Goal: Entertainment & Leisure: Browse casually

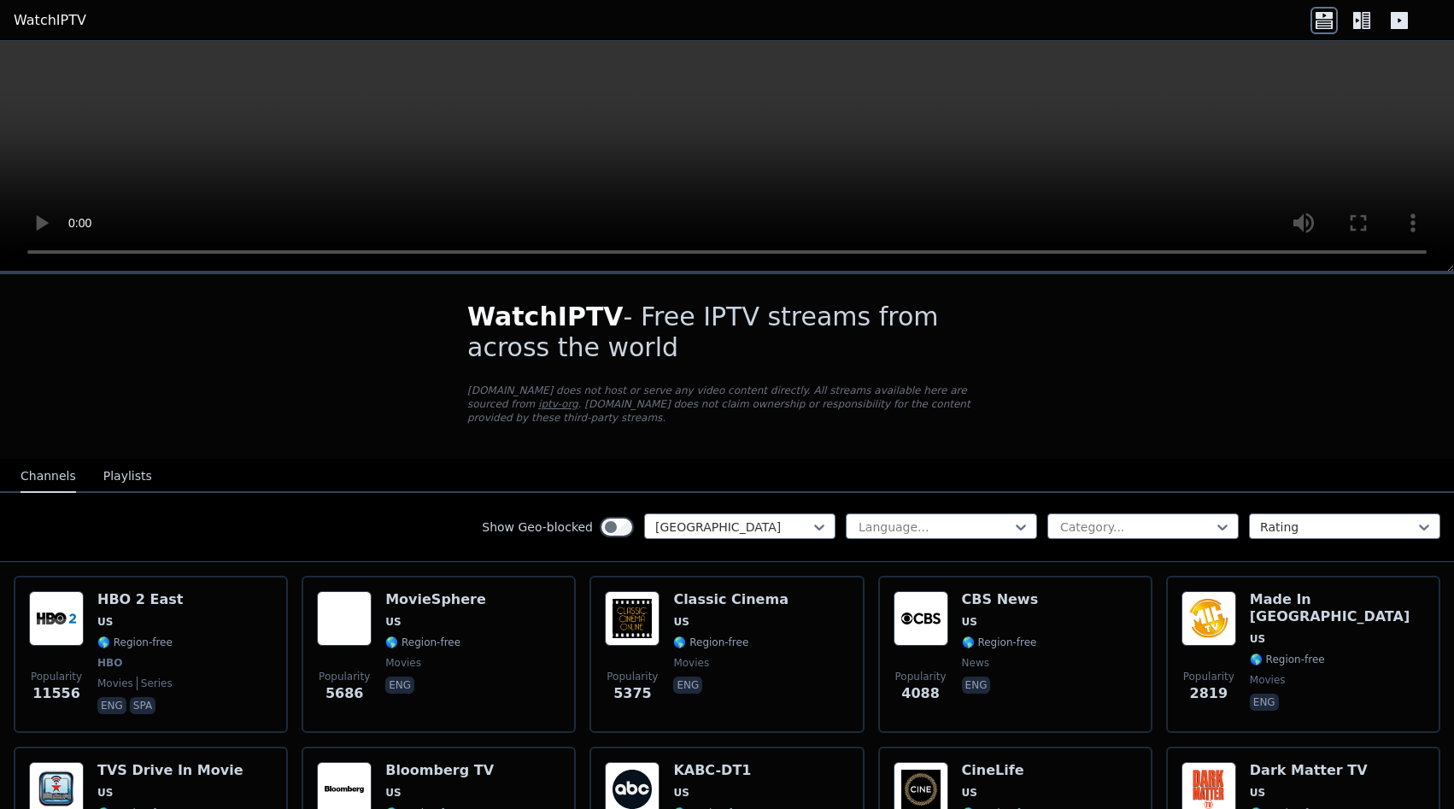
scroll to position [754, 0]
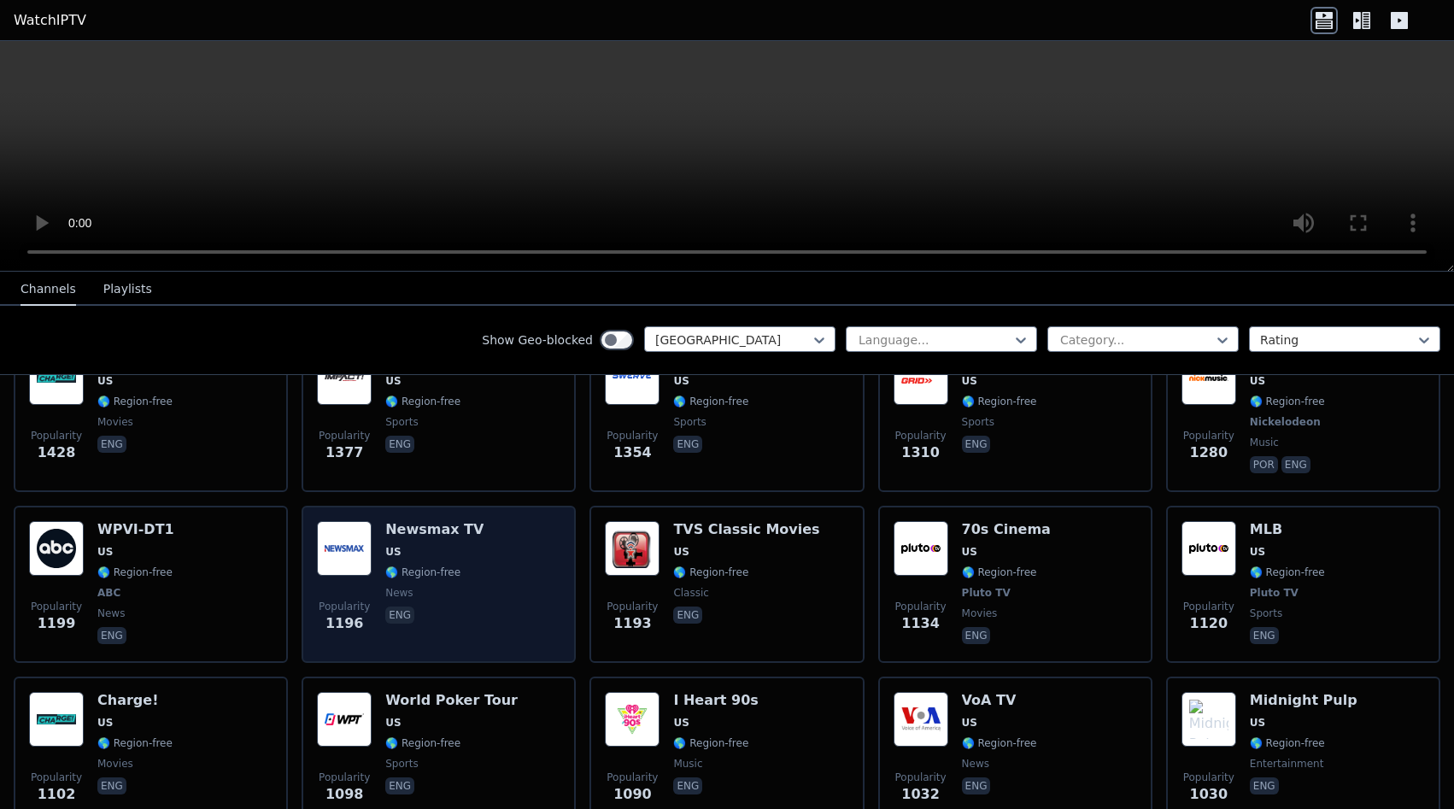
click at [431, 521] on h6 "Newsmax TV" at bounding box center [434, 529] width 98 height 17
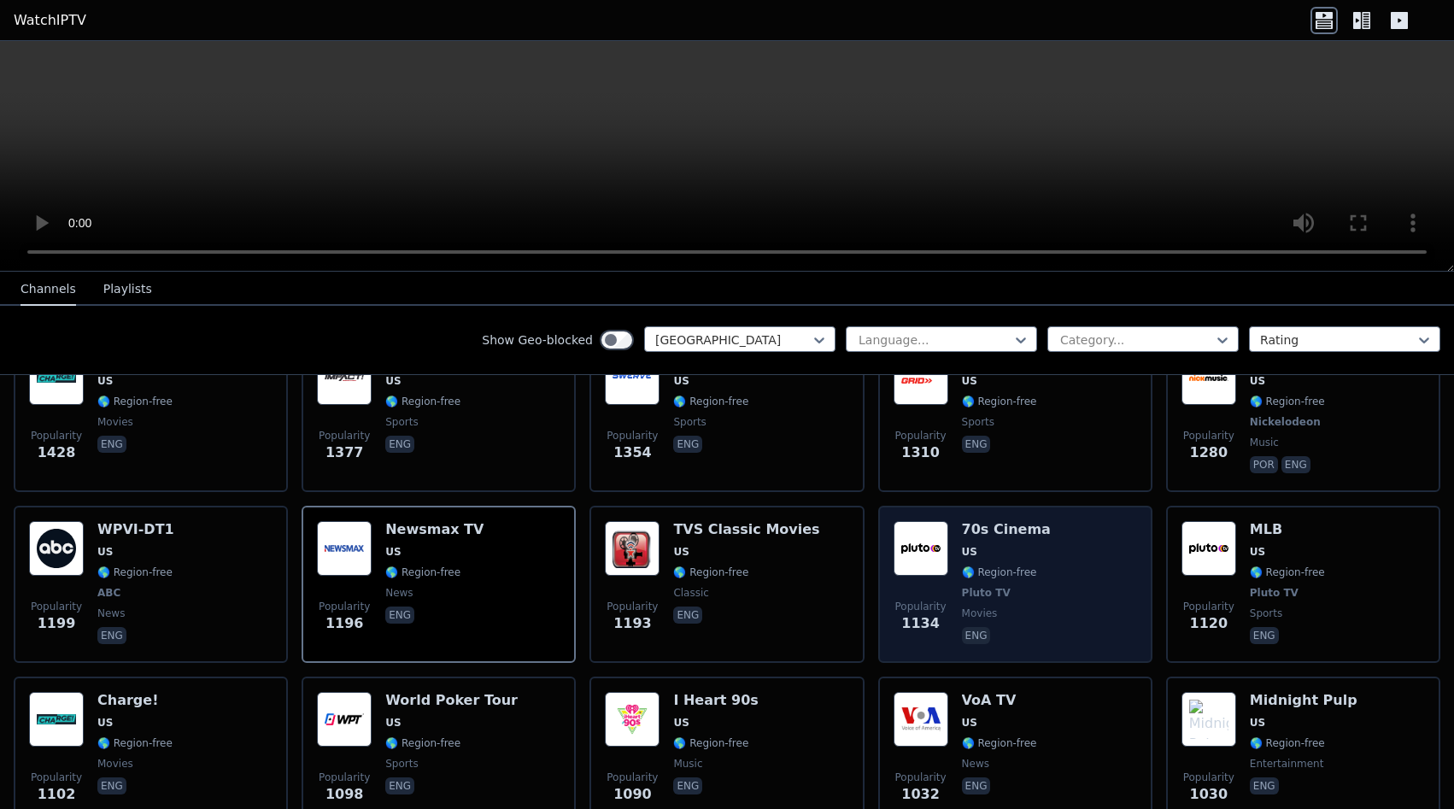
click at [1006, 545] on span "US" at bounding box center [1006, 552] width 89 height 14
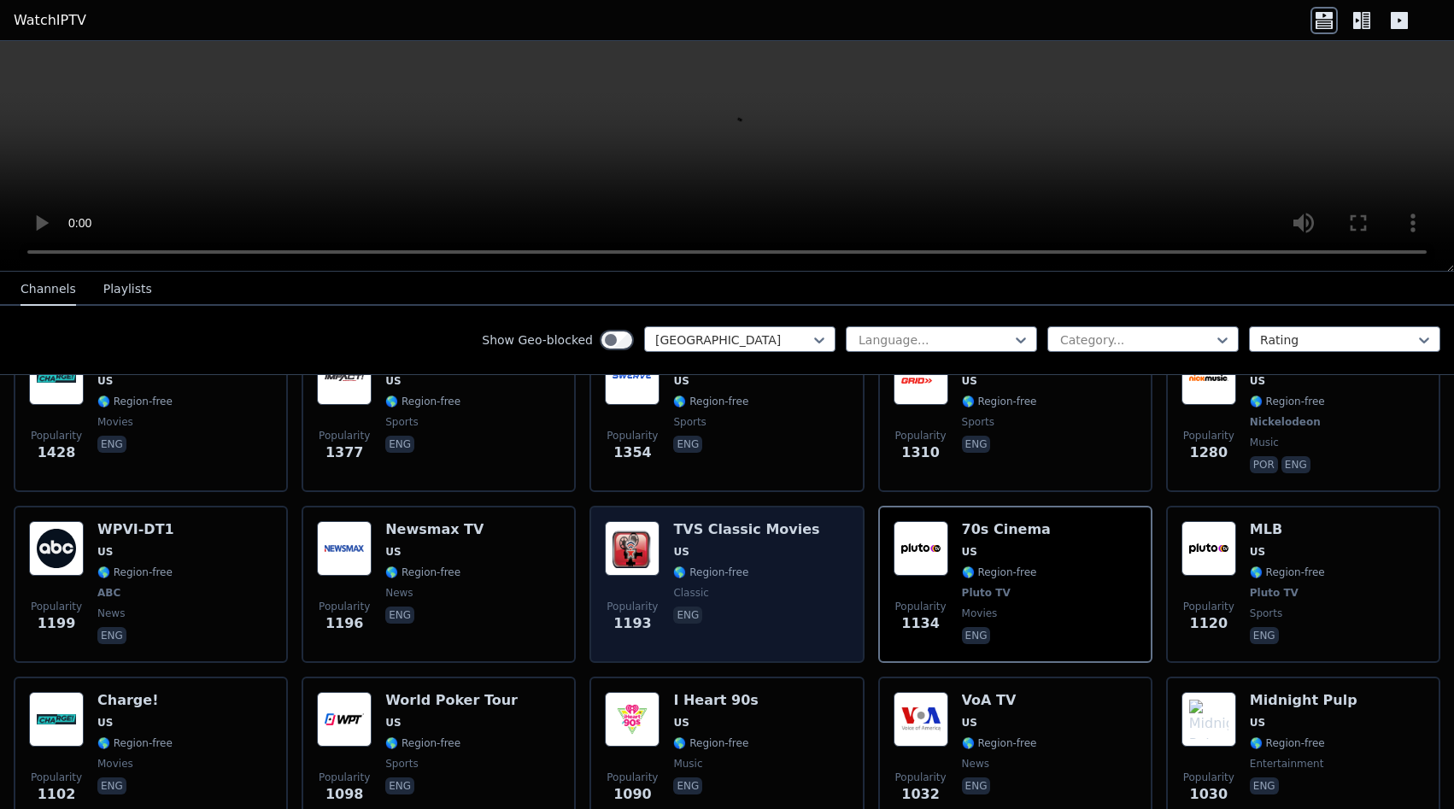
scroll to position [969, 0]
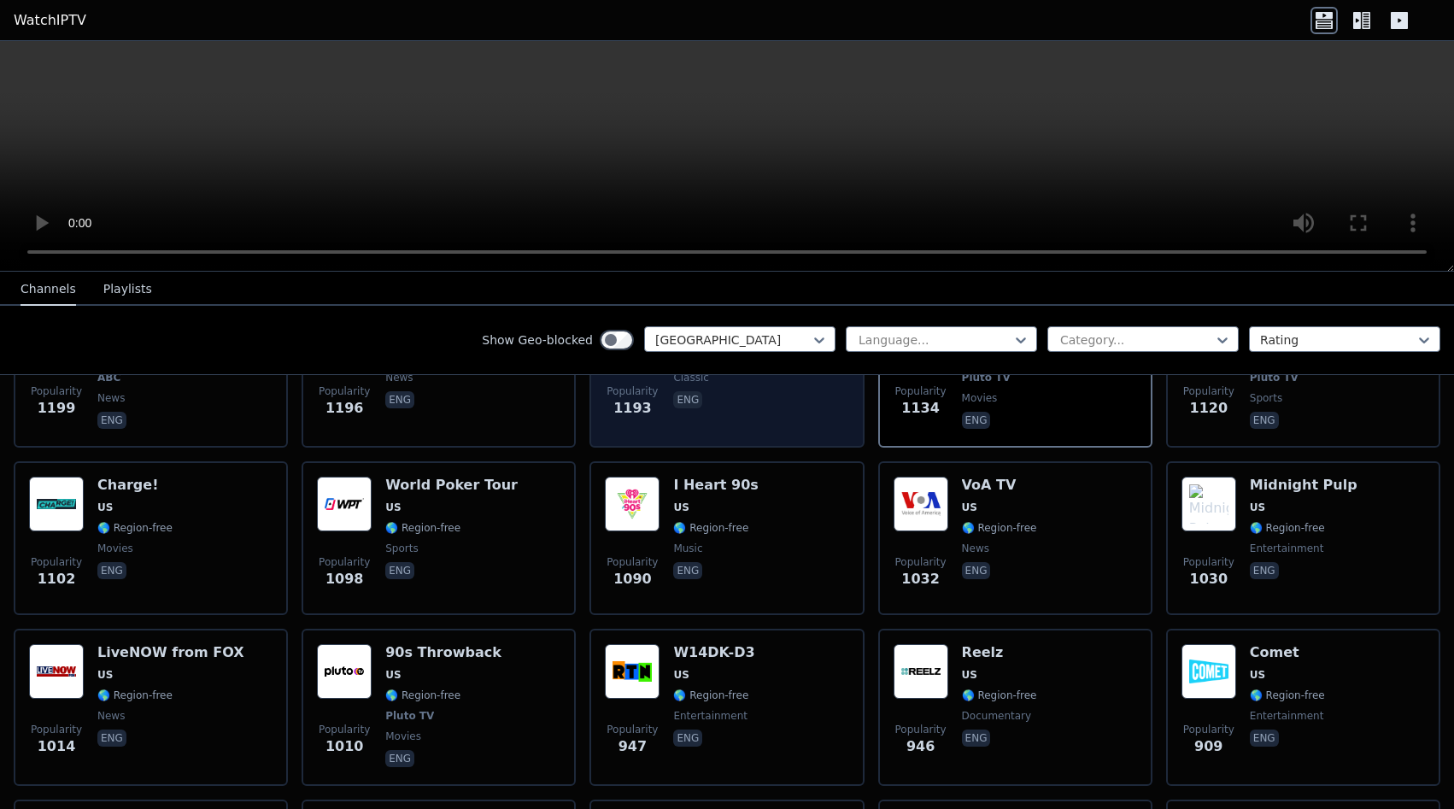
click at [760, 537] on div "Popularity 1090 I Heart 90s US 🌎 Region-free music eng" at bounding box center [727, 538] width 244 height 123
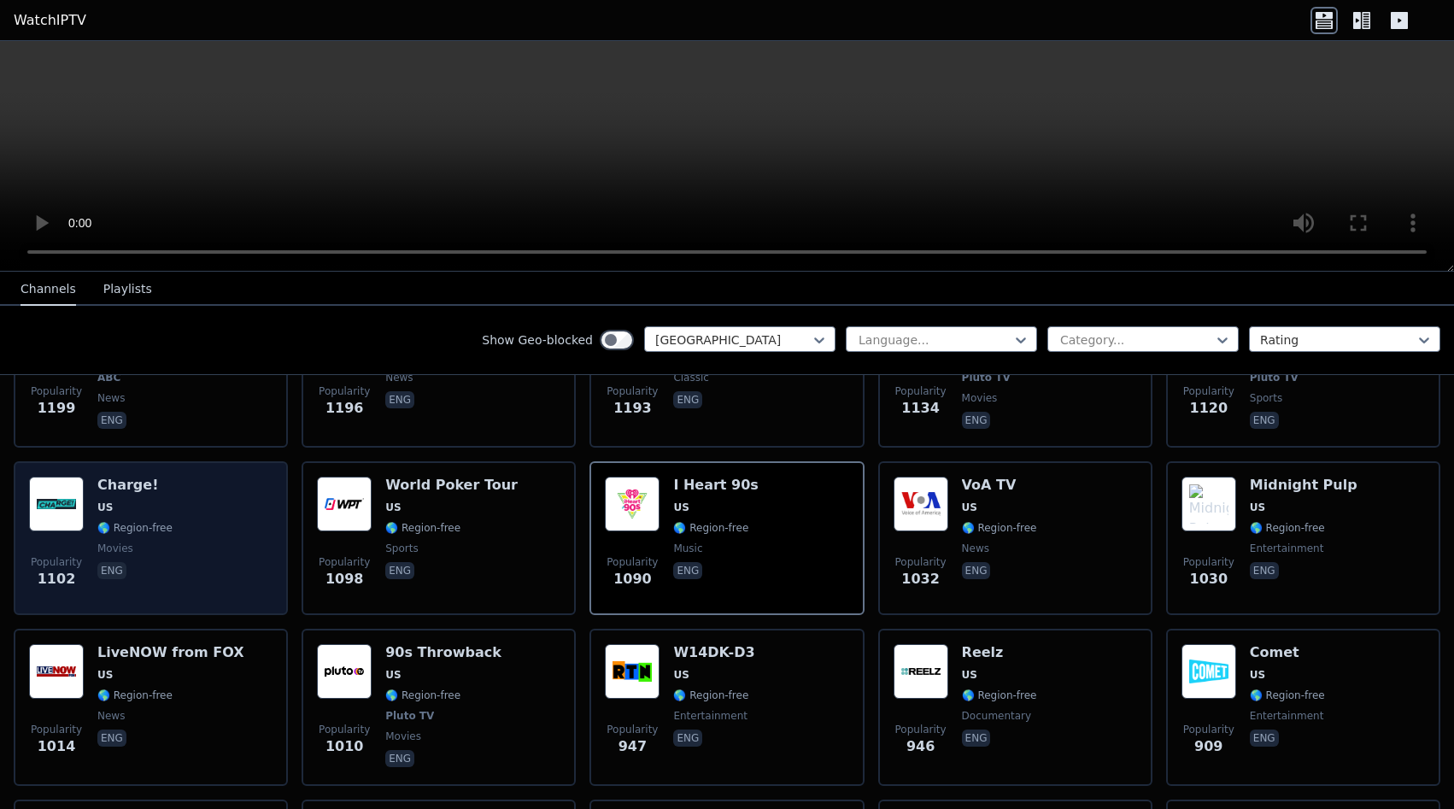
click at [151, 479] on h6 "Charge!" at bounding box center [134, 485] width 75 height 17
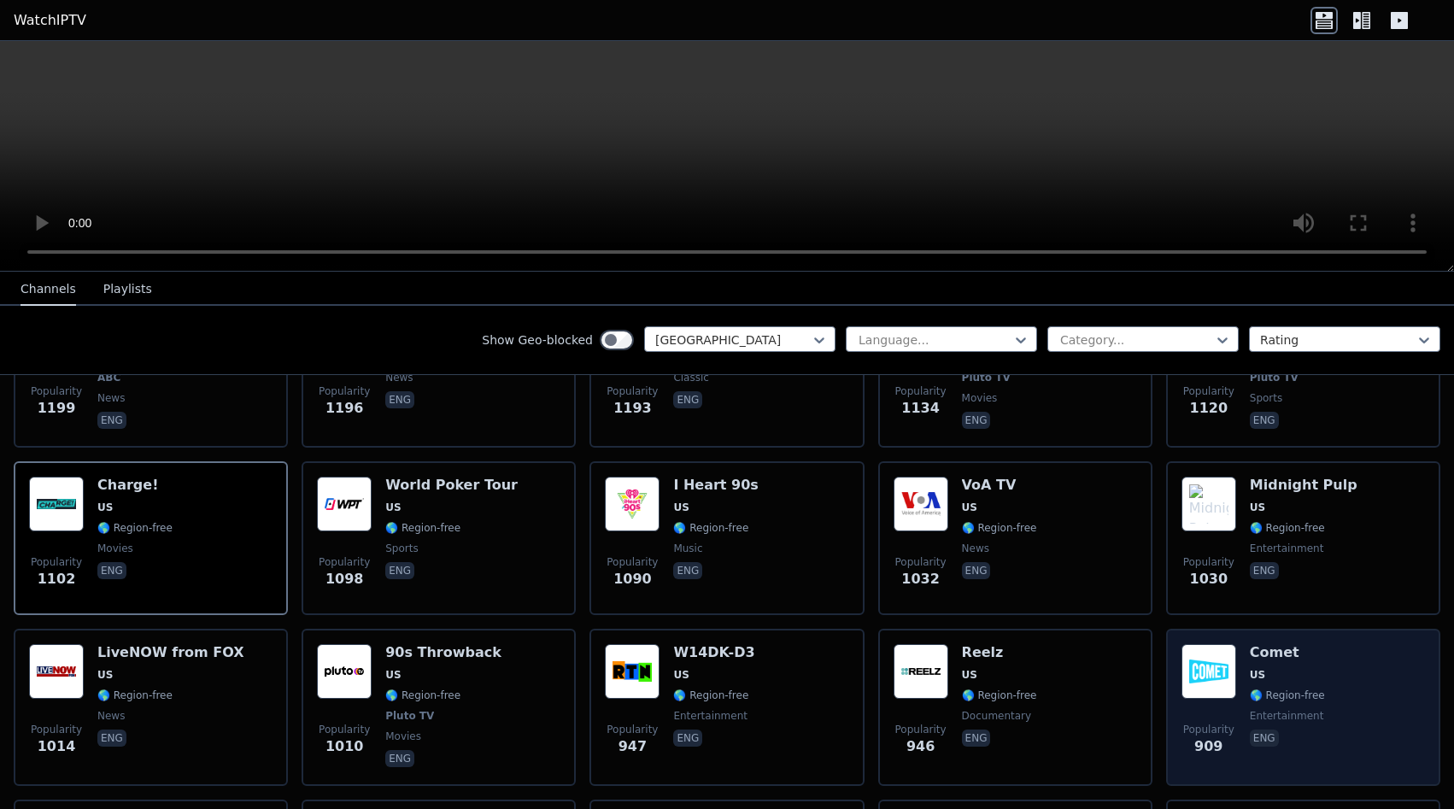
click at [1268, 690] on div "Comet US 🌎 Region-free entertainment eng" at bounding box center [1287, 707] width 75 height 126
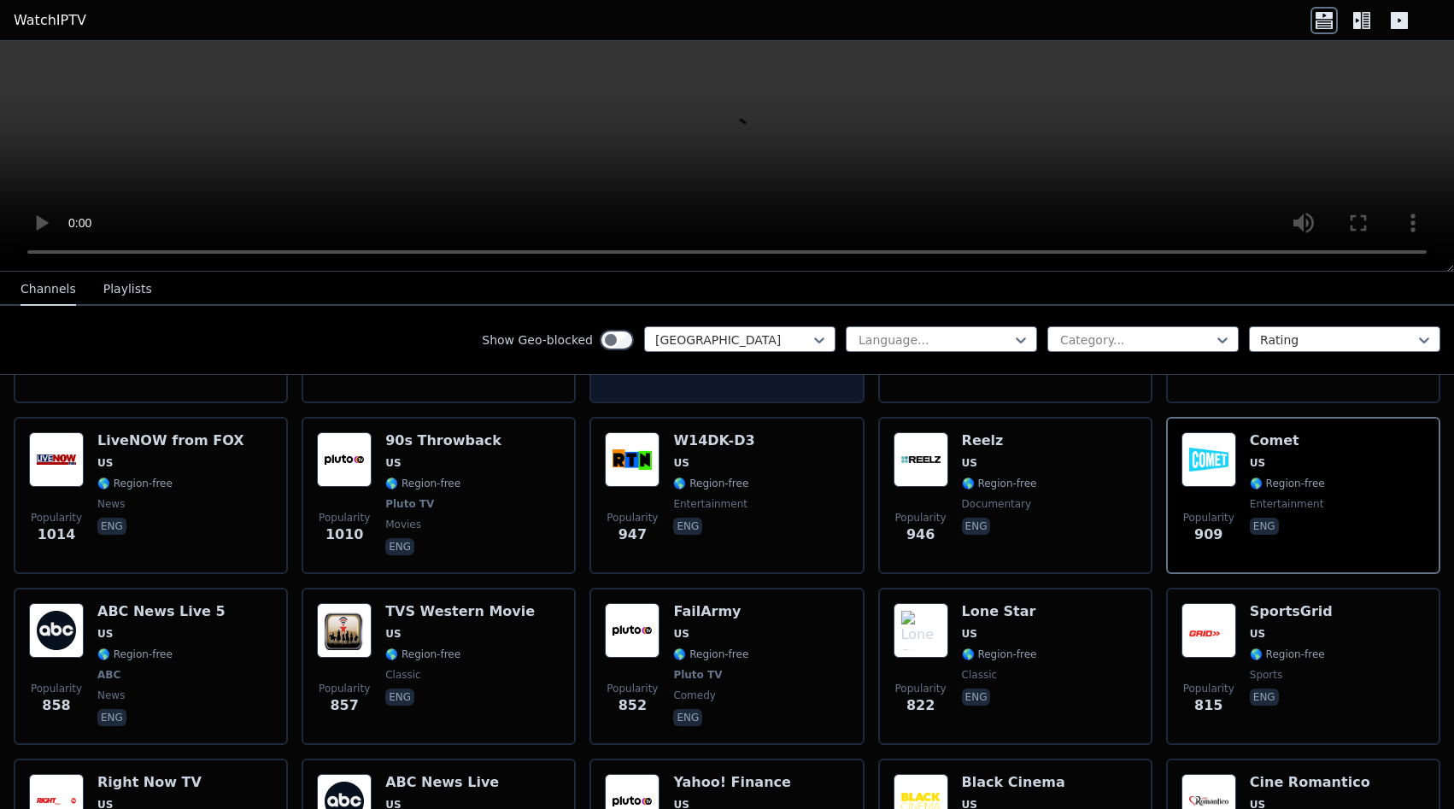
scroll to position [1184, 0]
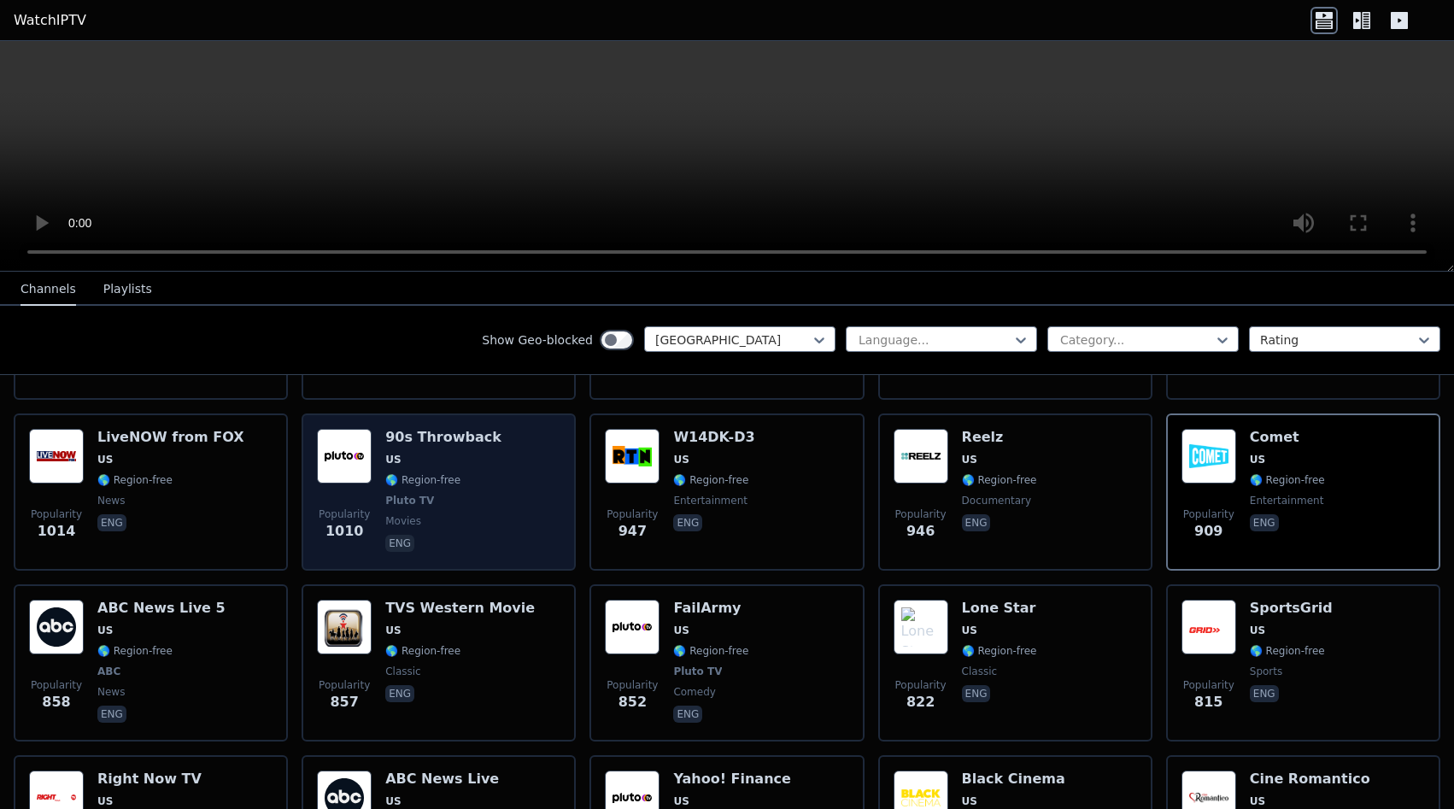
click at [476, 473] on span "🌎 Region-free" at bounding box center [443, 480] width 116 height 14
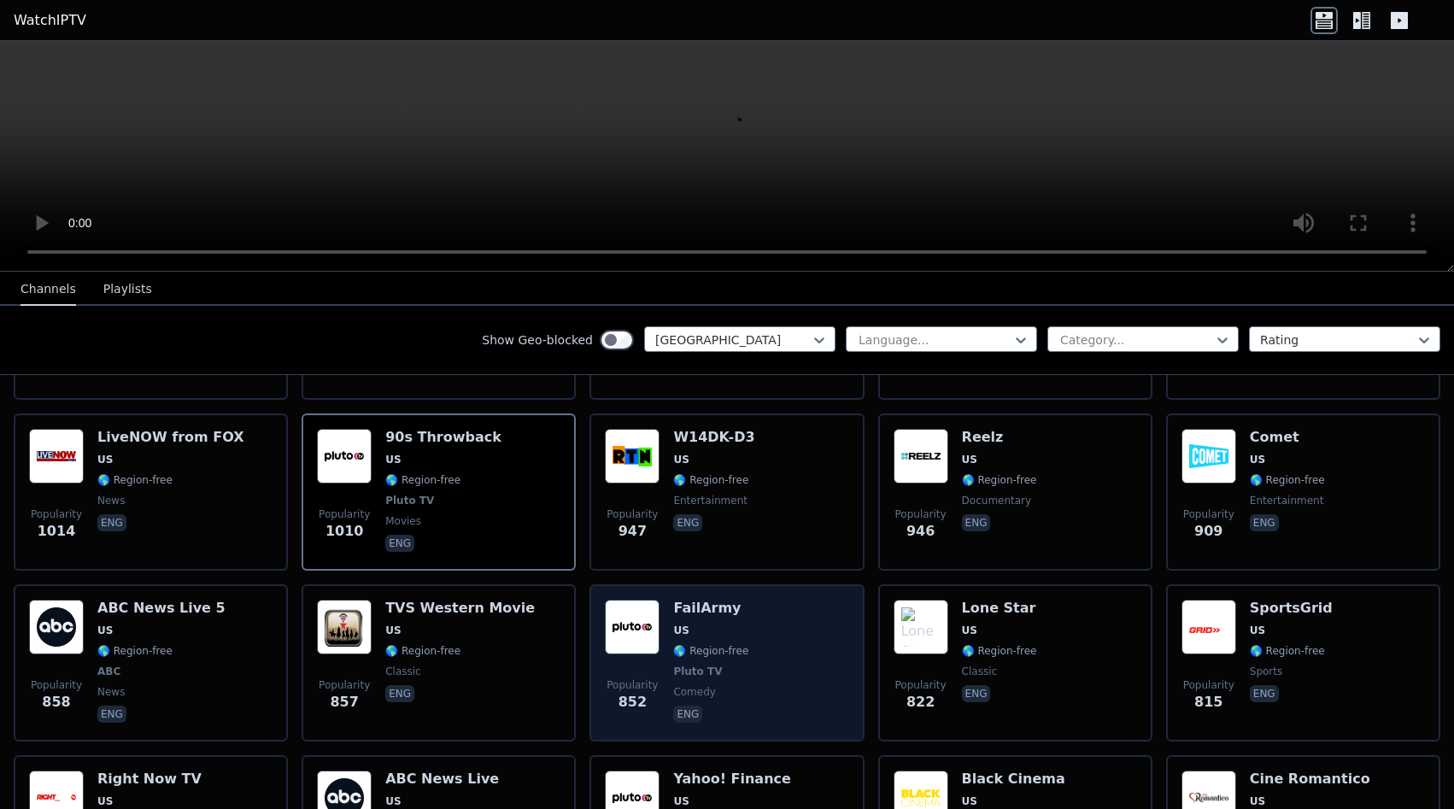
scroll to position [1292, 0]
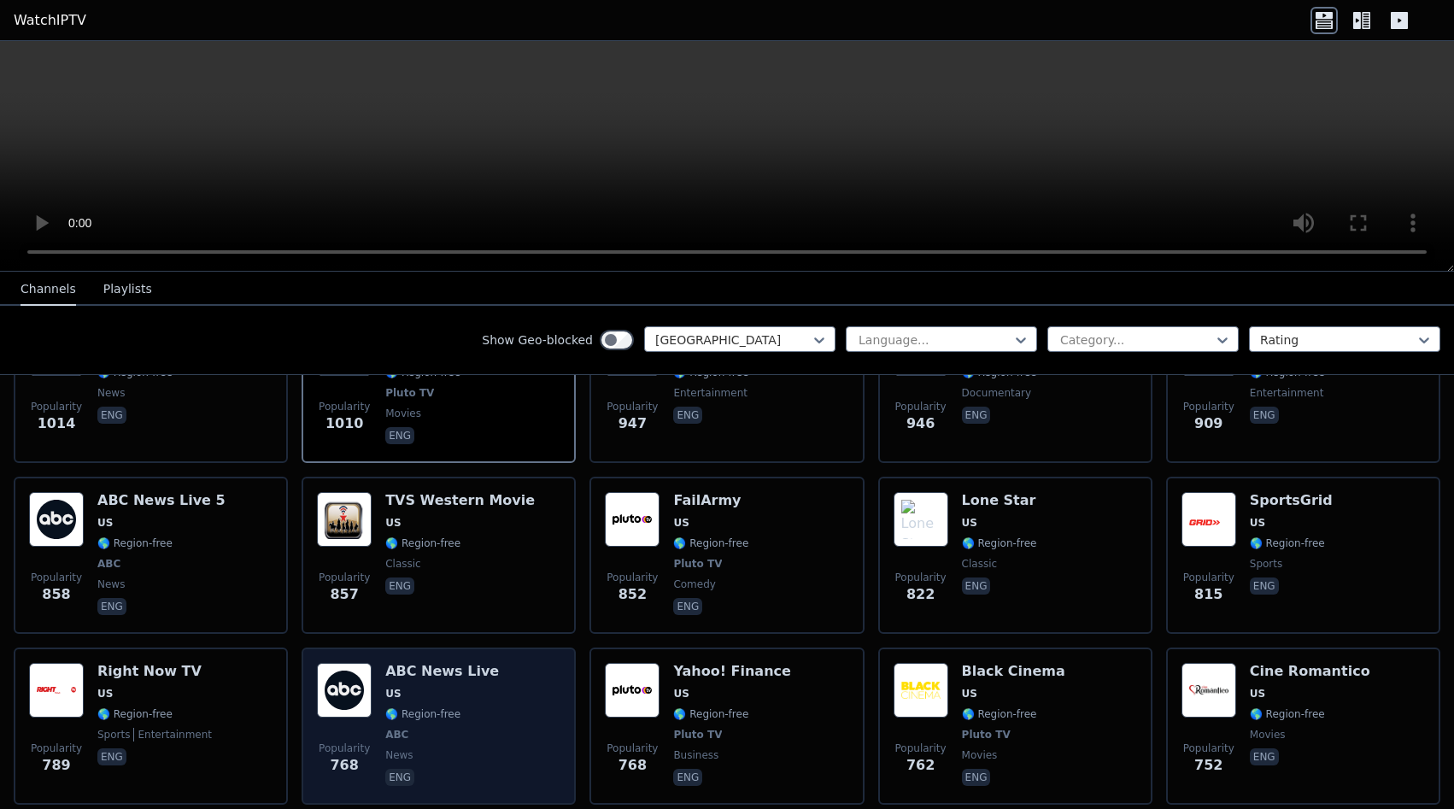
click at [429, 665] on h6 "ABC News Live" at bounding box center [442, 671] width 114 height 17
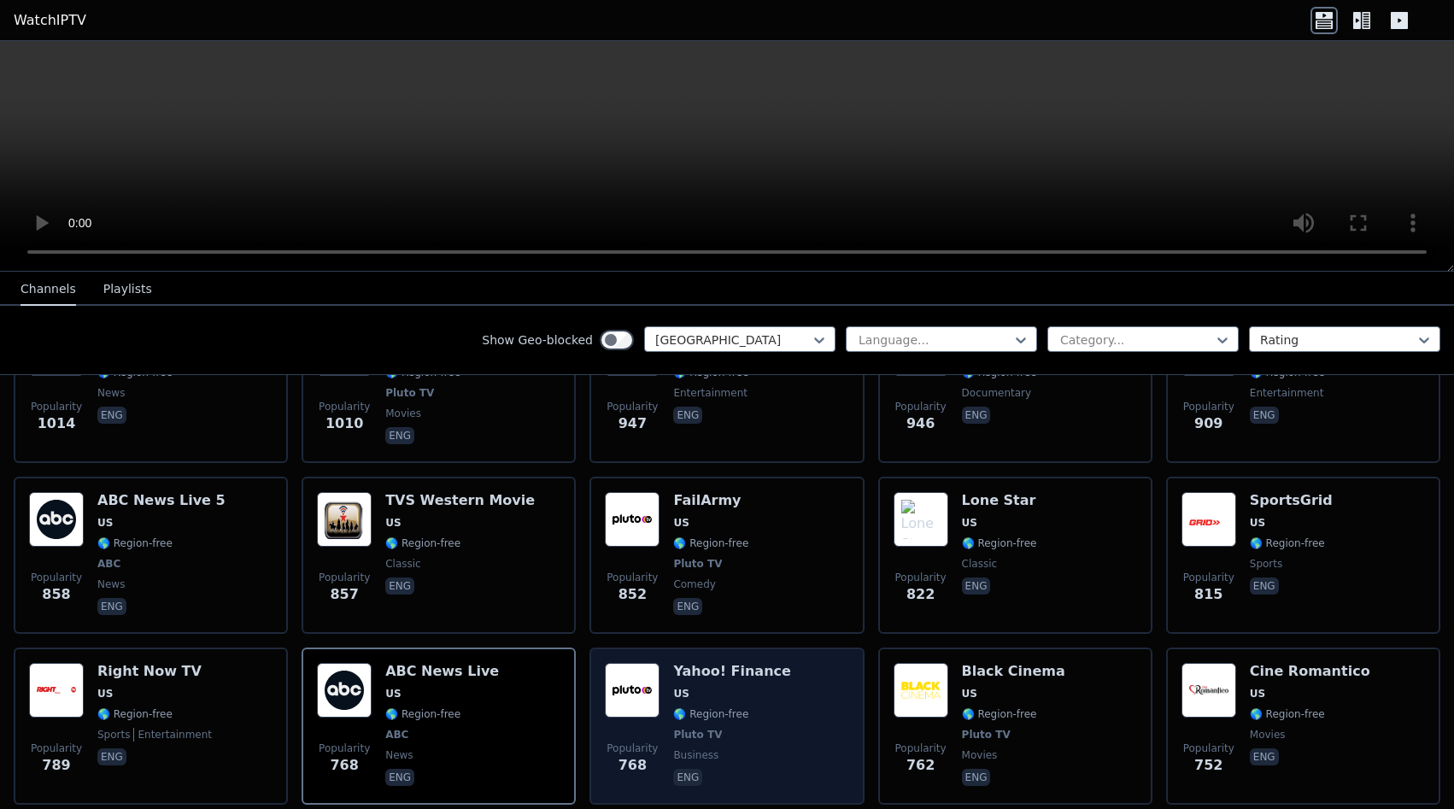
click at [791, 671] on div "Popularity 768 Yahoo! Finance US 🌎 Region-free Pluto TV business eng" at bounding box center [727, 726] width 244 height 126
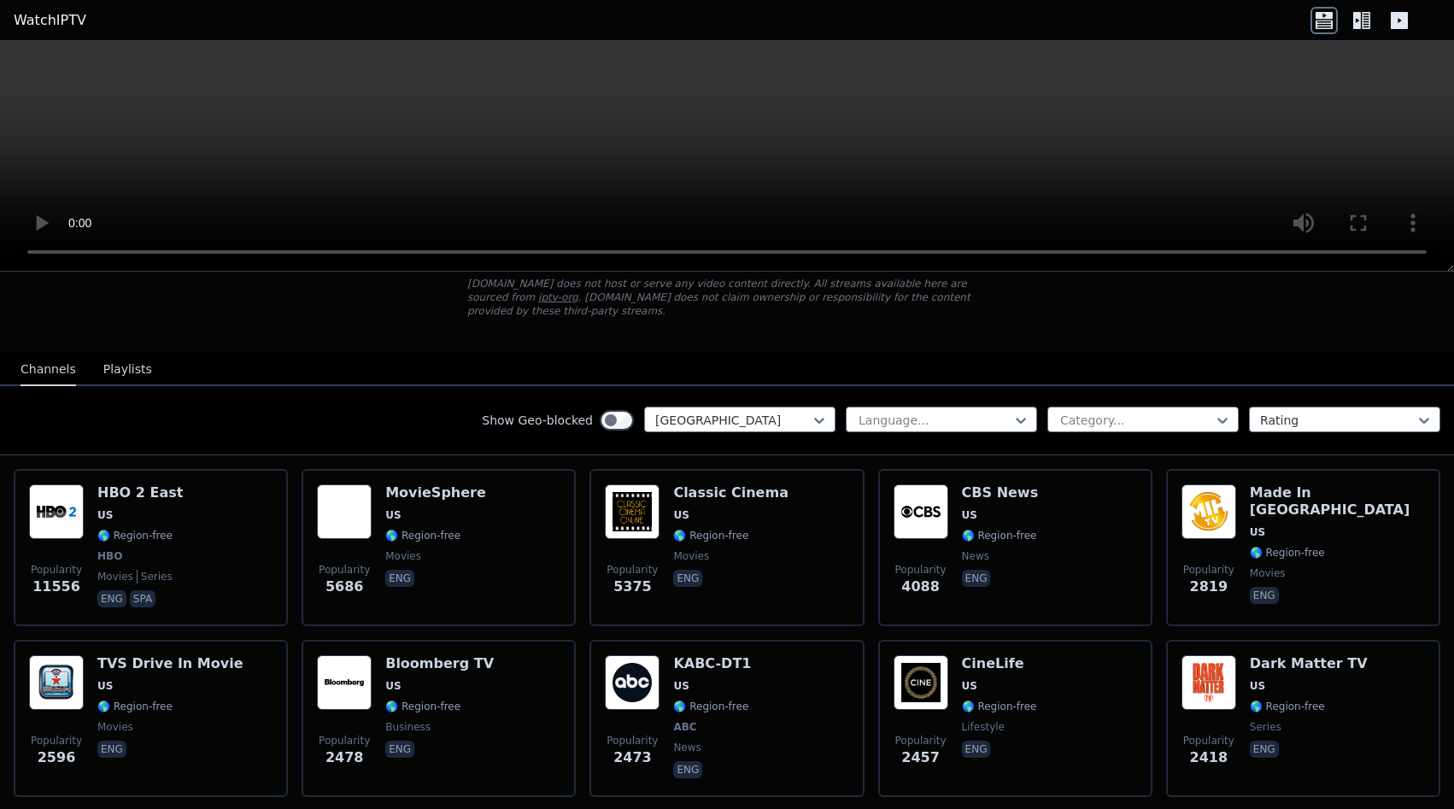
scroll to position [108, 0]
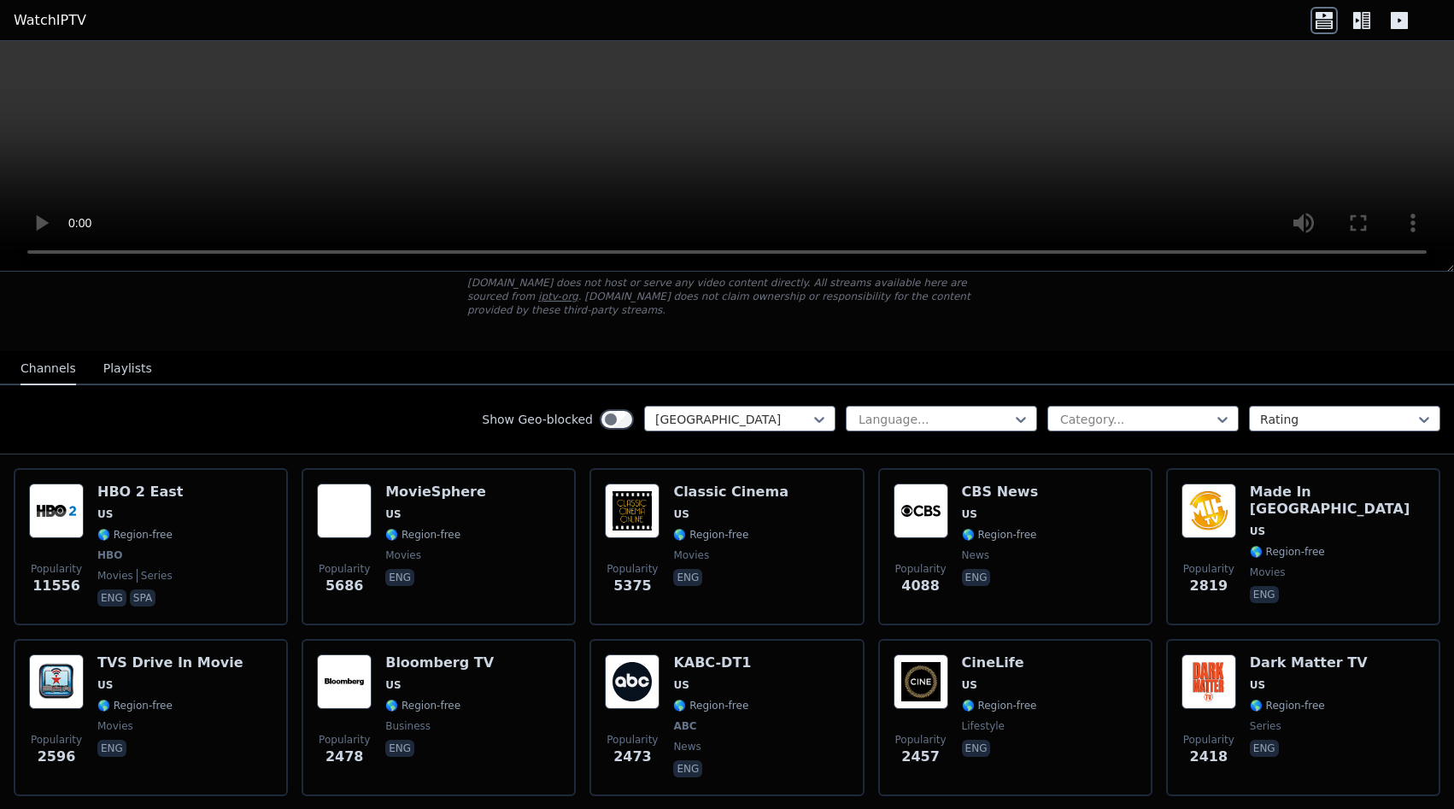
click at [121, 361] on button "Playlists" at bounding box center [127, 369] width 49 height 32
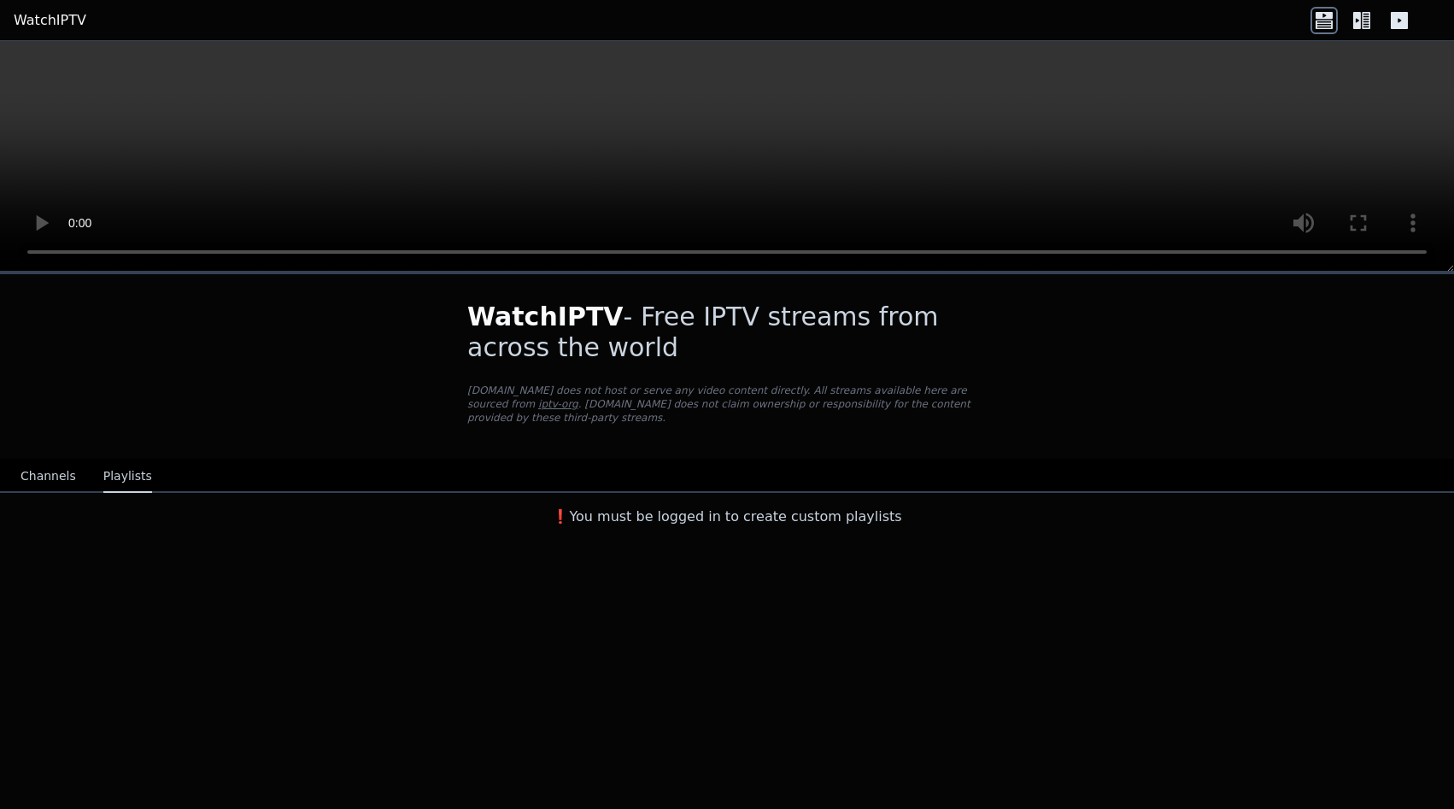
click at [47, 463] on button "Channels" at bounding box center [49, 477] width 56 height 32
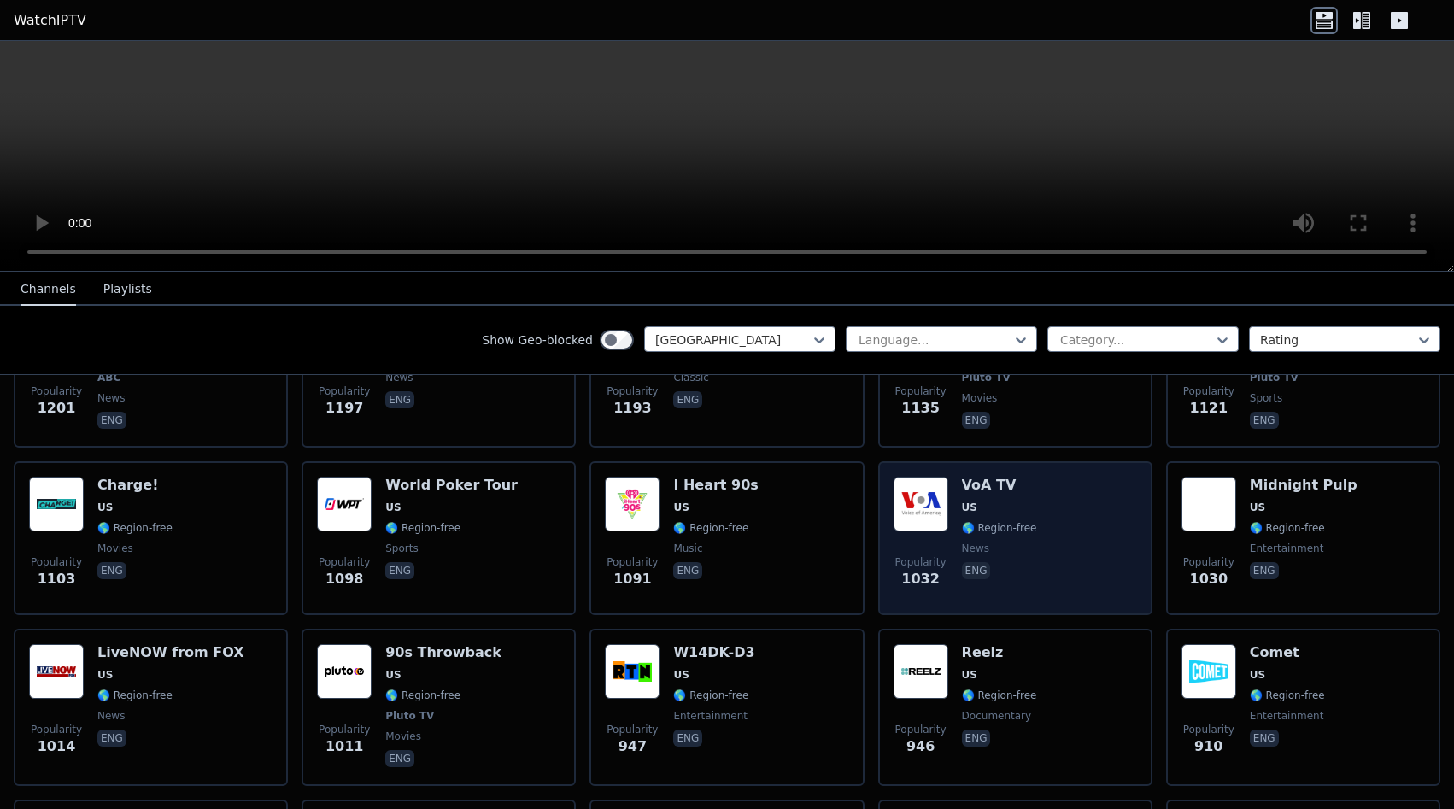
scroll to position [538, 0]
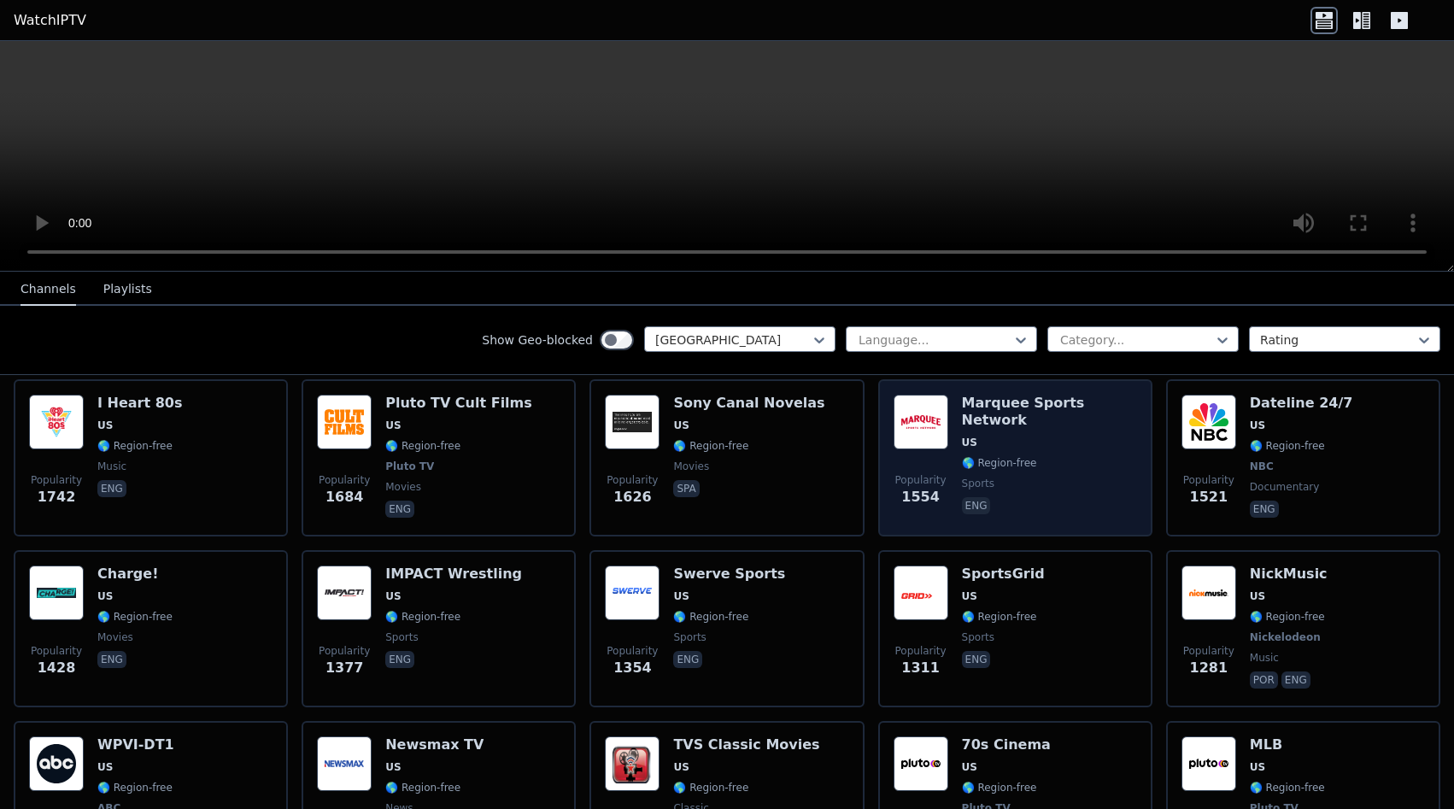
click at [1058, 477] on span "sports" at bounding box center [1049, 484] width 175 height 14
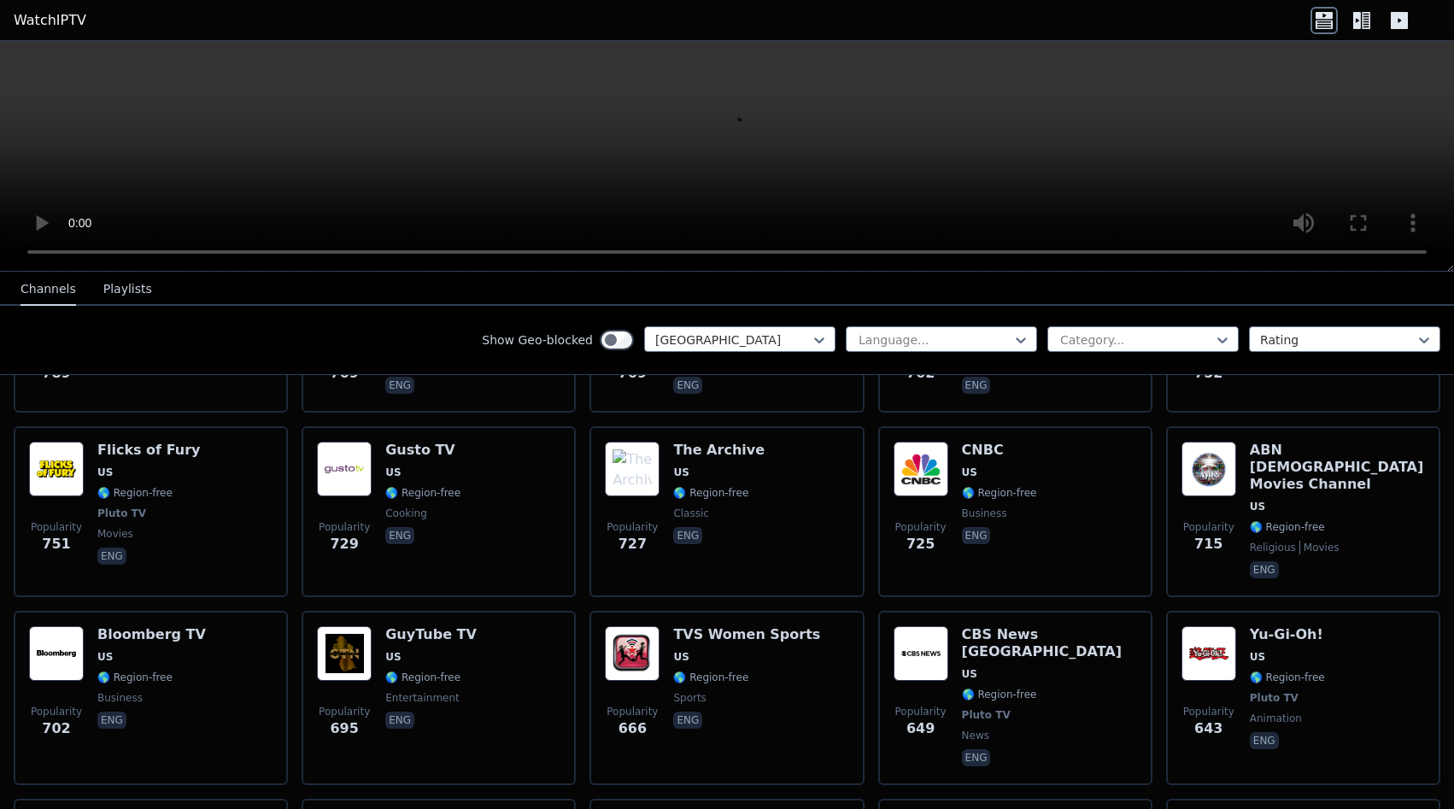
scroll to position [1722, 0]
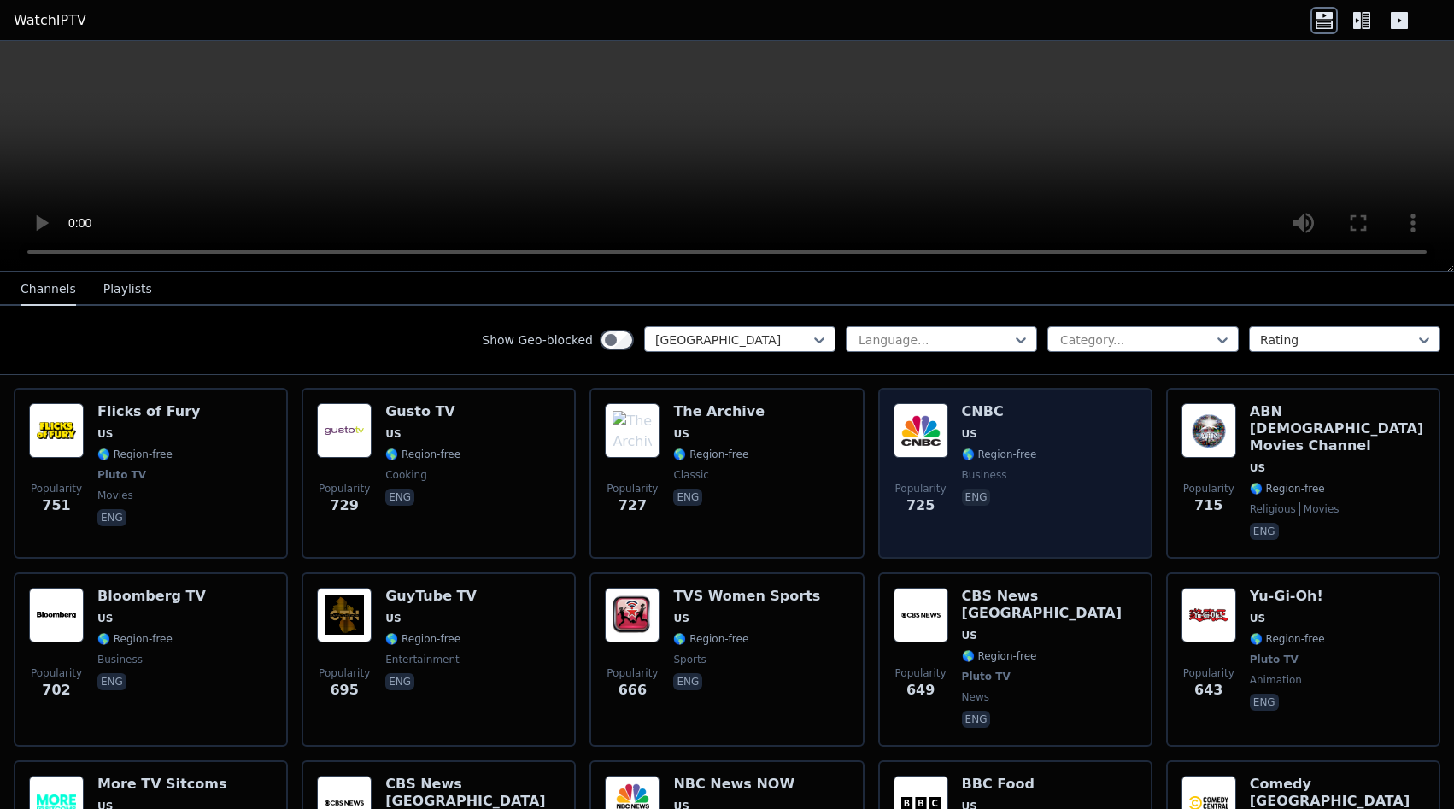
click at [1059, 456] on div "Popularity 725 CNBC US 🌎 Region-free business eng" at bounding box center [1016, 473] width 244 height 140
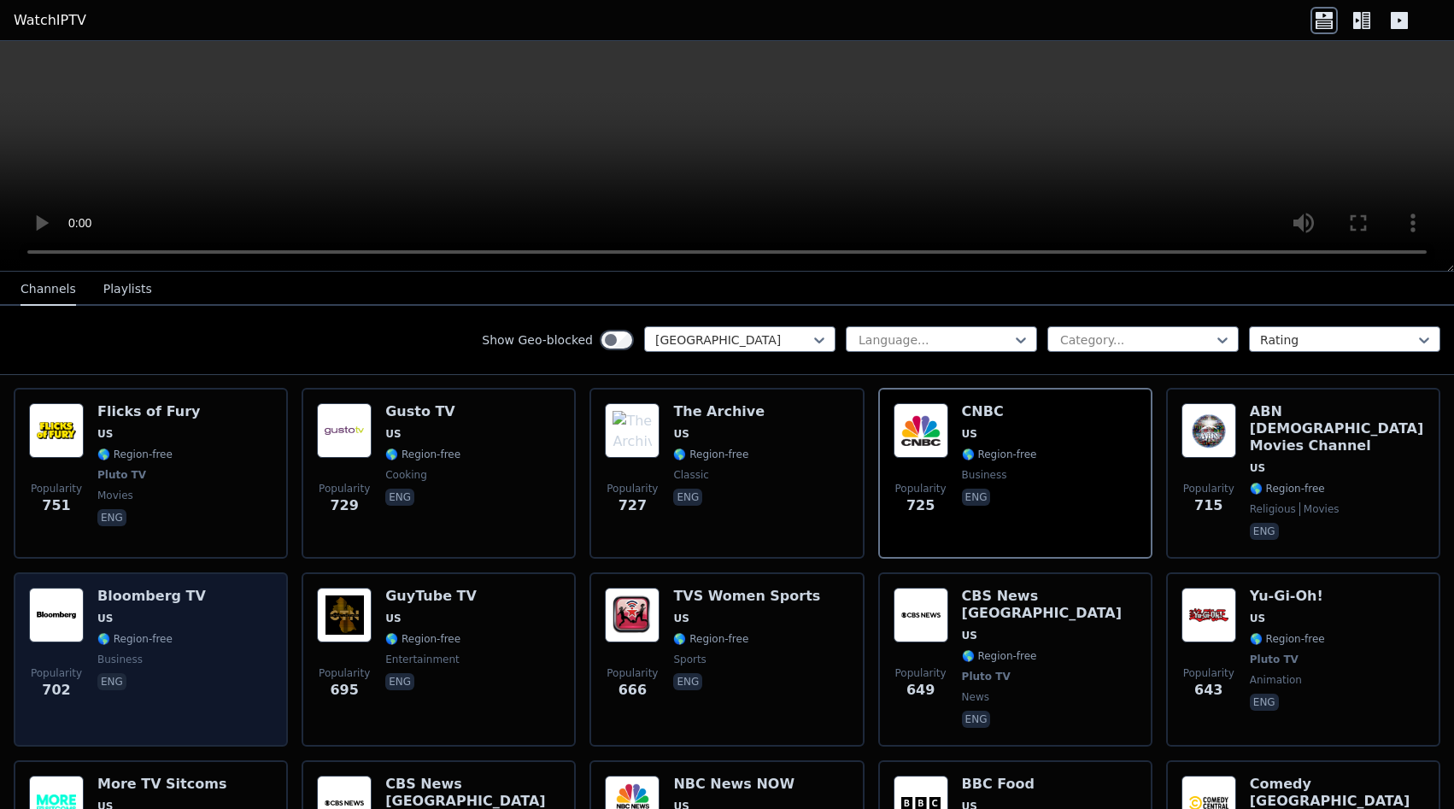
click at [186, 588] on h6 "Bloomberg TV" at bounding box center [151, 596] width 109 height 17
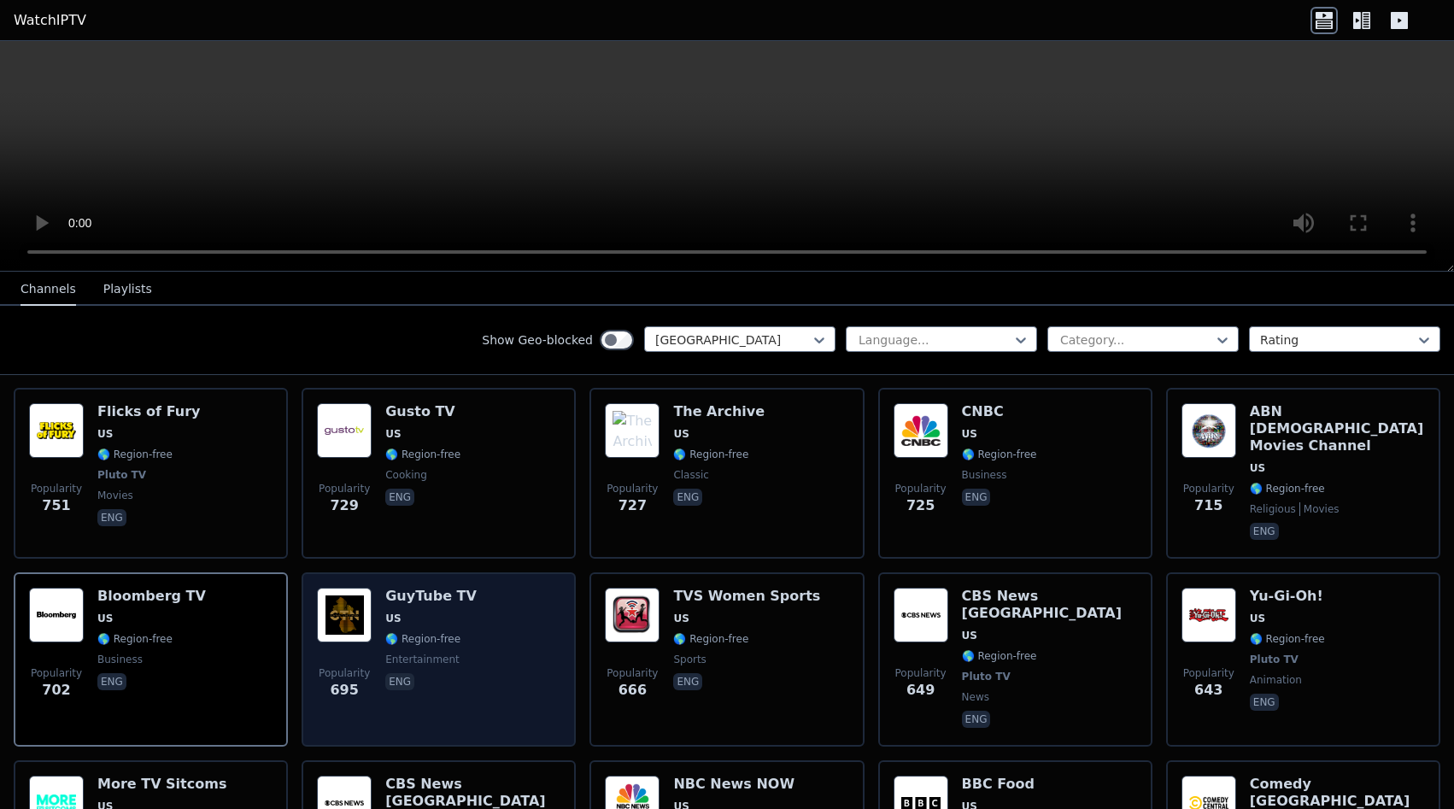
click at [465, 588] on div "Popularity 695 GuyTube TV US 🌎 Region-free entertainment eng" at bounding box center [439, 660] width 244 height 144
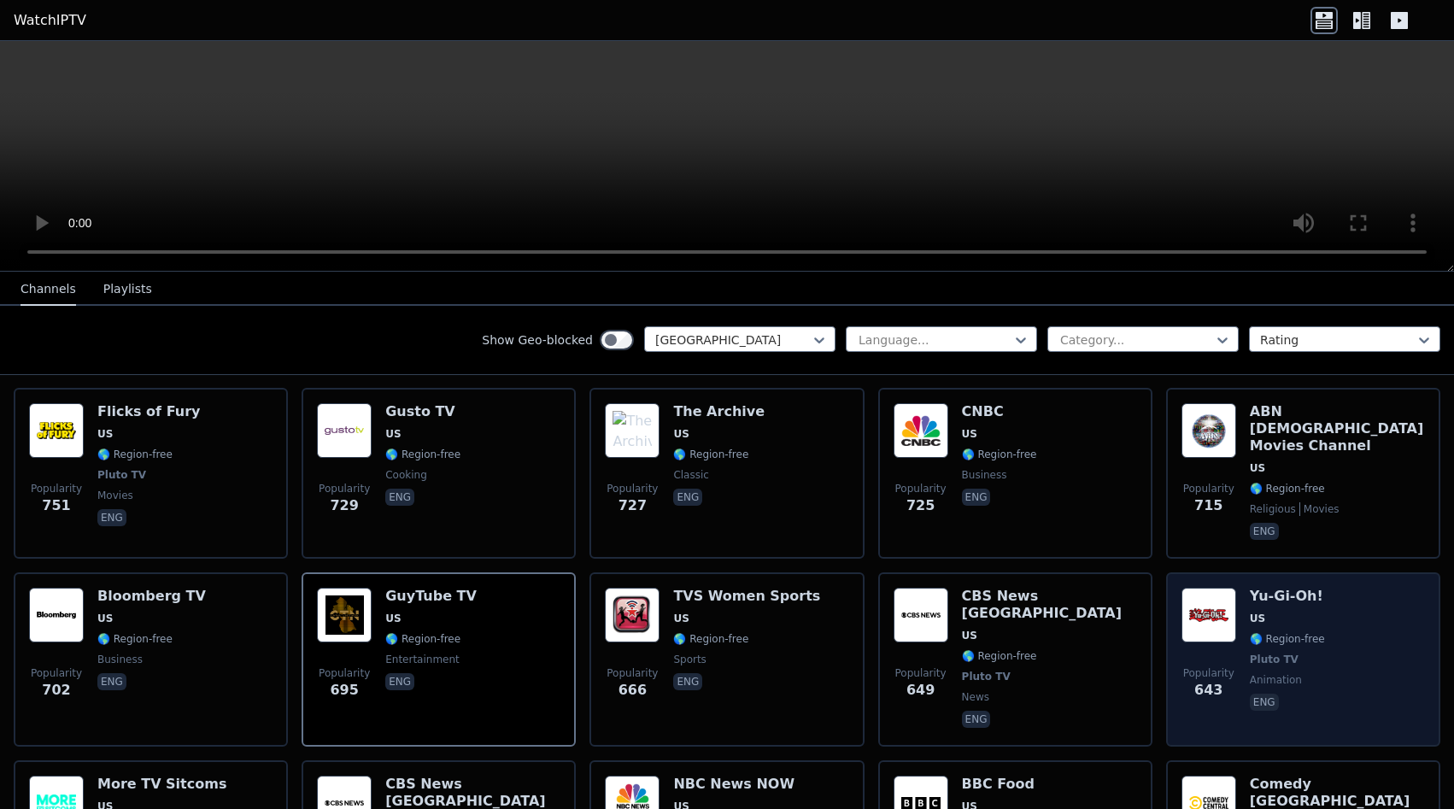
click at [1302, 588] on div "Yu-Gi-Oh! US 🌎 Region-free Pluto TV animation eng" at bounding box center [1287, 660] width 75 height 144
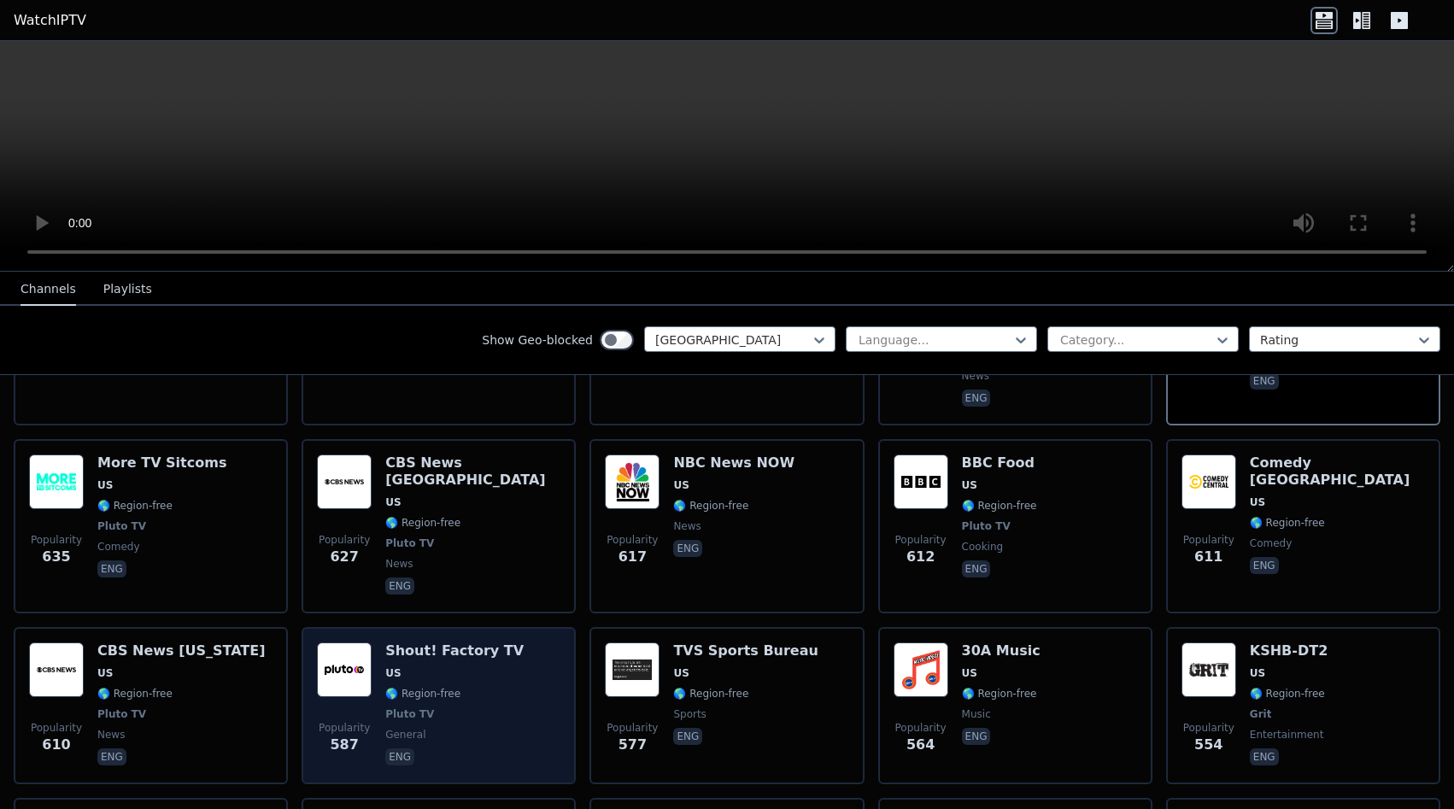
scroll to position [2045, 0]
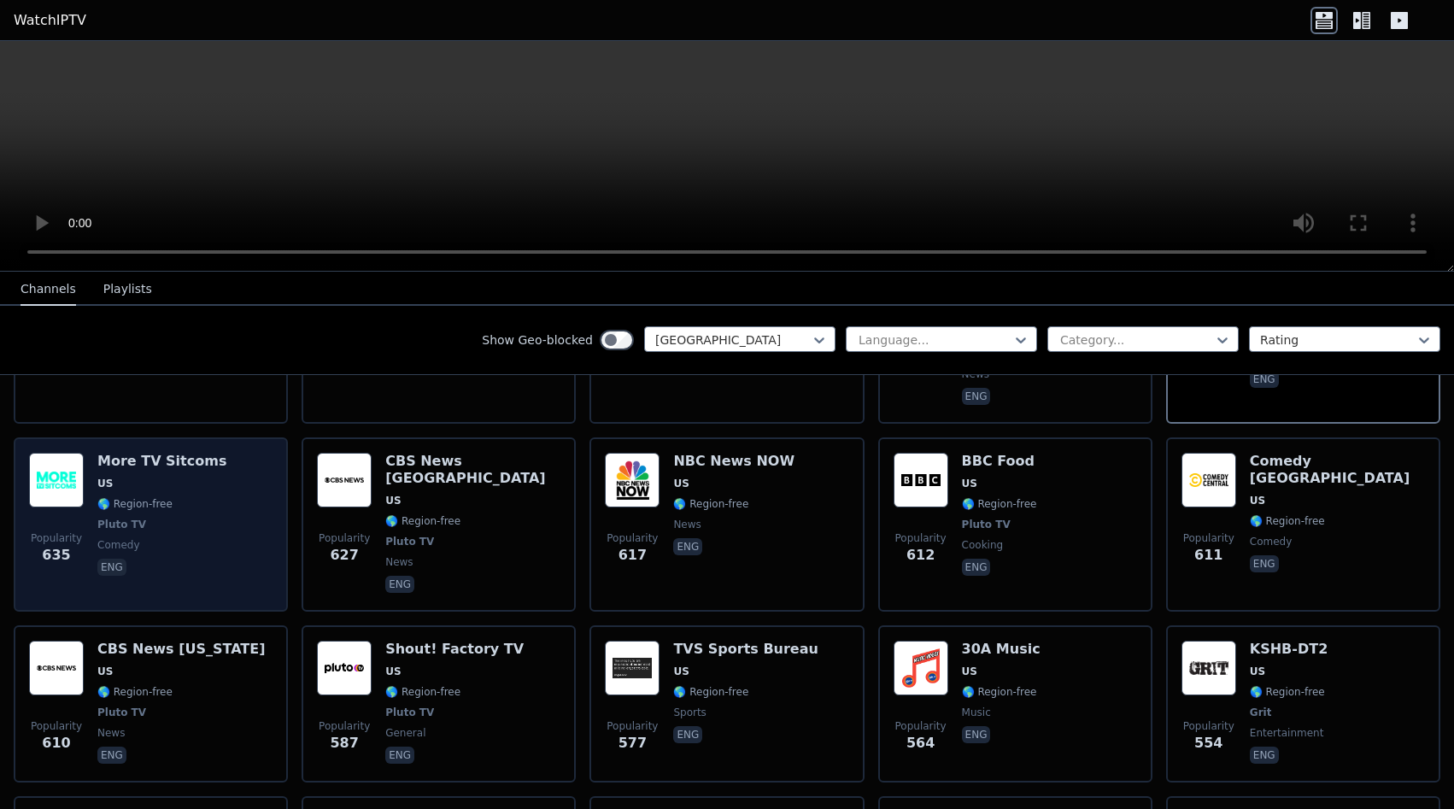
click at [155, 538] on span "comedy" at bounding box center [161, 545] width 129 height 14
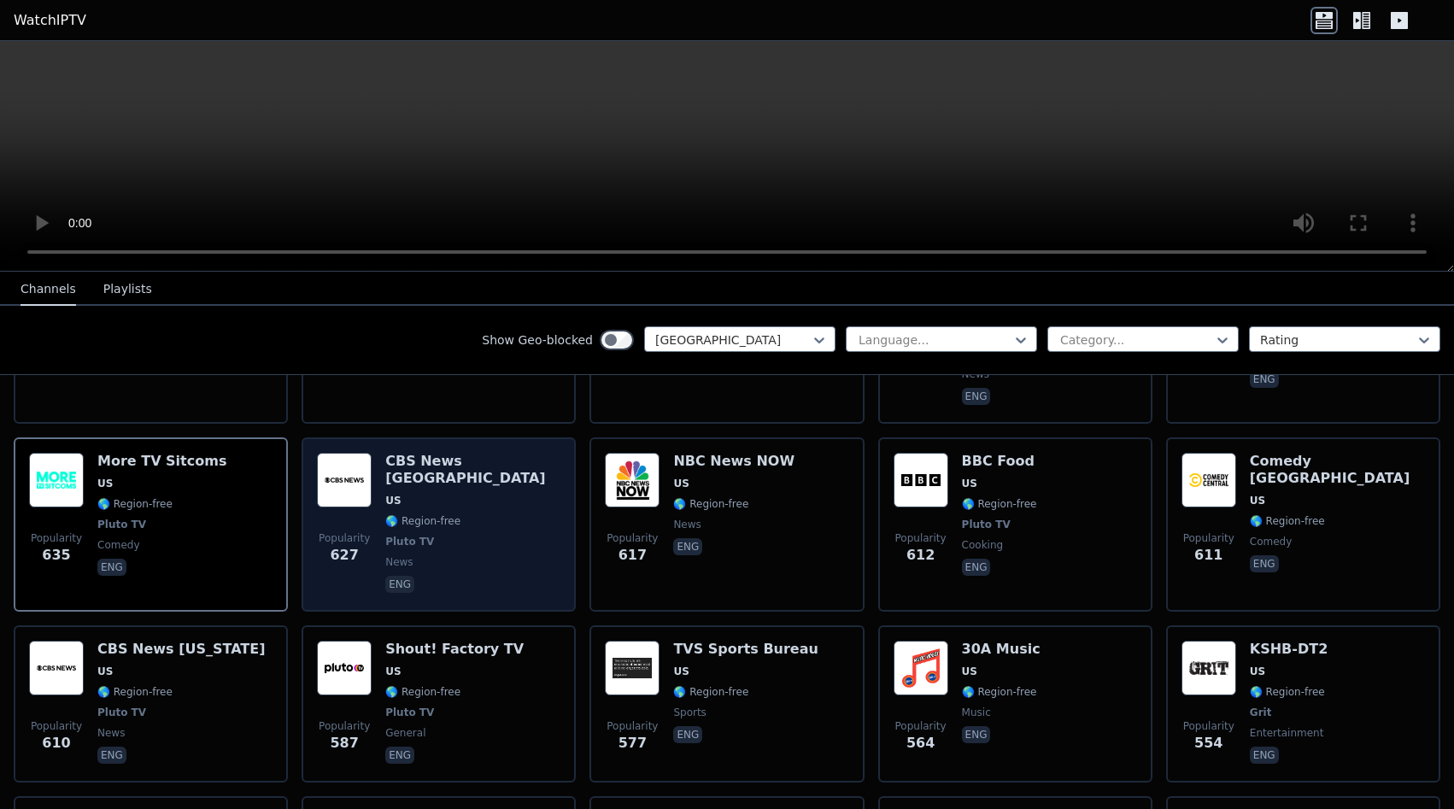
click at [444, 472] on div "CBS News Los Angeles US 🌎 Region-free Pluto TV news eng" at bounding box center [472, 525] width 175 height 144
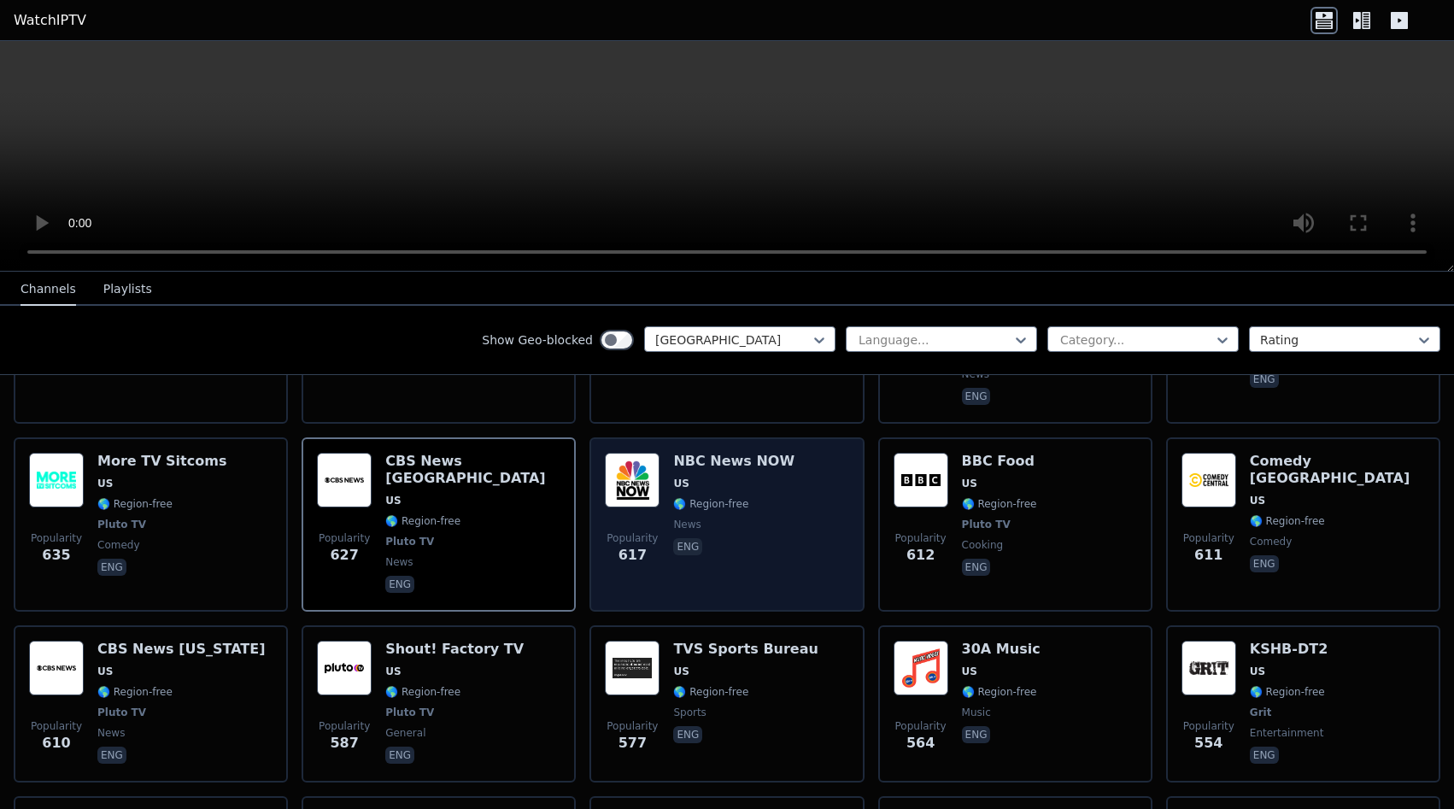
click at [766, 467] on div "NBC News NOW US 🌎 Region-free news eng" at bounding box center [733, 525] width 121 height 144
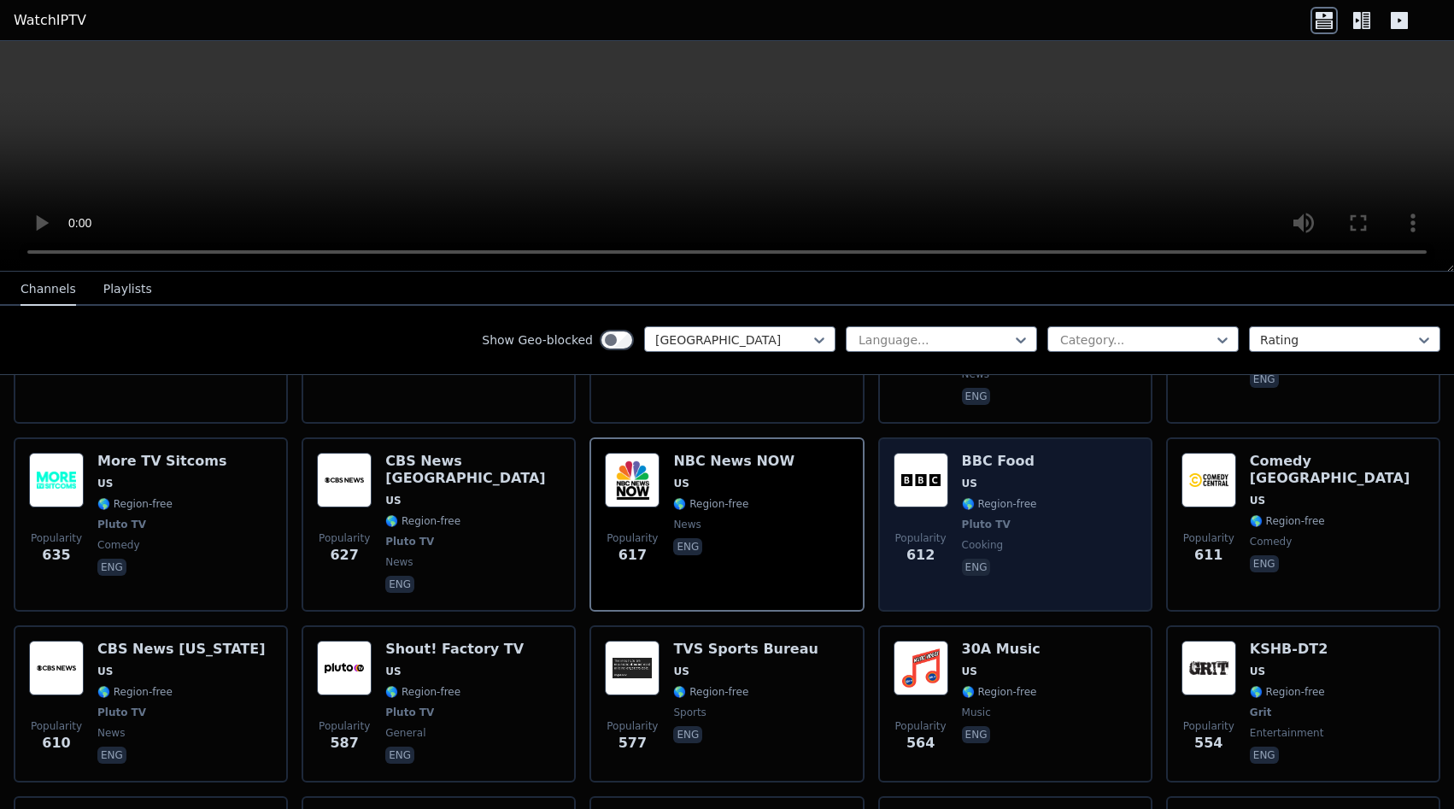
click at [1077, 482] on div "Popularity 612 BBC Food US 🌎 Region-free Pluto TV cooking eng" at bounding box center [1016, 525] width 244 height 144
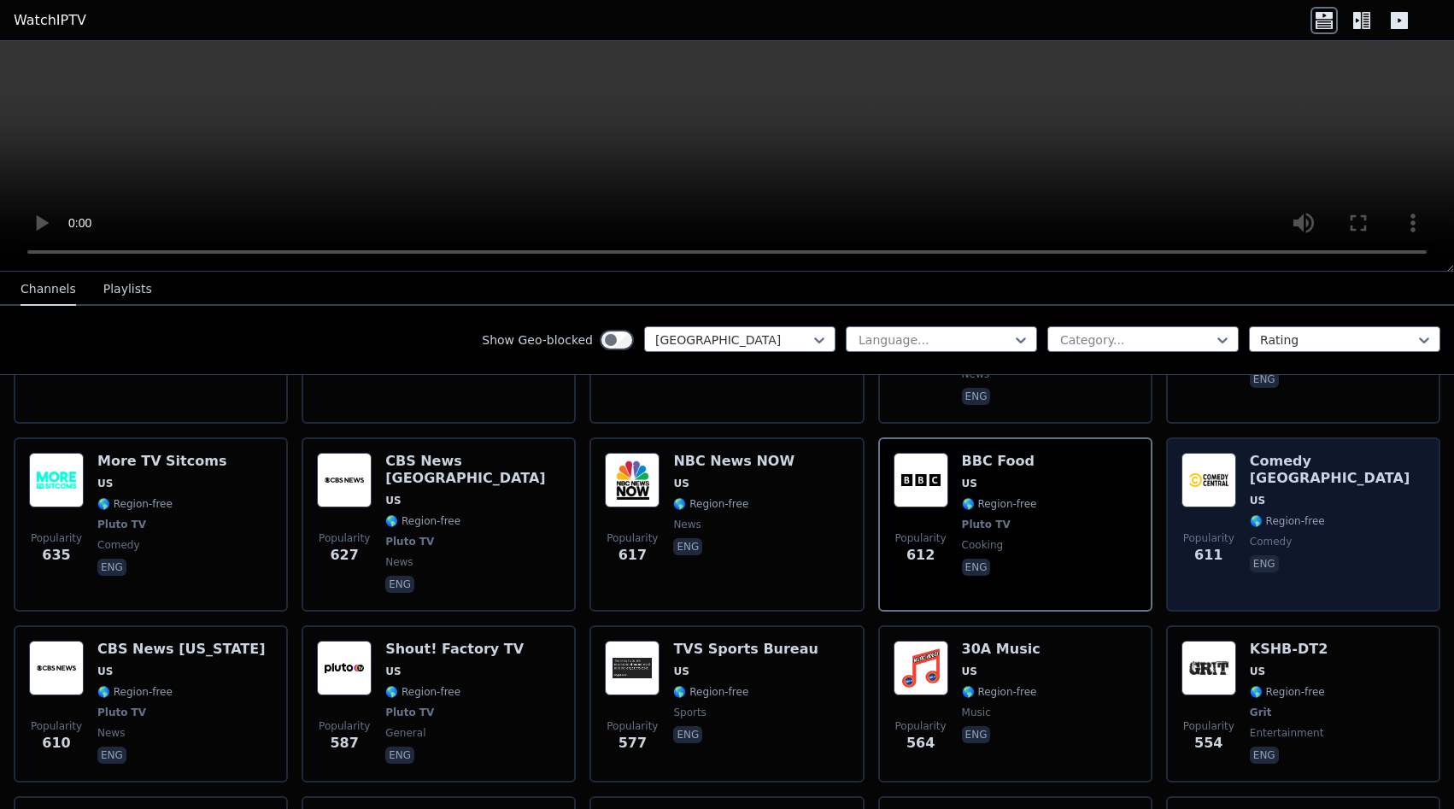
click at [1388, 469] on div "Popularity 611 Comedy Central East US 🌎 Region-free comedy eng" at bounding box center [1304, 525] width 244 height 144
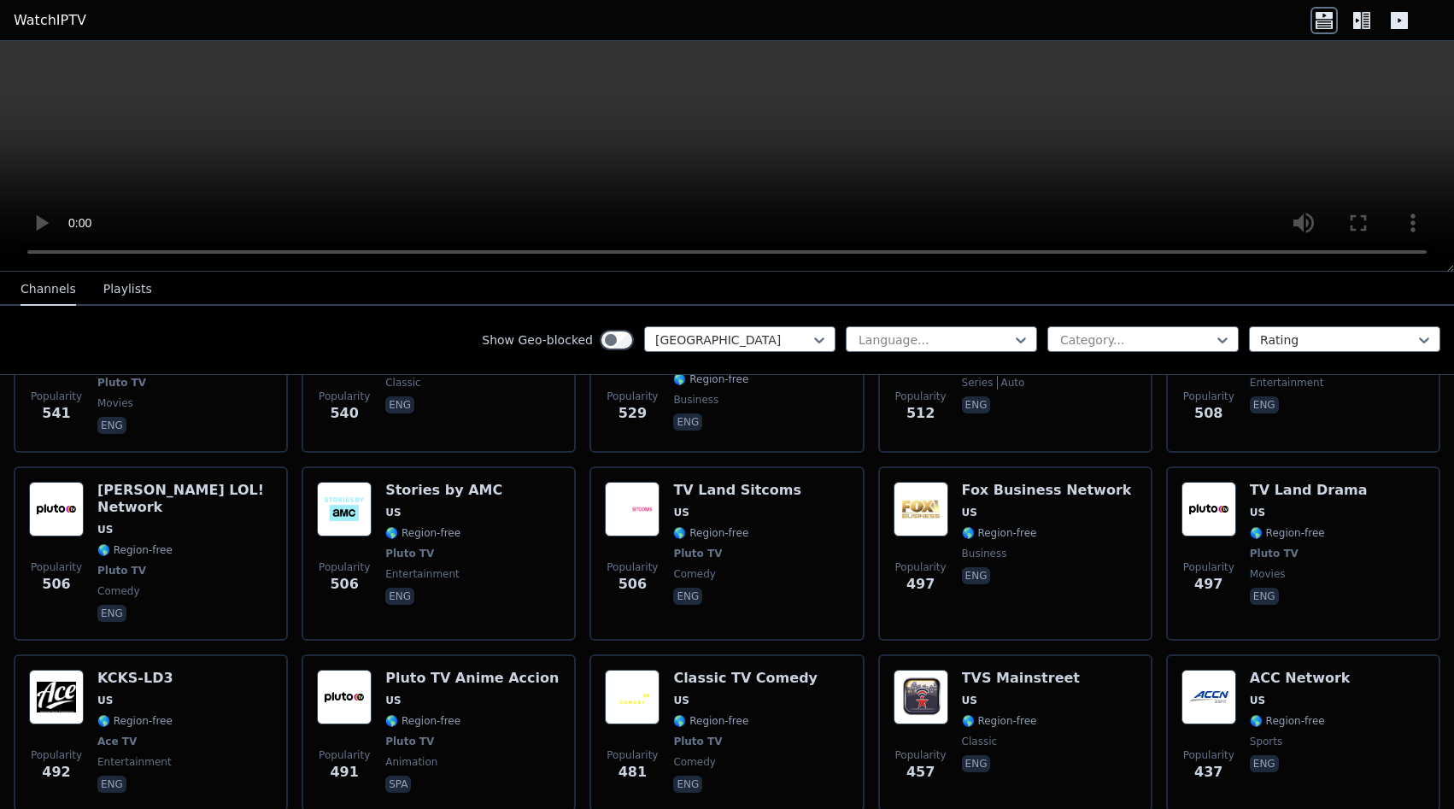
scroll to position [2584, 0]
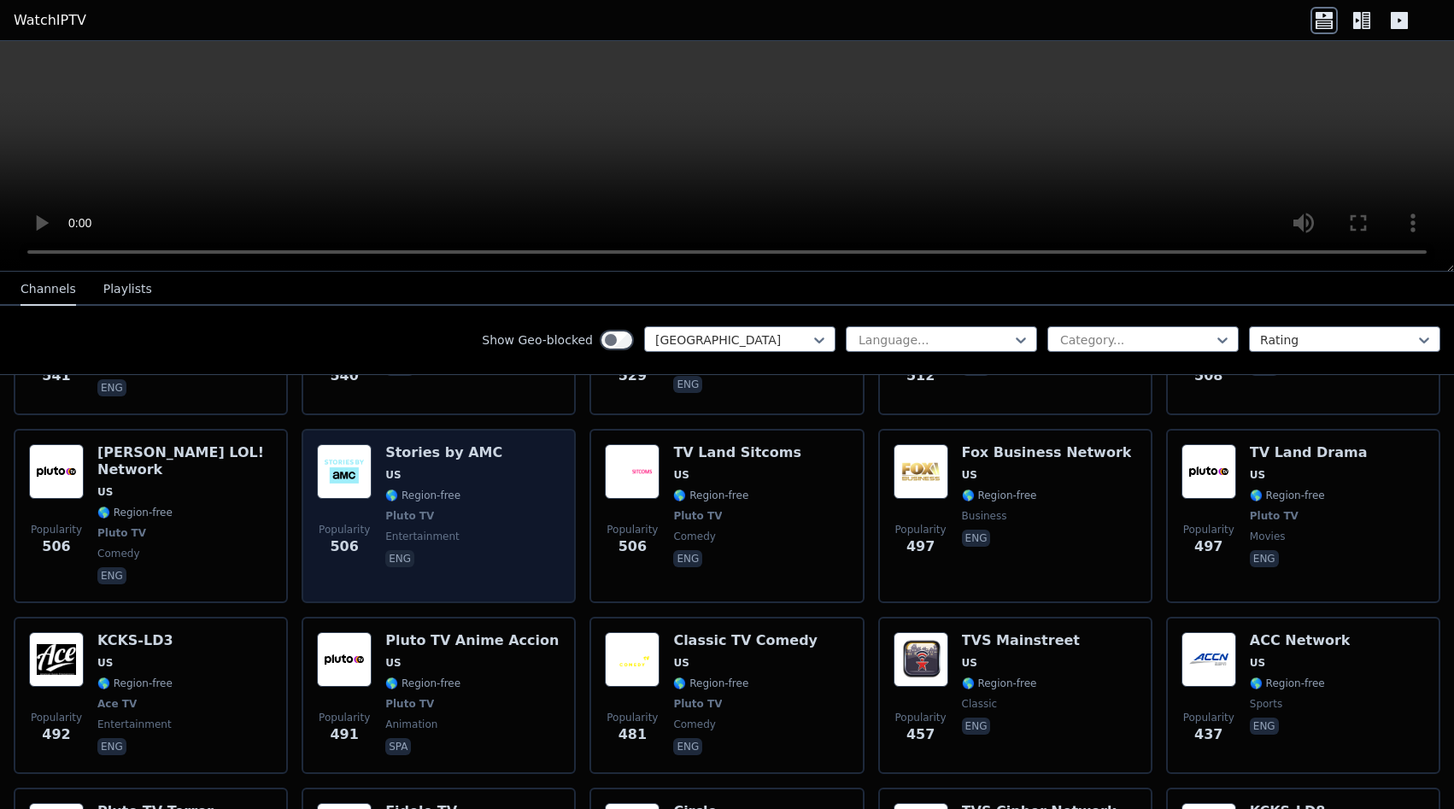
click at [452, 444] on div "Stories by AMC US 🌎 Region-free Pluto TV entertainment eng" at bounding box center [443, 516] width 117 height 144
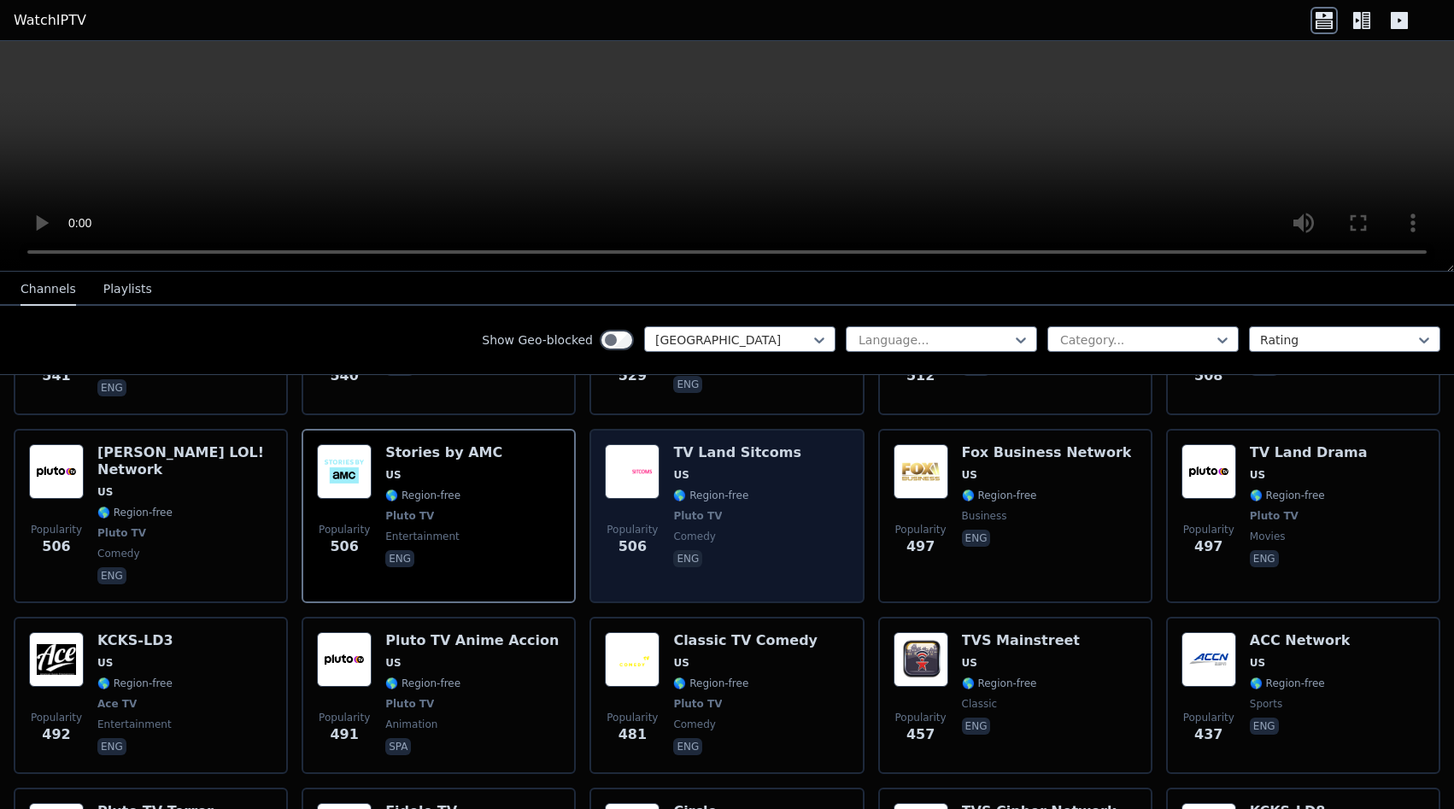
click at [783, 444] on div "Popularity 506 TV Land Sitcoms US 🌎 Region-free Pluto TV comedy eng" at bounding box center [727, 516] width 244 height 144
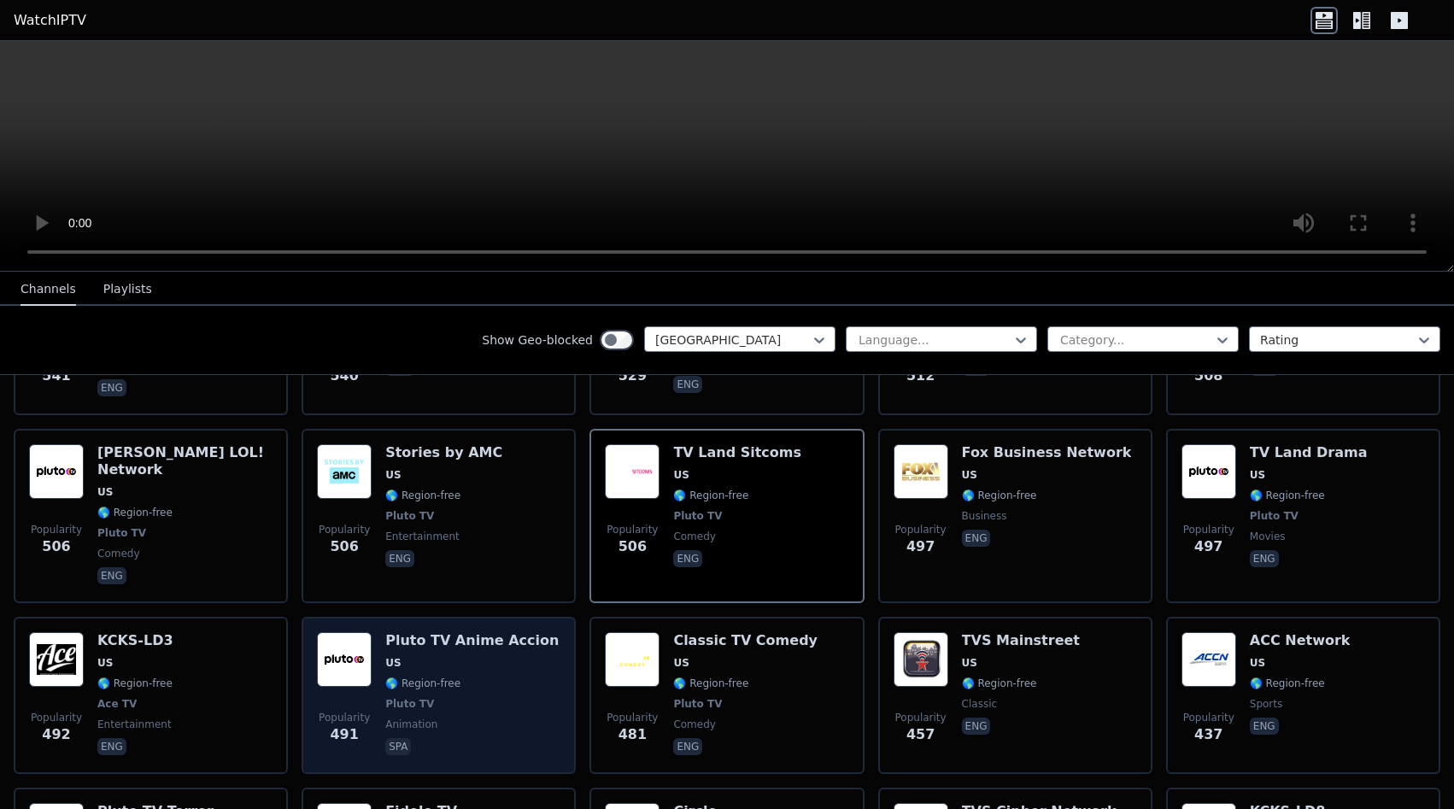
click at [425, 697] on span "Pluto TV" at bounding box center [409, 704] width 49 height 14
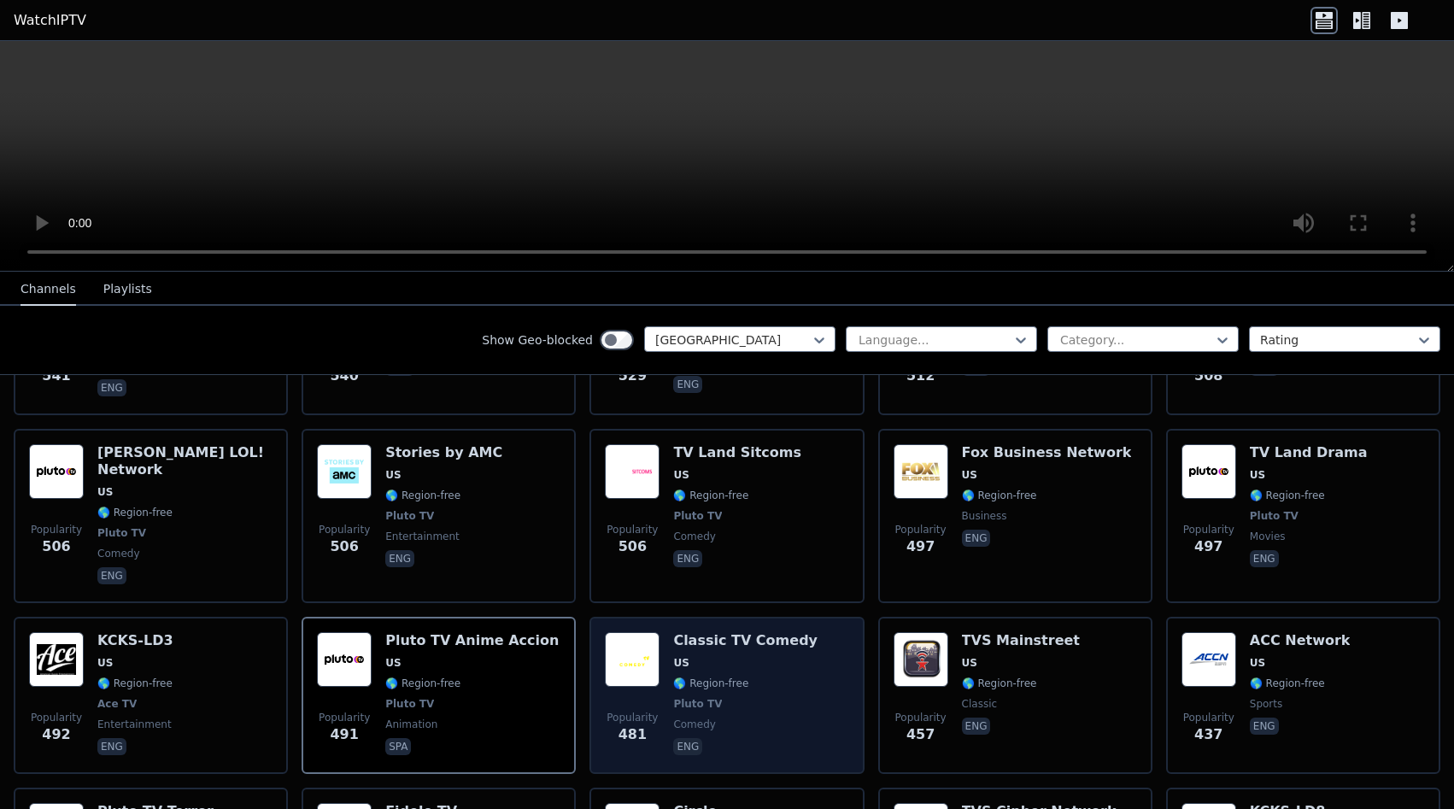
click at [689, 677] on span "🌎 Region-free" at bounding box center [710, 684] width 75 height 14
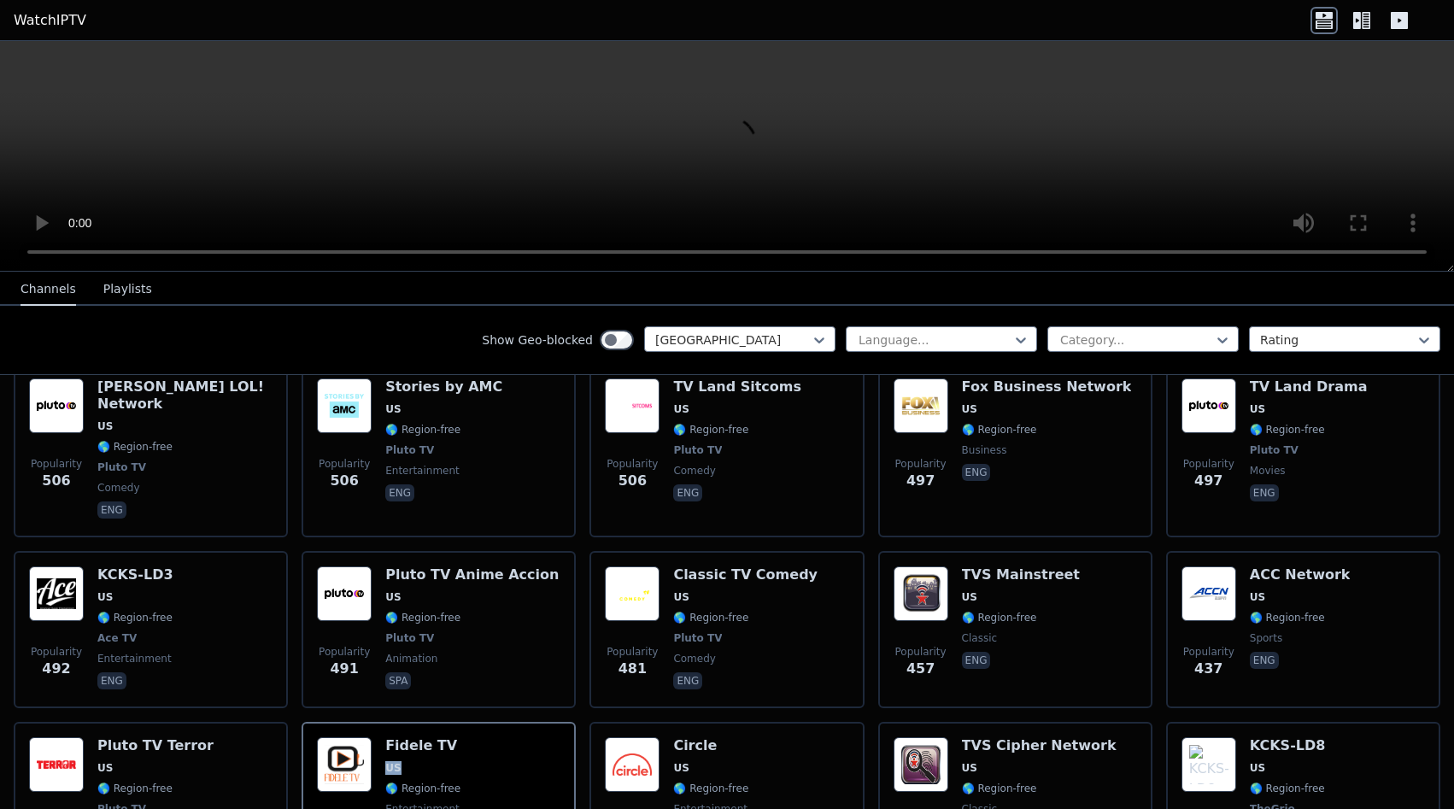
scroll to position [2691, 0]
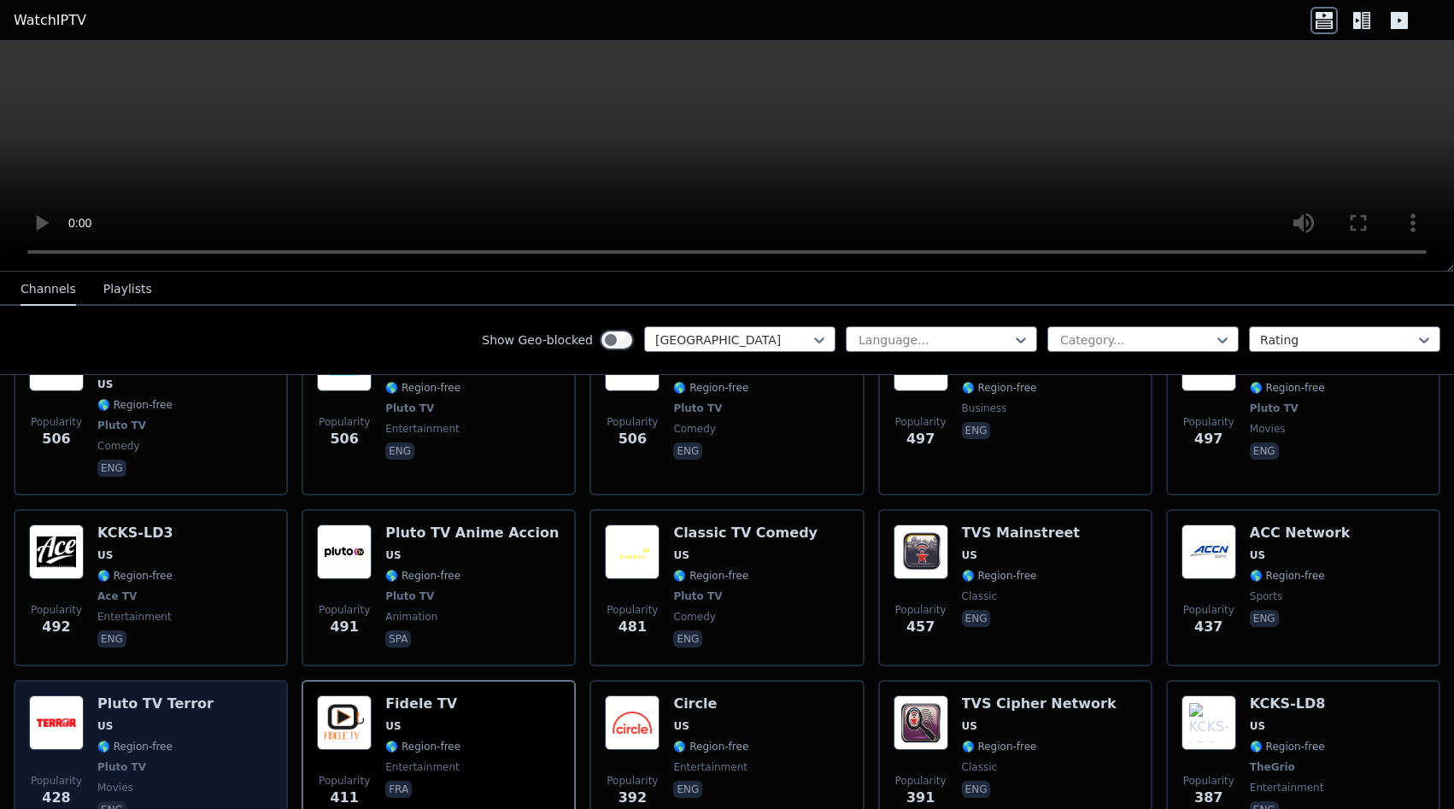
click at [227, 695] on div "Popularity 428 Pluto TV Terror US 🌎 Region-free Pluto TV movies eng" at bounding box center [151, 758] width 244 height 126
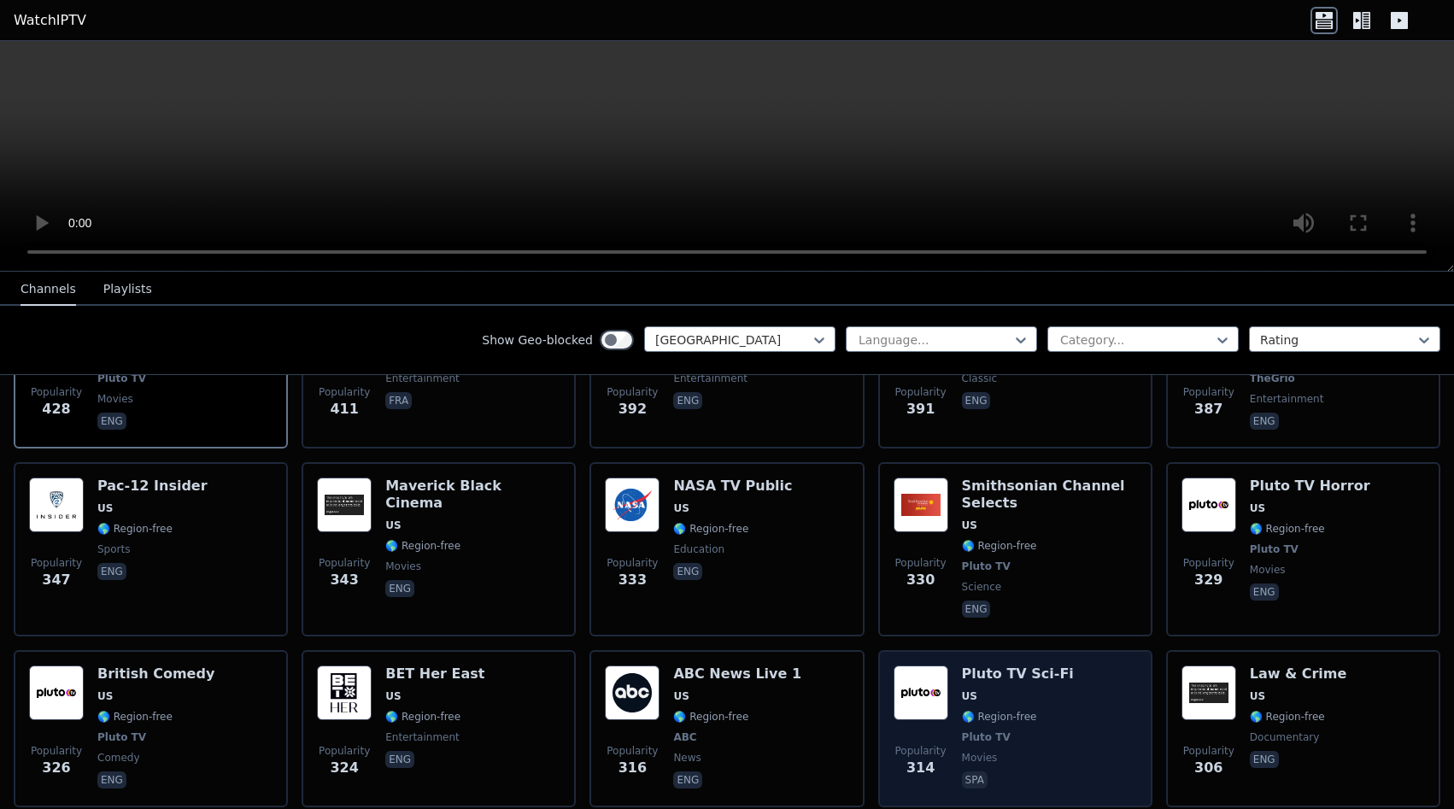
scroll to position [3122, 0]
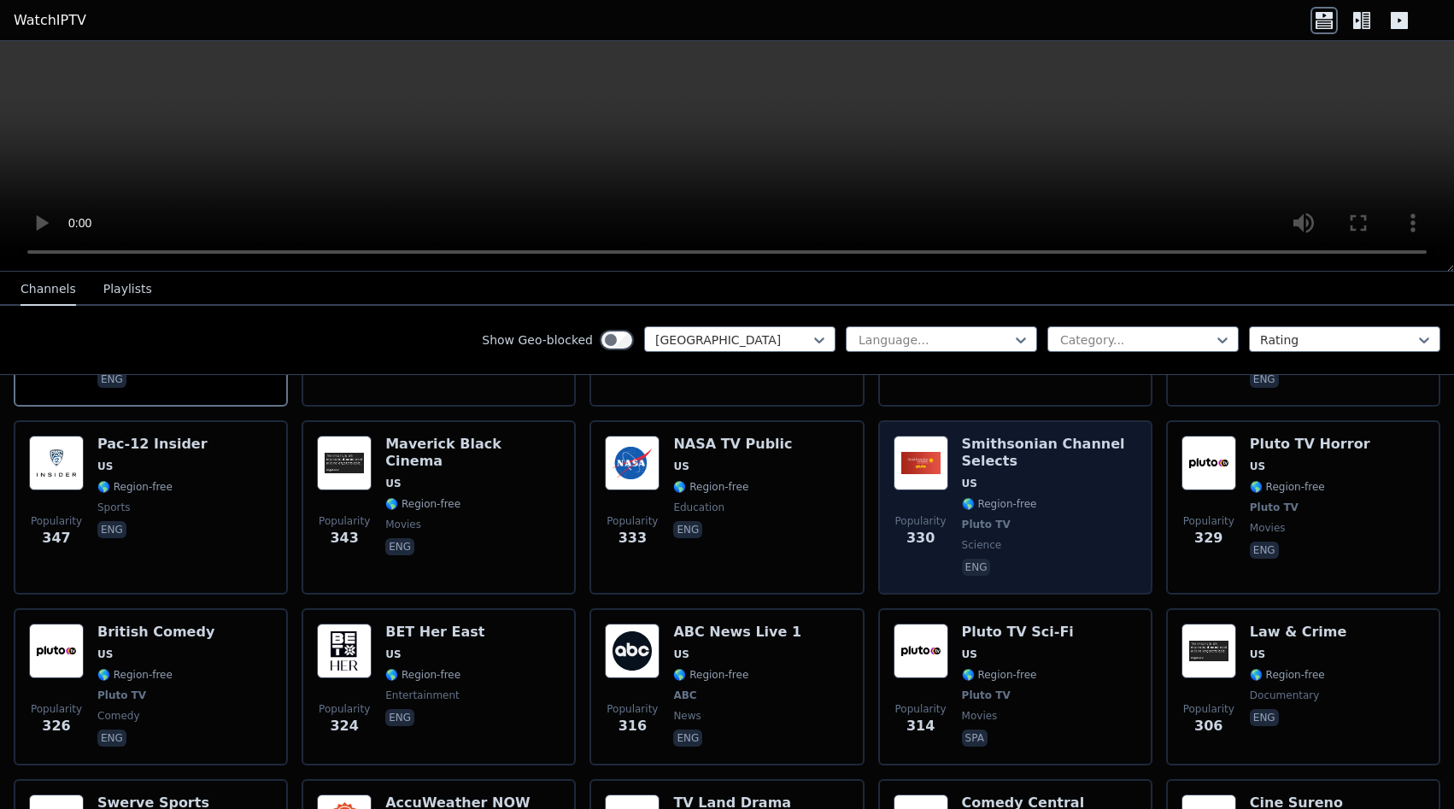
click at [1059, 436] on h6 "Smithsonian Channel Selects" at bounding box center [1049, 453] width 175 height 34
click at [1067, 559] on span "eng" at bounding box center [1049, 569] width 175 height 21
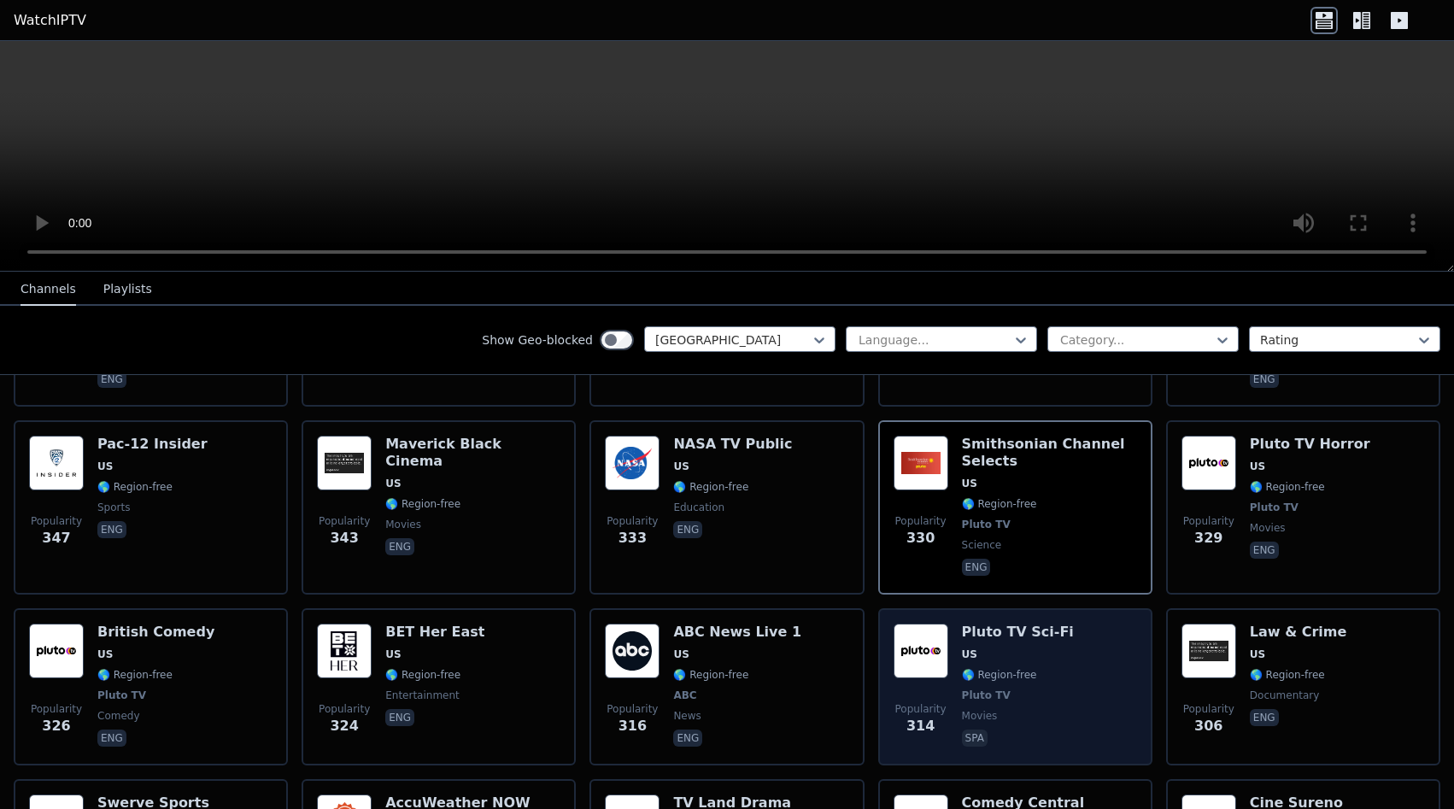
click at [1052, 624] on div "Pluto TV Sci-Fi US 🌎 Region-free Pluto TV movies spa" at bounding box center [1018, 687] width 112 height 126
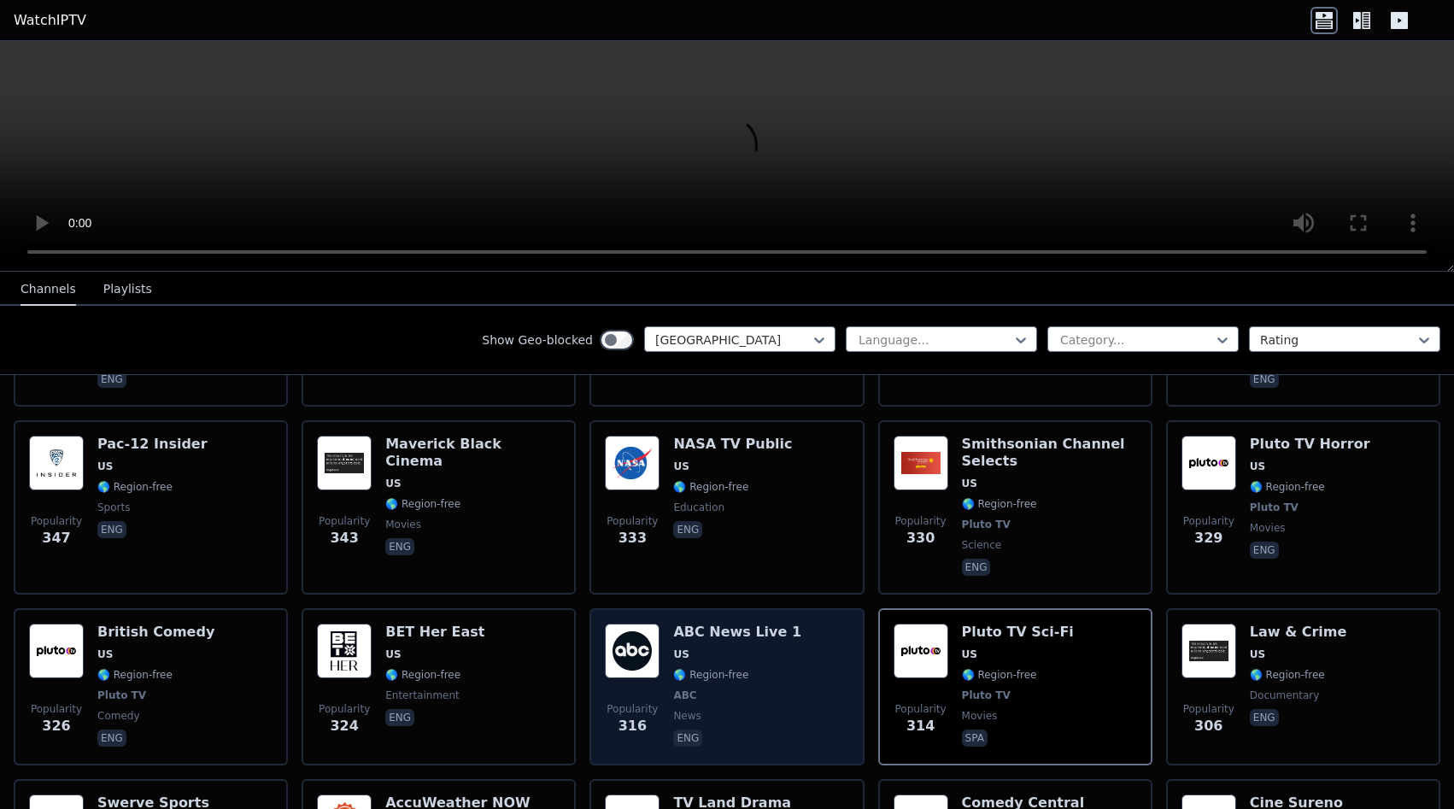
click at [781, 624] on div "Popularity 316 ABC News Live 1 US 🌎 Region-free ABC news eng" at bounding box center [727, 687] width 244 height 126
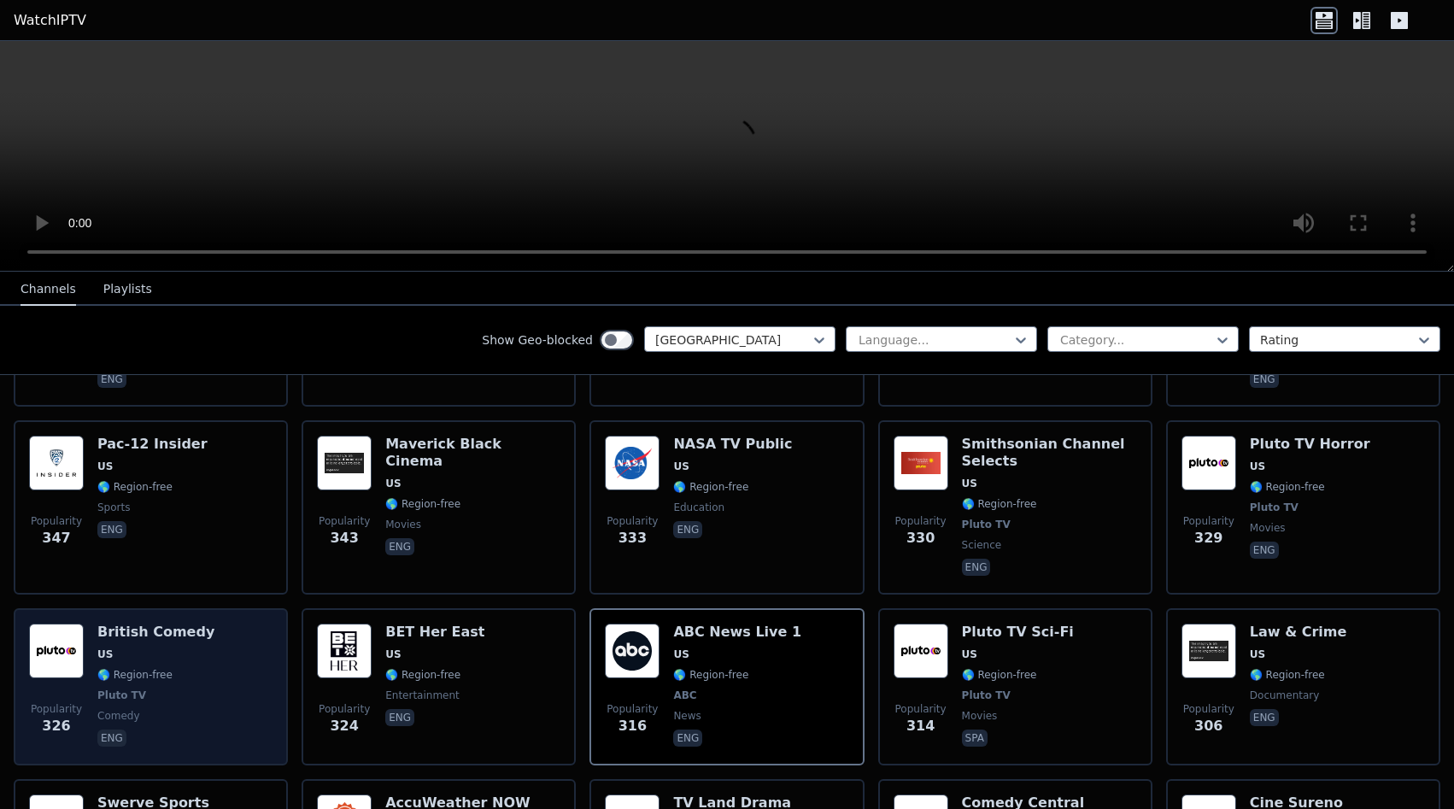
click at [196, 624] on div "Popularity 326 British Comedy US 🌎 Region-free Pluto TV comedy eng" at bounding box center [151, 687] width 244 height 126
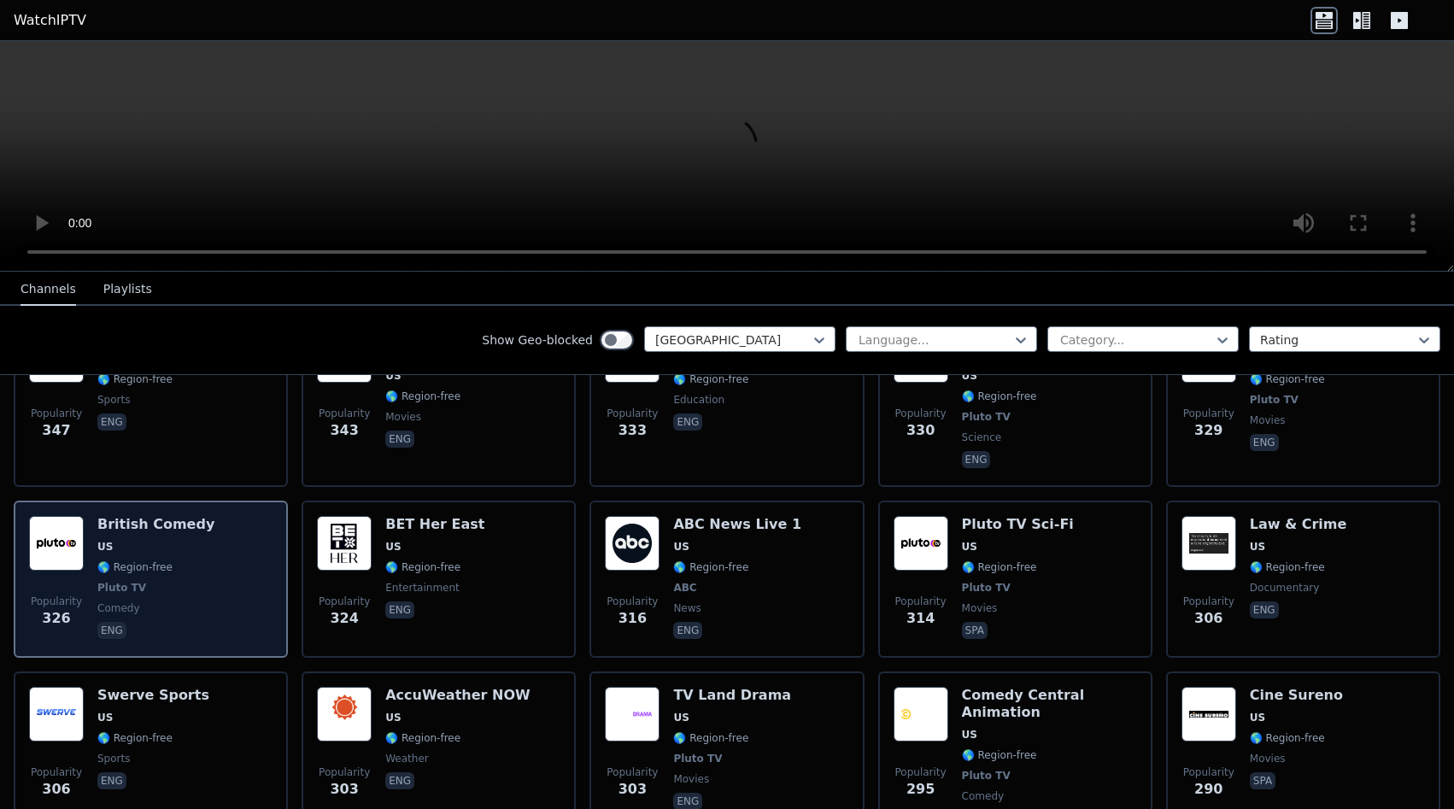
scroll to position [3337, 0]
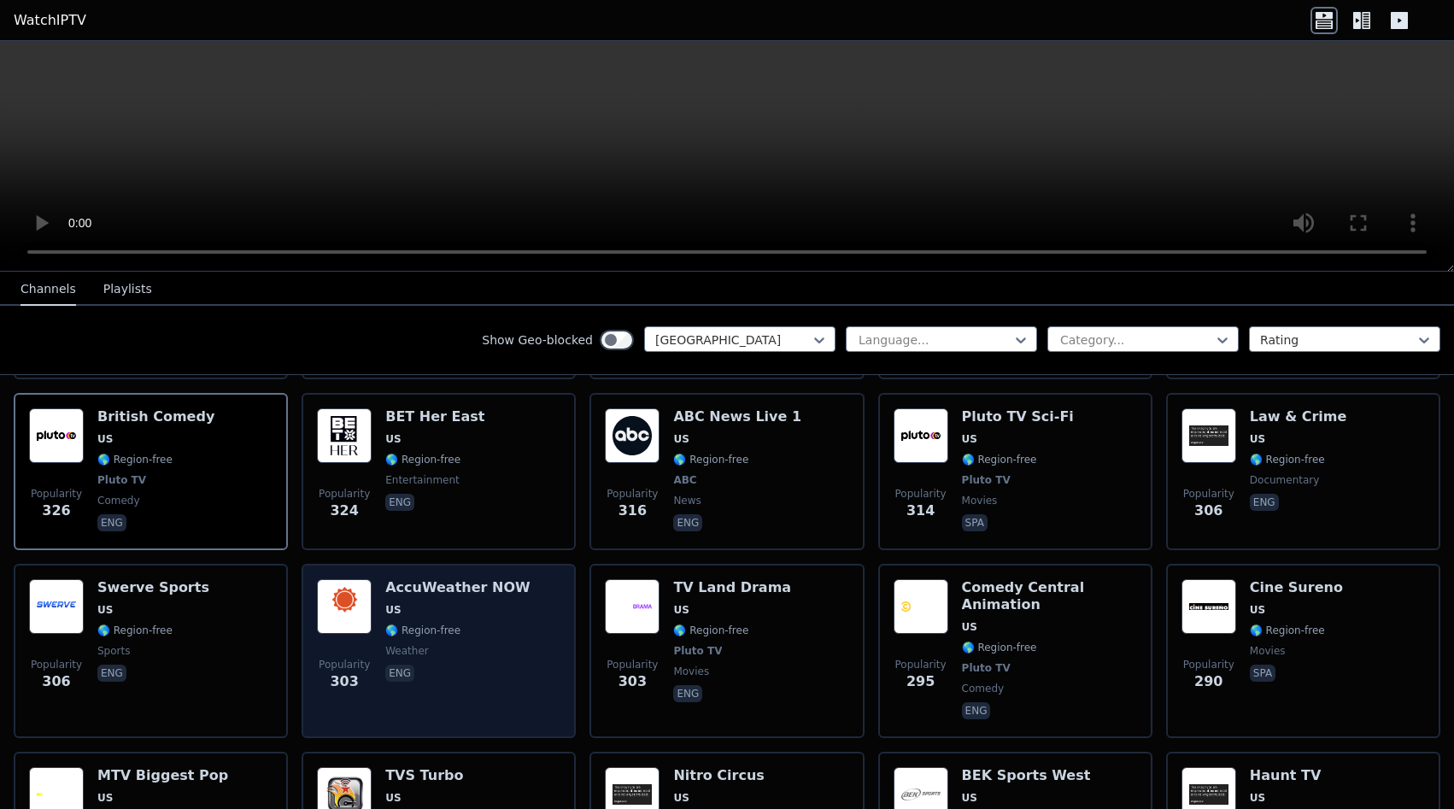
click at [417, 624] on span "🌎 Region-free" at bounding box center [422, 631] width 75 height 14
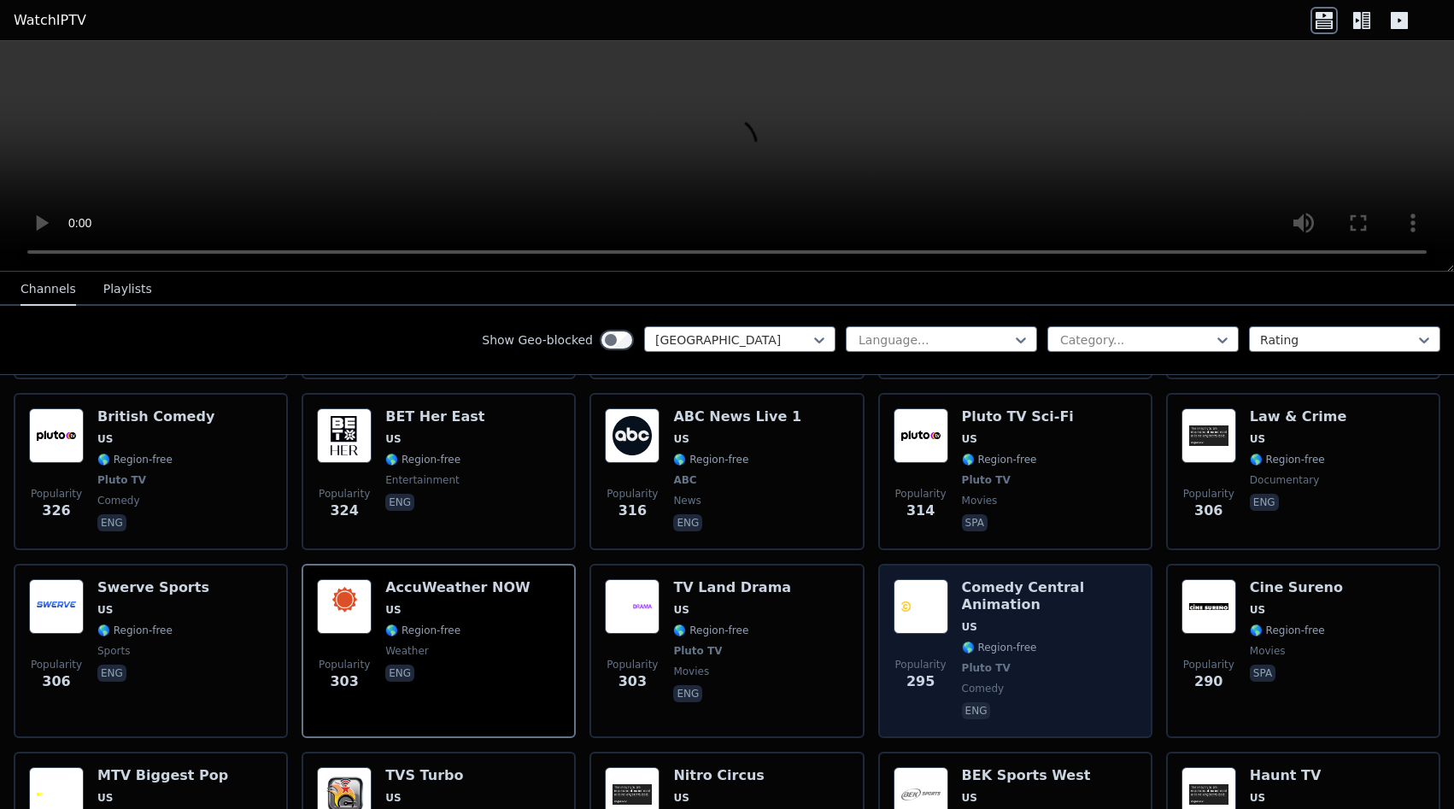
click at [1100, 641] on span "🌎 Region-free" at bounding box center [1049, 648] width 175 height 14
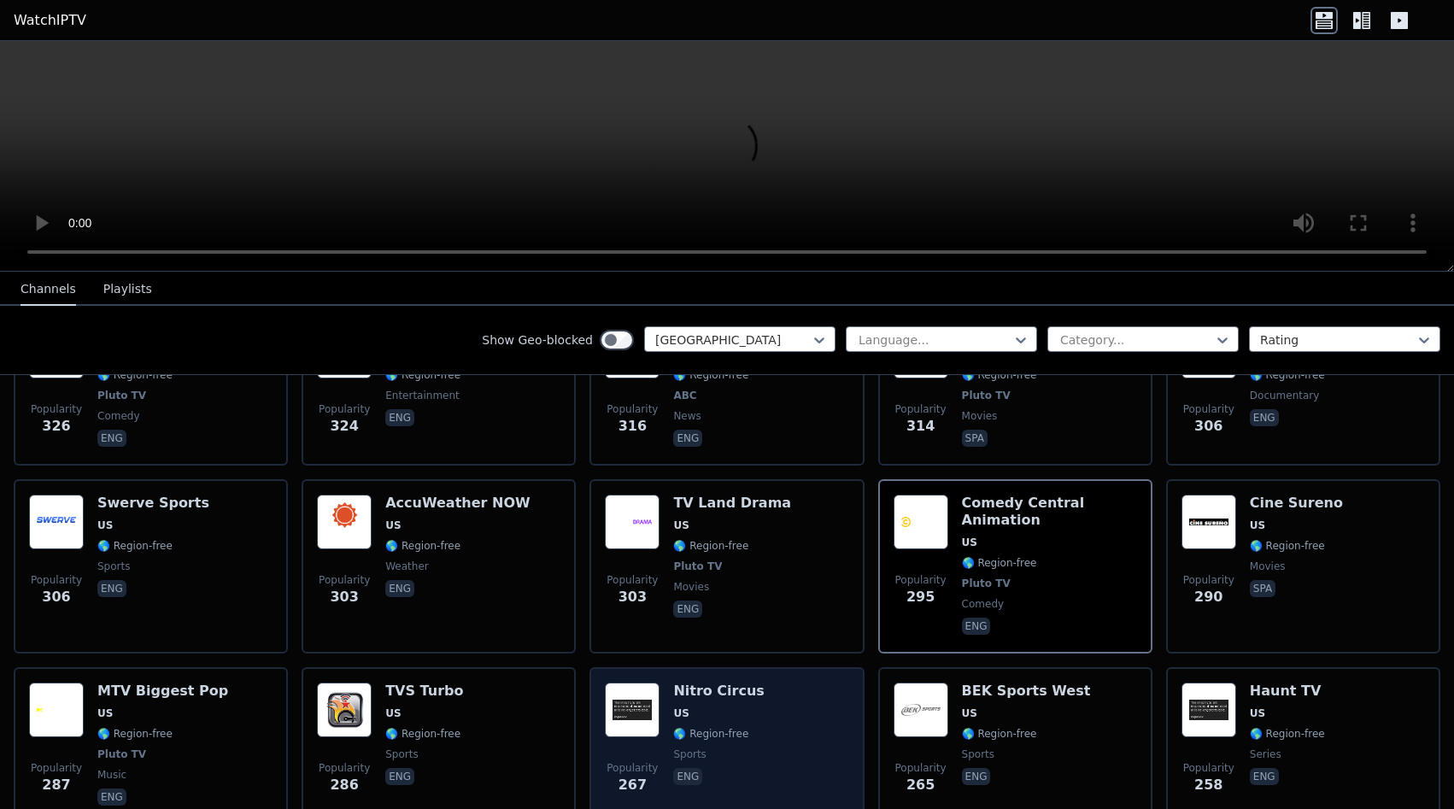
scroll to position [3553, 0]
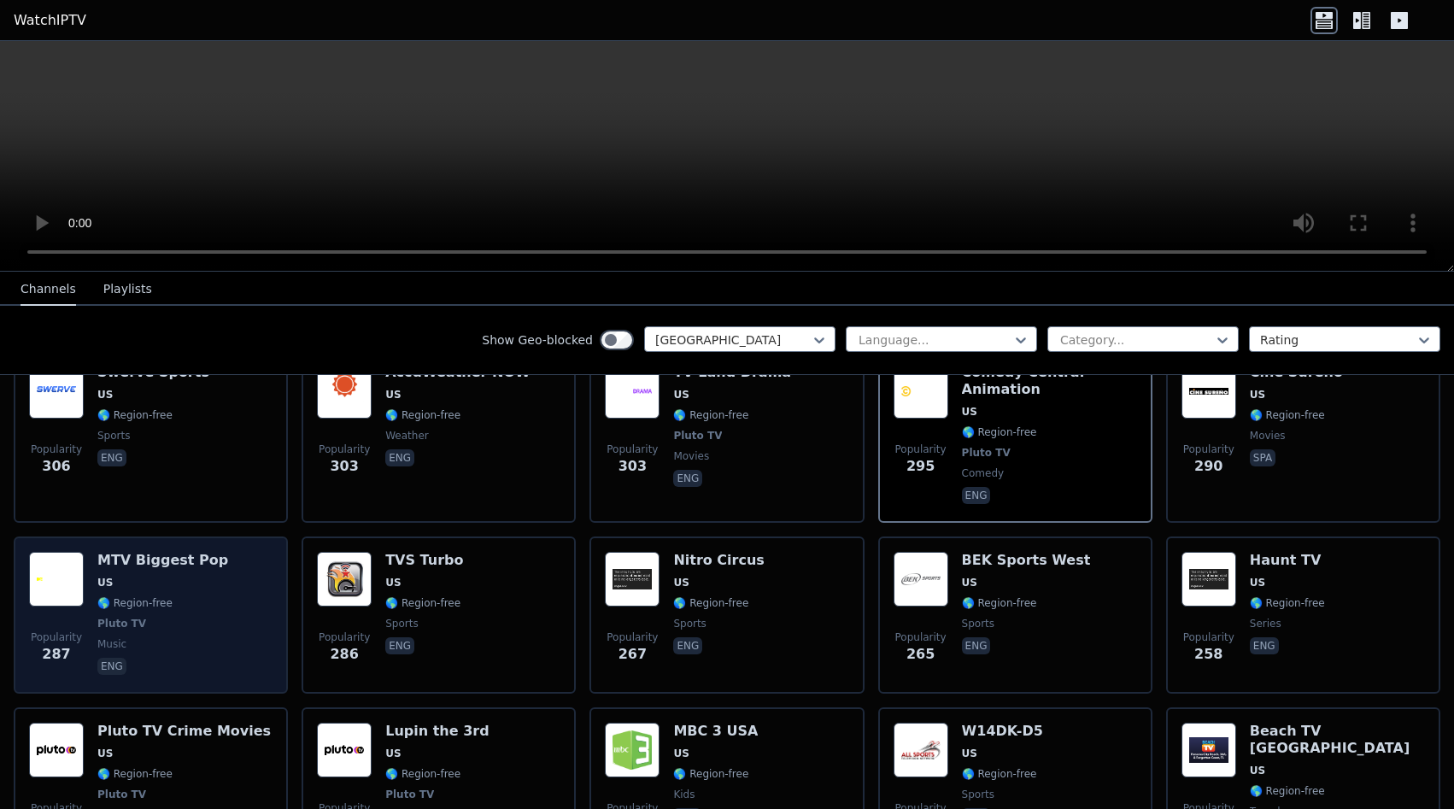
click at [214, 552] on div "Popularity 287 MTV Biggest Pop US 🌎 Region-free Pluto TV music eng" at bounding box center [151, 615] width 244 height 126
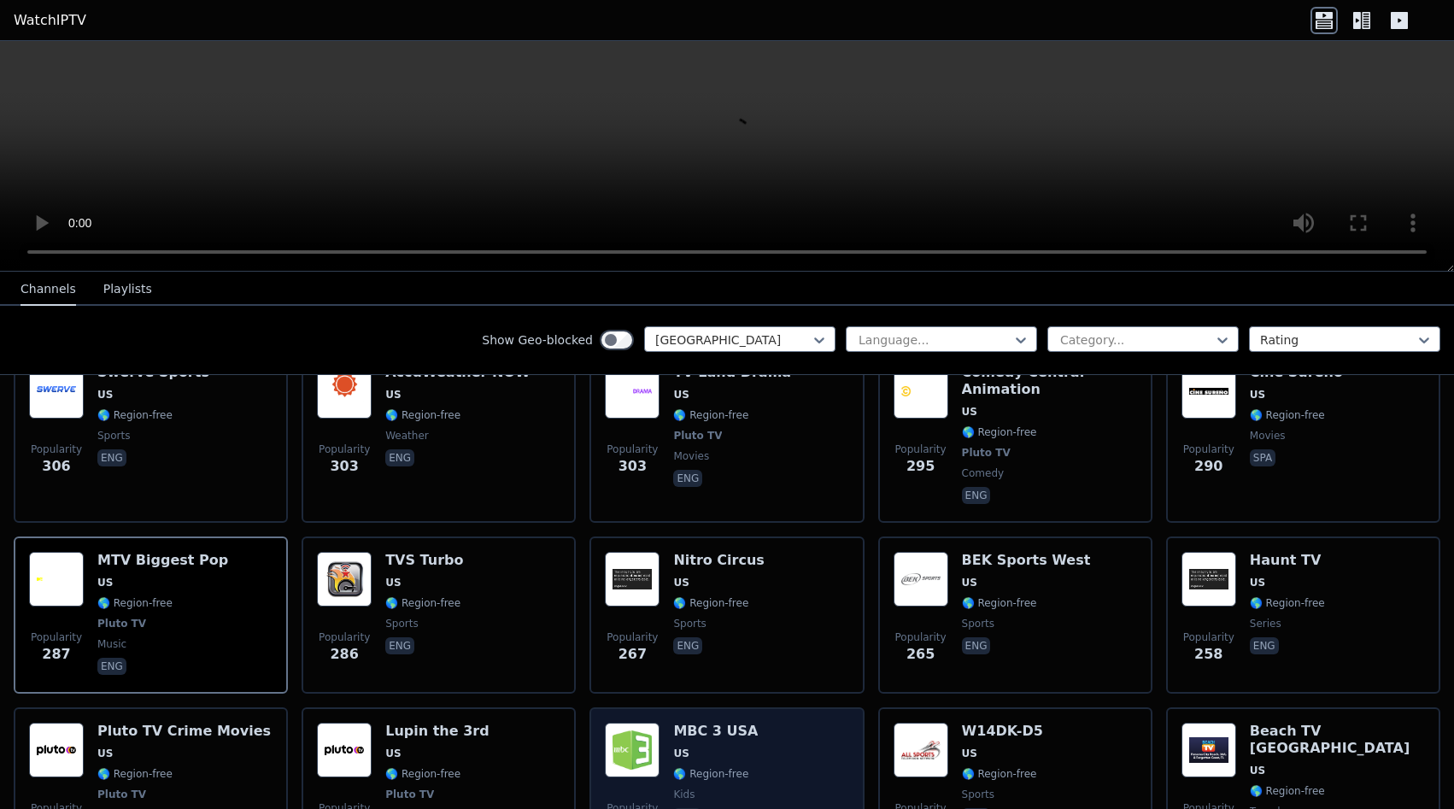
click at [780, 723] on div "Popularity 253 MBC 3 USA US 🌎 Region-free kids ara" at bounding box center [727, 786] width 244 height 126
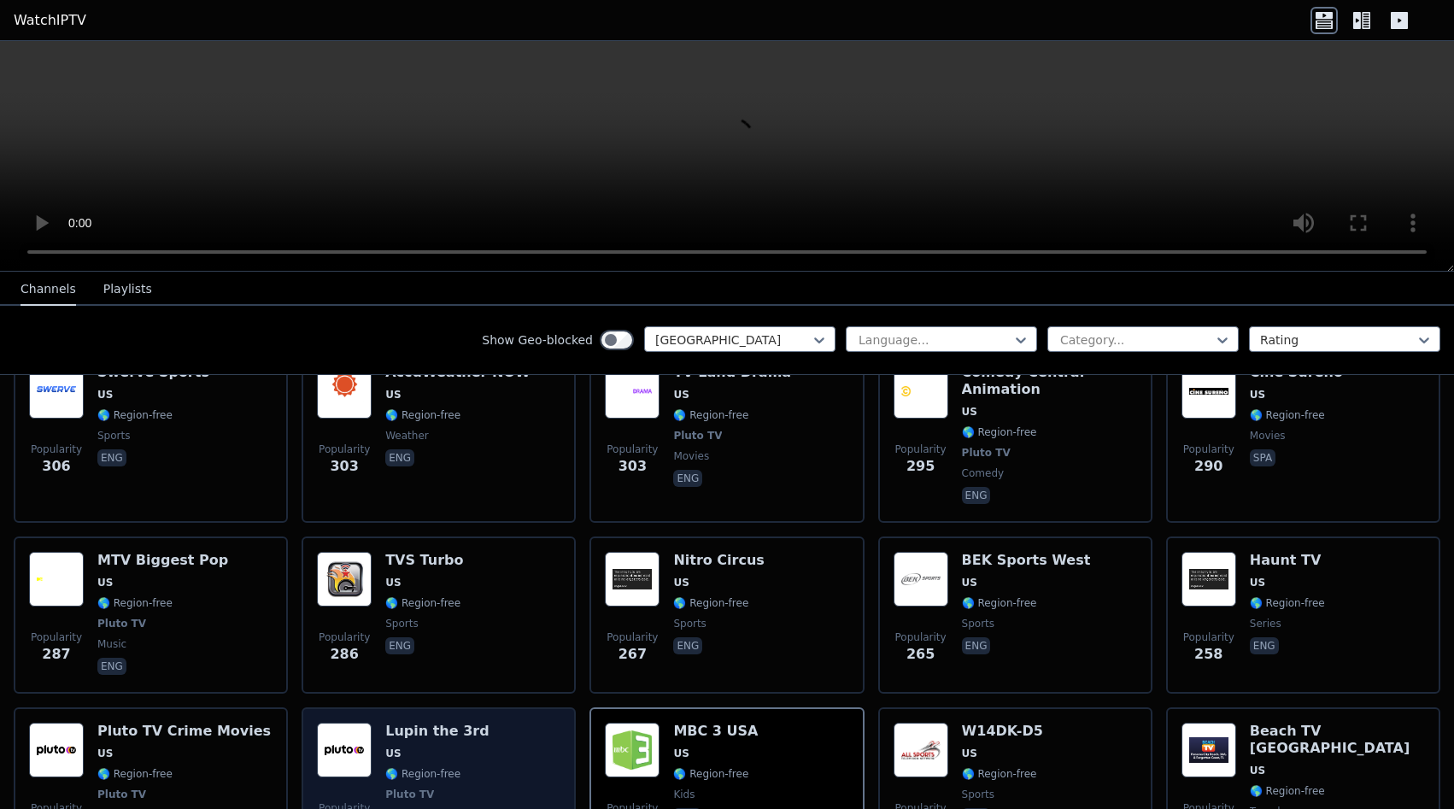
click at [427, 723] on div "Lupin the 3rd US 🌎 Region-free Pluto TV animation eng" at bounding box center [436, 786] width 103 height 126
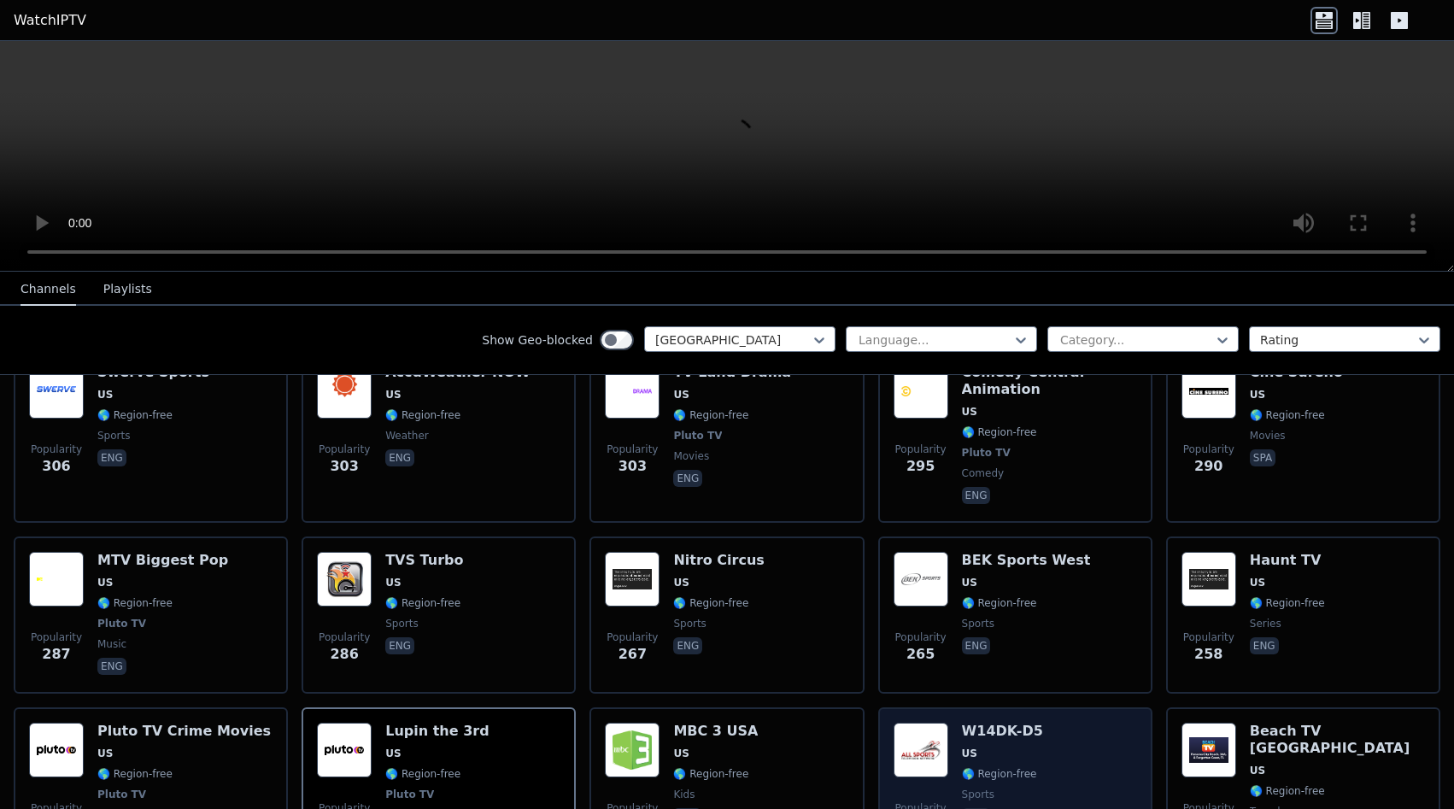
click at [1051, 723] on div "Popularity 251 W14DK-D5 US 🌎 Region-free sports eng" at bounding box center [1016, 786] width 244 height 126
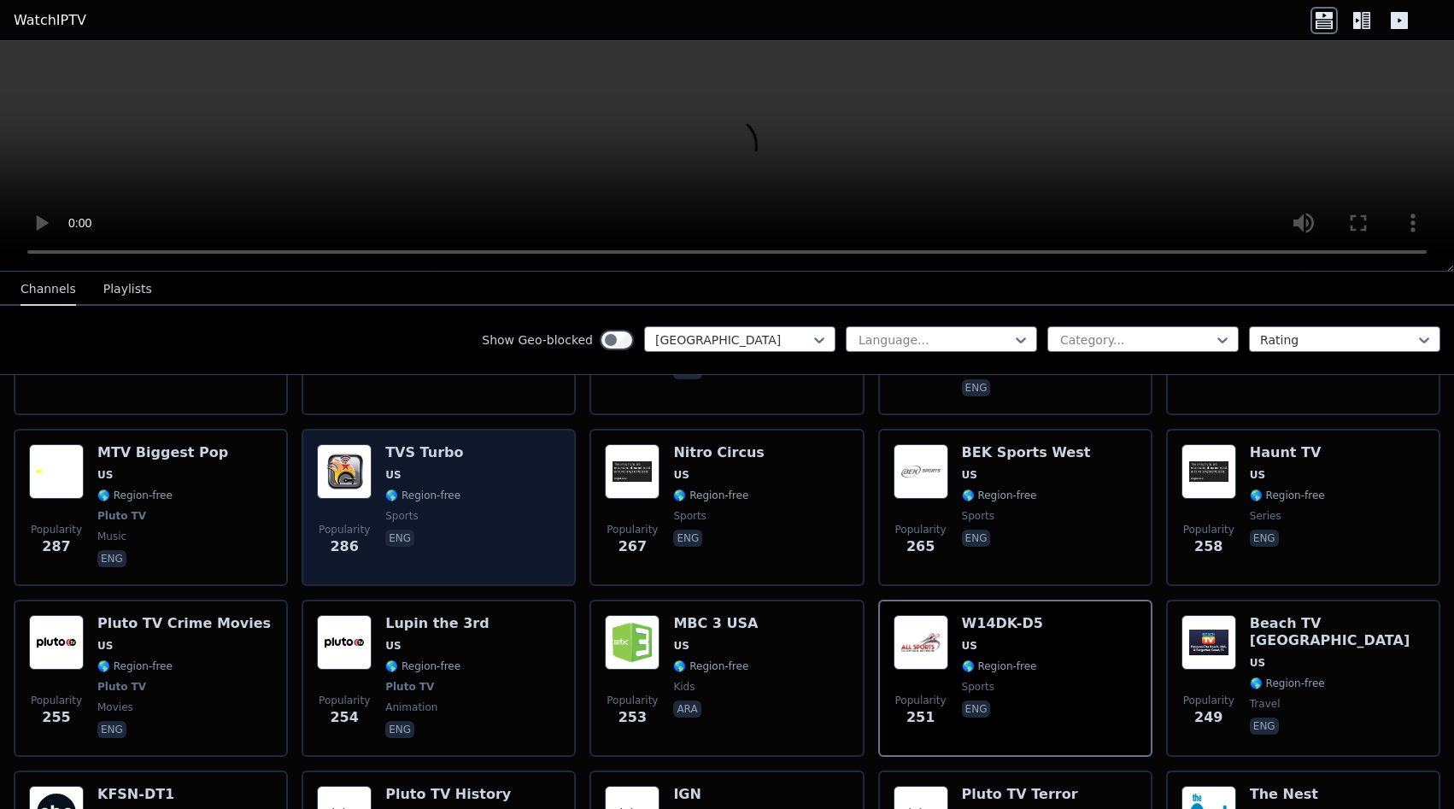
scroll to position [3768, 0]
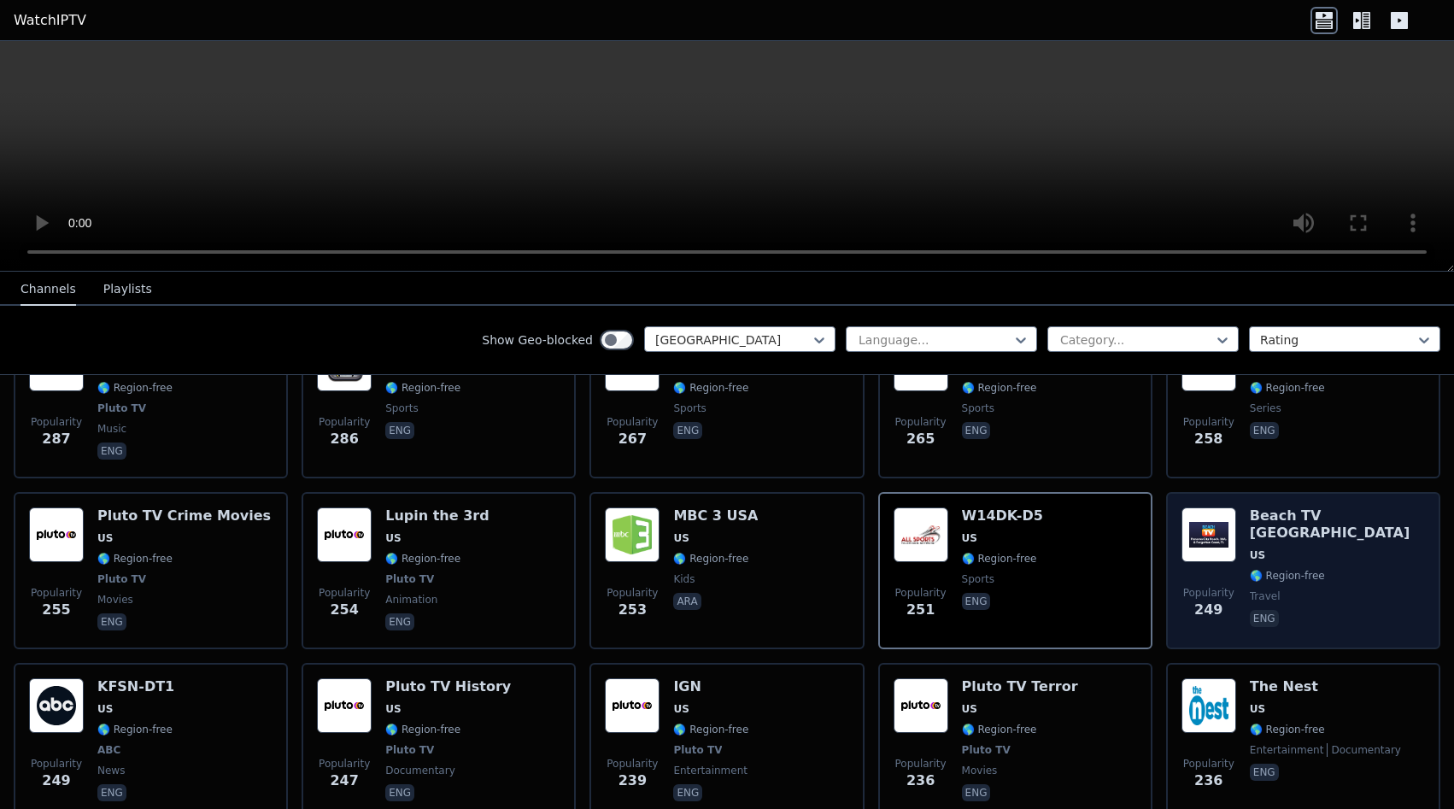
click at [1359, 508] on div "Beach TV Panama City US 🌎 Region-free travel eng" at bounding box center [1337, 571] width 175 height 126
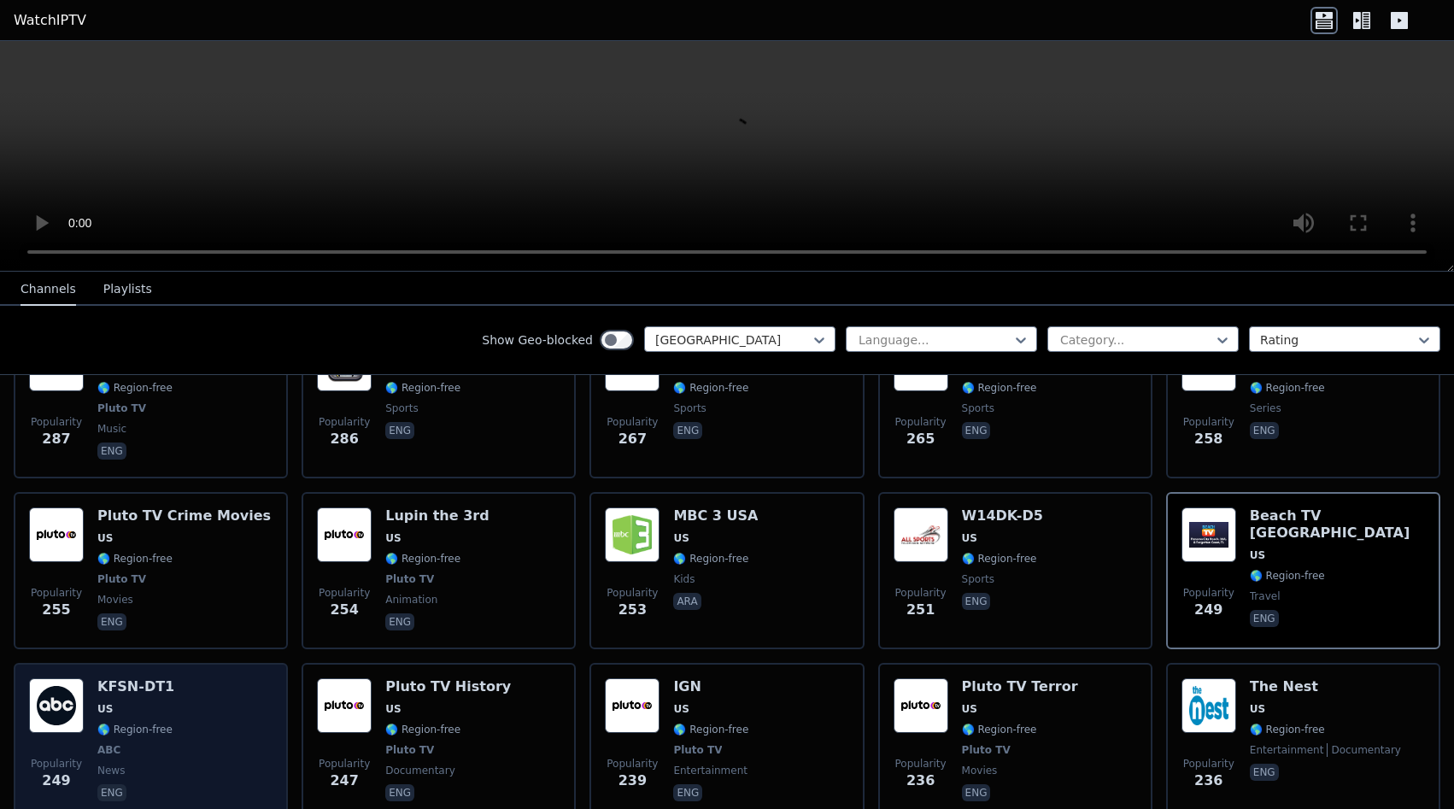
click at [185, 678] on div "Popularity 249 KFSN-DT1 US 🌎 Region-free ABC news eng" at bounding box center [151, 741] width 244 height 126
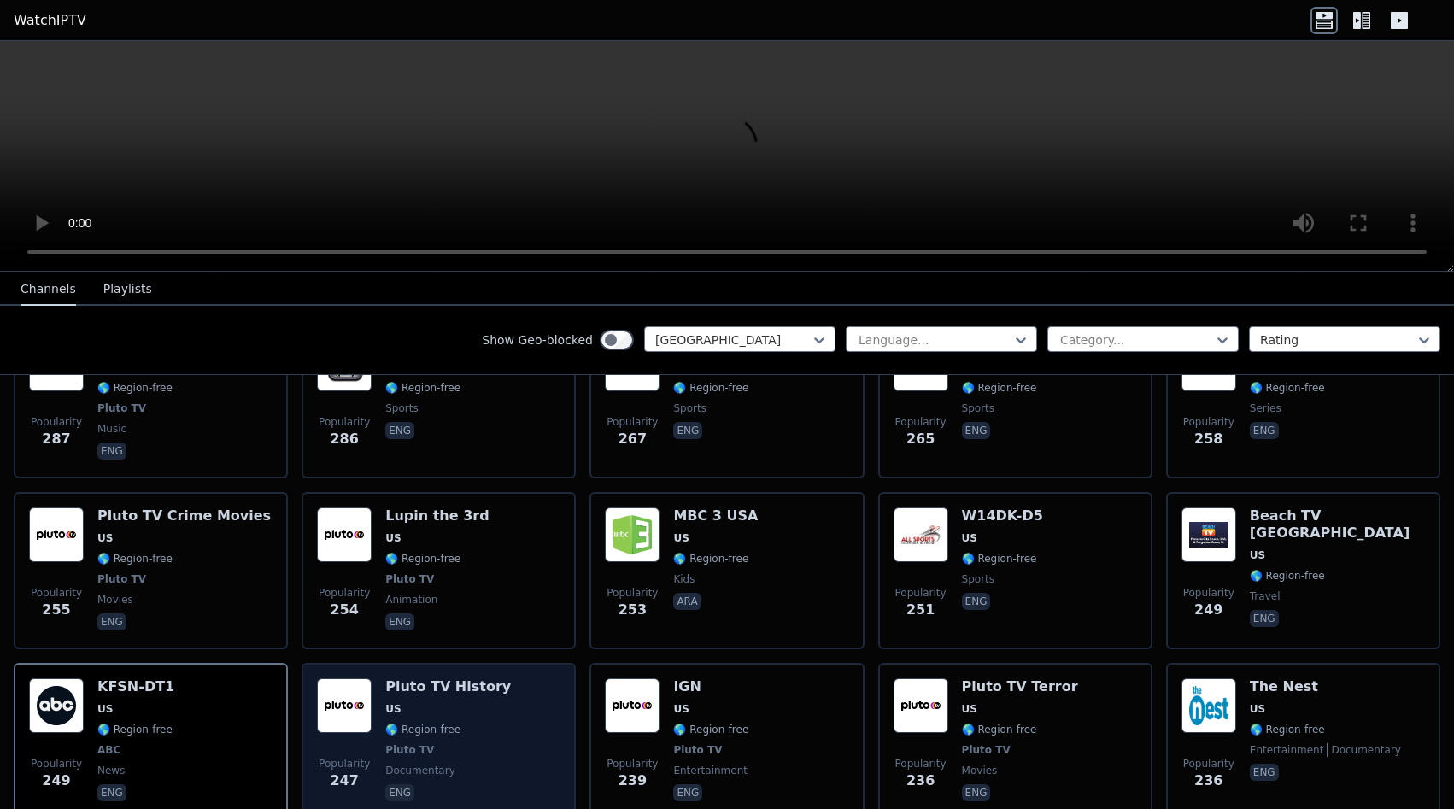
click at [562, 663] on div "Popularity 247 Pluto TV History US 🌎 Region-free Pluto TV documentary eng" at bounding box center [439, 741] width 274 height 157
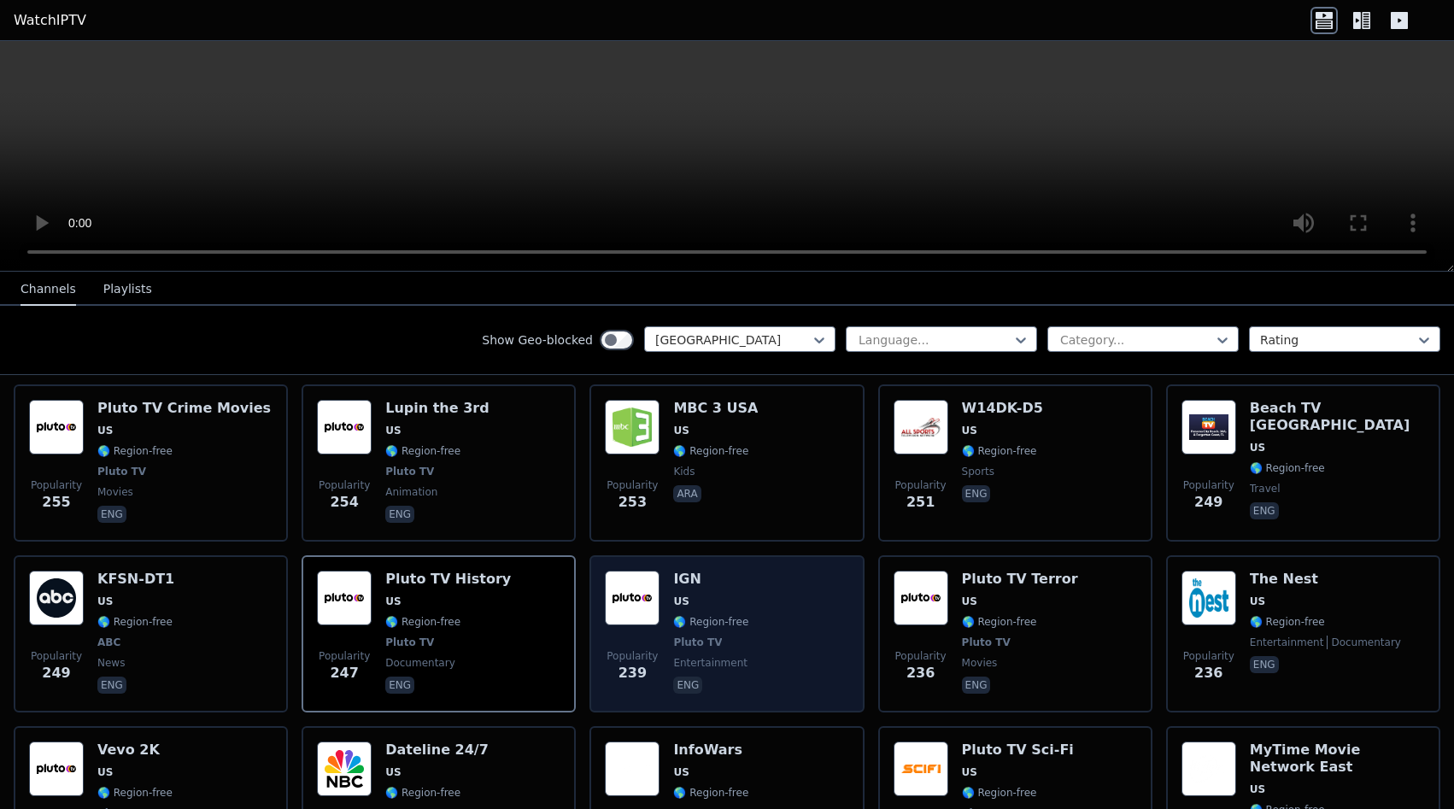
click at [746, 571] on div "Popularity 239 IGN US 🌎 Region-free Pluto TV entertainment eng" at bounding box center [727, 634] width 244 height 126
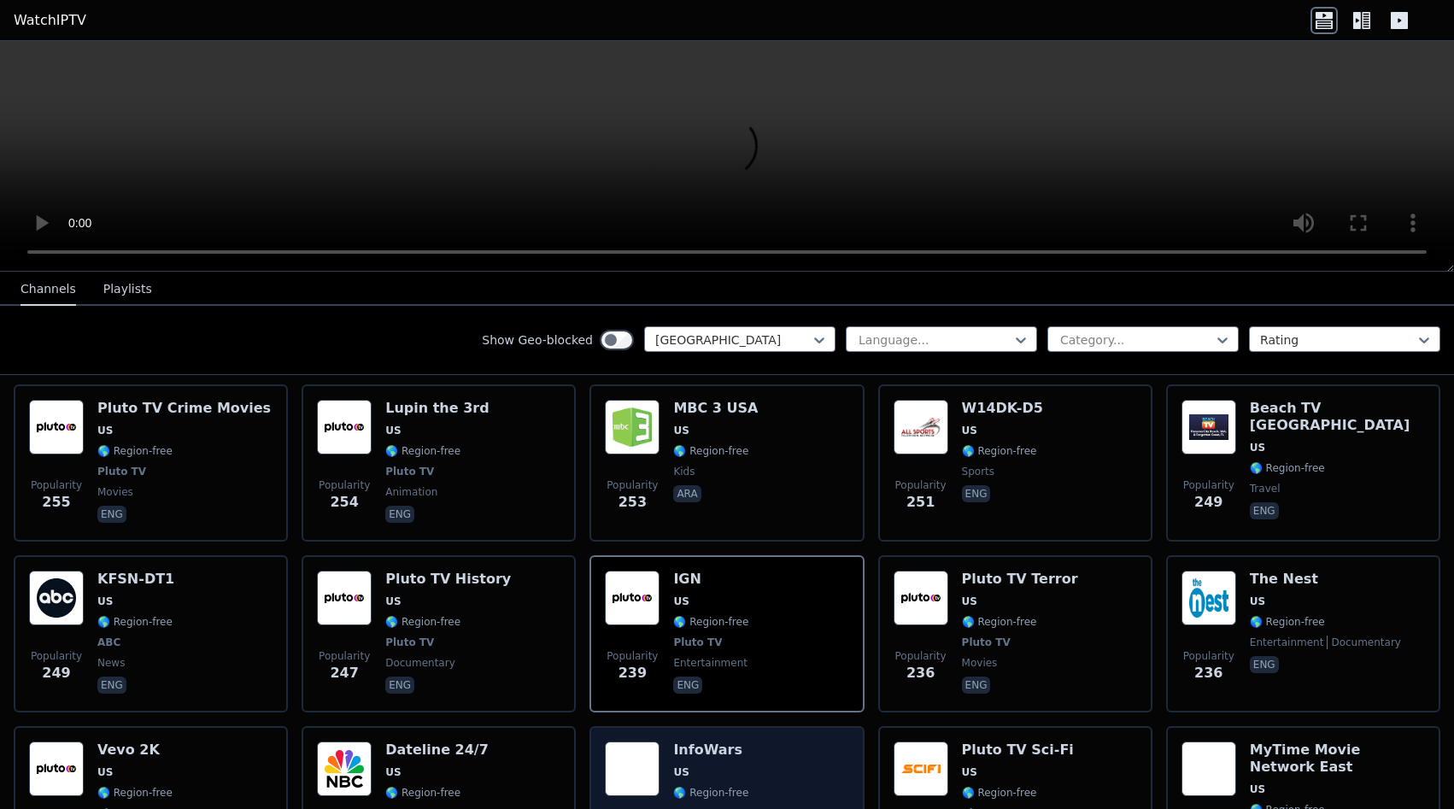
click at [790, 742] on div "Popularity 229 InfoWars US 🌎 Region-free news eng" at bounding box center [727, 805] width 244 height 126
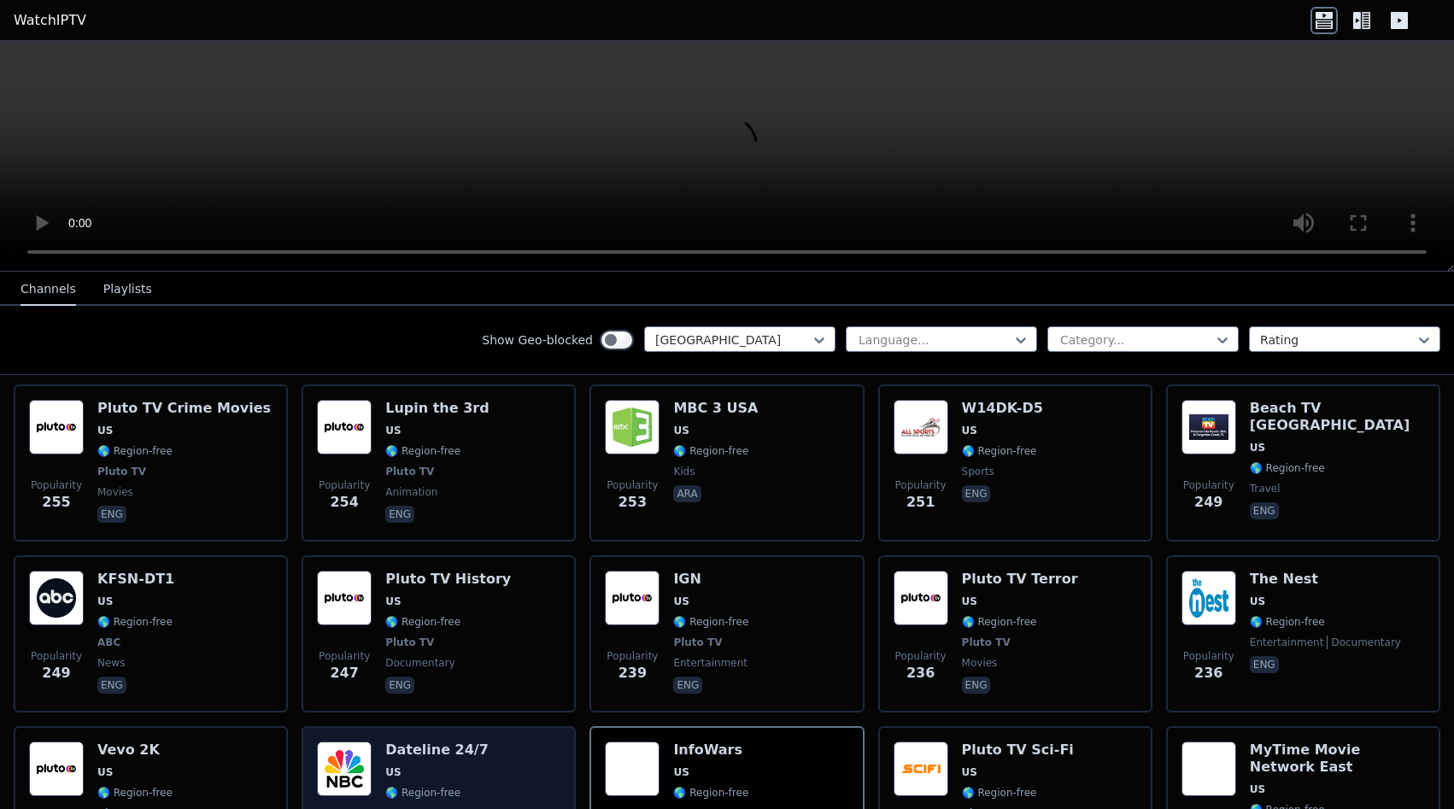
click at [510, 742] on div "Popularity 232 Dateline 24/7 US 🌎 Region-free NBC documentary eng" at bounding box center [439, 805] width 244 height 126
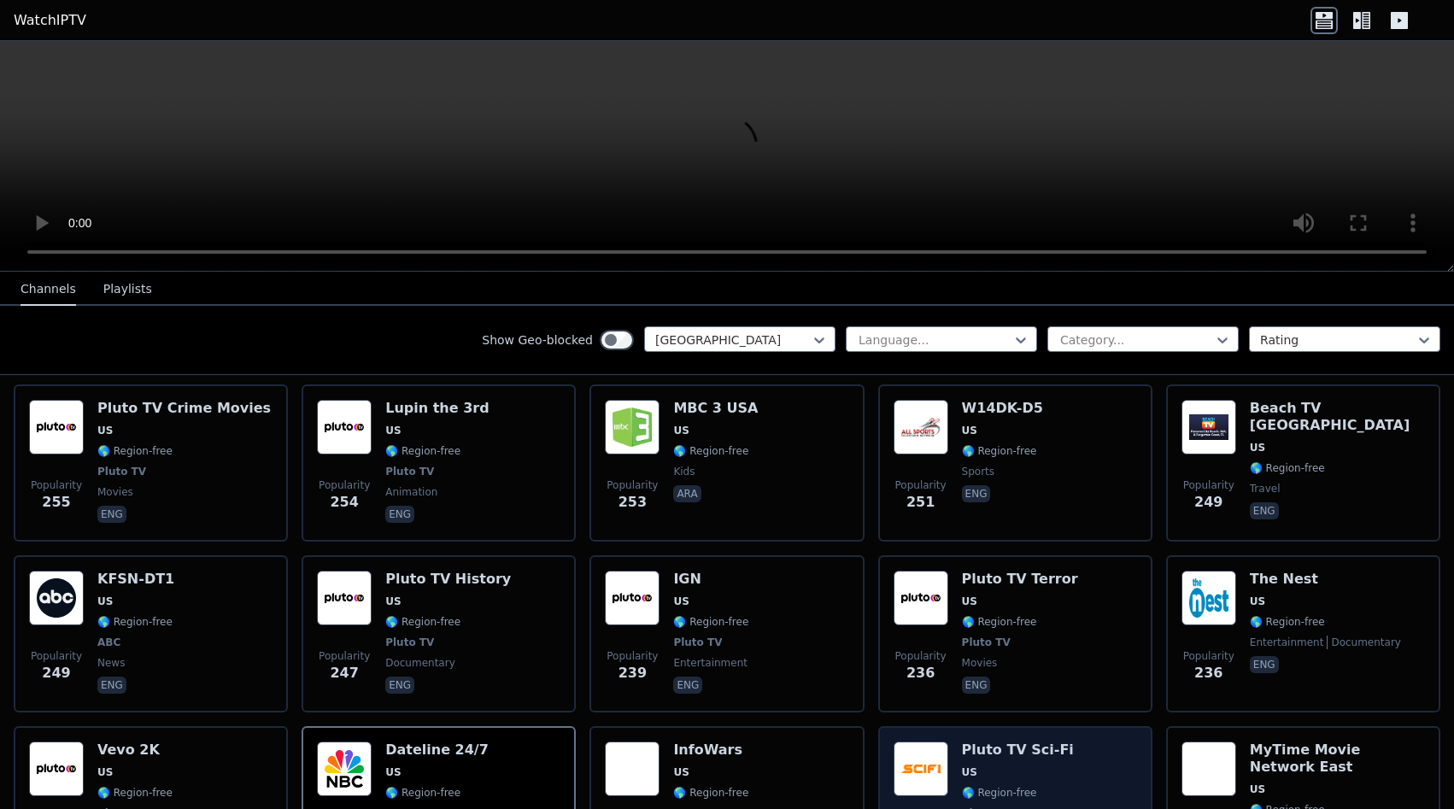
click at [1072, 742] on div "Popularity 227 Pluto TV Sci-Fi US 🌎 Region-free Pluto TV movies spa" at bounding box center [1016, 805] width 244 height 126
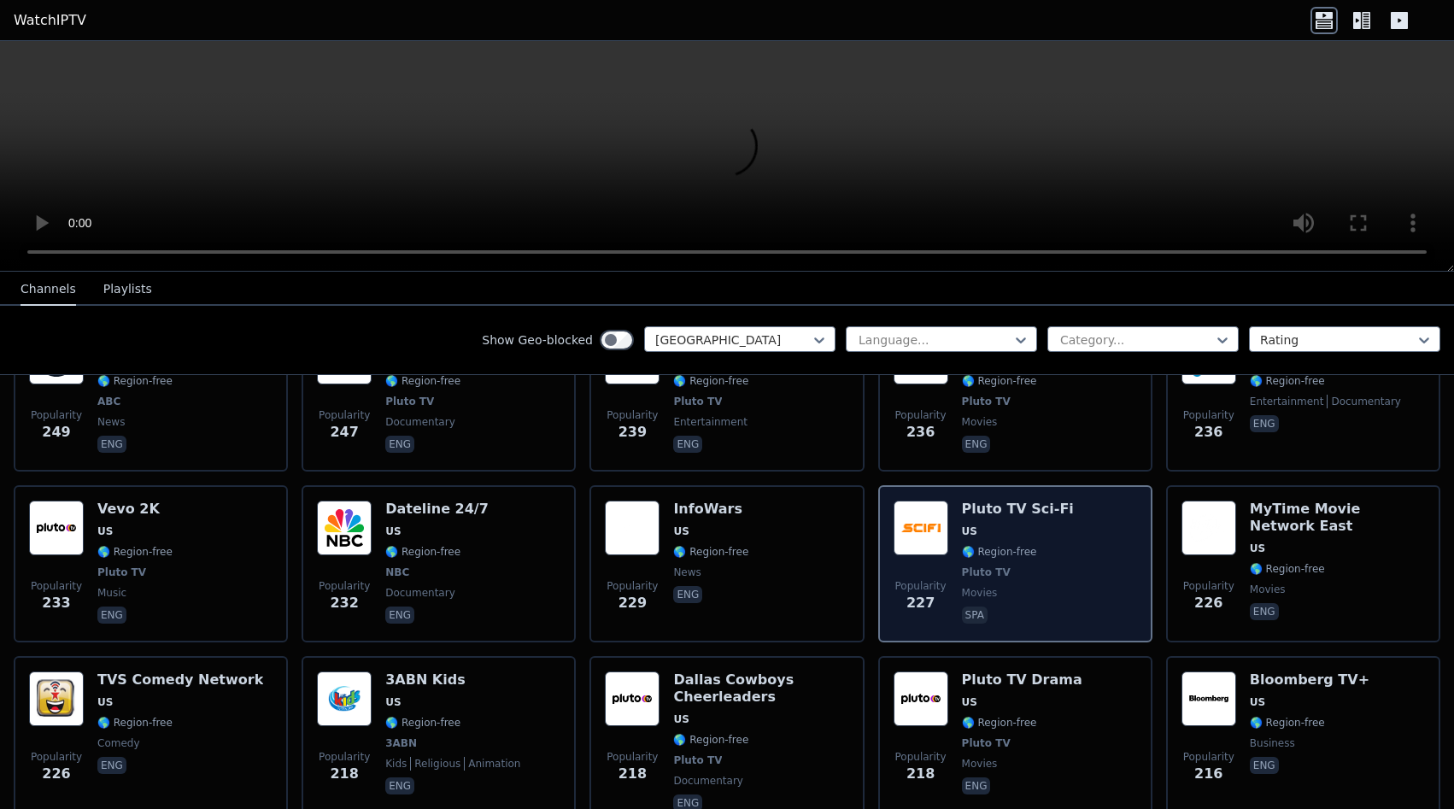
scroll to position [4199, 0]
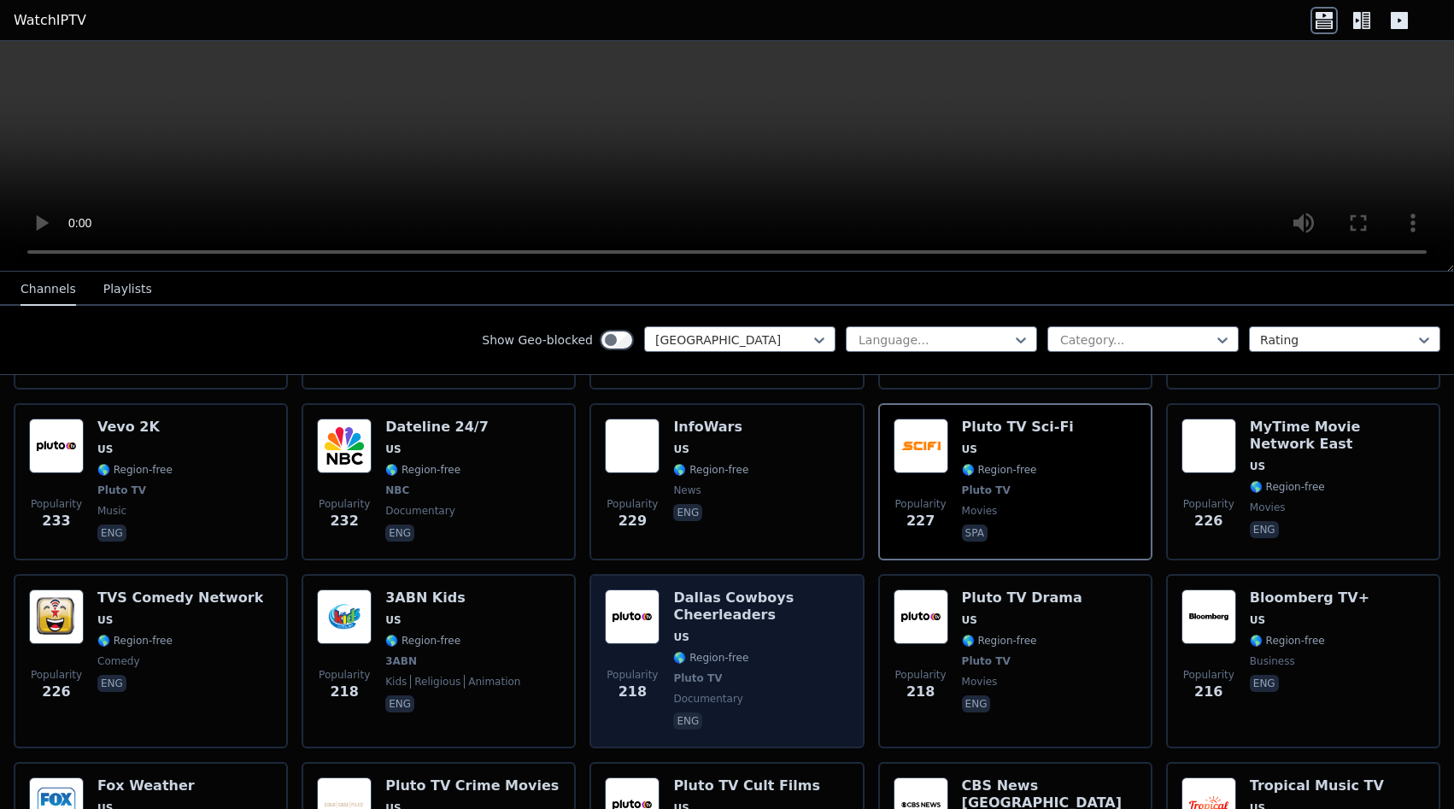
click at [802, 672] on span "Pluto TV" at bounding box center [760, 679] width 175 height 14
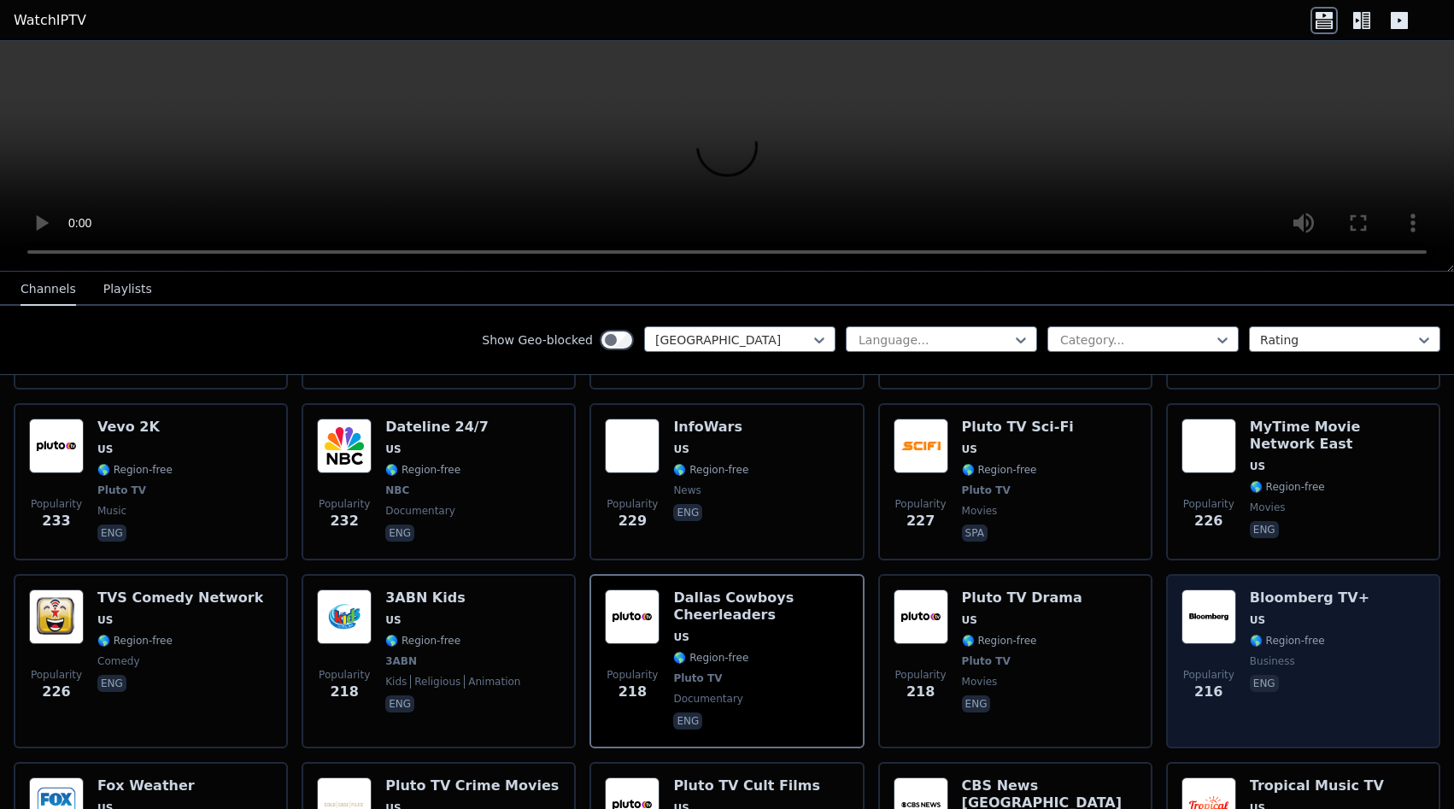
click at [1312, 654] on span "business" at bounding box center [1310, 661] width 120 height 14
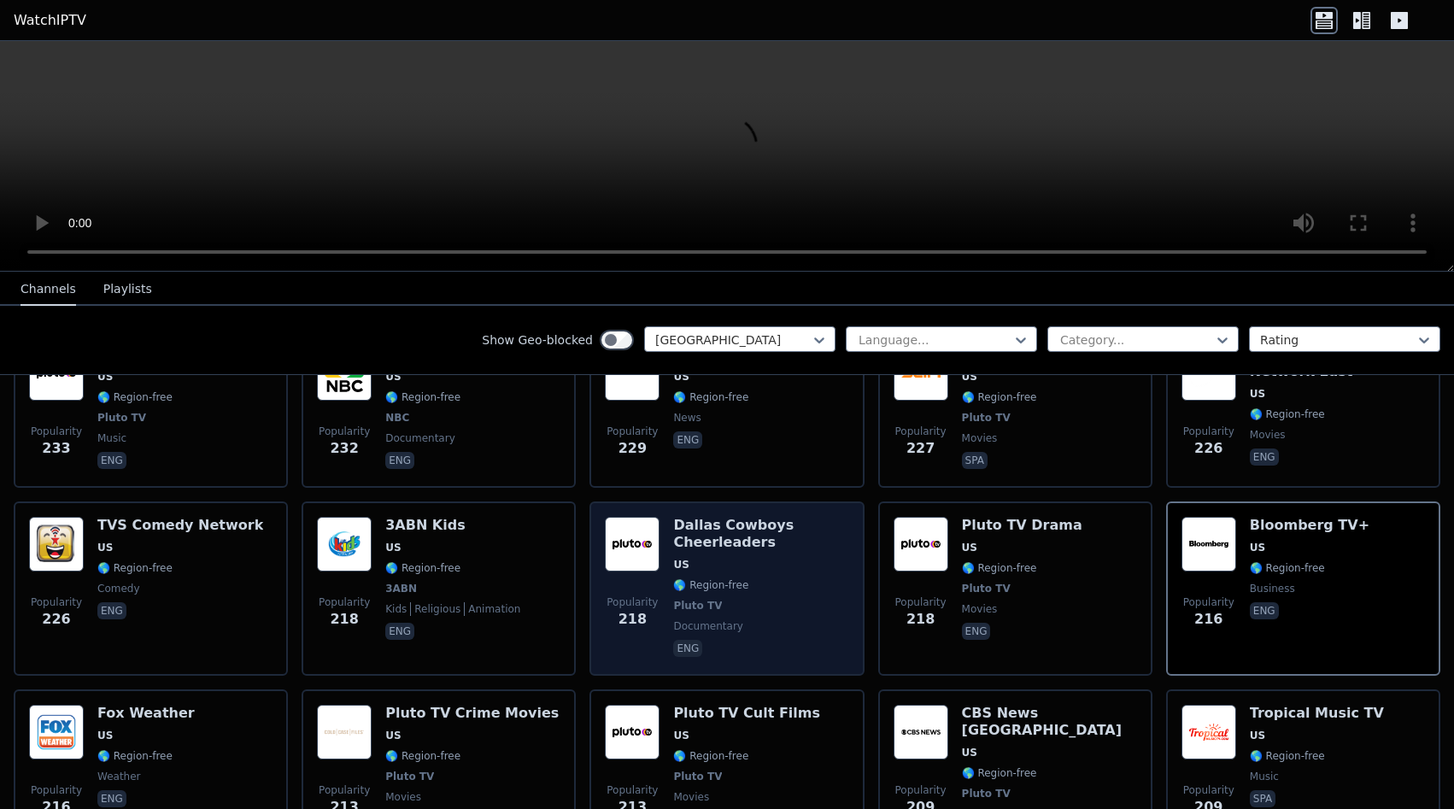
scroll to position [4306, 0]
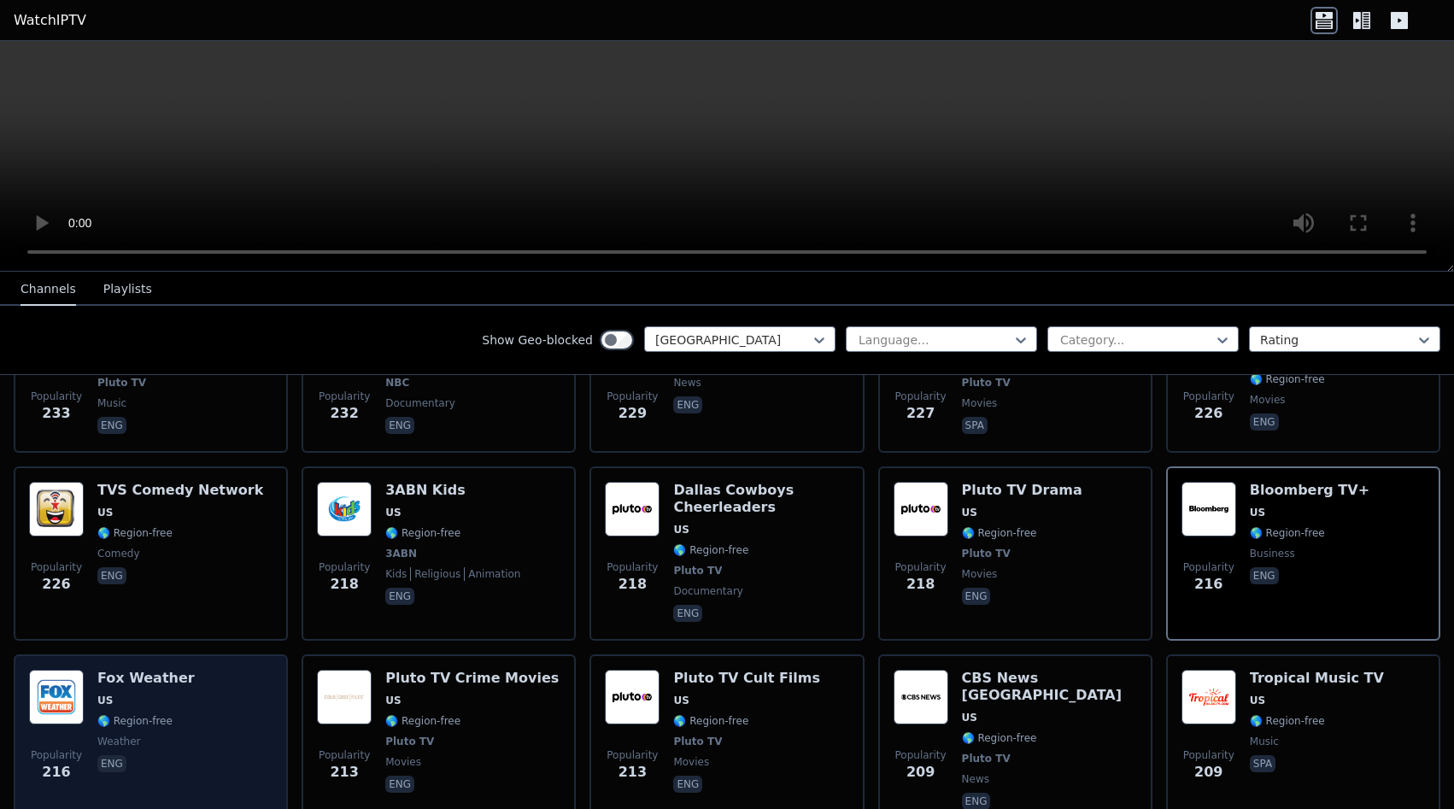
click at [195, 670] on div "Popularity 216 Fox Weather US 🌎 Region-free weather eng" at bounding box center [151, 742] width 244 height 144
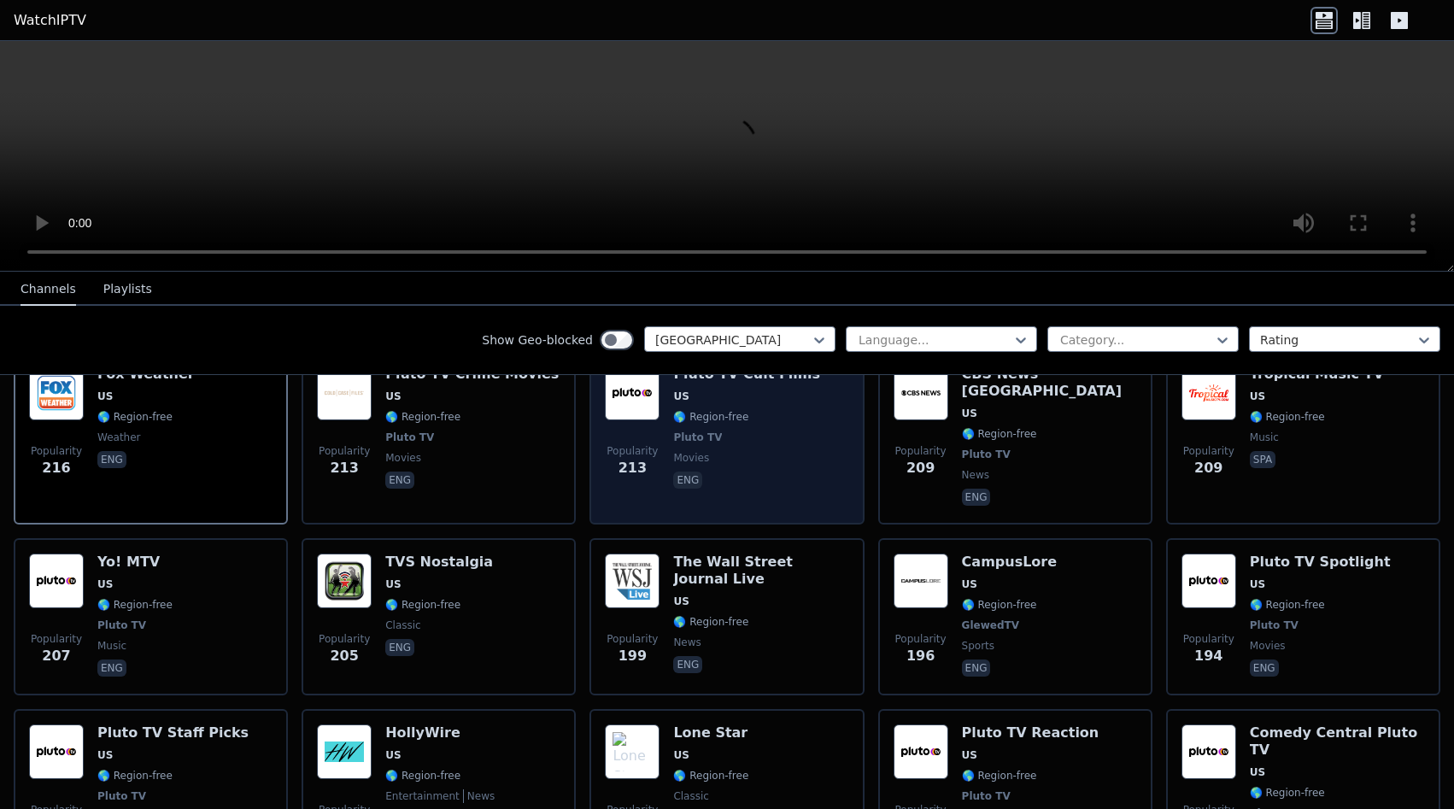
scroll to position [4629, 0]
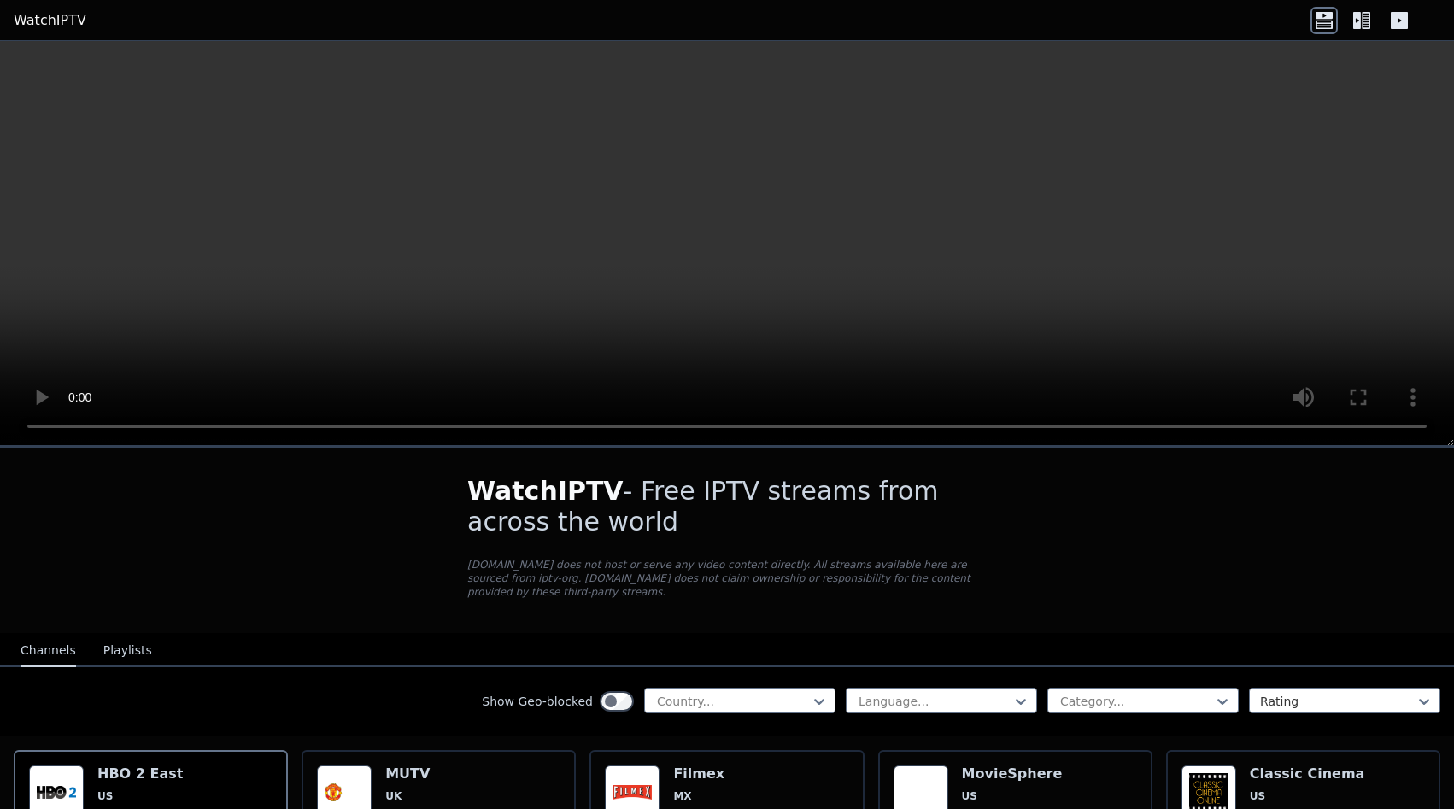
click at [1356, 17] on icon at bounding box center [1357, 20] width 8 height 17
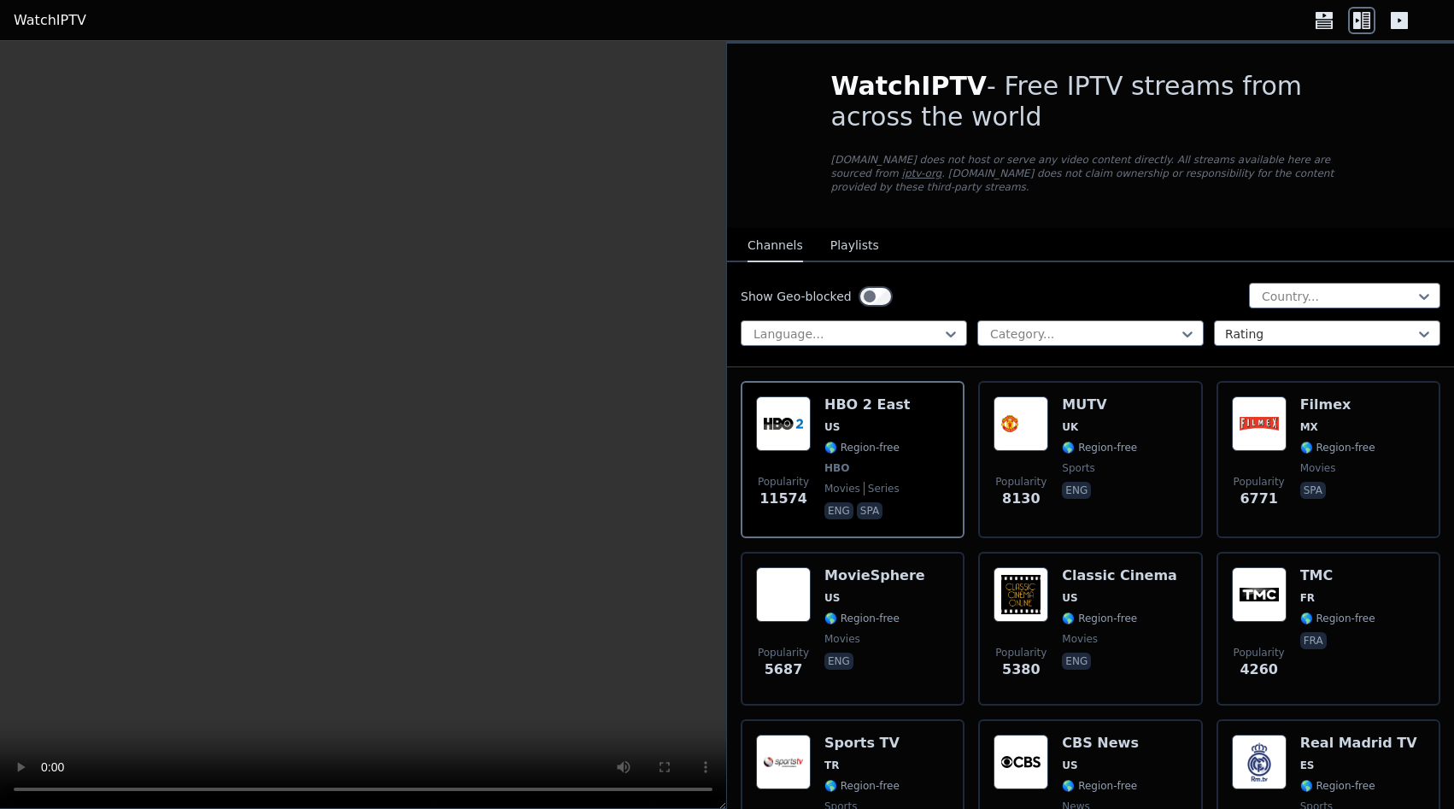
click at [1394, 23] on icon at bounding box center [1399, 20] width 17 height 17
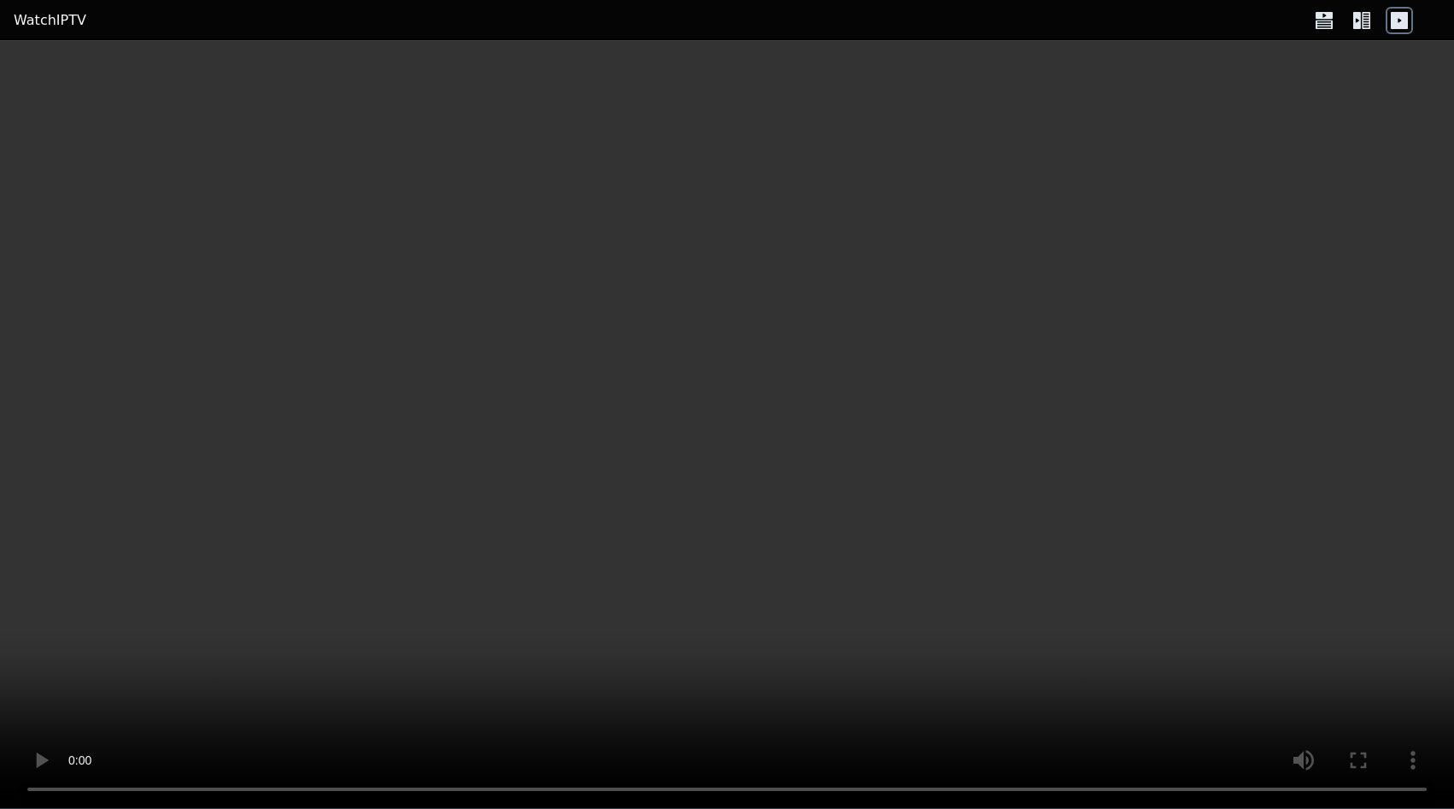
click at [1366, 21] on icon at bounding box center [1366, 20] width 9 height 17
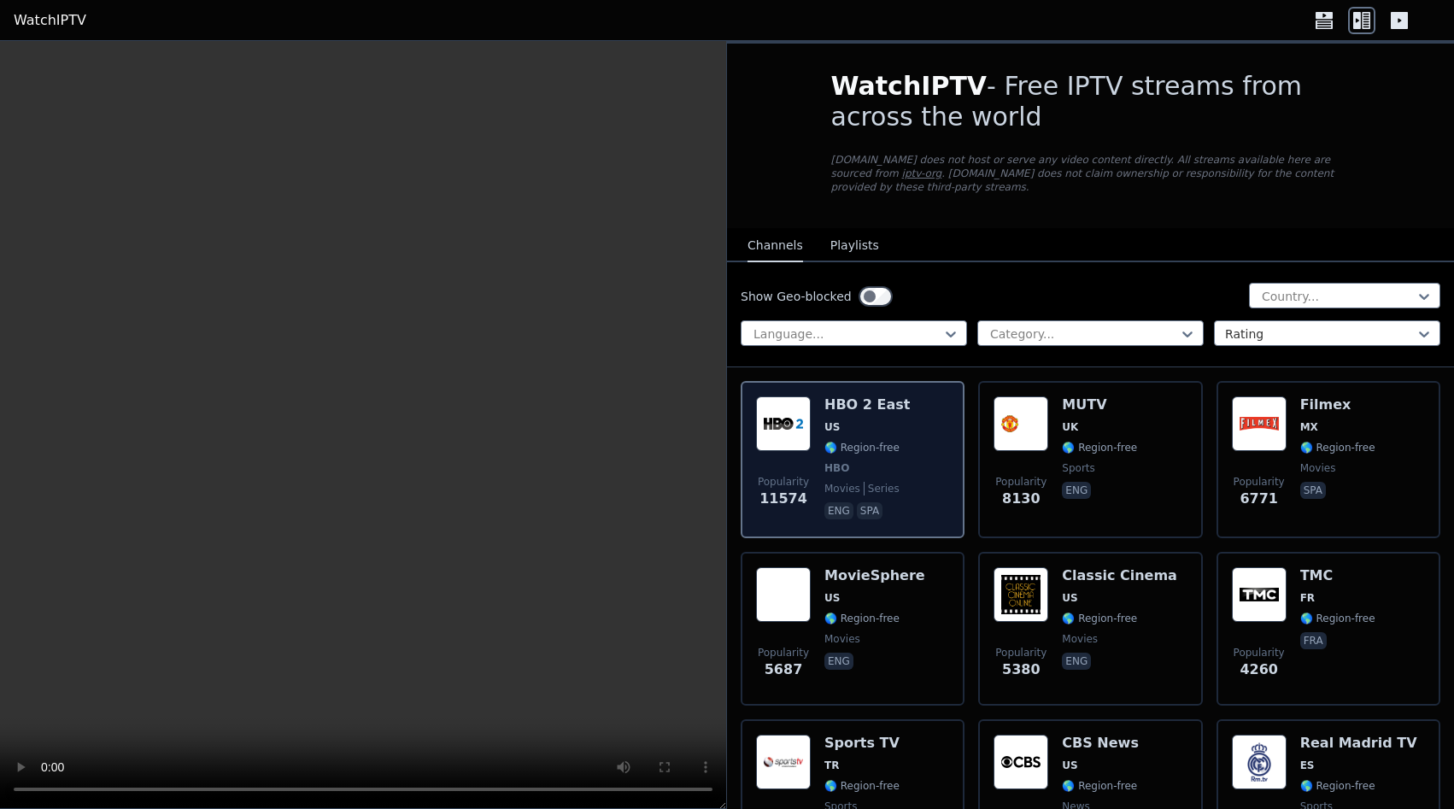
click at [934, 425] on div "Popularity 11574 HBO 2 East US 🌎 Region-free HBO movies series eng spa" at bounding box center [852, 459] width 193 height 126
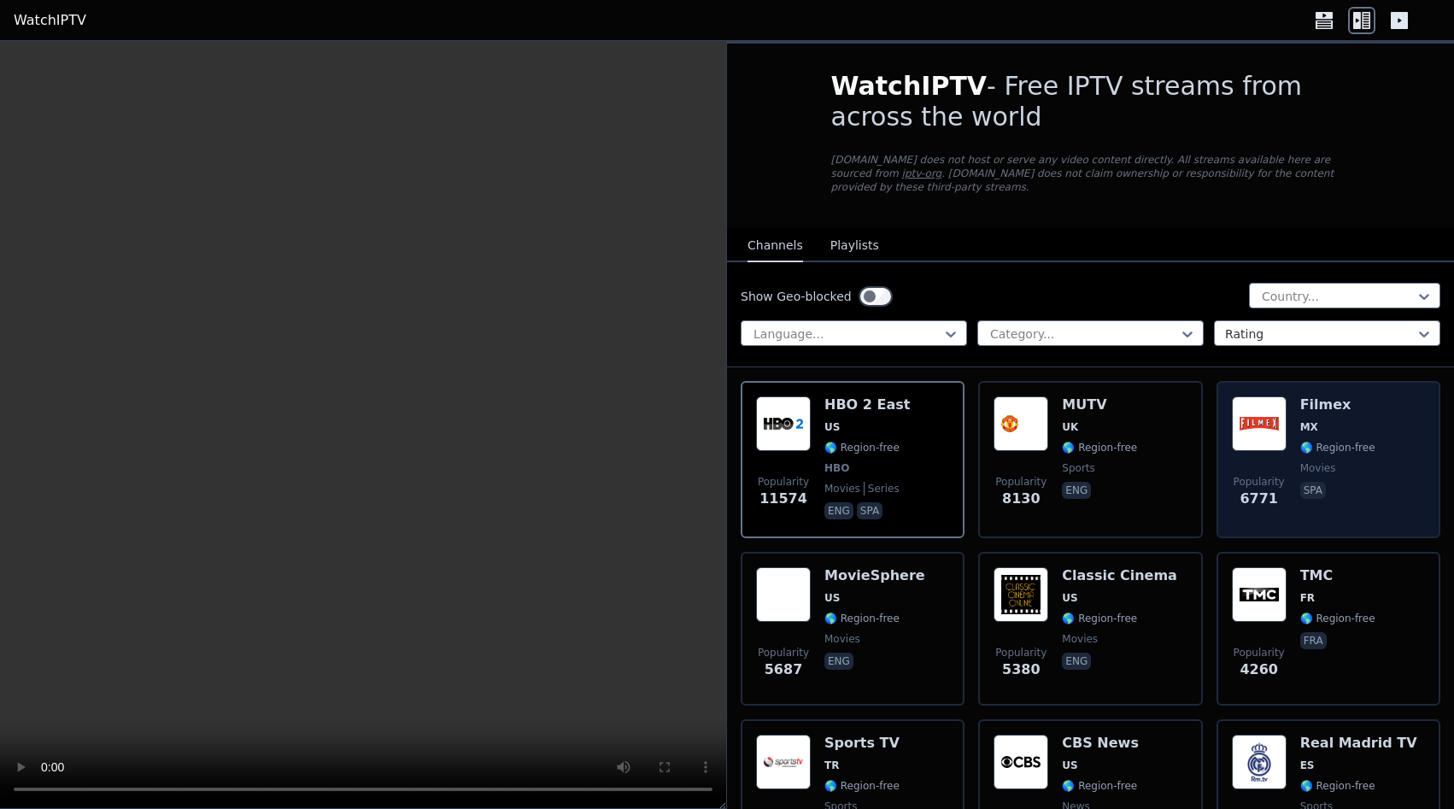
click at [1348, 426] on div "Filmex MX 🌎 Region-free movies spa" at bounding box center [1337, 459] width 75 height 126
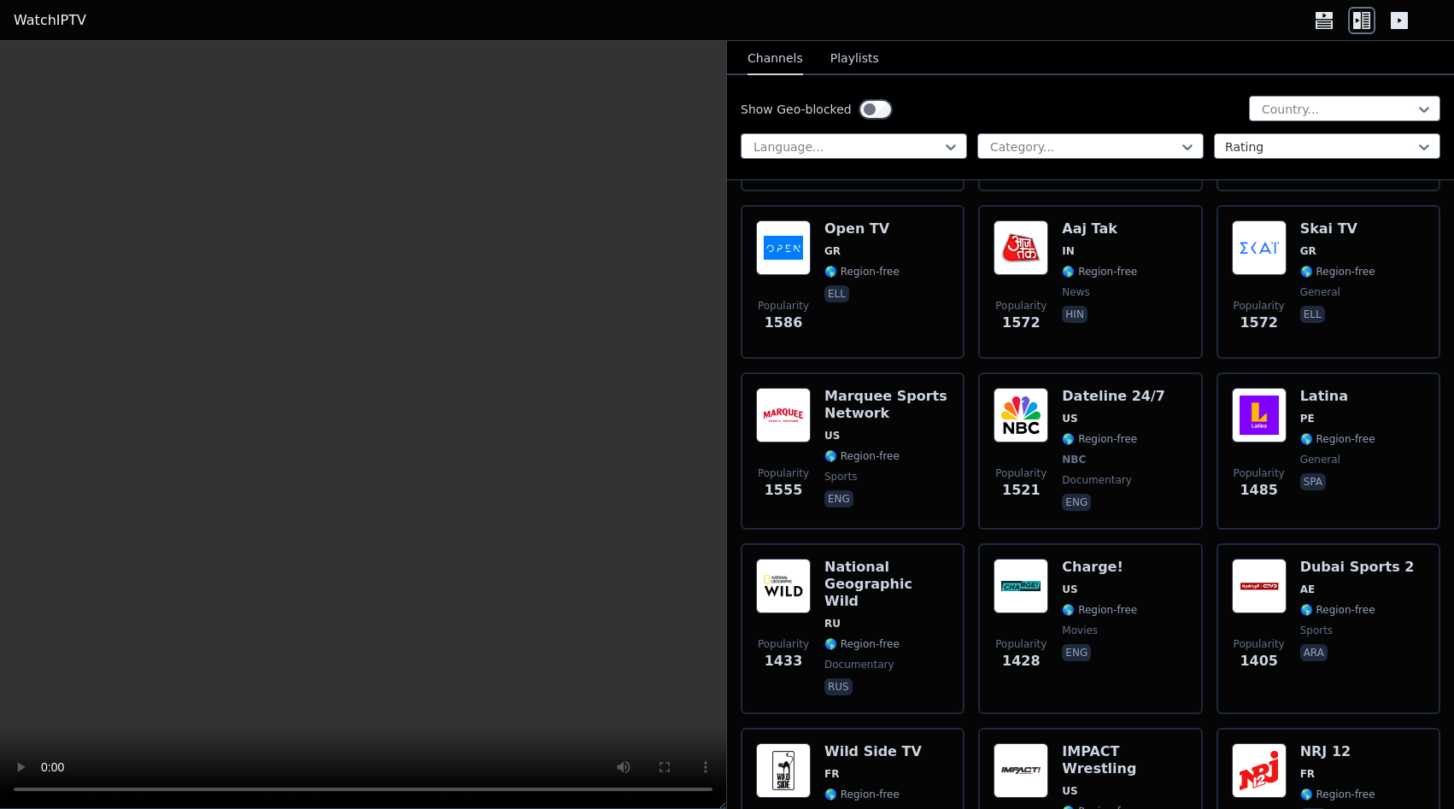
scroll to position [2584, 0]
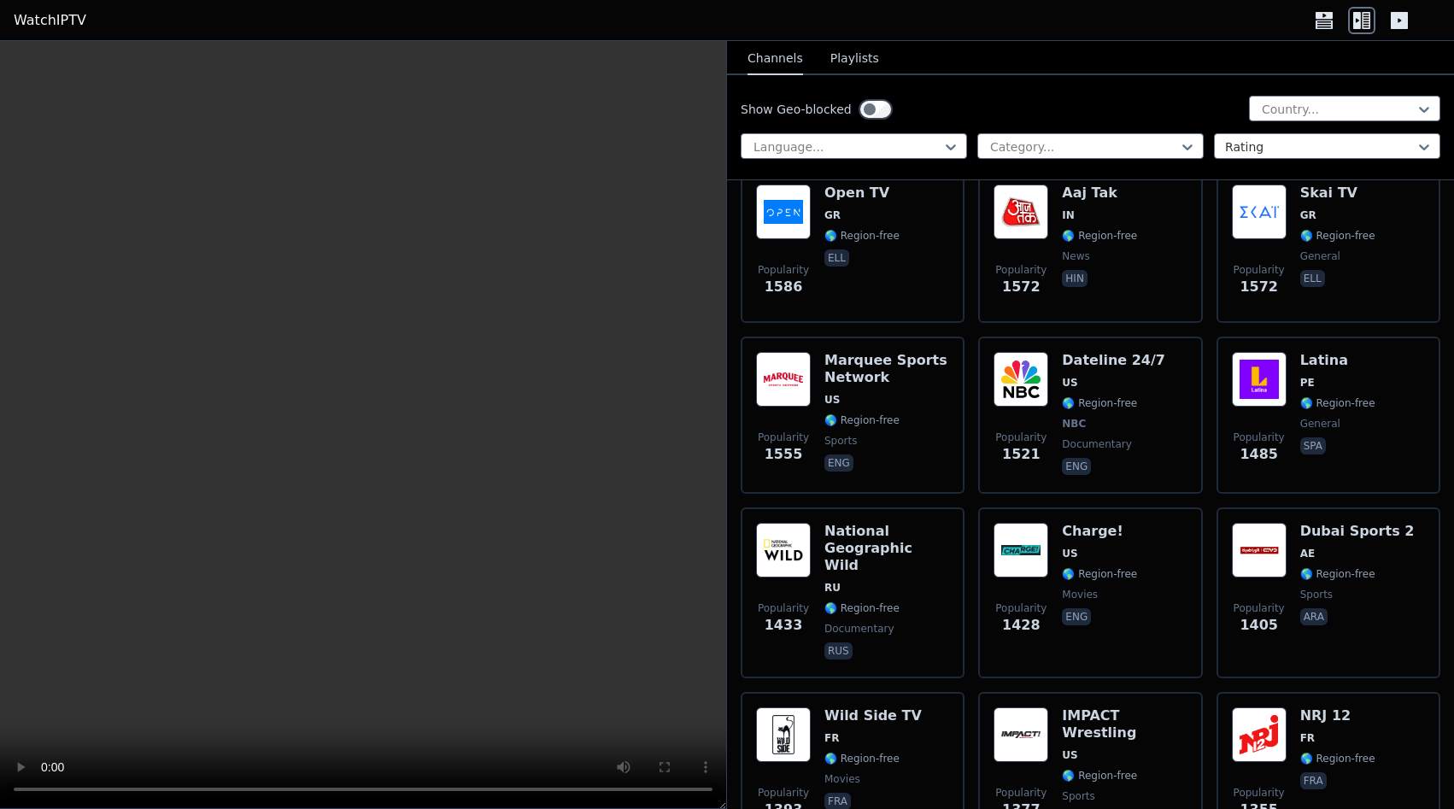
click at [950, 524] on div "Popularity 1433 National Geographic Wild RU 🌎 Region-free documentary rus" at bounding box center [853, 593] width 224 height 171
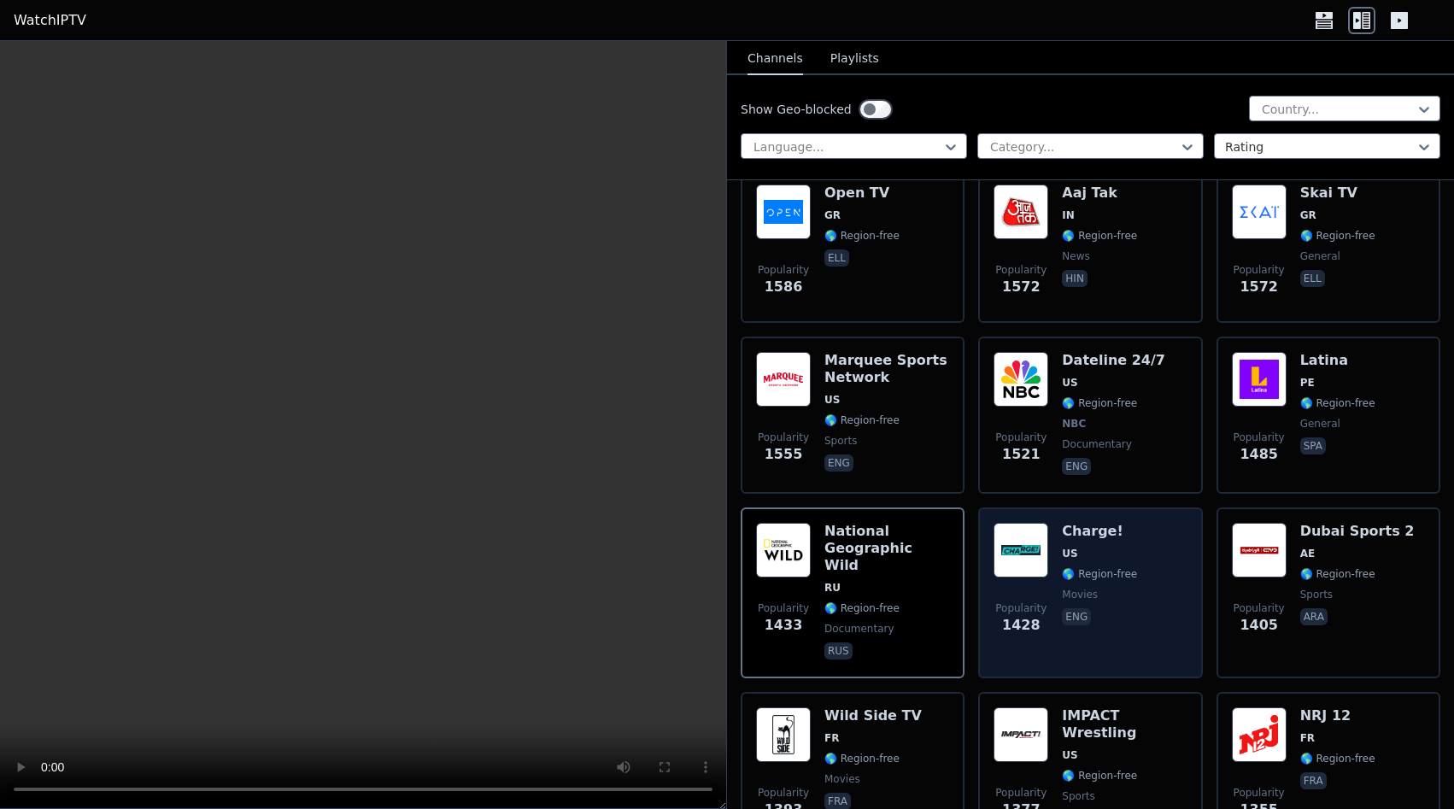
click at [1171, 527] on div "Popularity 1428 Charge! US 🌎 Region-free movies eng" at bounding box center [1090, 593] width 193 height 140
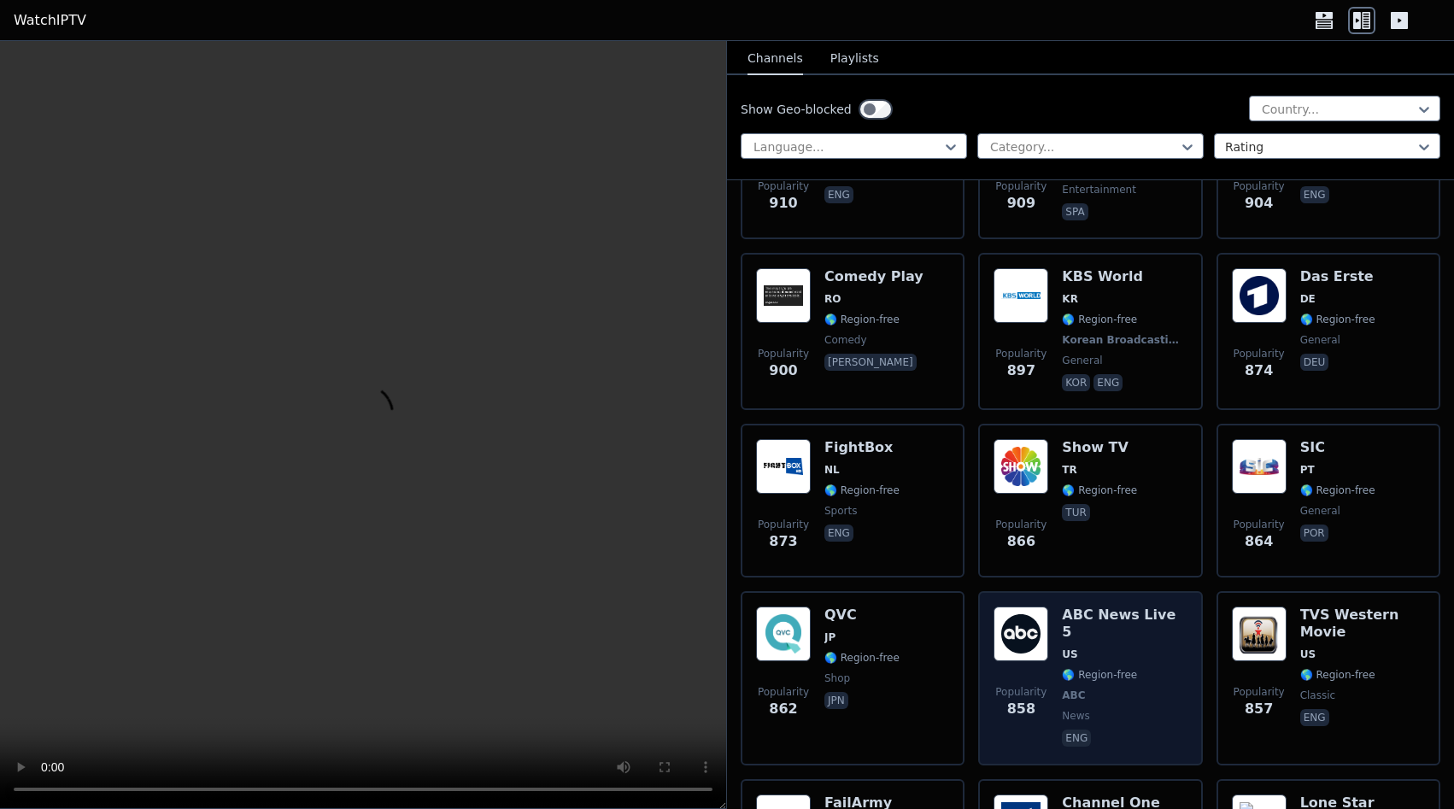
scroll to position [5598, 0]
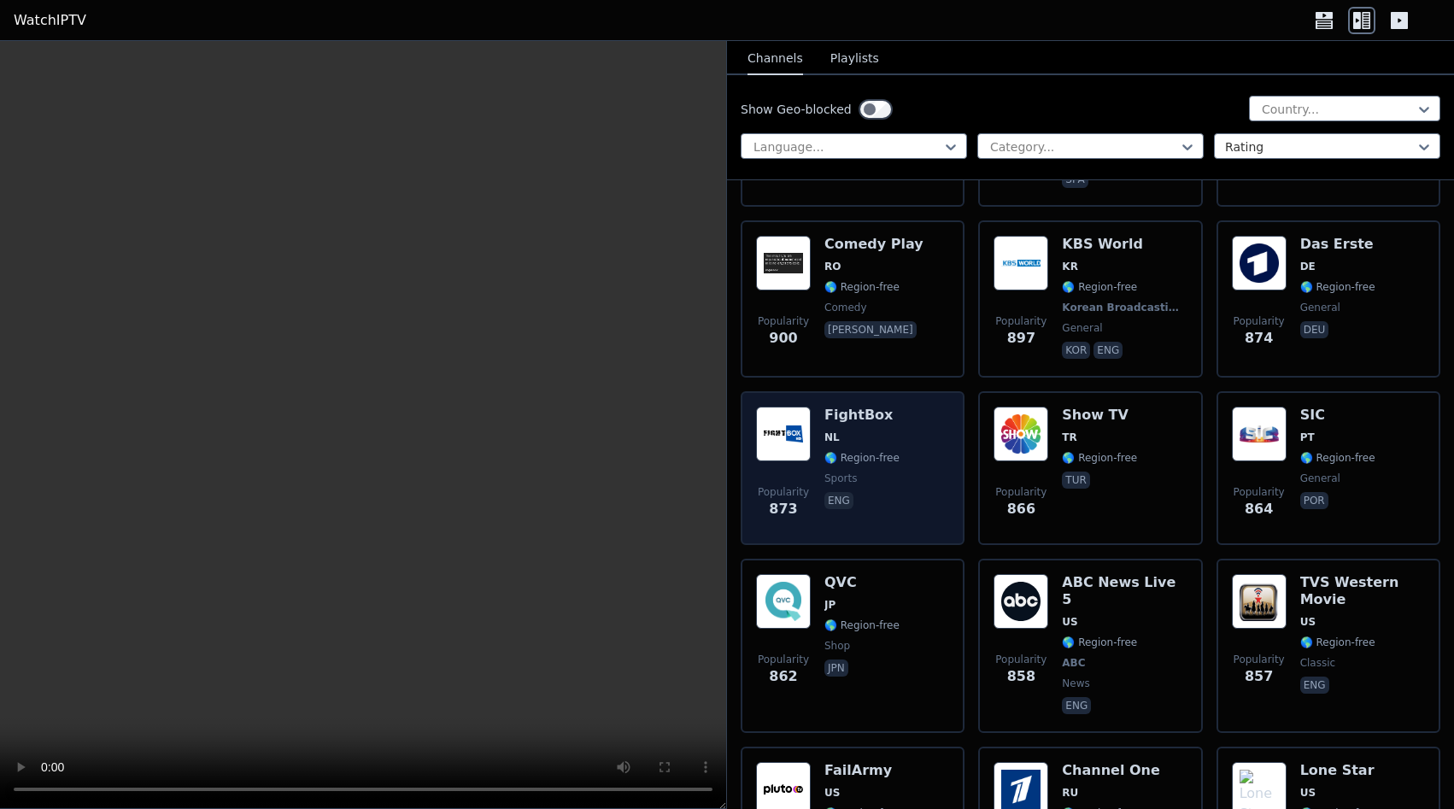
click at [867, 492] on span "eng" at bounding box center [862, 502] width 75 height 21
click at [867, 468] on div "FightBox NL 🌎 Region-free sports eng" at bounding box center [862, 468] width 75 height 123
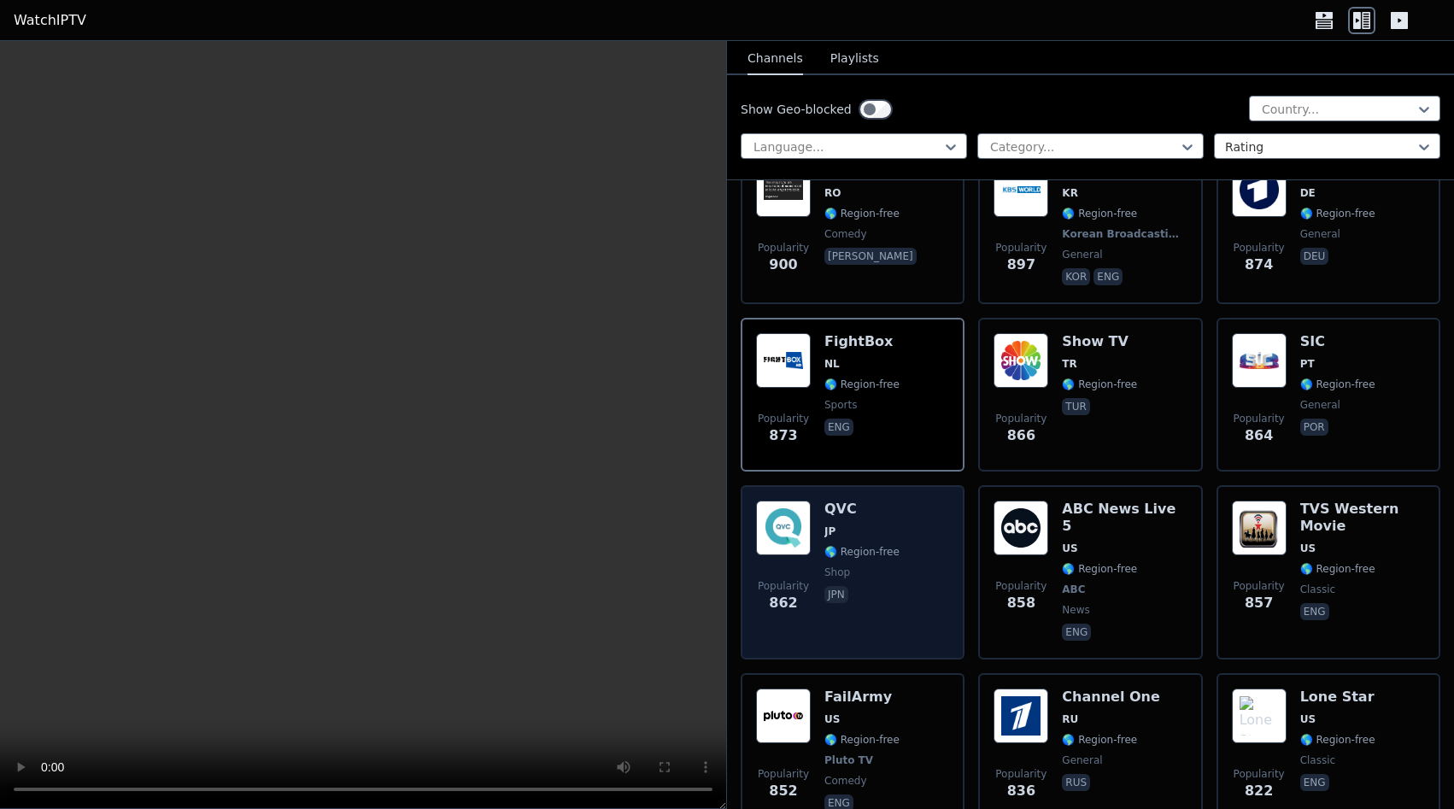
scroll to position [5706, 0]
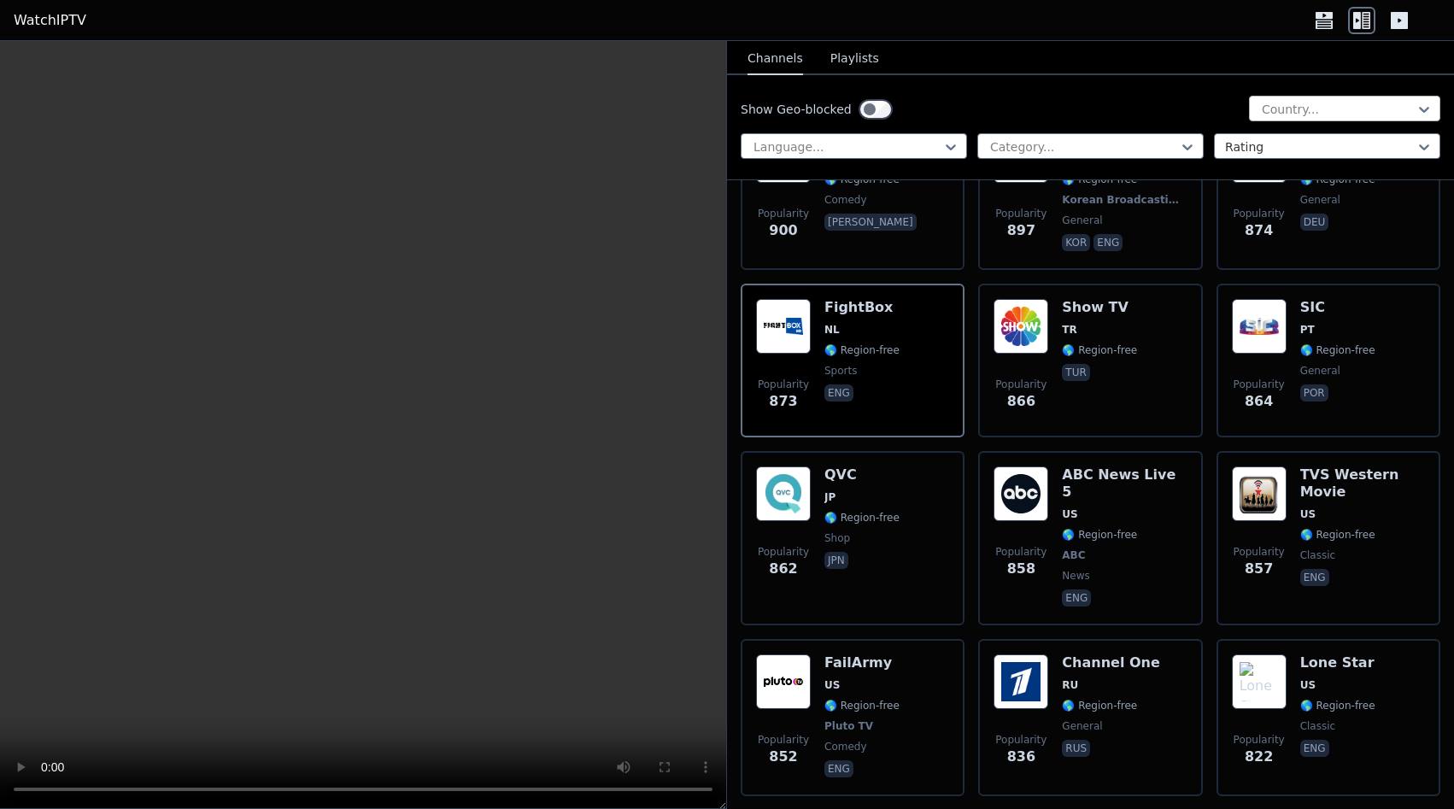
click at [1335, 111] on div at bounding box center [1338, 109] width 156 height 17
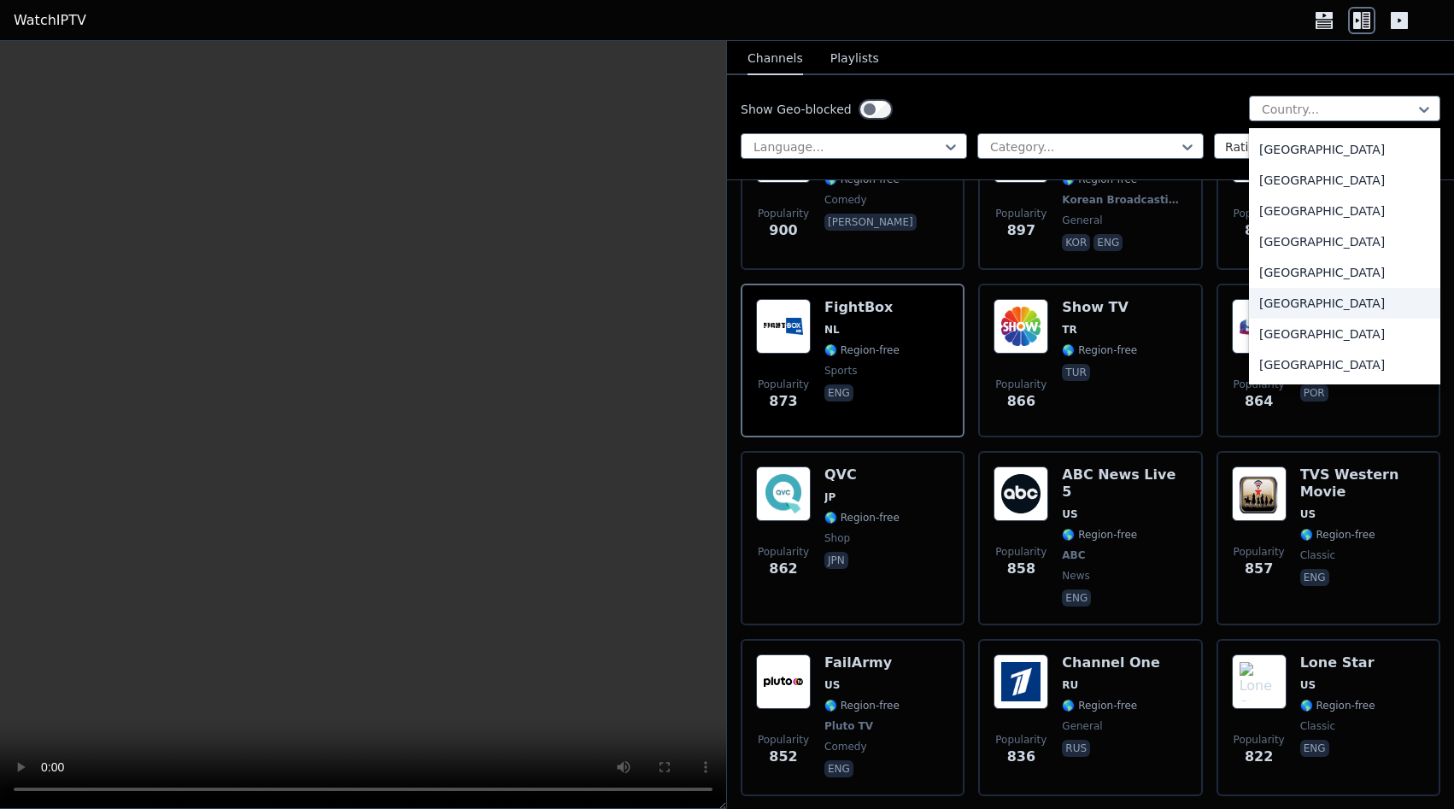
scroll to position [5921, 0]
click at [1323, 272] on div "[GEOGRAPHIC_DATA]" at bounding box center [1344, 271] width 191 height 31
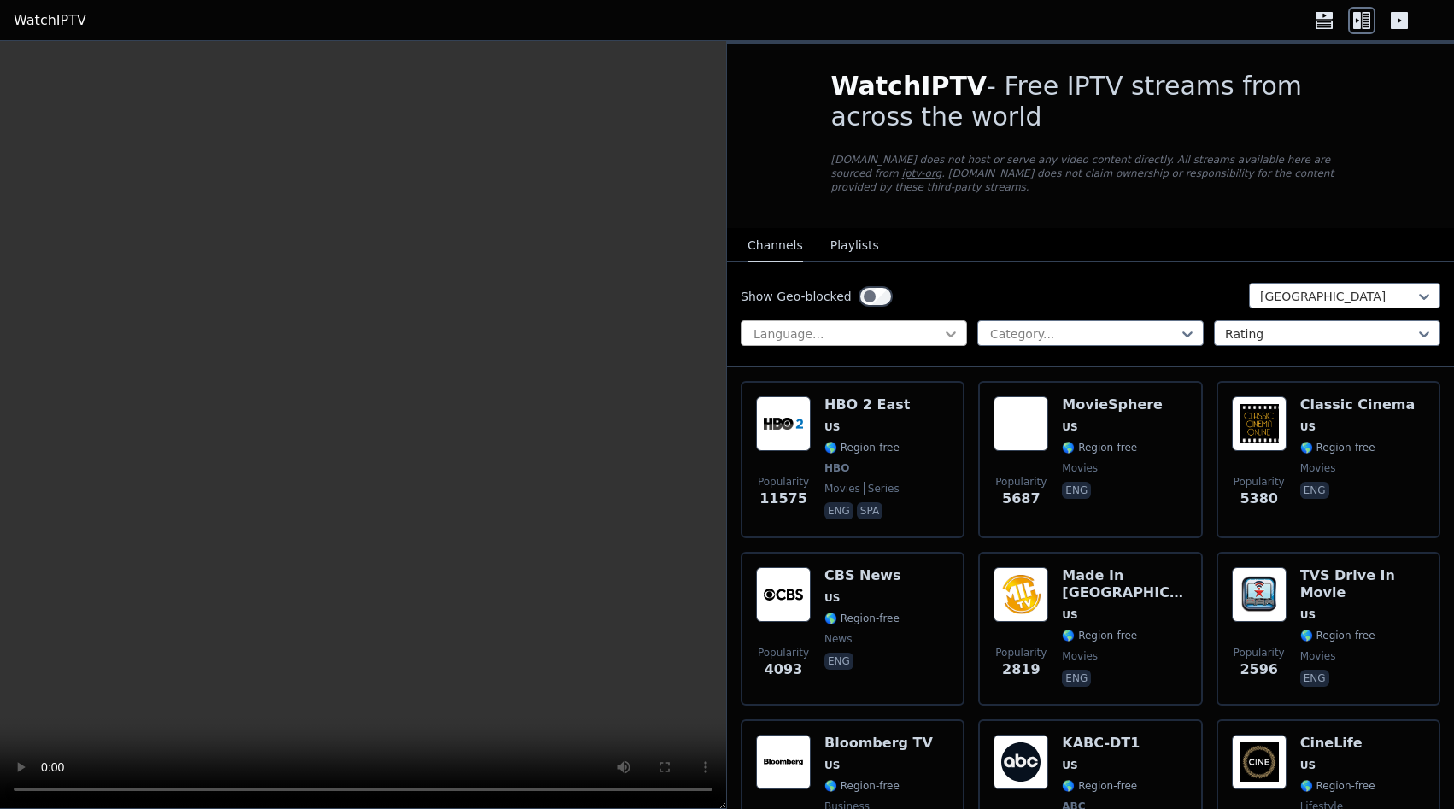
click at [947, 326] on icon at bounding box center [950, 334] width 17 height 17
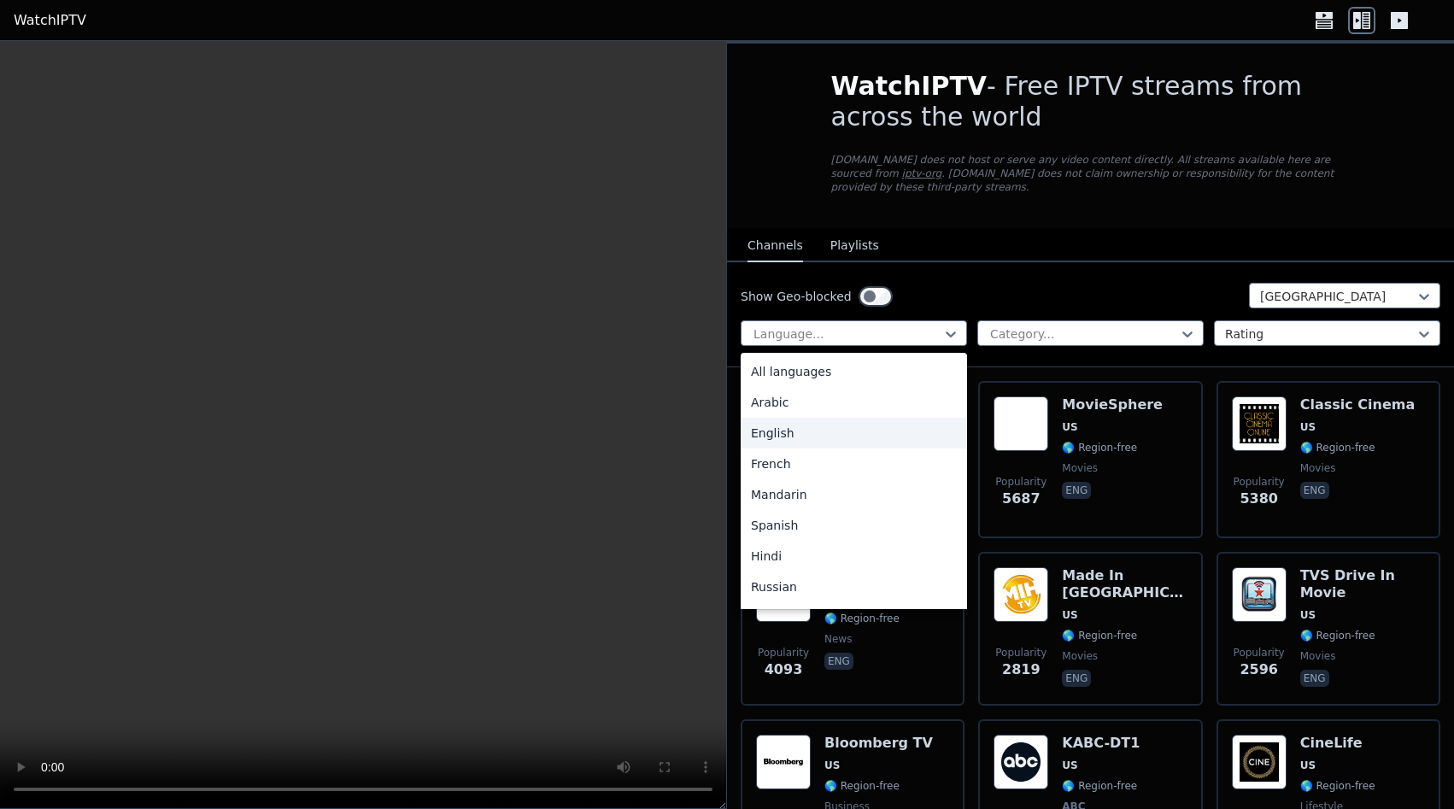
click at [803, 418] on div "English" at bounding box center [854, 433] width 226 height 31
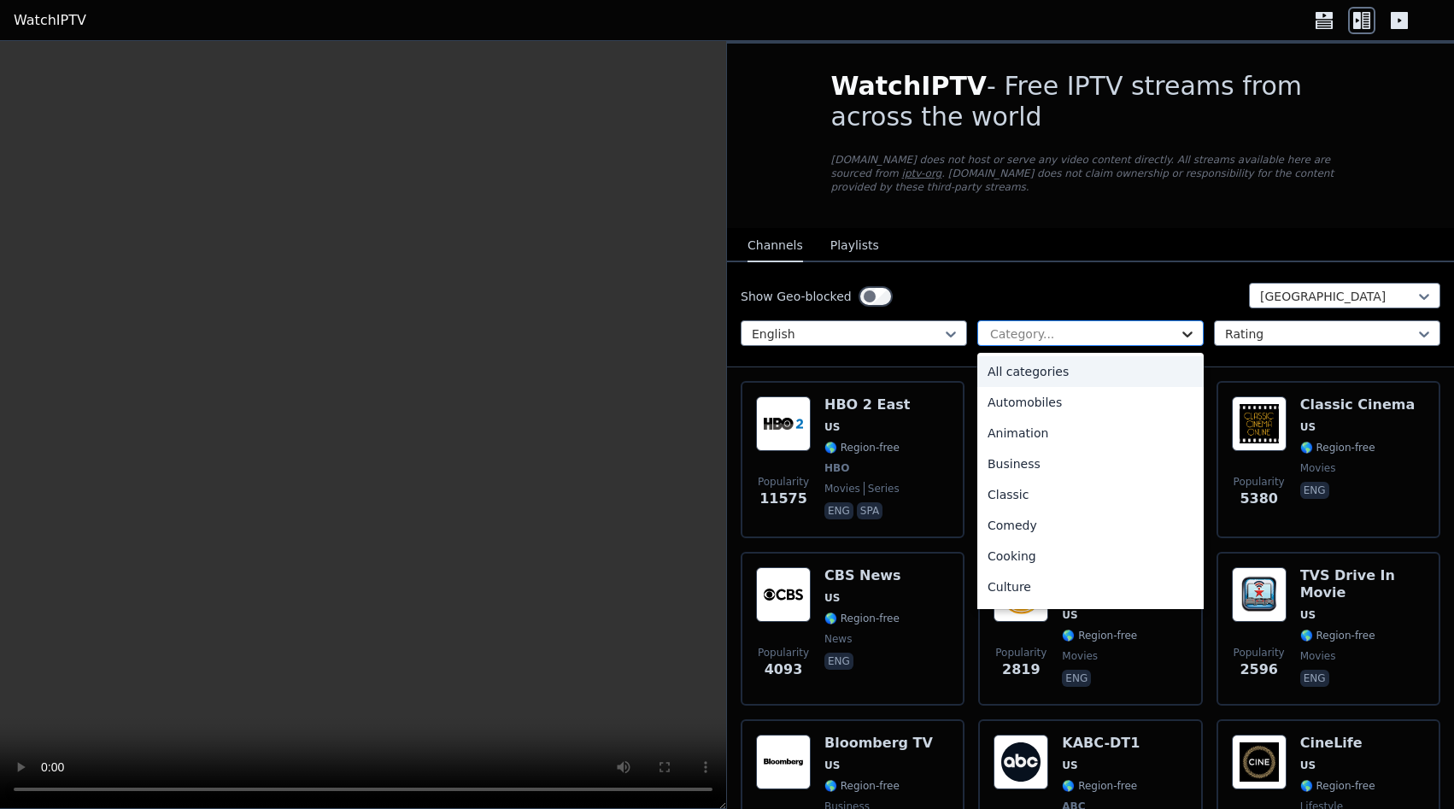
click at [1189, 326] on icon at bounding box center [1187, 334] width 17 height 17
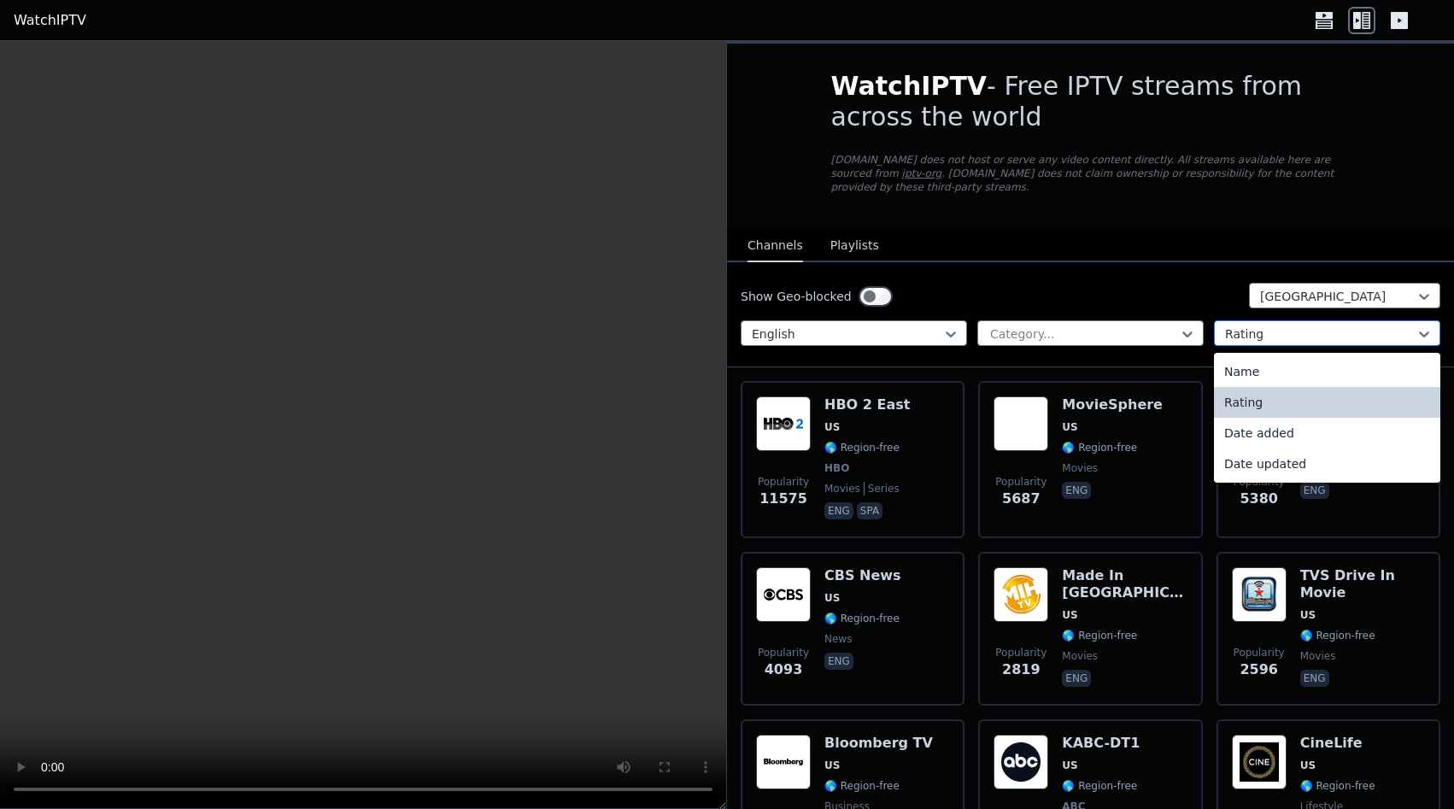
click at [1333, 326] on div at bounding box center [1320, 334] width 191 height 17
click at [1303, 418] on div "Date added" at bounding box center [1327, 433] width 226 height 31
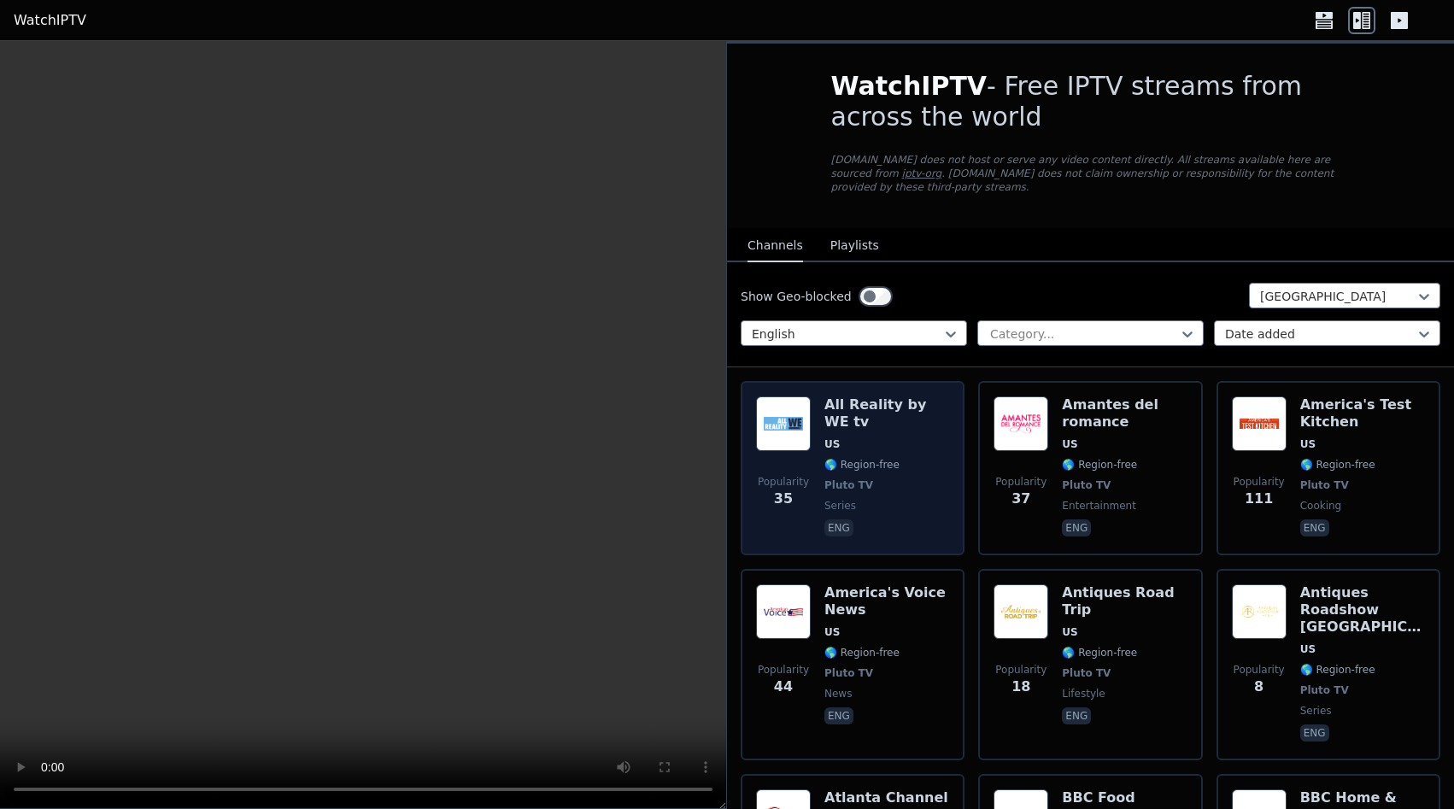
click at [909, 458] on span "🌎 Region-free" at bounding box center [887, 465] width 125 height 14
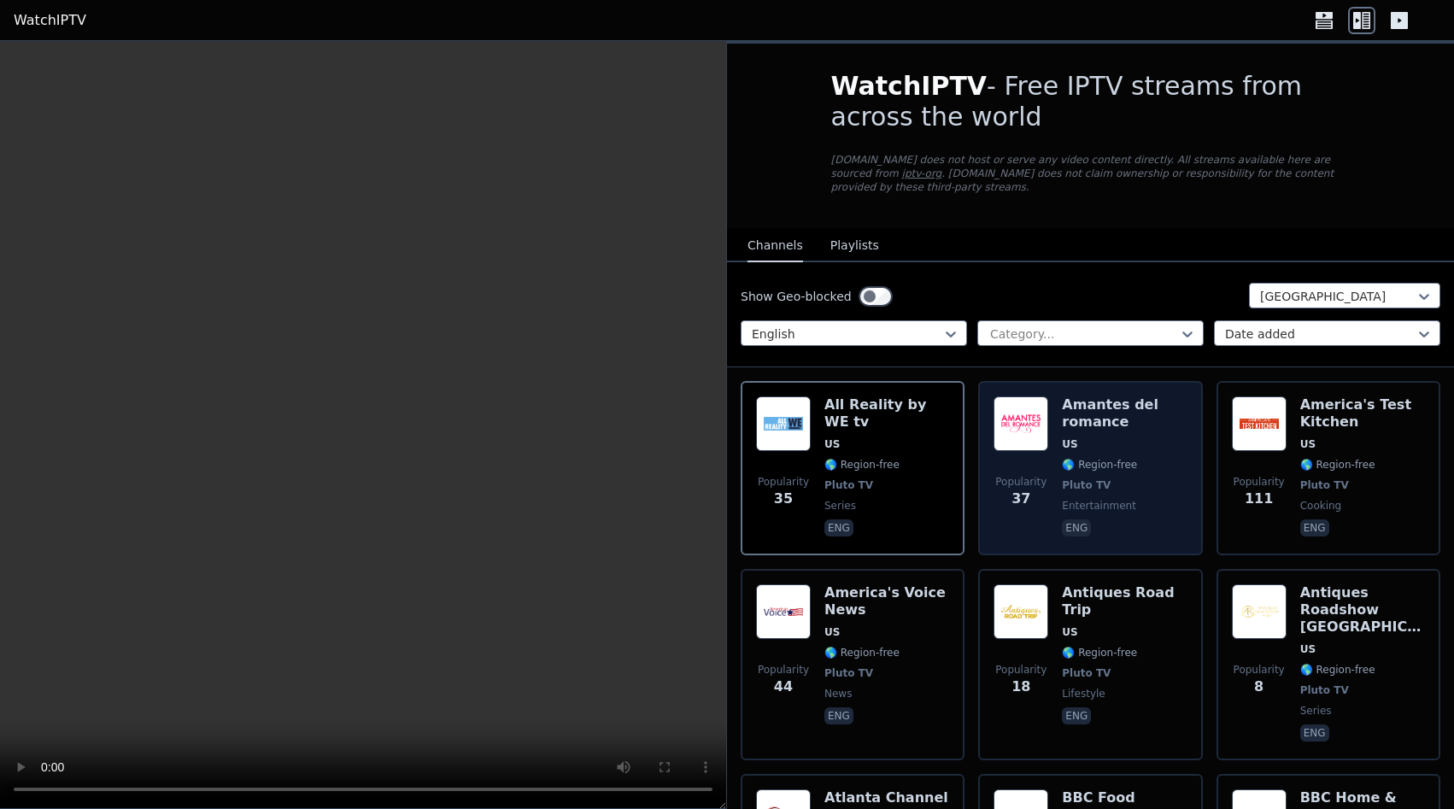
click at [1132, 437] on span "US" at bounding box center [1124, 444] width 125 height 14
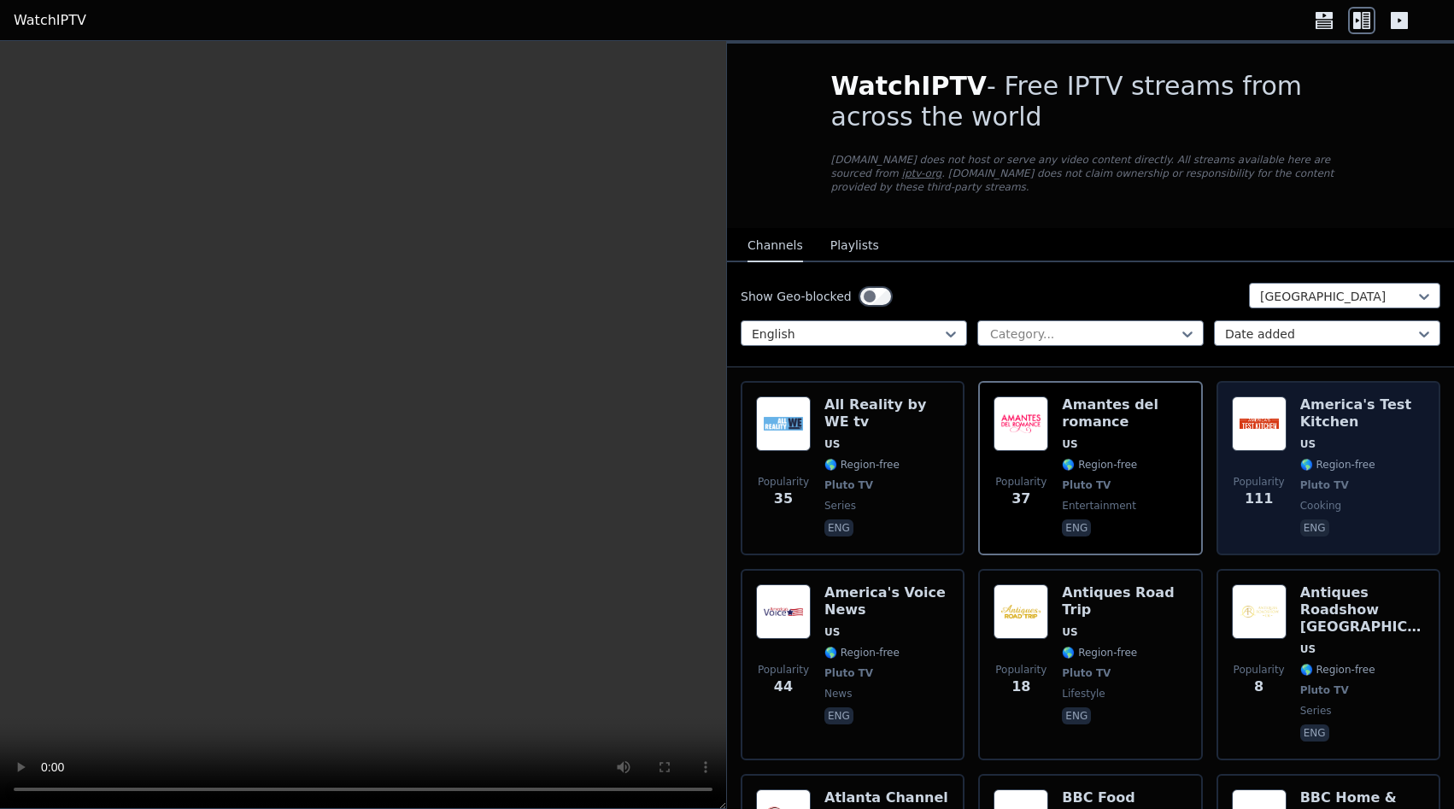
click at [1403, 437] on span "US" at bounding box center [1362, 444] width 125 height 14
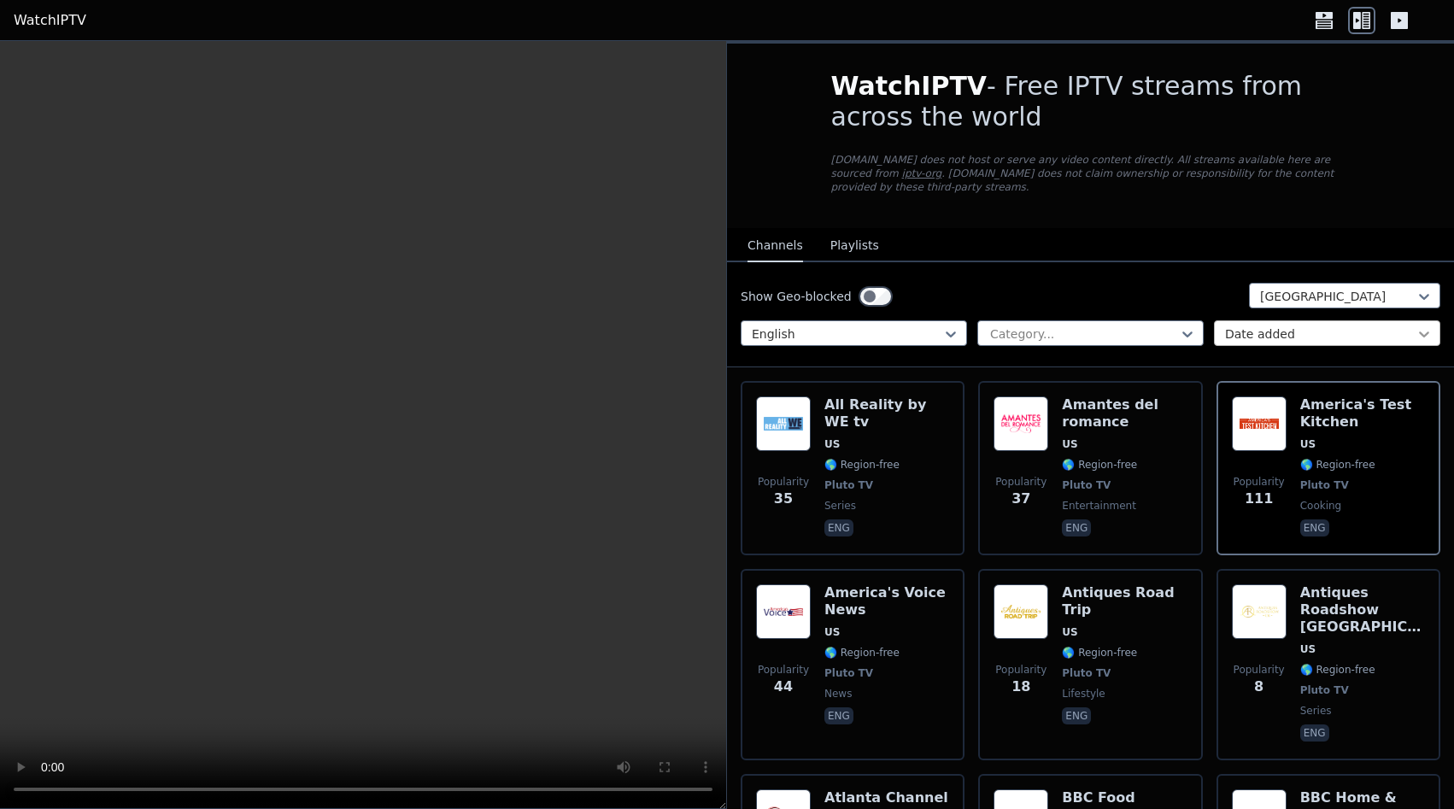
click at [1426, 326] on icon at bounding box center [1424, 334] width 17 height 17
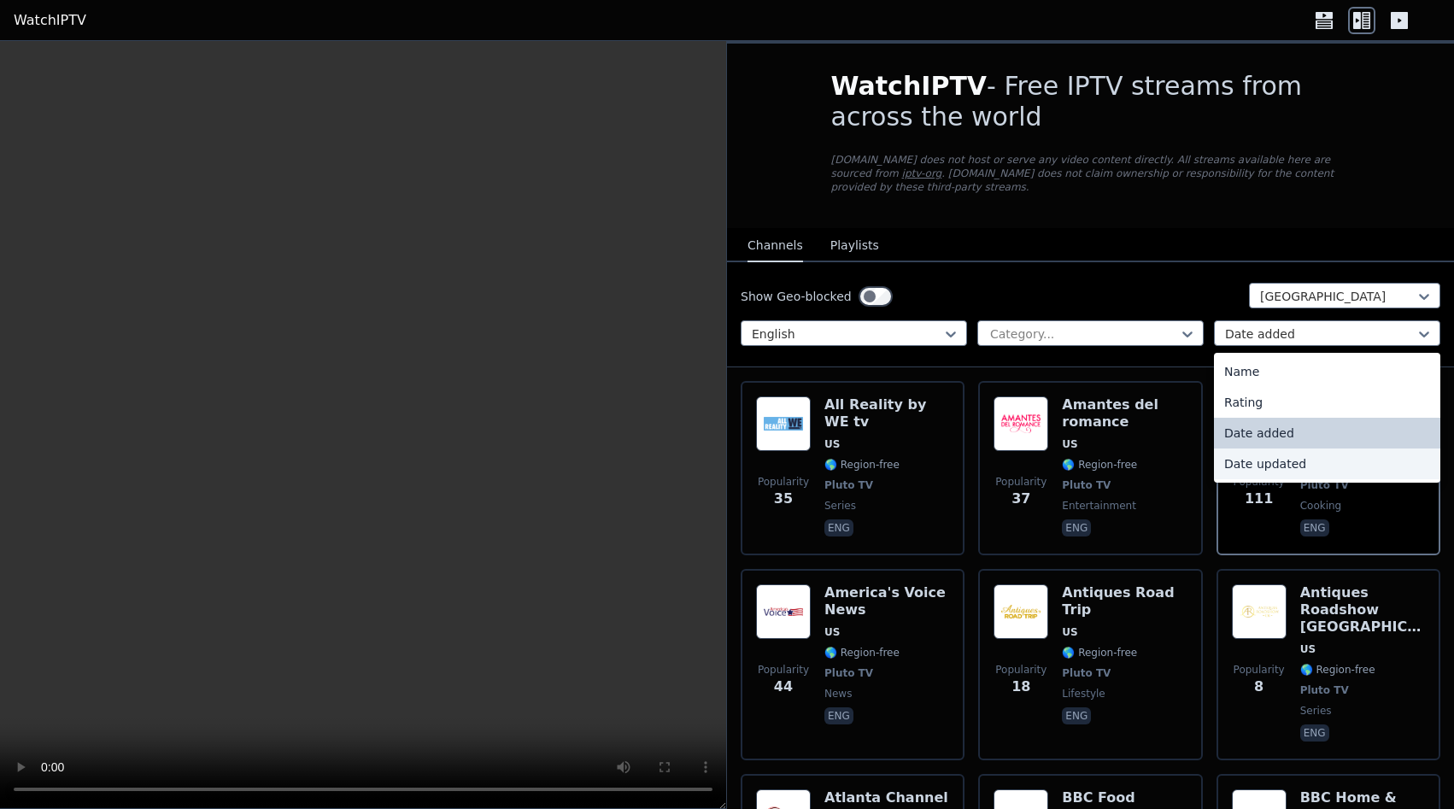
click at [1257, 459] on div "Date updated" at bounding box center [1327, 464] width 226 height 31
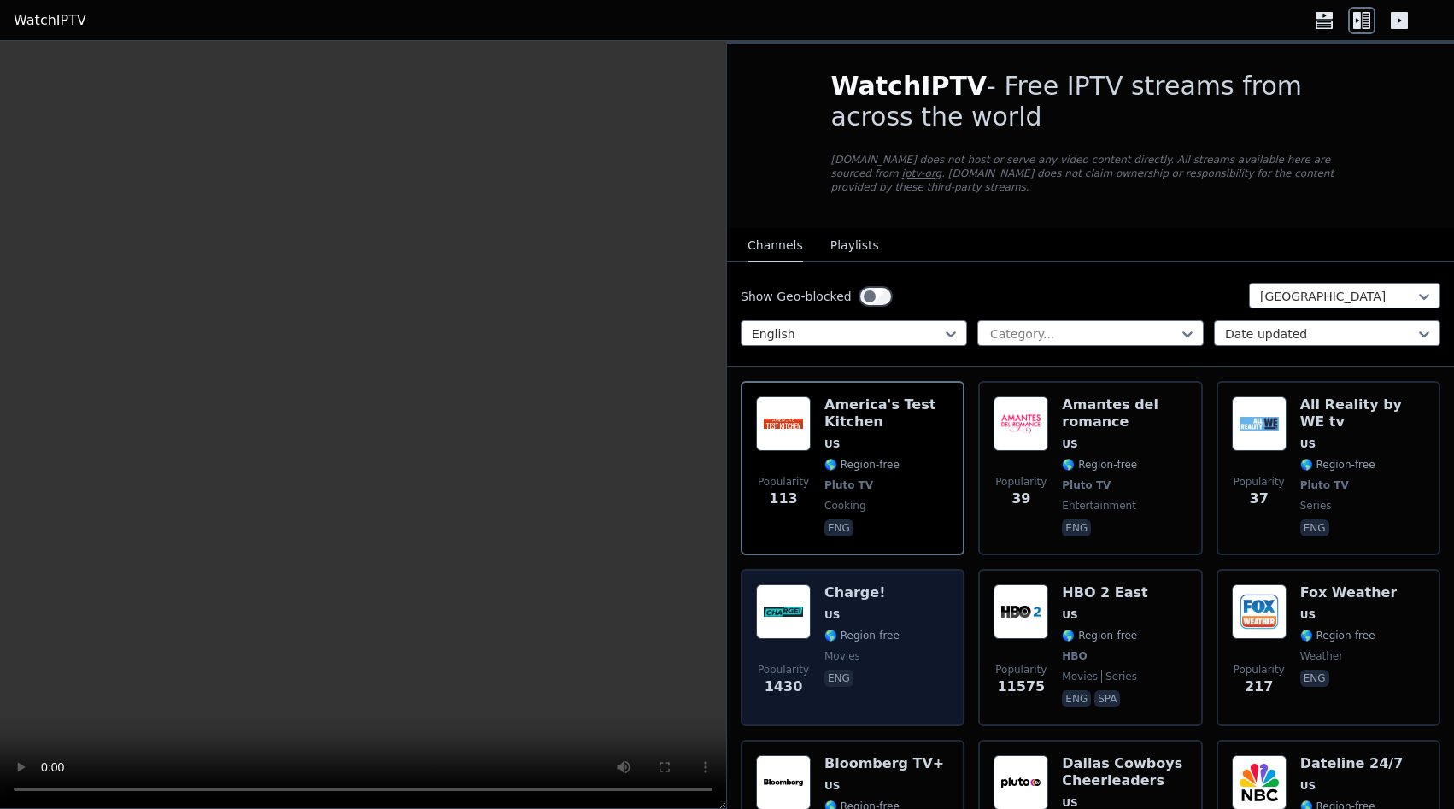
click at [886, 614] on div "Charge! US 🌎 Region-free movies eng" at bounding box center [862, 647] width 75 height 126
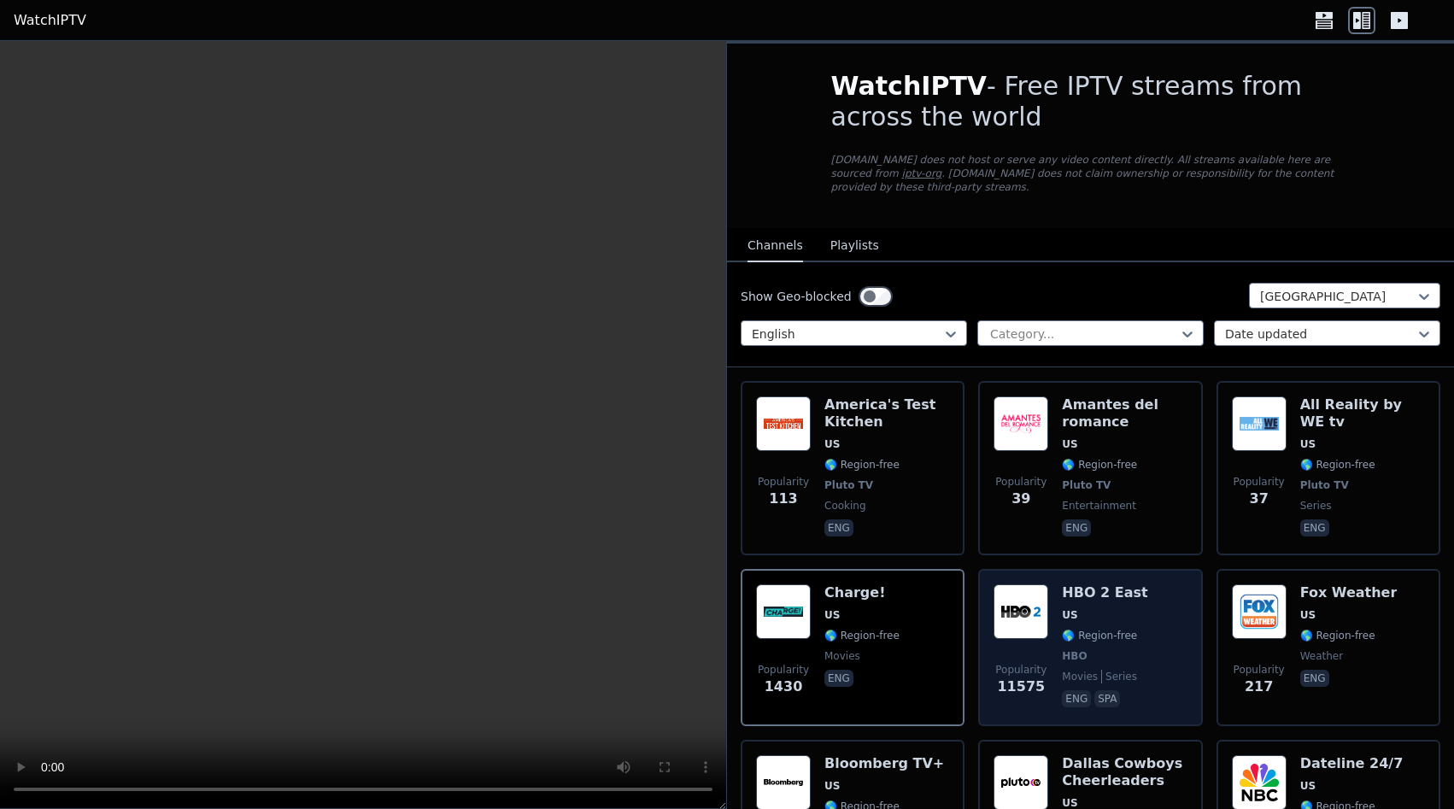
click at [1118, 610] on div "HBO 2 East US 🌎 Region-free HBO movies series eng spa" at bounding box center [1104, 647] width 85 height 126
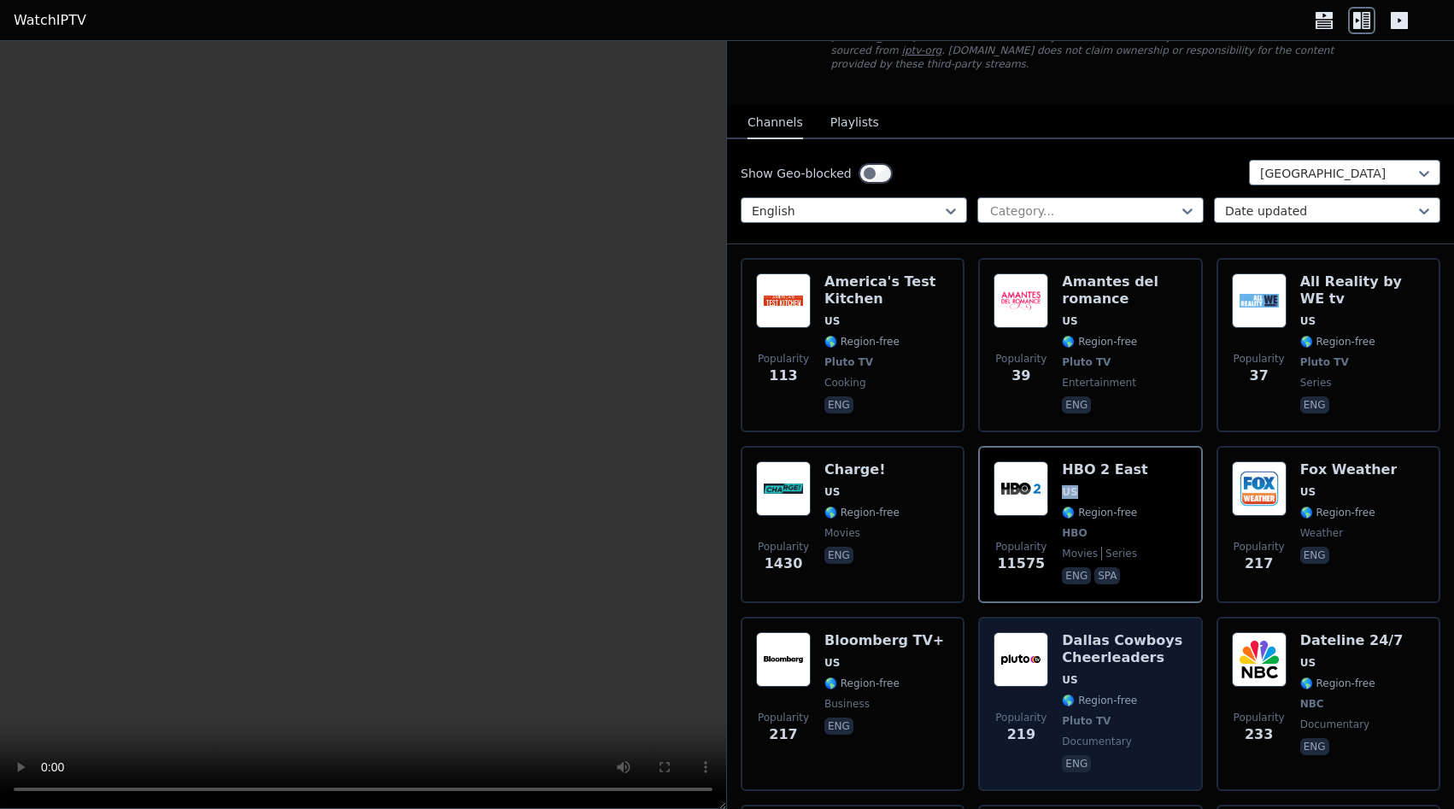
scroll to position [215, 0]
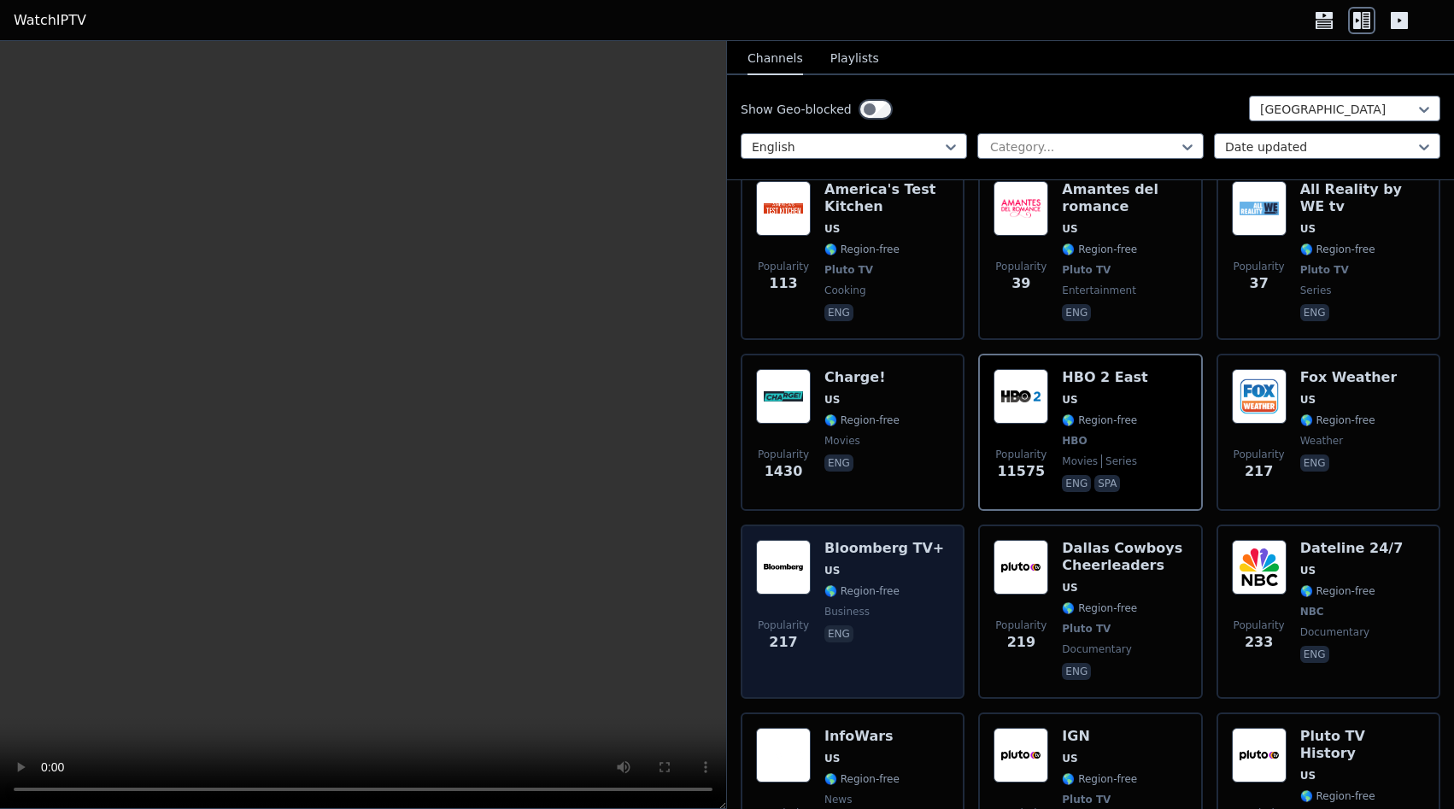
click at [955, 560] on div "Popularity 217 Bloomberg TV+ US 🌎 Region-free business eng" at bounding box center [853, 612] width 224 height 174
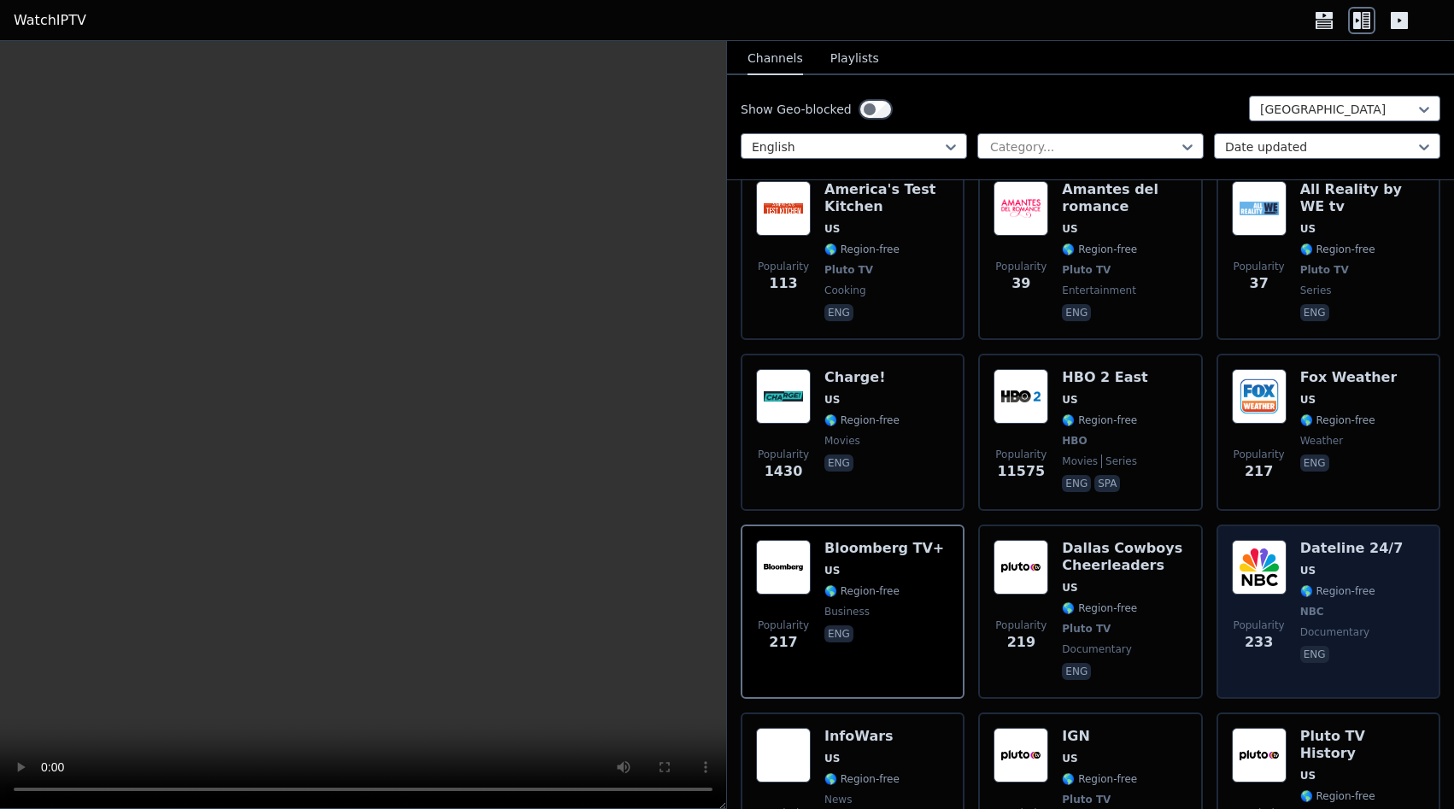
click at [1334, 584] on span "🌎 Region-free" at bounding box center [1337, 591] width 75 height 14
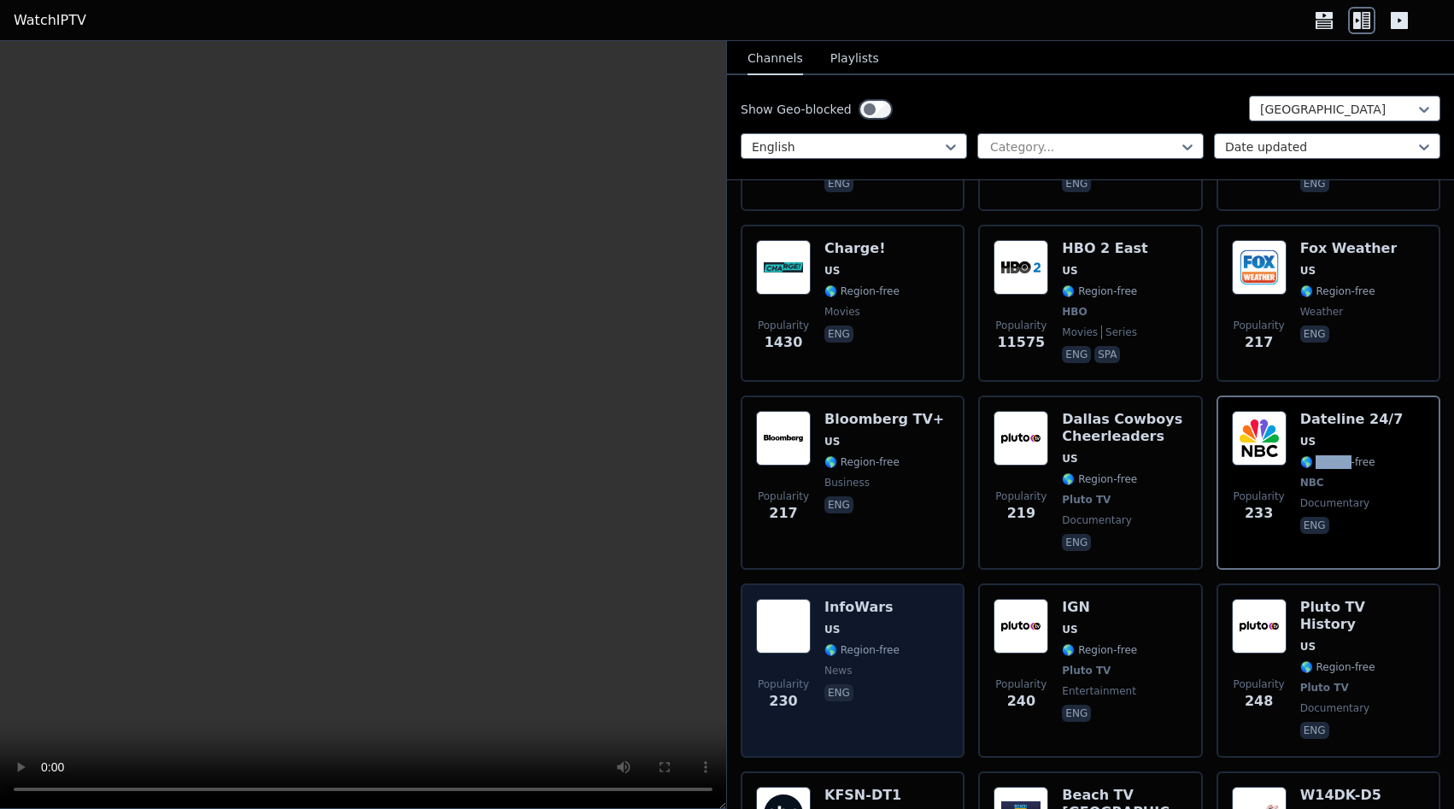
scroll to position [431, 0]
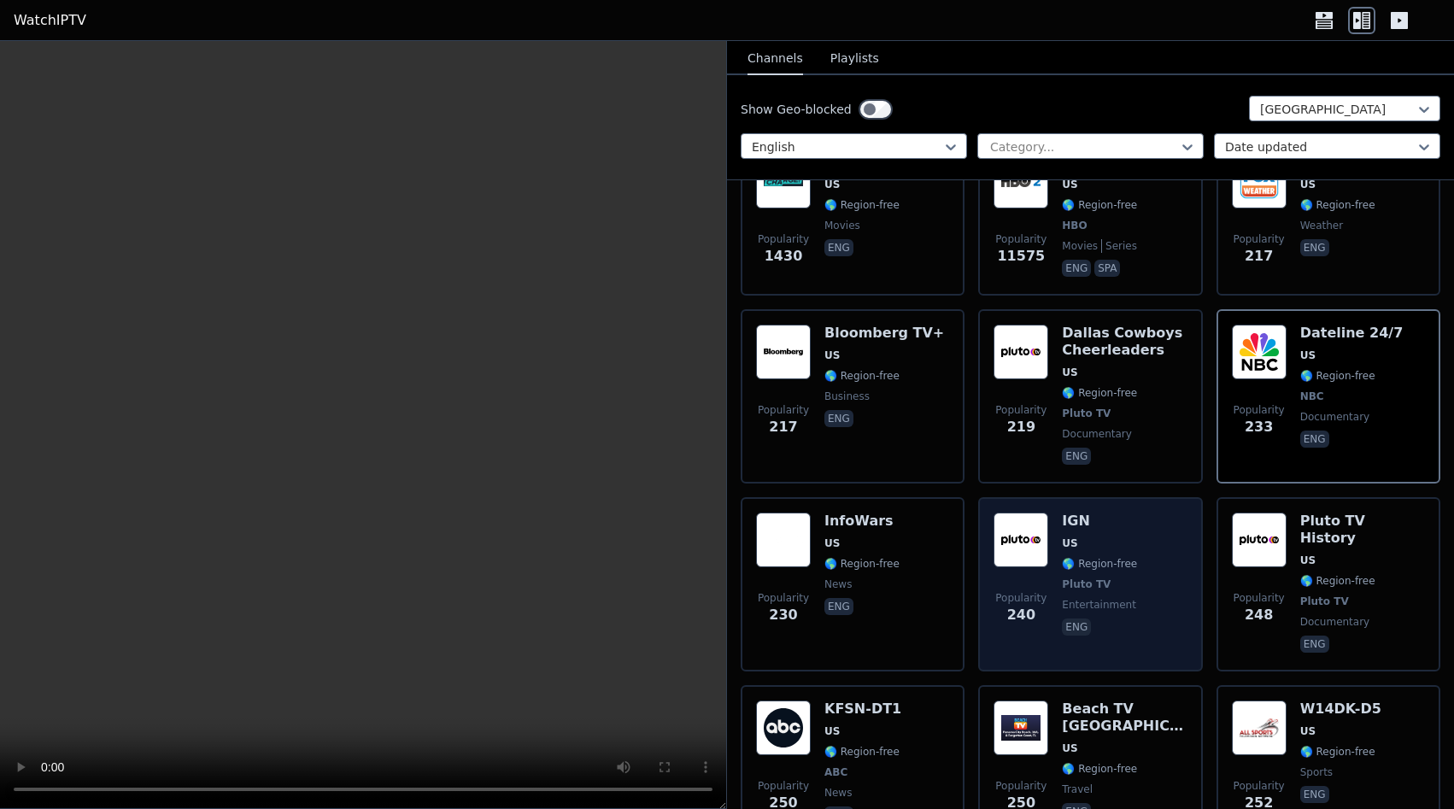
click at [1115, 578] on span "Pluto TV" at bounding box center [1099, 585] width 75 height 14
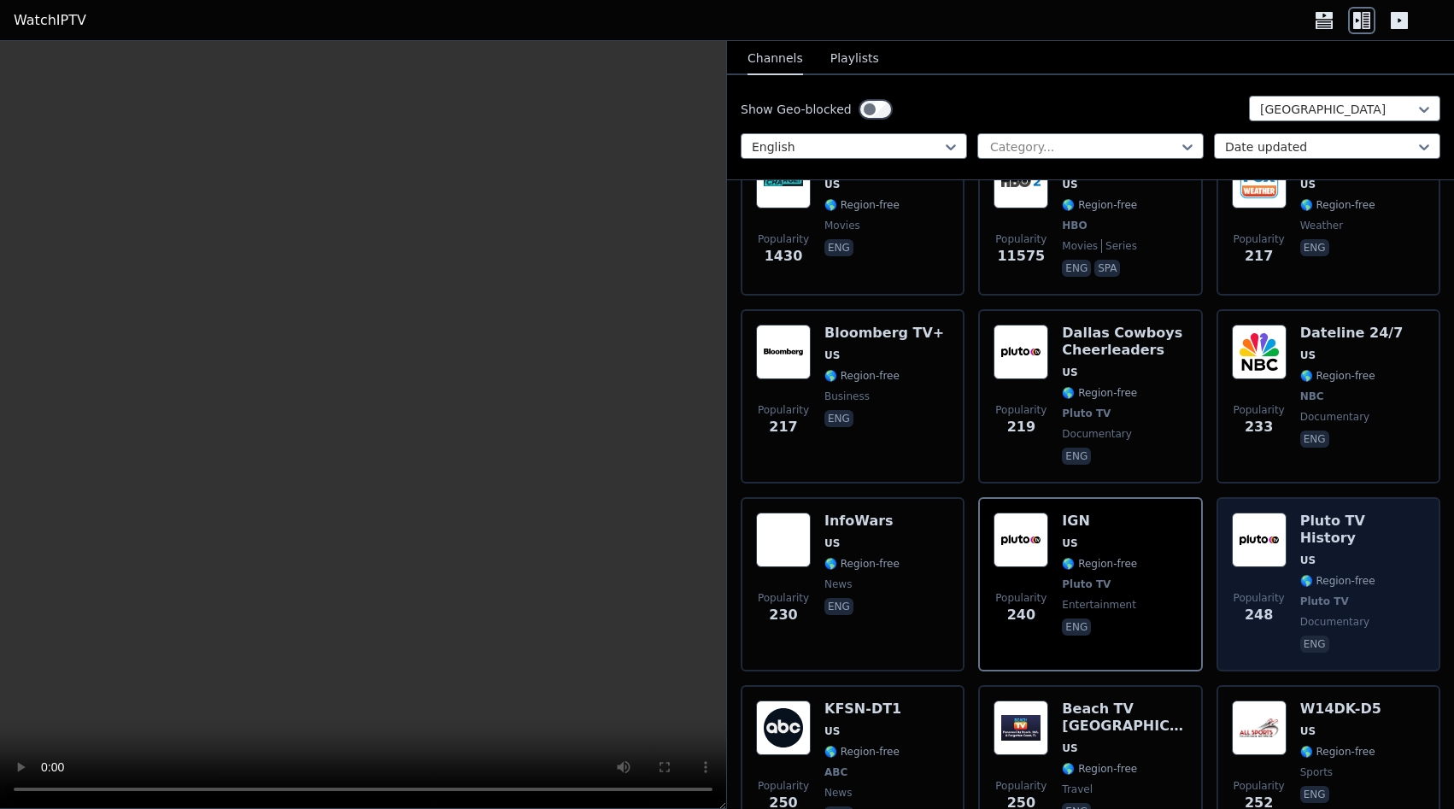
click at [1357, 559] on div "Pluto TV History US 🌎 Region-free Pluto TV documentary eng" at bounding box center [1362, 585] width 125 height 144
drag, startPoint x: 1357, startPoint y: 559, endPoint x: 1345, endPoint y: 558, distance: 12.0
click at [1356, 560] on div "Pluto TV History US 🌎 Region-free Pluto TV documentary eng" at bounding box center [1362, 585] width 125 height 144
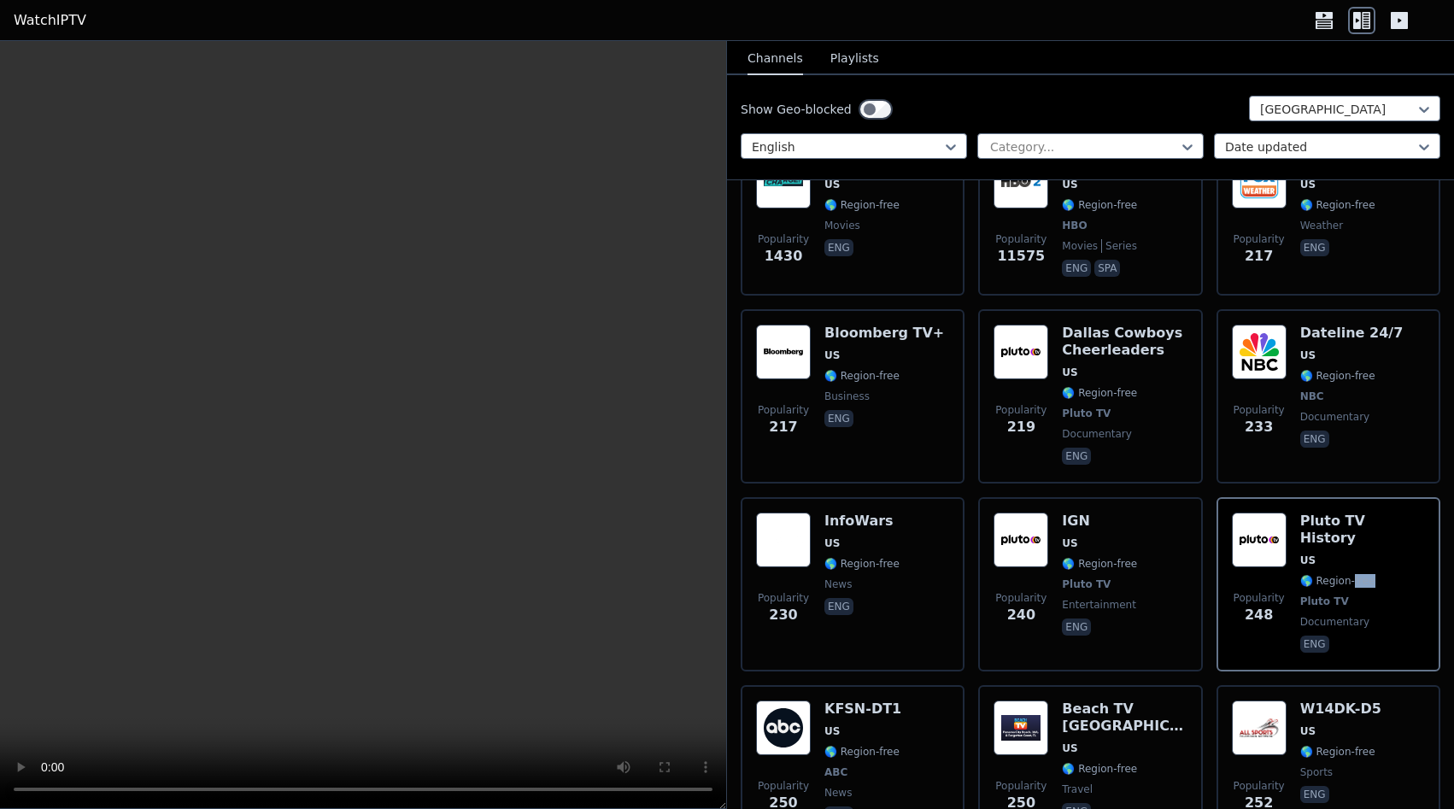
scroll to position [861, 0]
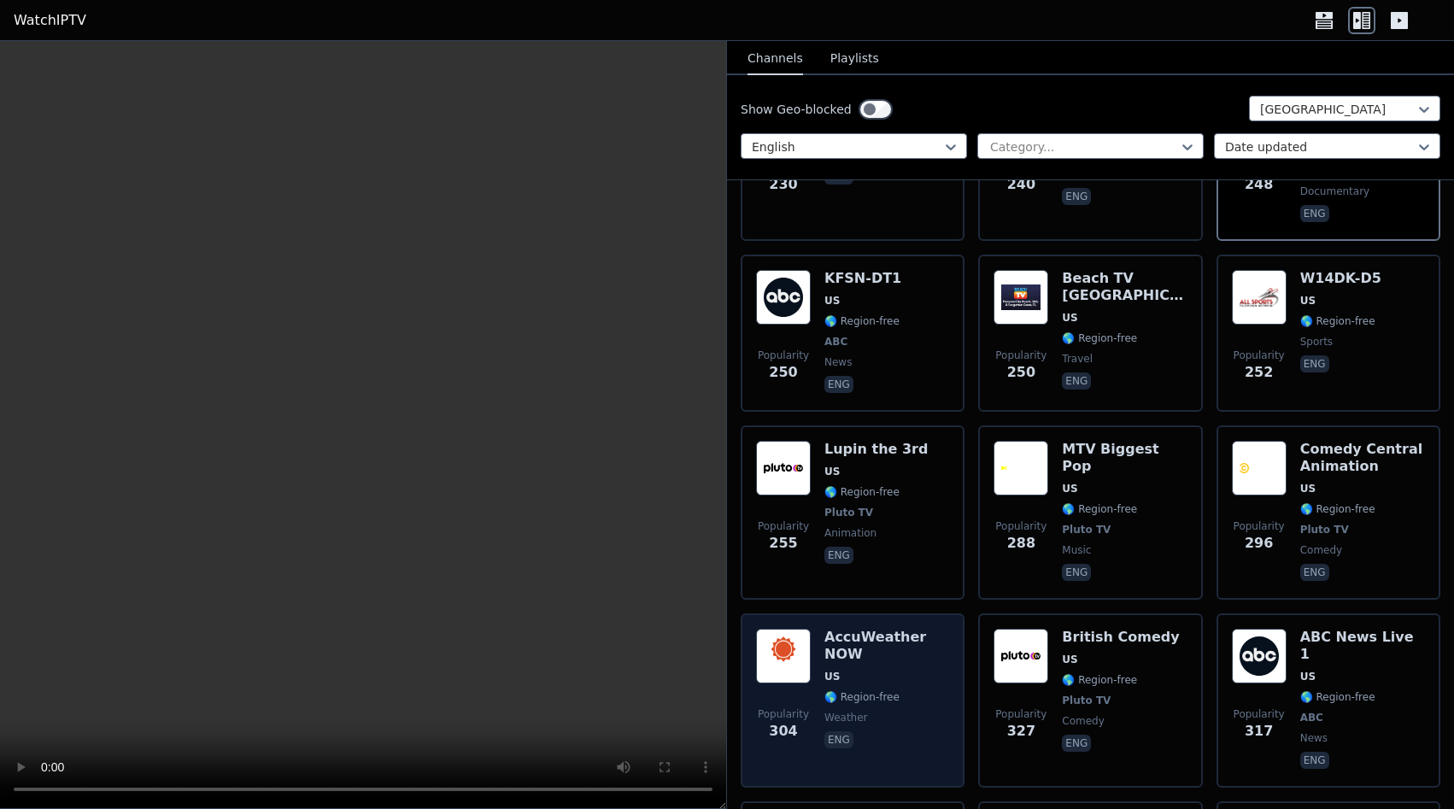
click at [883, 613] on div "Popularity 304 AccuWeather NOW US 🌎 Region-free weather eng" at bounding box center [853, 700] width 224 height 174
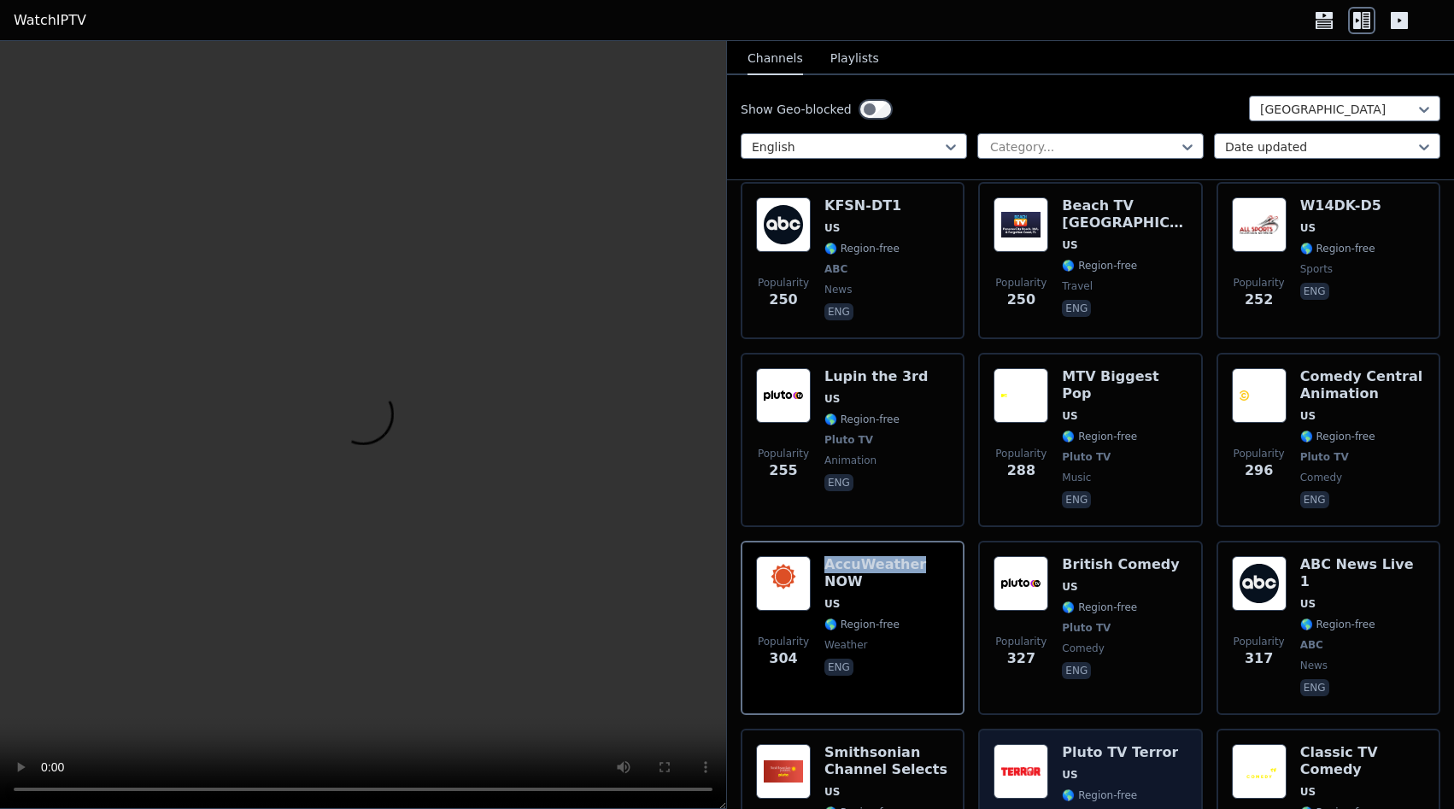
scroll to position [1077, 0]
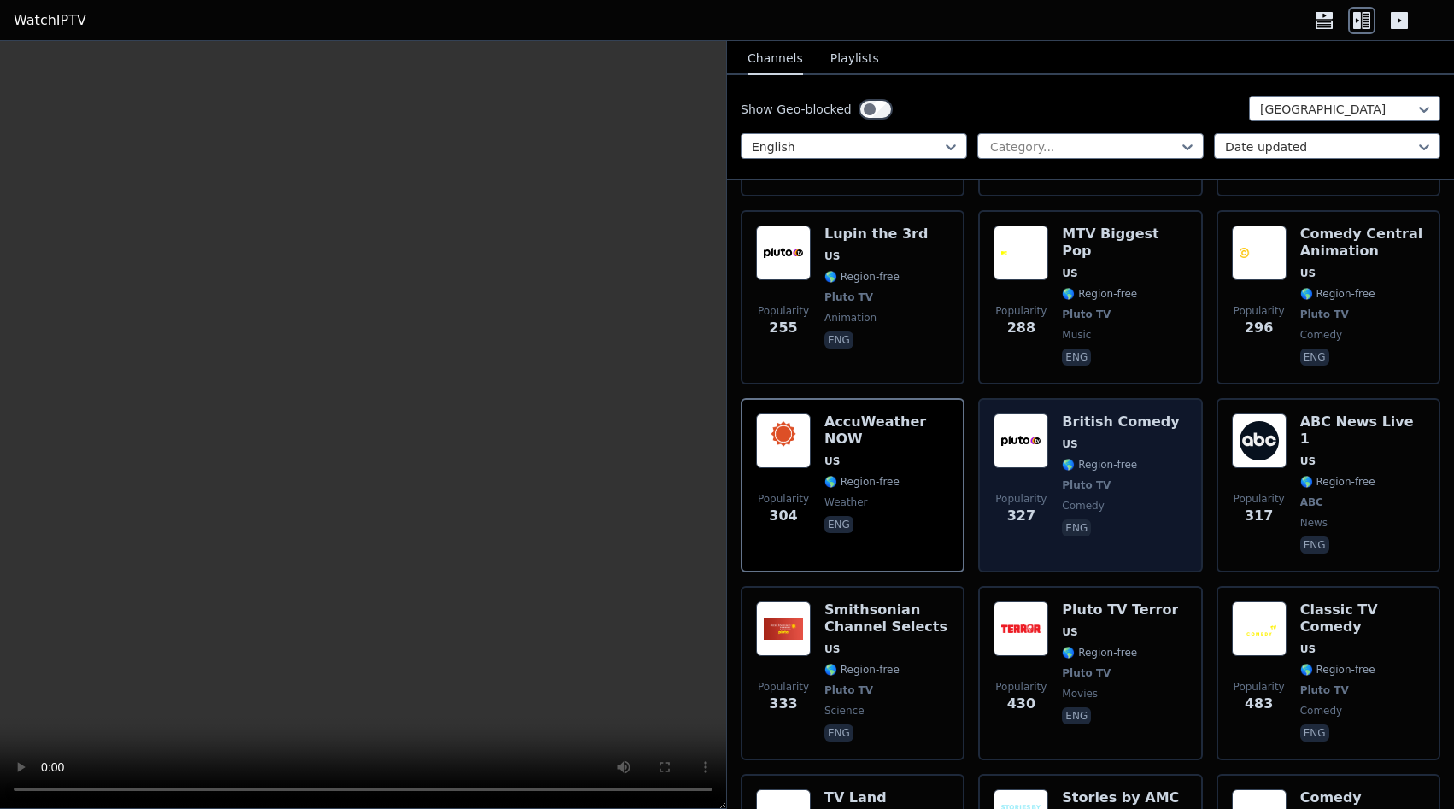
click at [1091, 478] on span "Pluto TV" at bounding box center [1086, 485] width 49 height 14
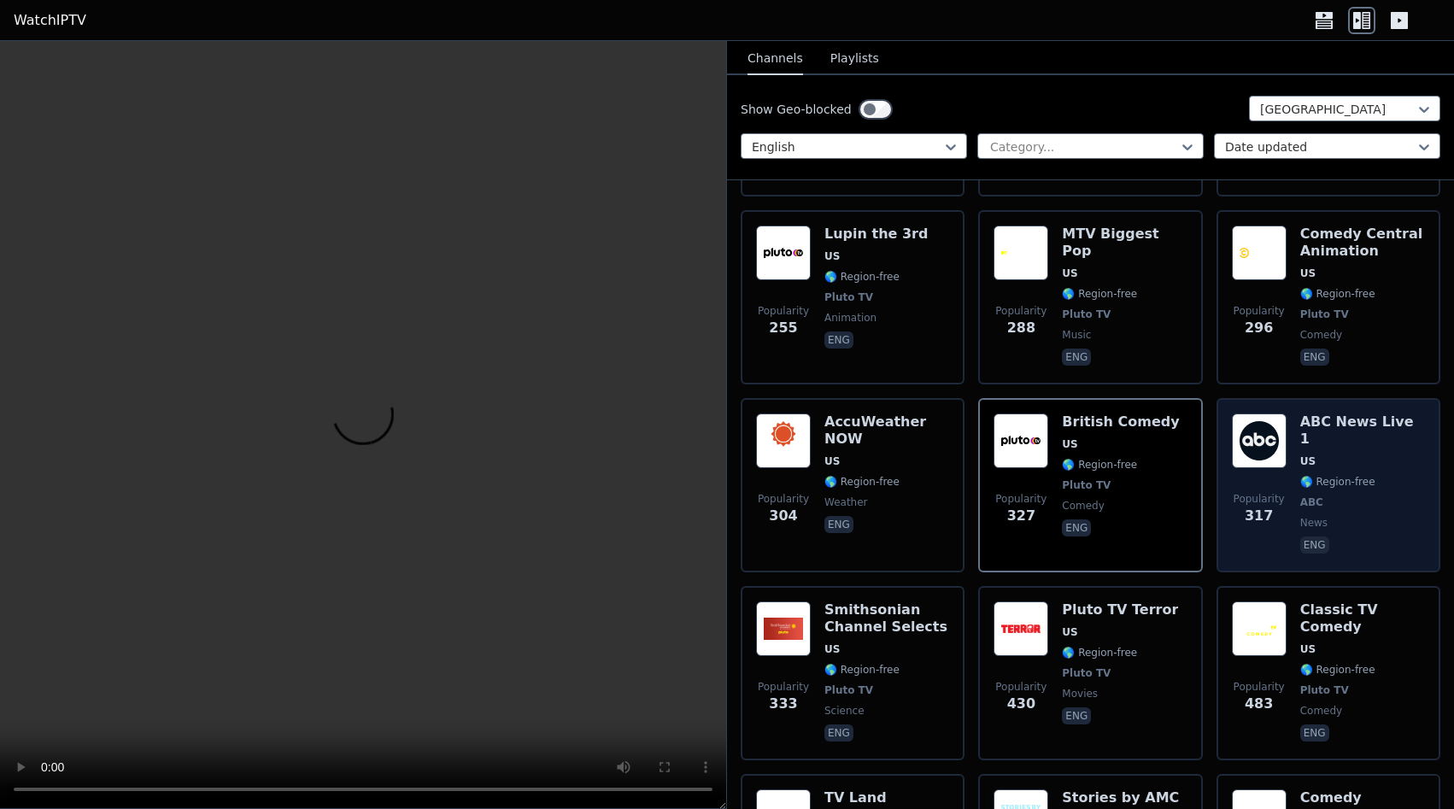
click at [1365, 475] on span "🌎 Region-free" at bounding box center [1337, 482] width 75 height 14
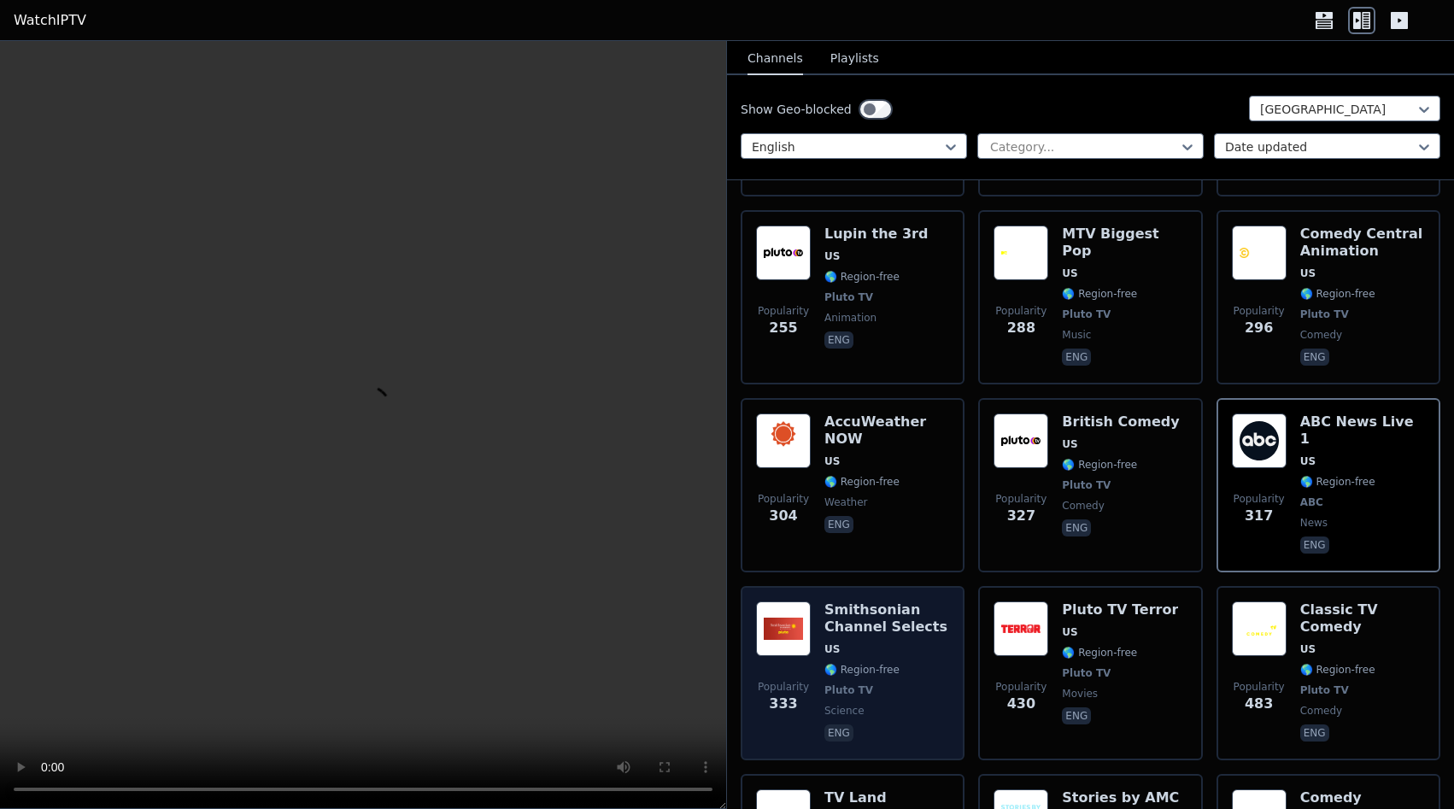
click at [860, 602] on h6 "Smithsonian Channel Selects" at bounding box center [887, 619] width 125 height 34
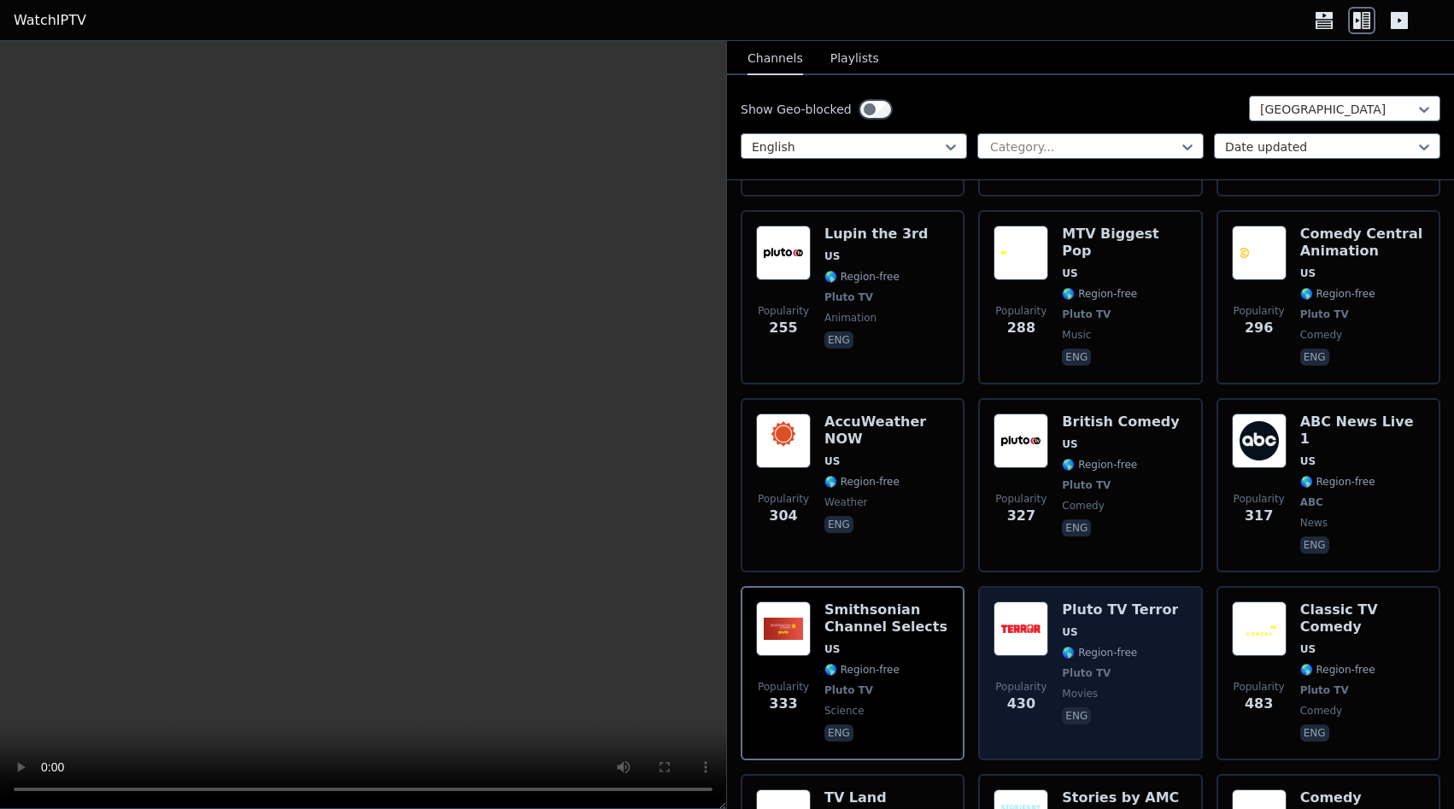
click at [1100, 625] on span "US" at bounding box center [1120, 632] width 116 height 14
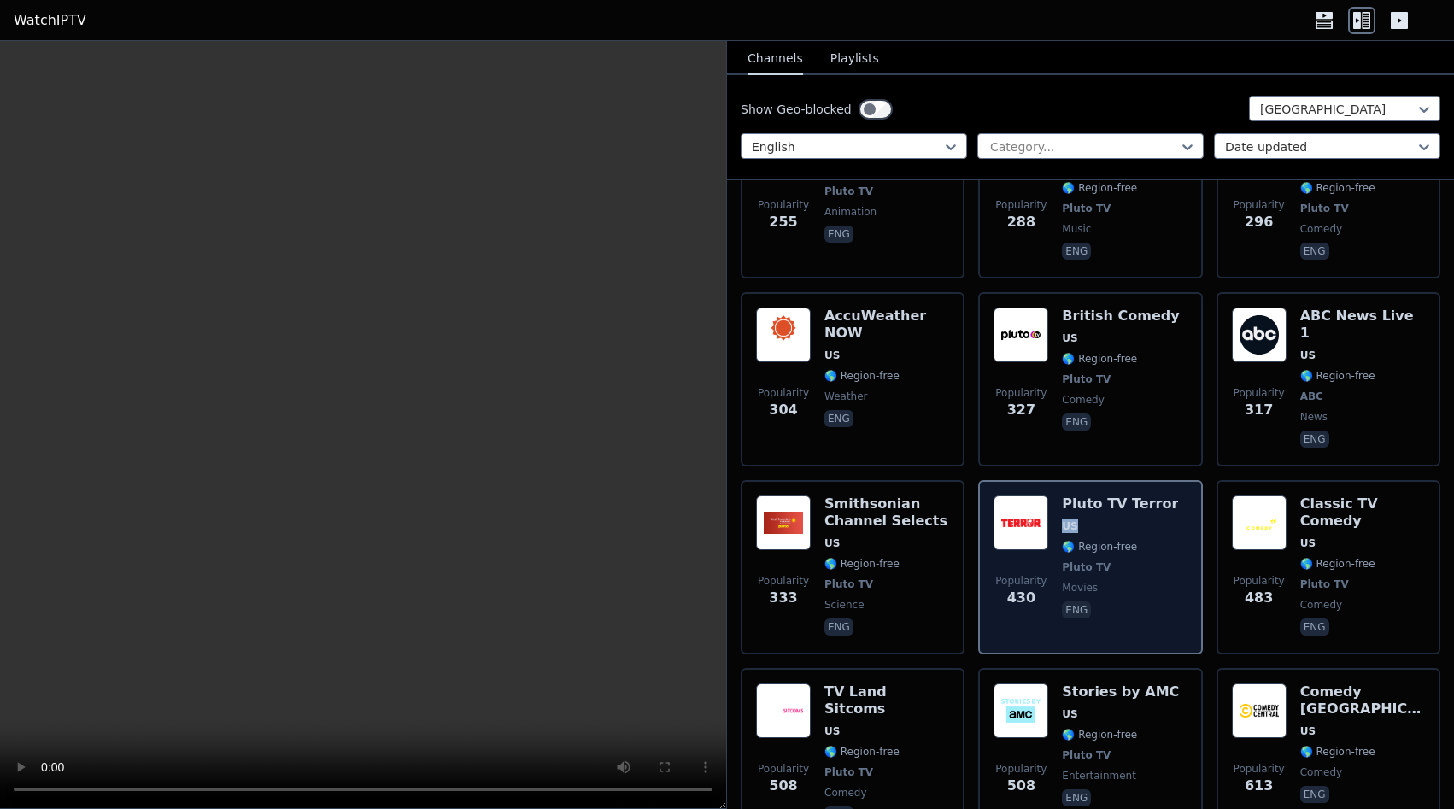
scroll to position [1292, 0]
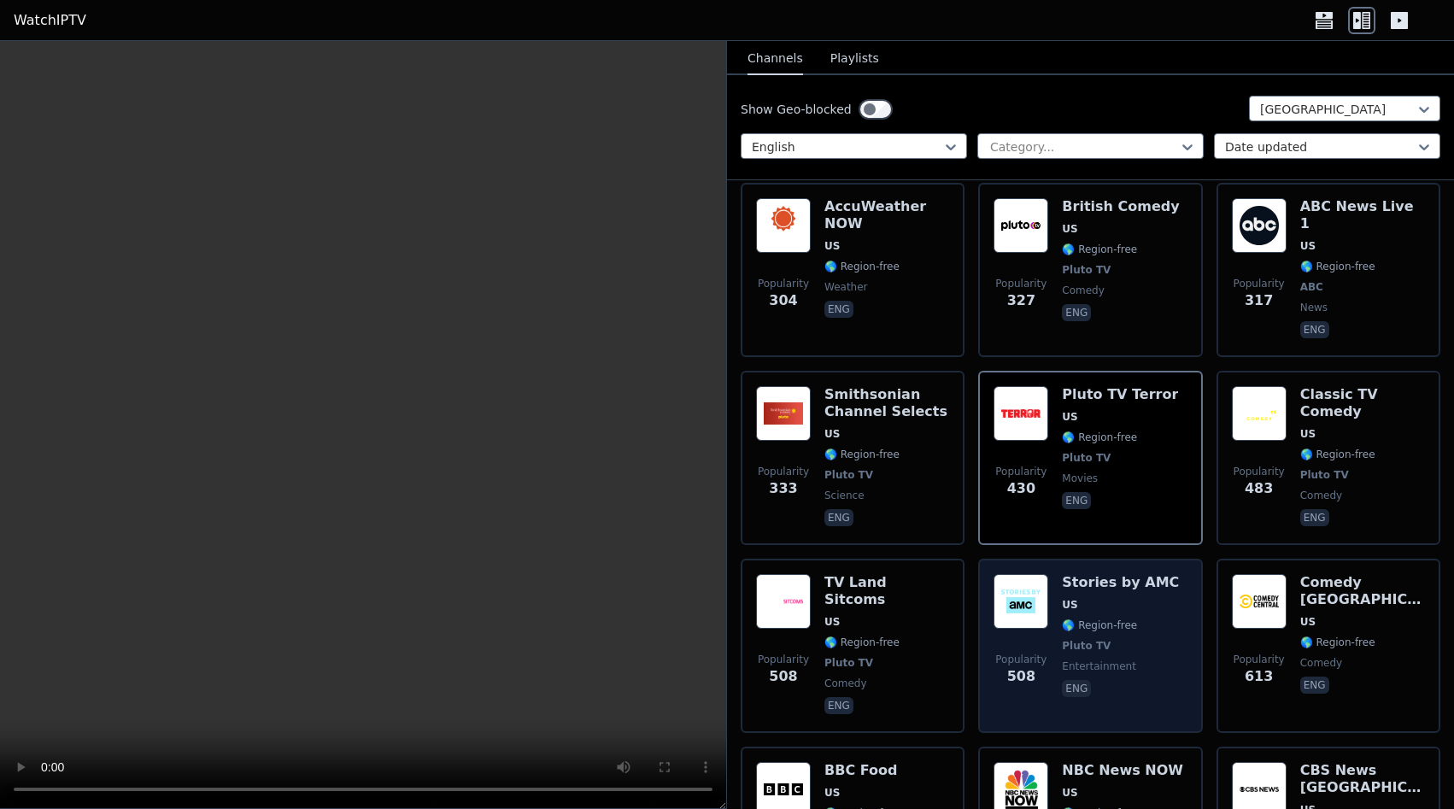
click at [1084, 574] on div "Stories by AMC US 🌎 Region-free Pluto TV entertainment eng" at bounding box center [1120, 646] width 117 height 144
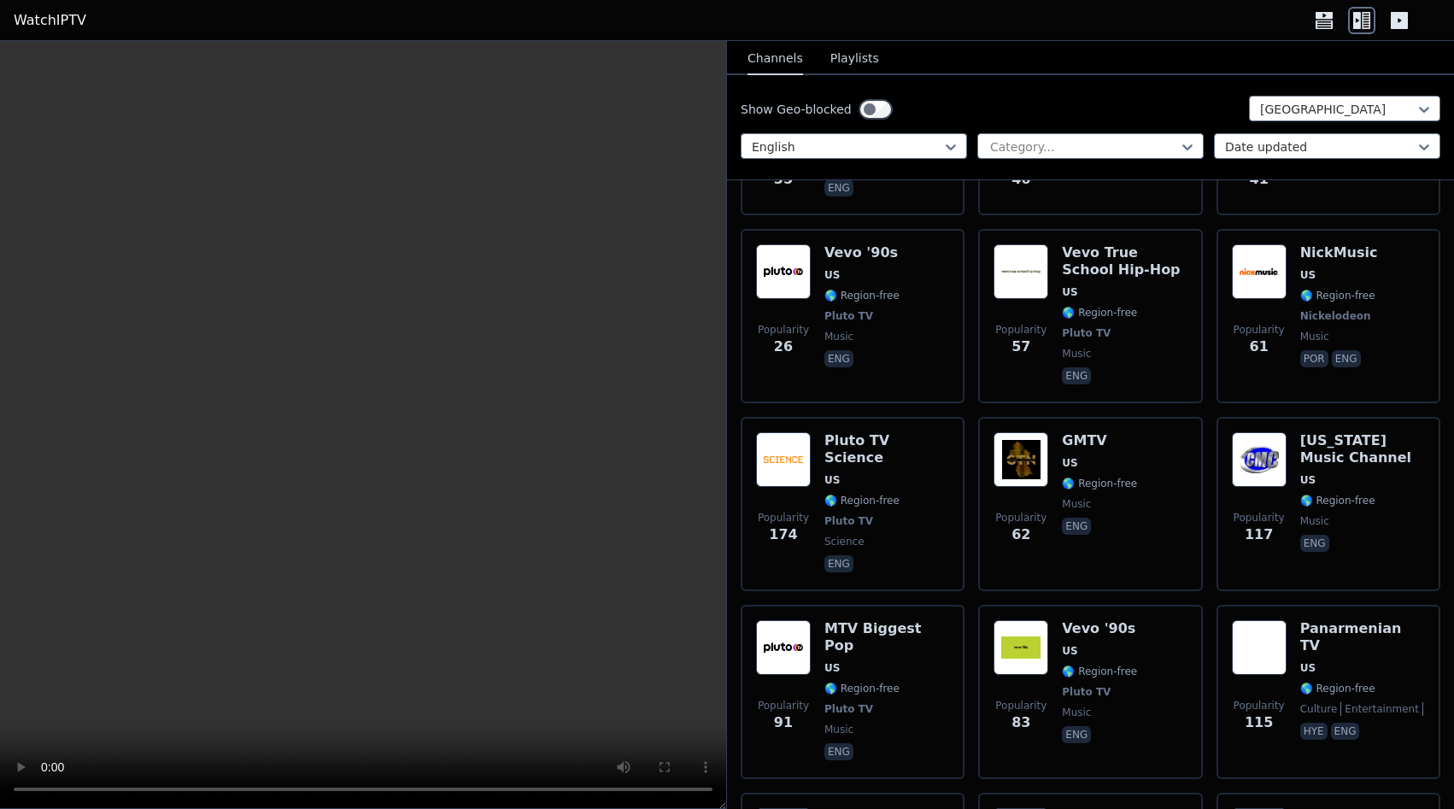
scroll to position [4845, 0]
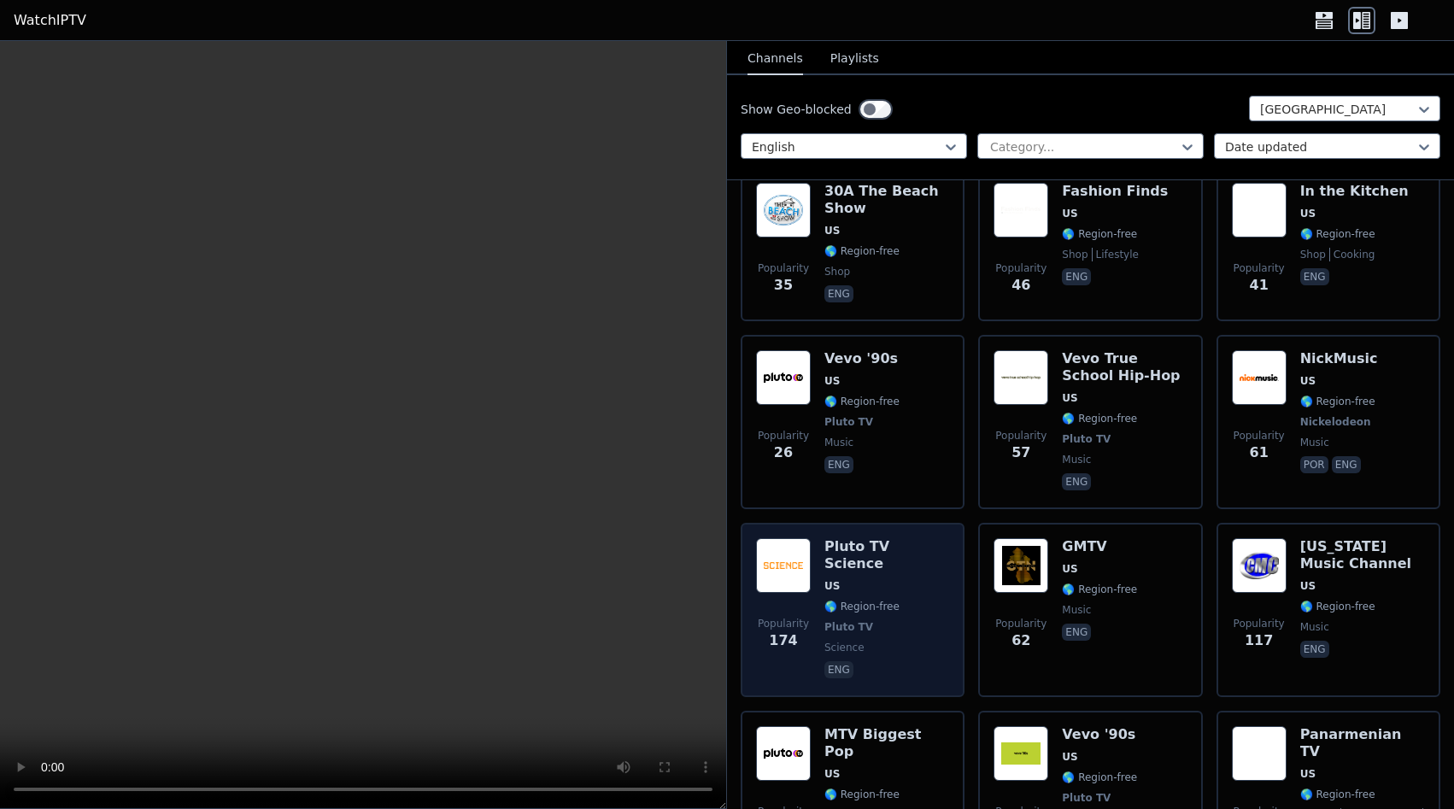
click at [907, 538] on div "Pluto TV Science US 🌎 Region-free Pluto TV science eng" at bounding box center [887, 610] width 125 height 144
click at [894, 538] on div "Pluto TV Science US 🌎 Region-free Pluto TV science eng" at bounding box center [887, 610] width 125 height 144
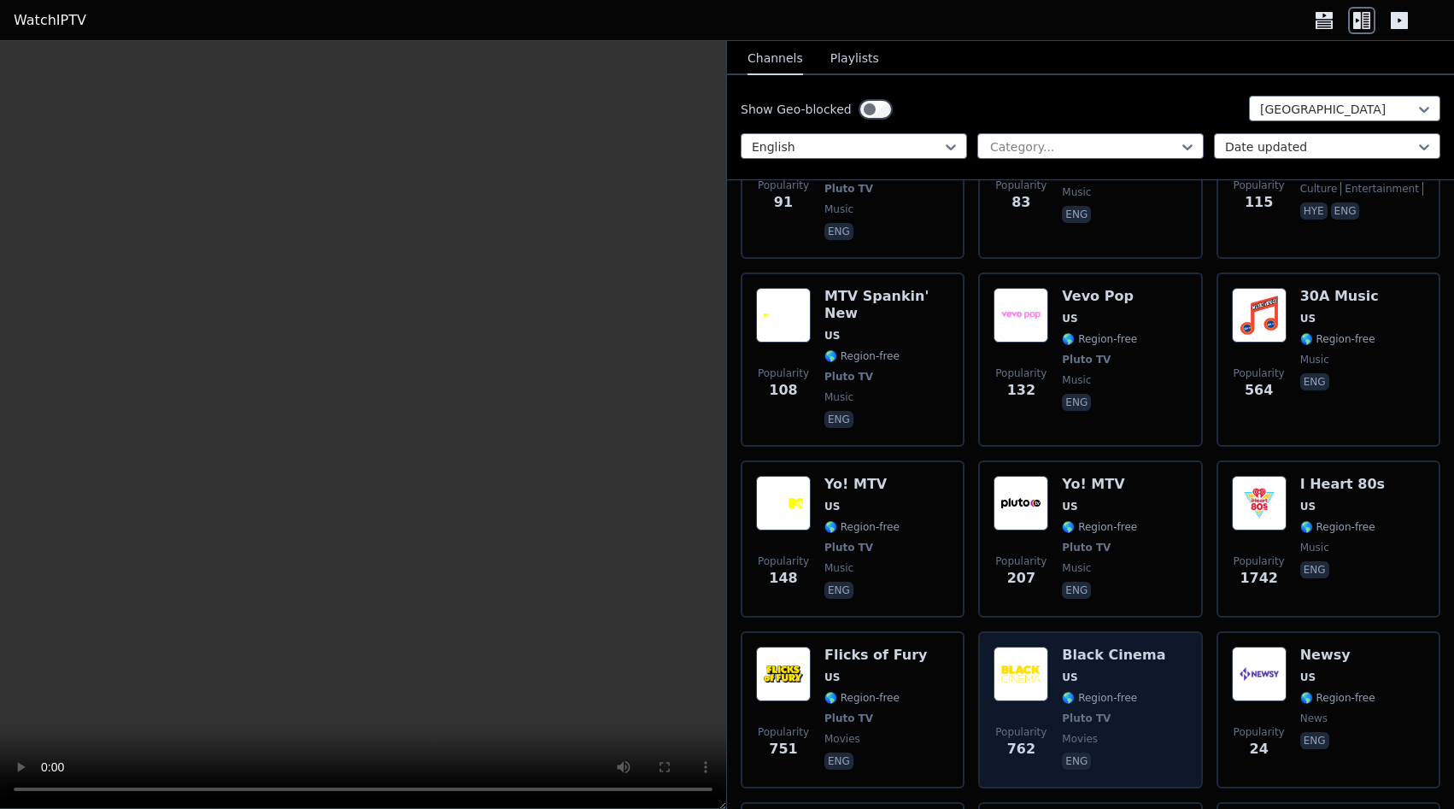
scroll to position [5490, 0]
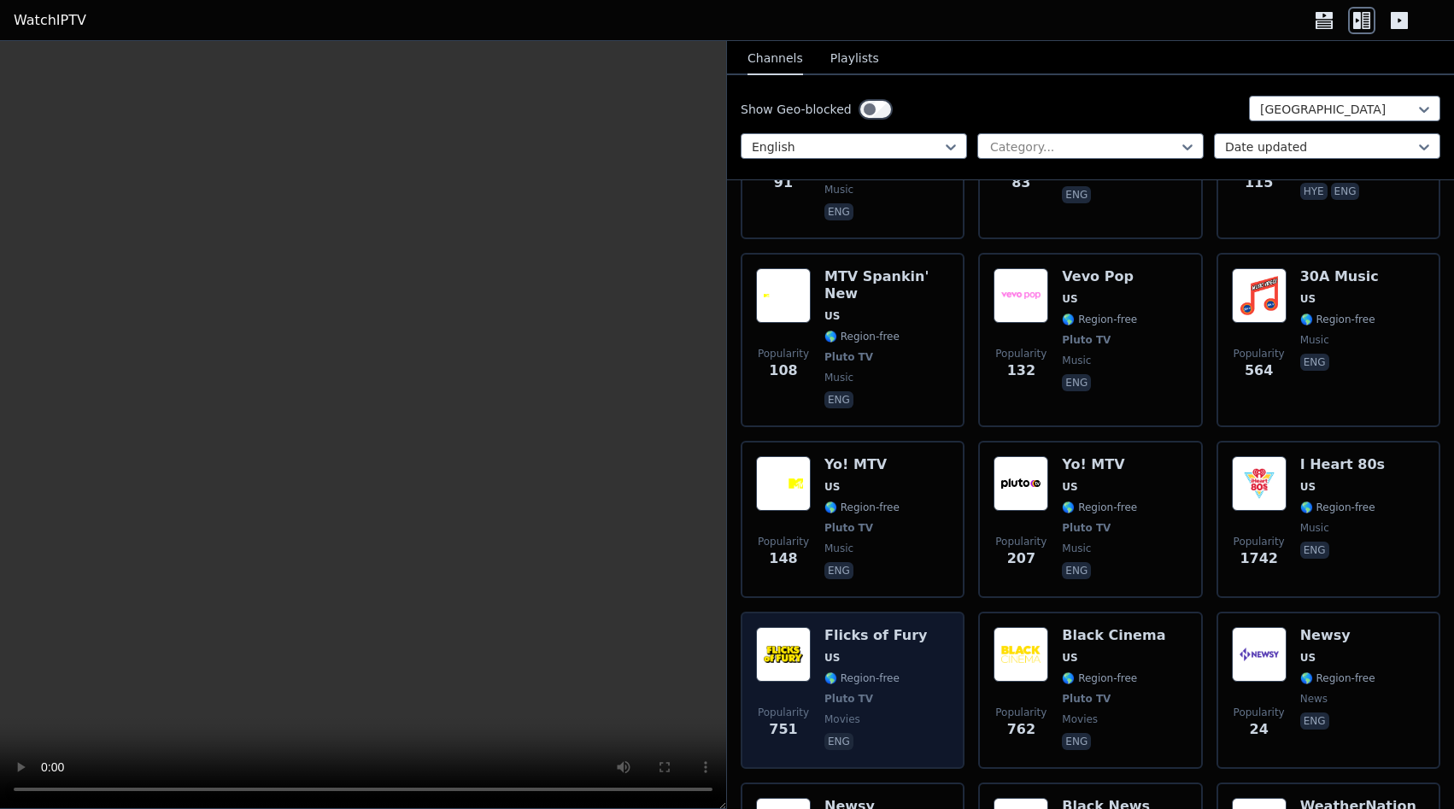
click at [875, 692] on span "Pluto TV" at bounding box center [876, 699] width 103 height 14
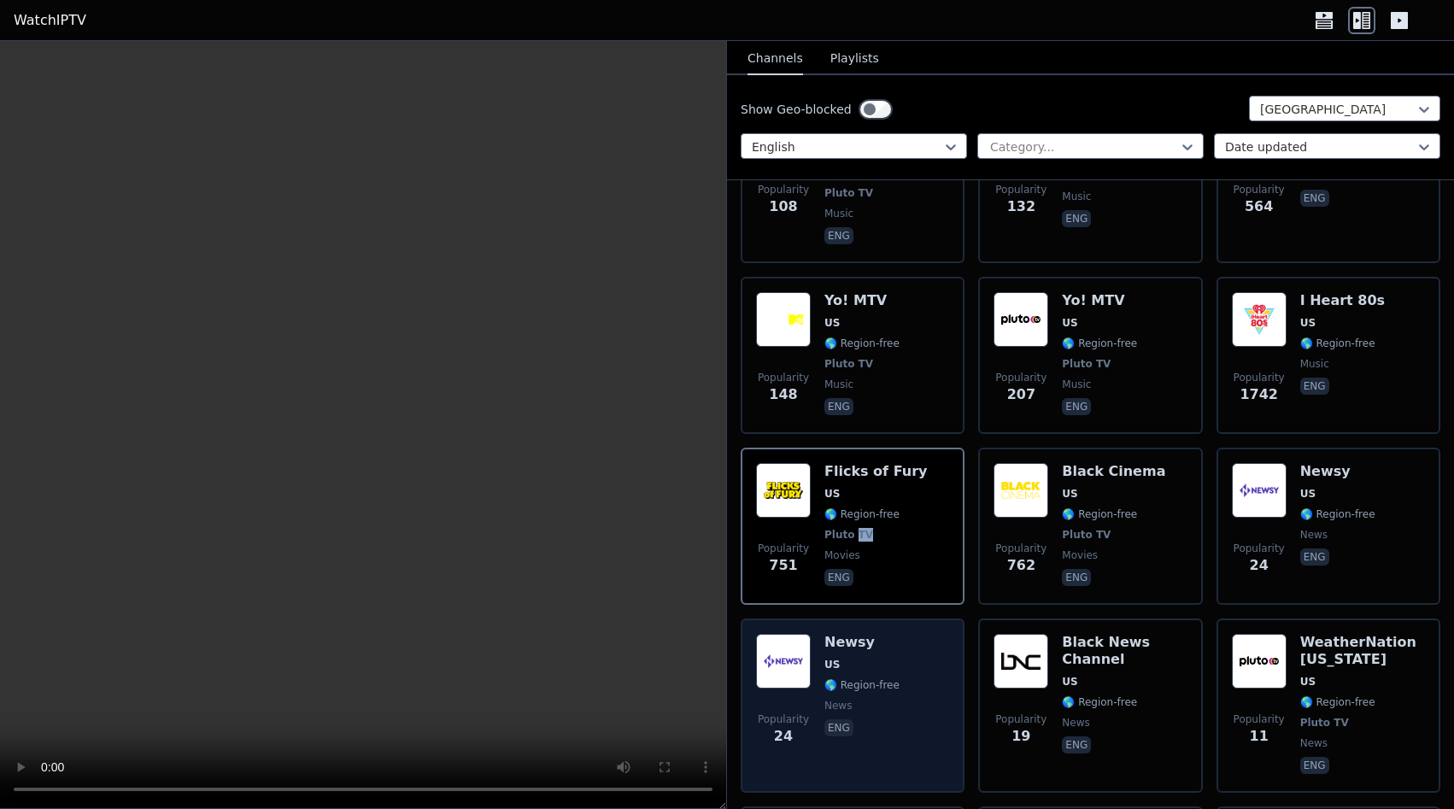
scroll to position [5813, 0]
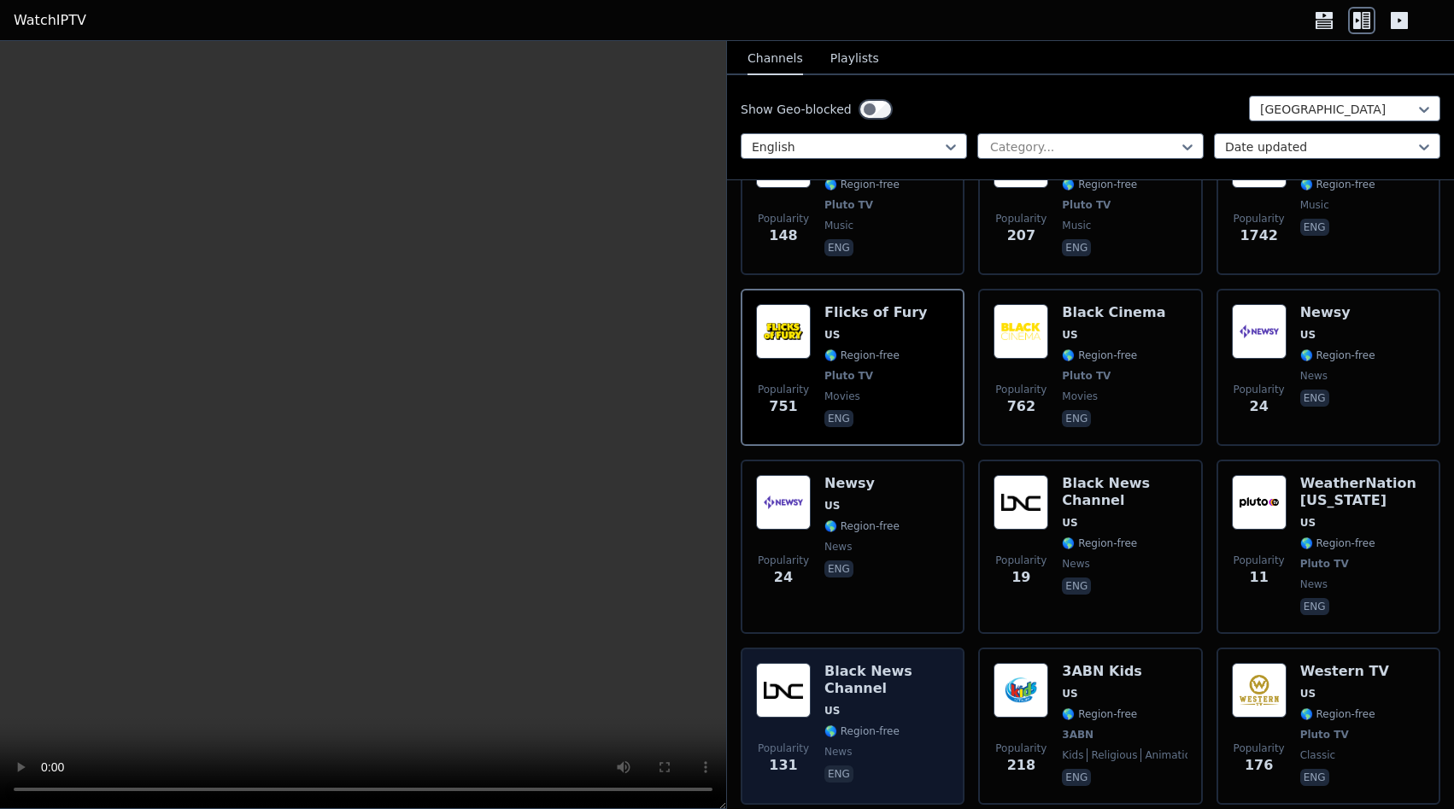
click at [895, 725] on span "🌎 Region-free" at bounding box center [887, 732] width 125 height 14
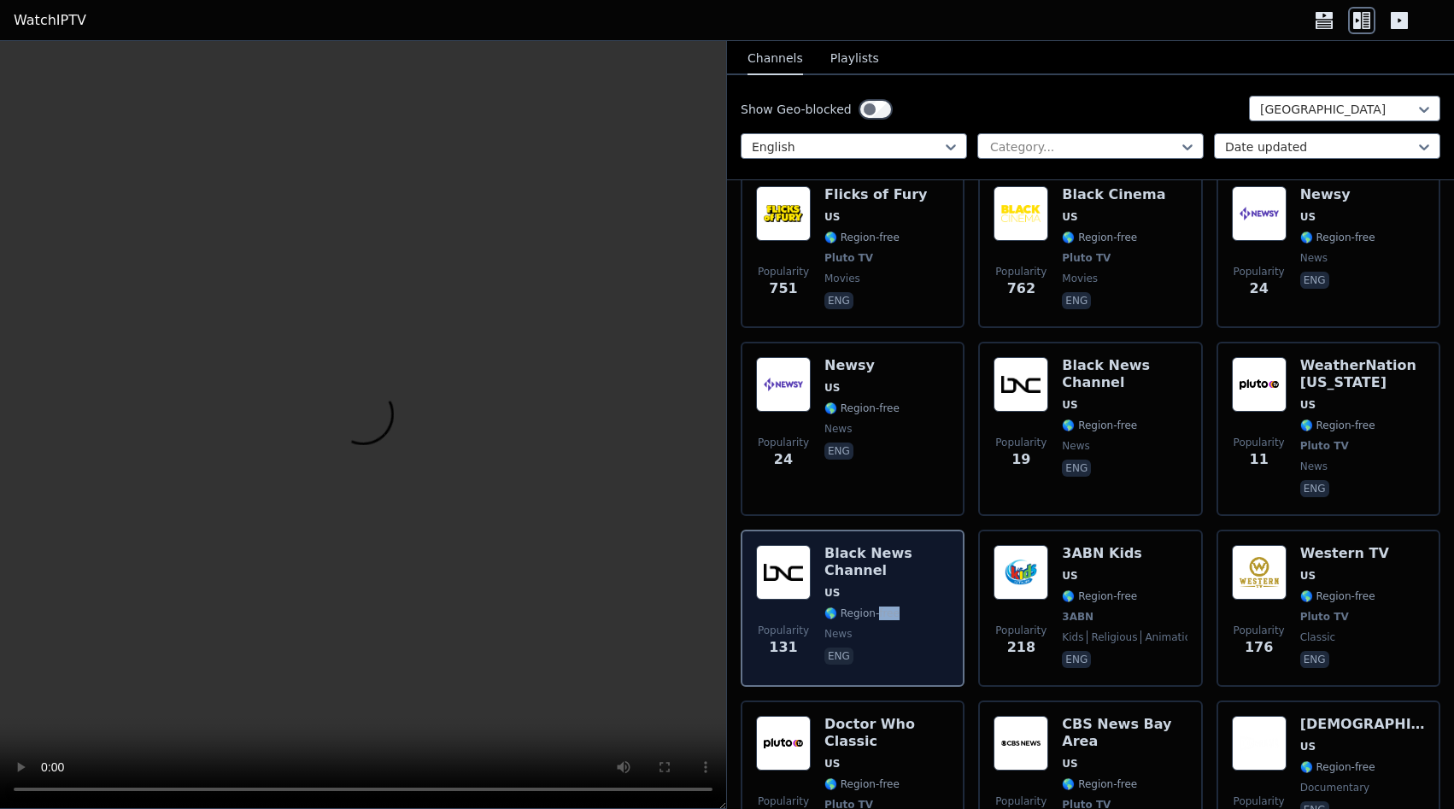
scroll to position [6029, 0]
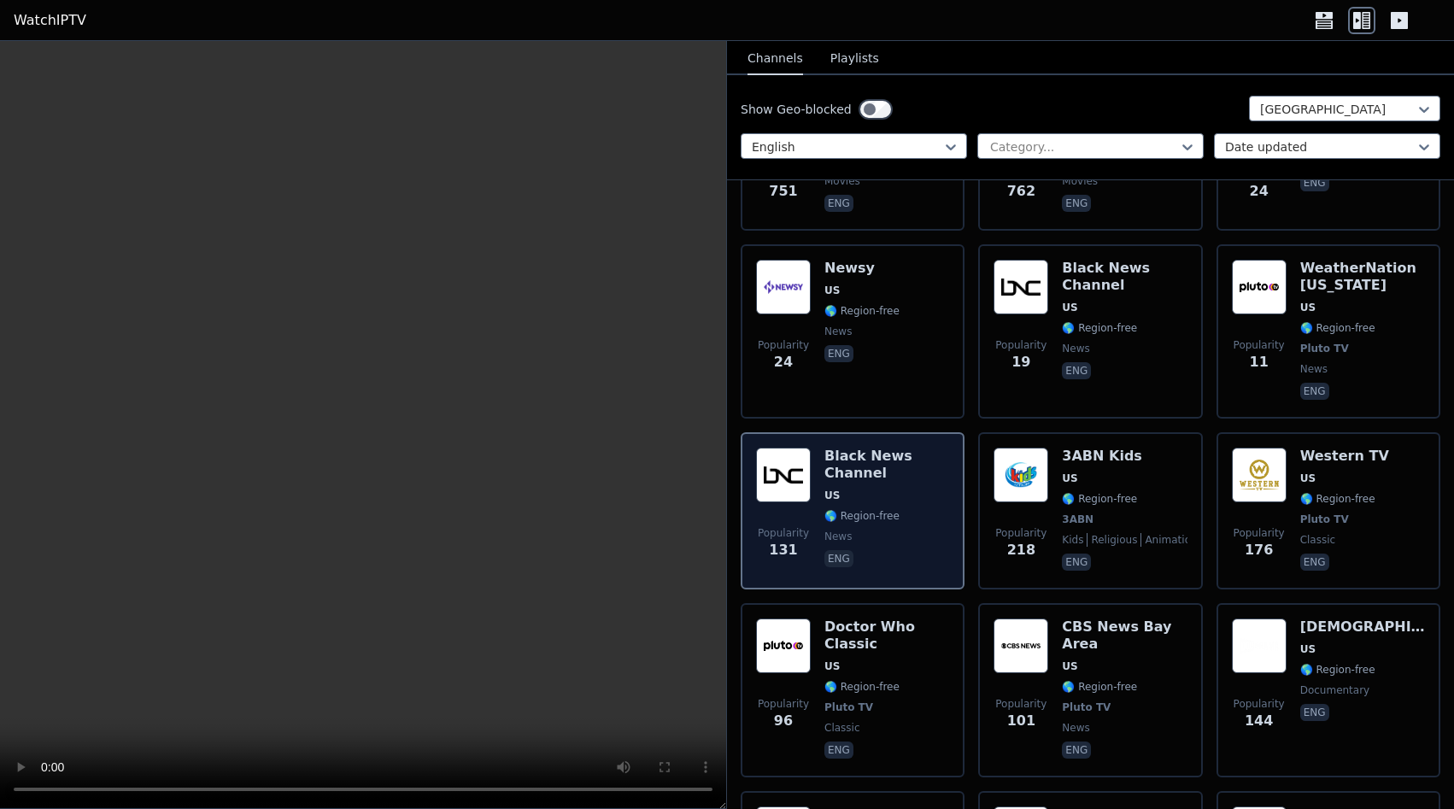
click at [895, 619] on div "Doctor Who Classic US 🌎 Region-free Pluto TV classic eng" at bounding box center [887, 691] width 125 height 144
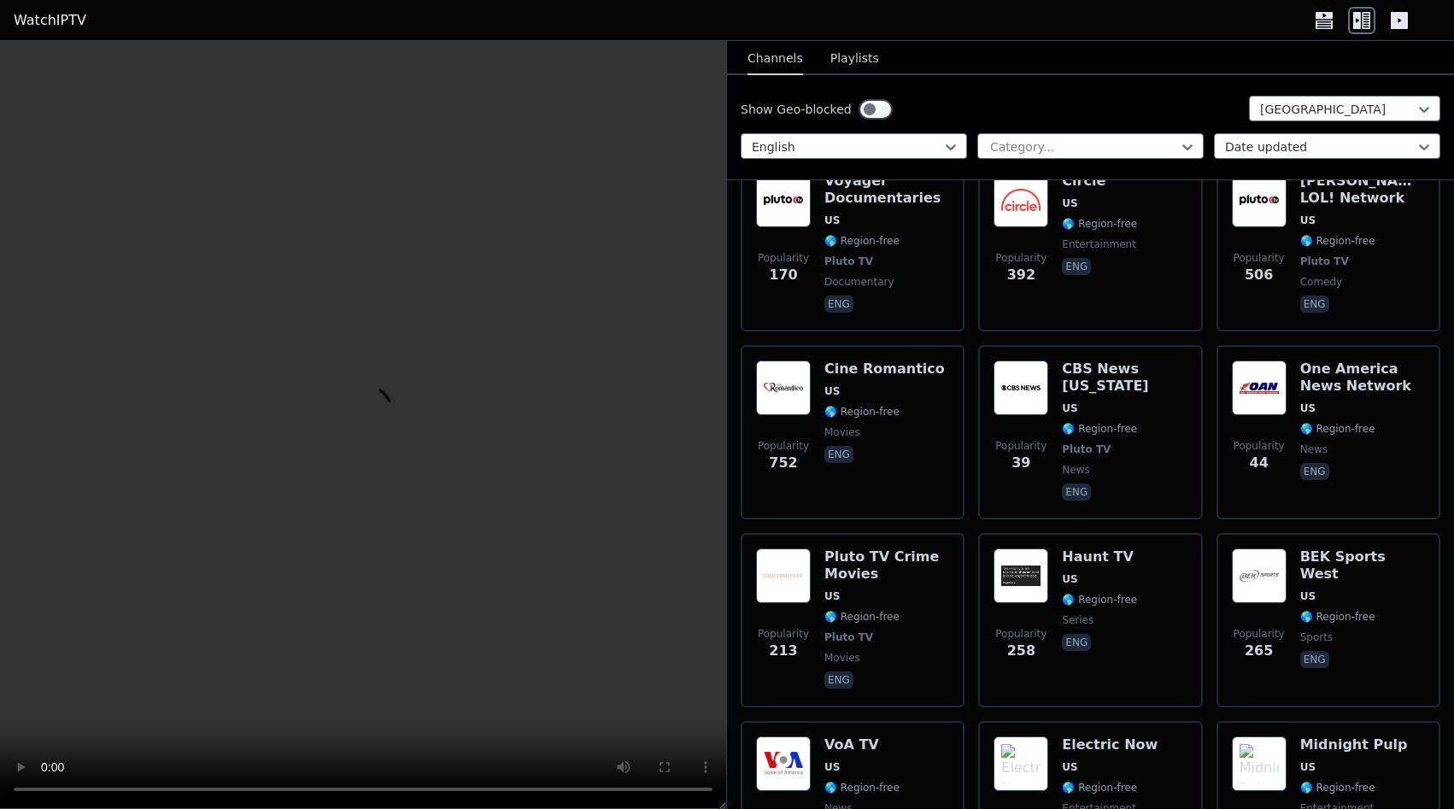
scroll to position [6675, 0]
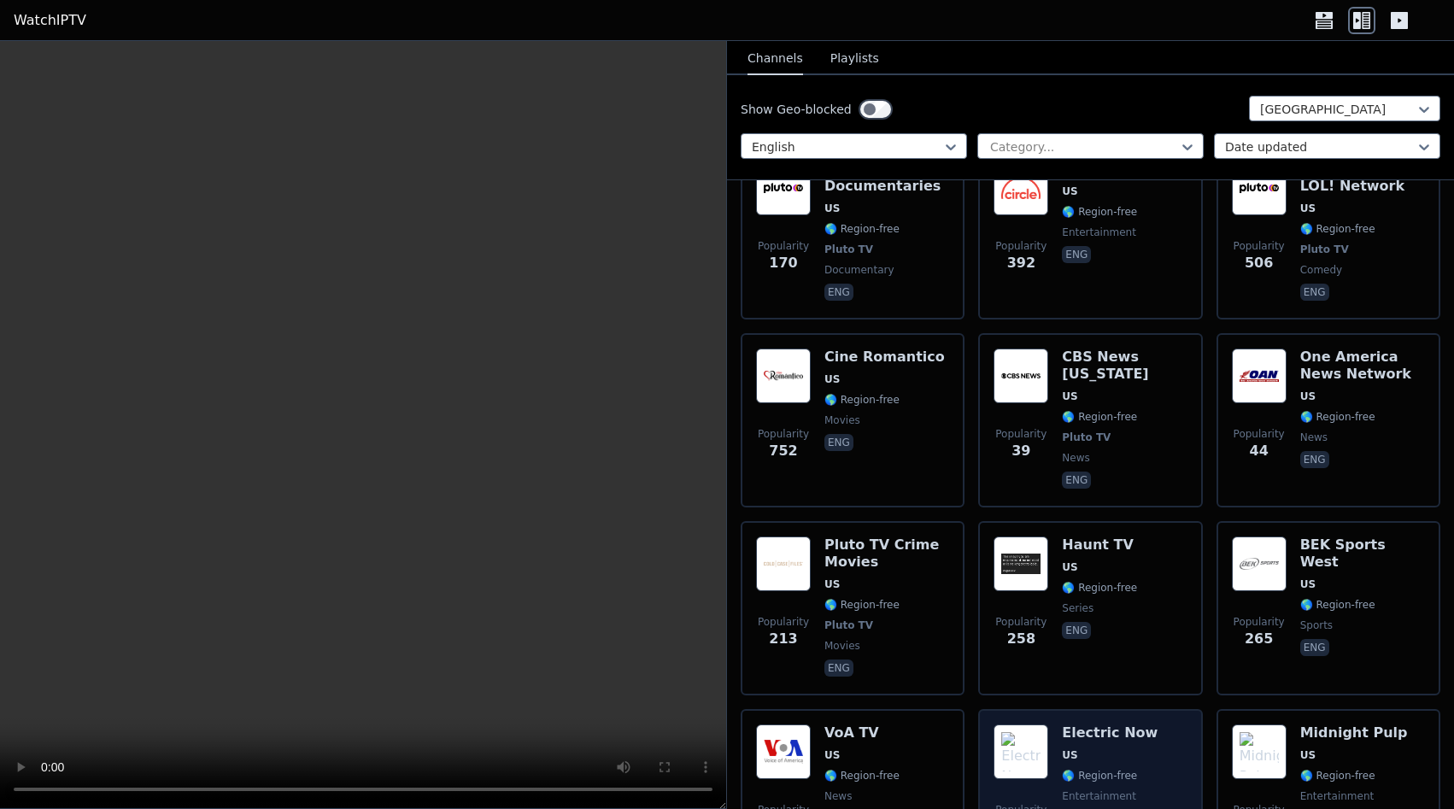
click at [1062, 725] on div "Popularity 508 Electric Now US 🌎 Region-free entertainment eng" at bounding box center [1090, 786] width 193 height 123
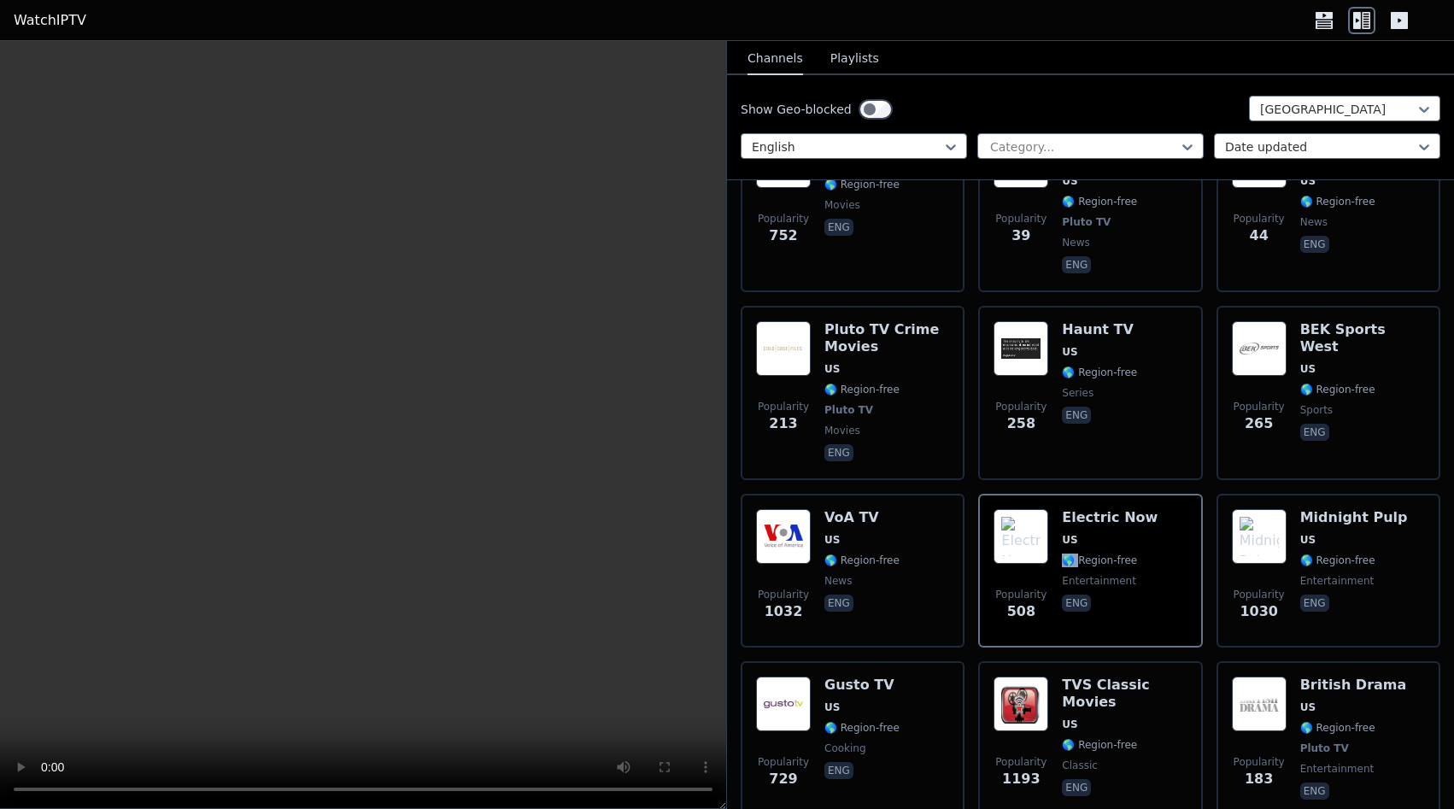
scroll to position [6998, 0]
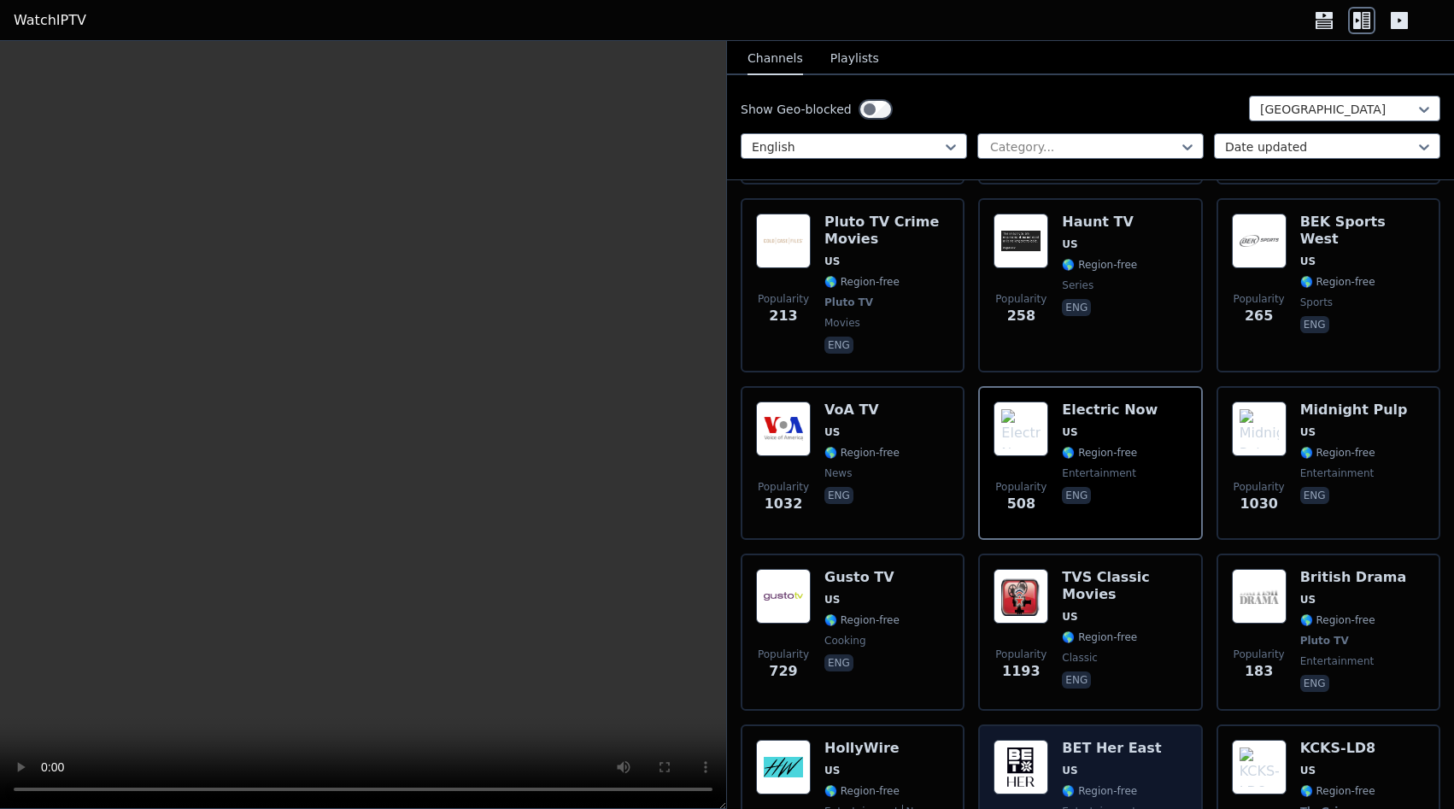
click at [1103, 740] on div "BET Her East US 🌎 Region-free entertainment eng" at bounding box center [1111, 803] width 99 height 126
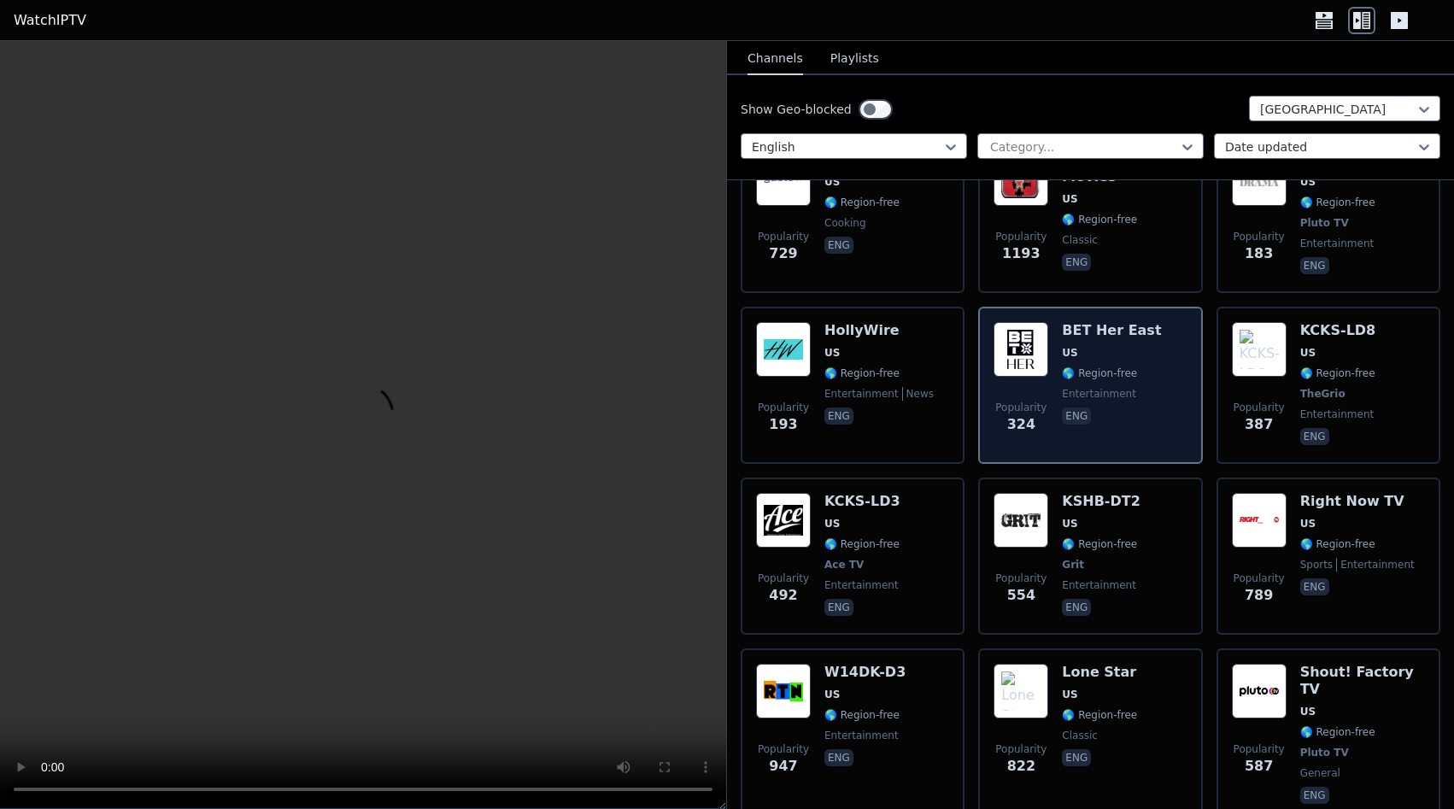
scroll to position [7428, 0]
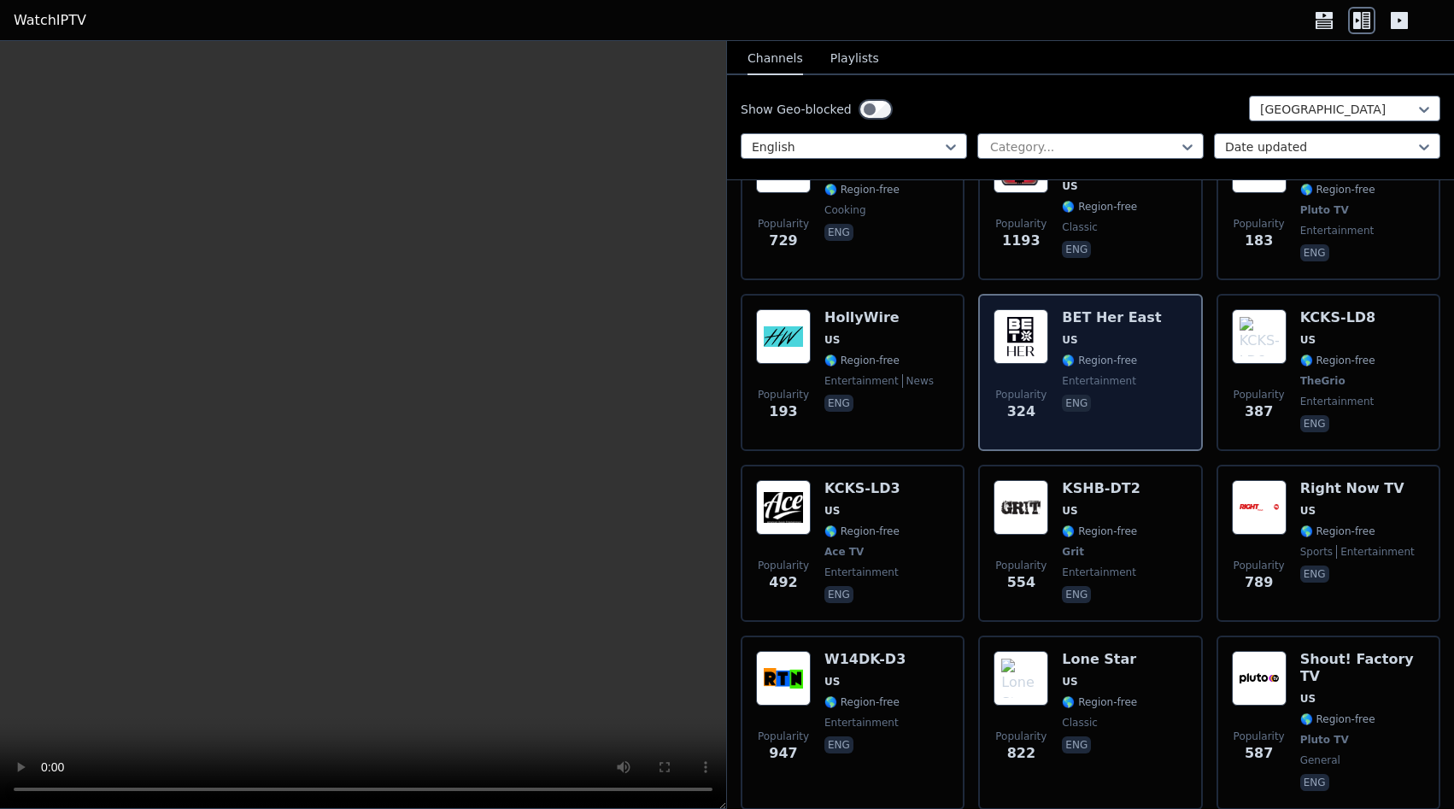
click at [1102, 737] on span "eng" at bounding box center [1099, 747] width 75 height 21
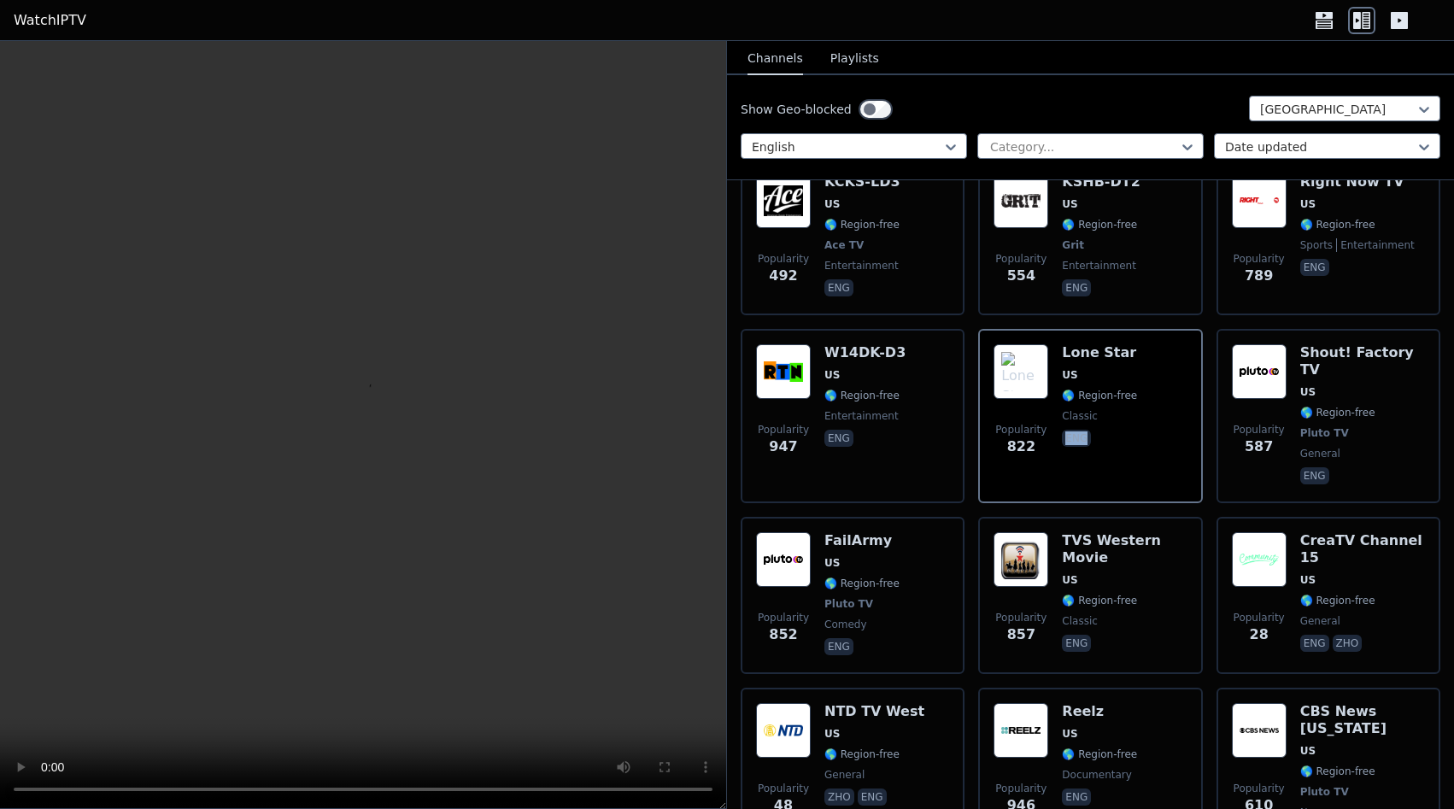
scroll to position [7751, 0]
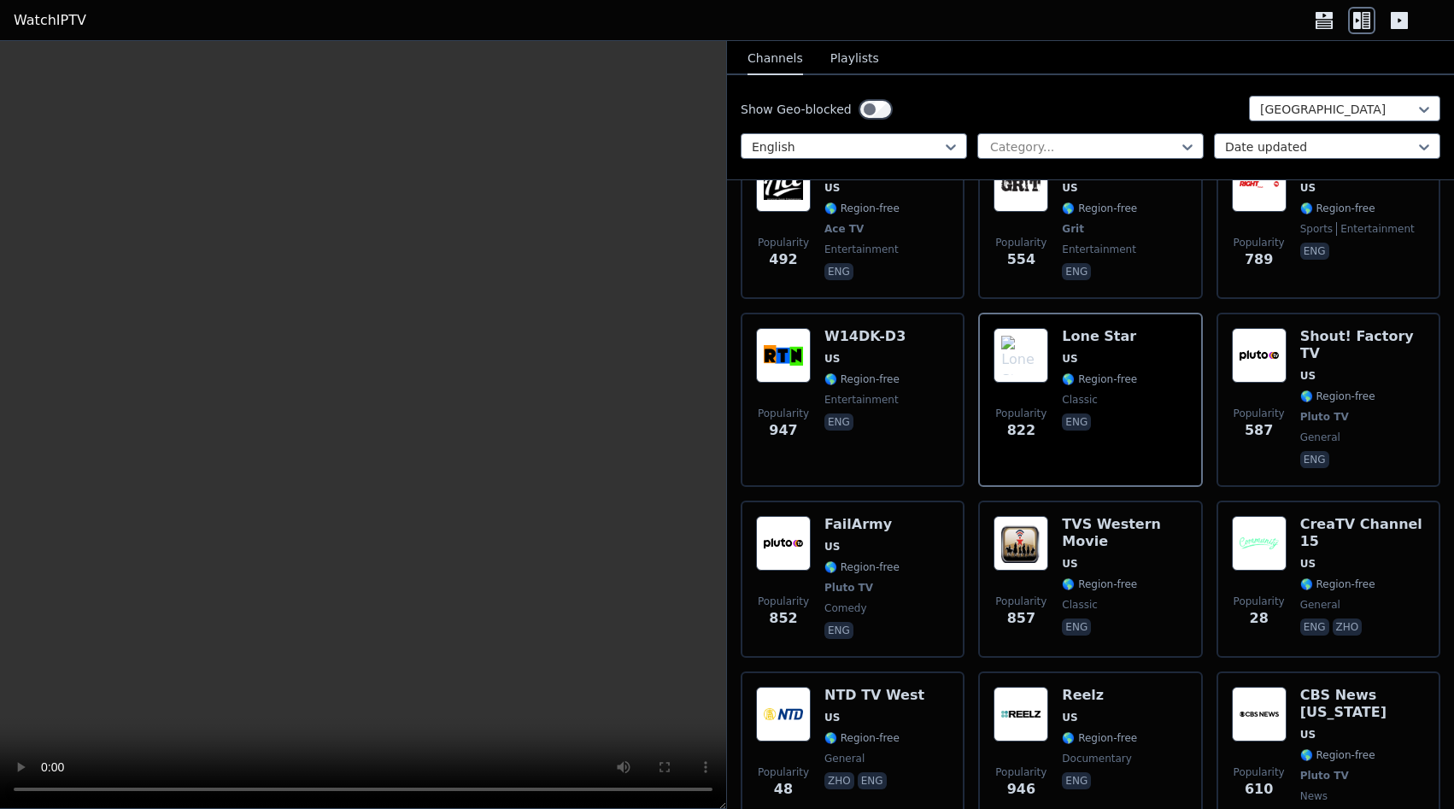
click at [1109, 752] on span "documentary" at bounding box center [1097, 759] width 70 height 14
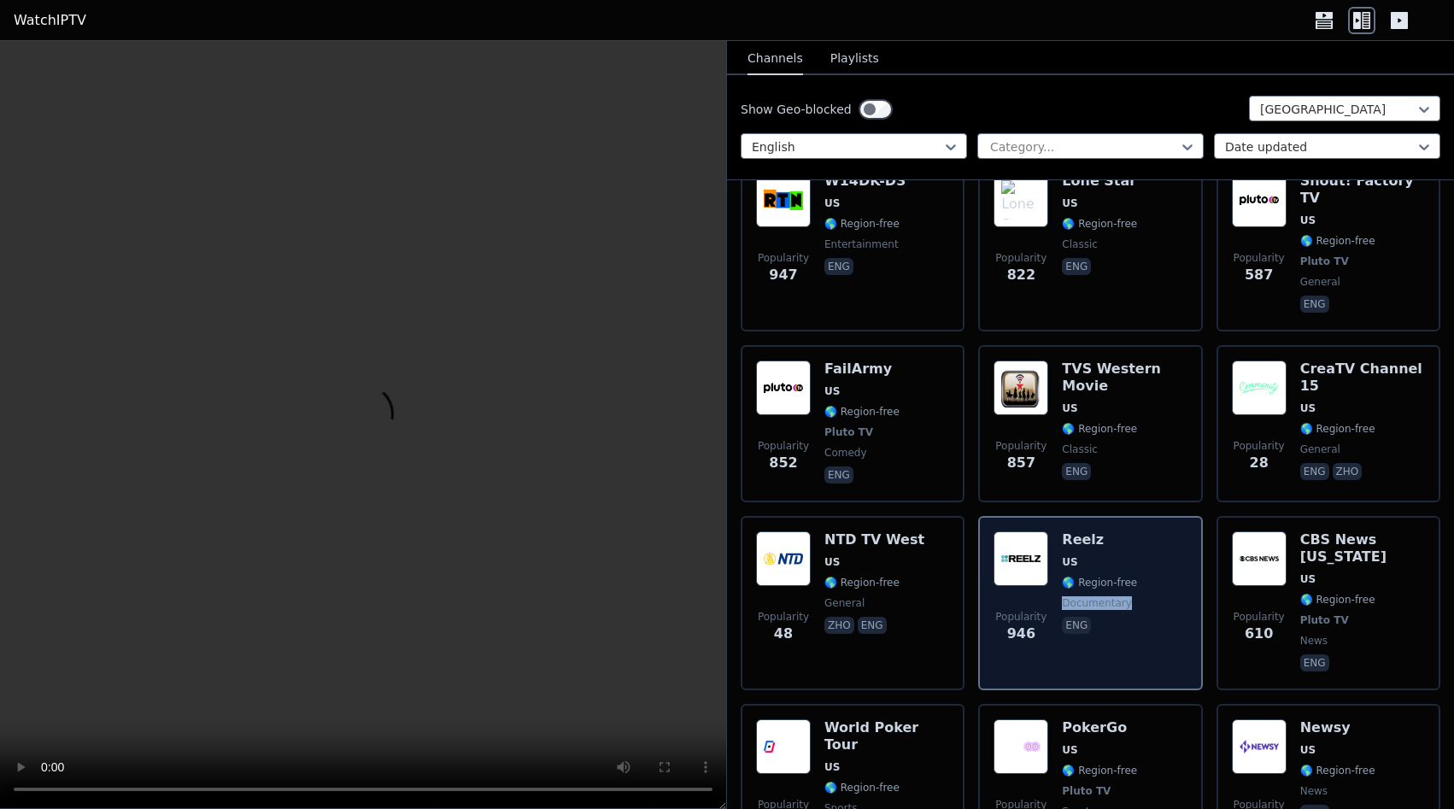
scroll to position [7967, 0]
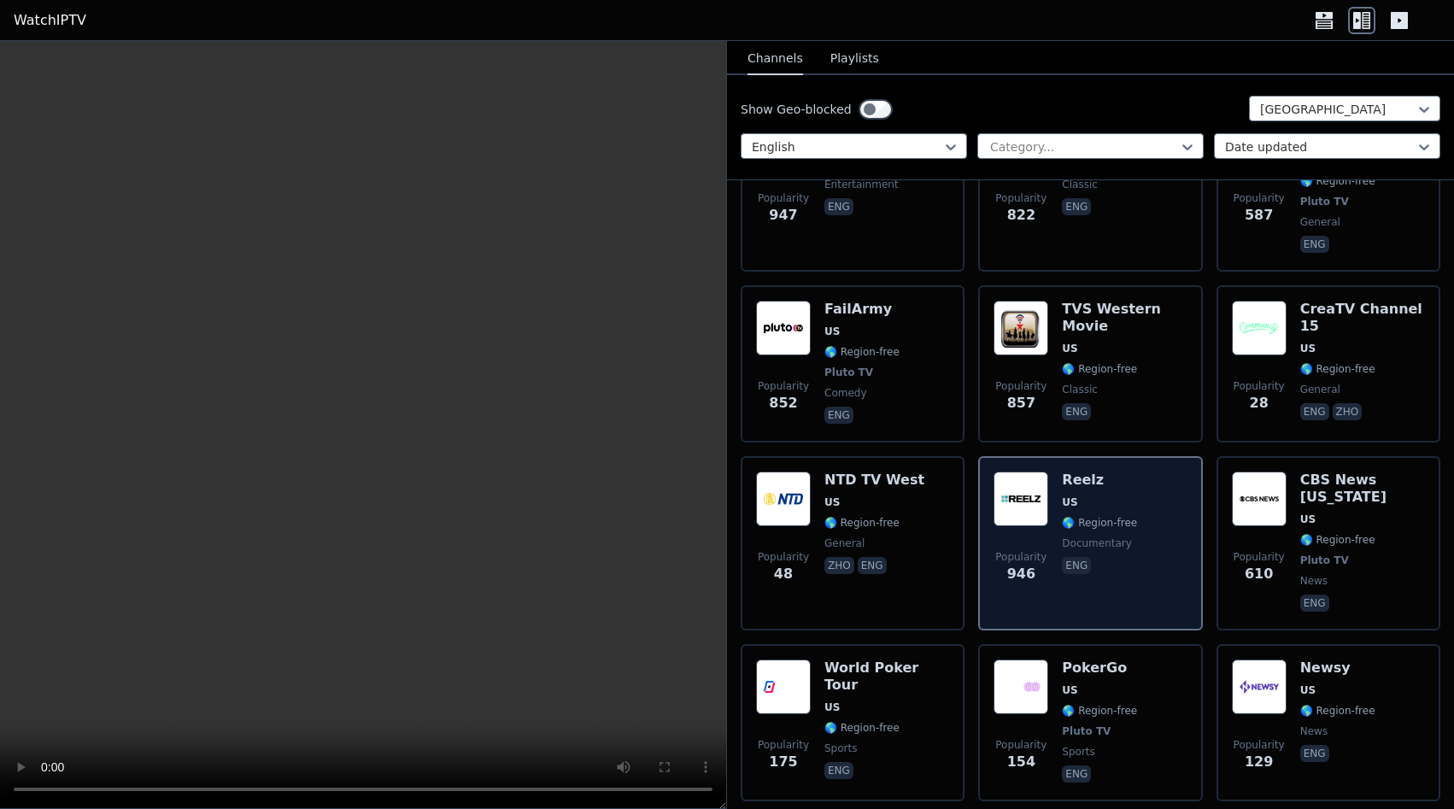
click at [1115, 766] on span "eng" at bounding box center [1099, 776] width 75 height 21
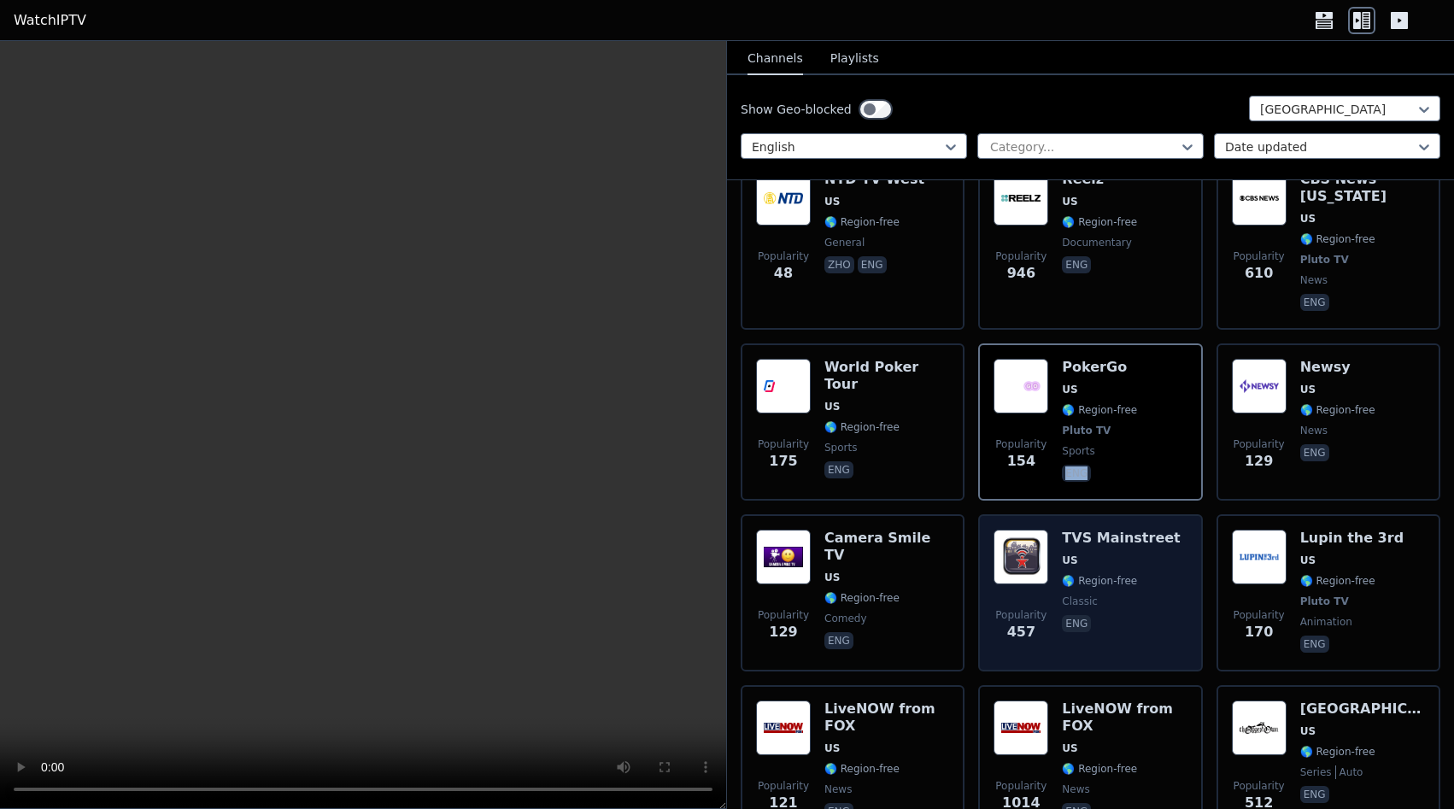
scroll to position [8289, 0]
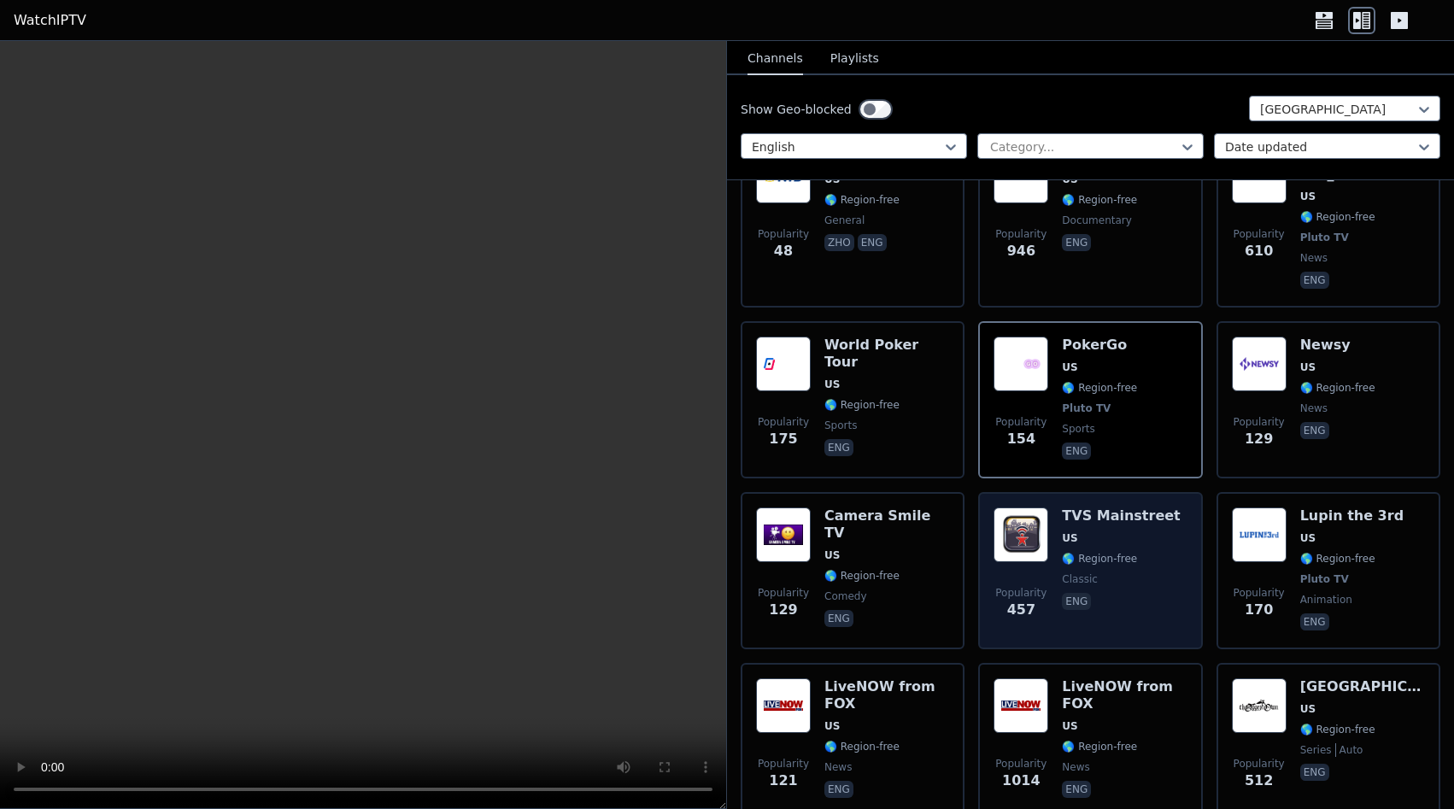
click at [1114, 781] on span "eng" at bounding box center [1124, 791] width 125 height 21
